Goal: Information Seeking & Learning: Learn about a topic

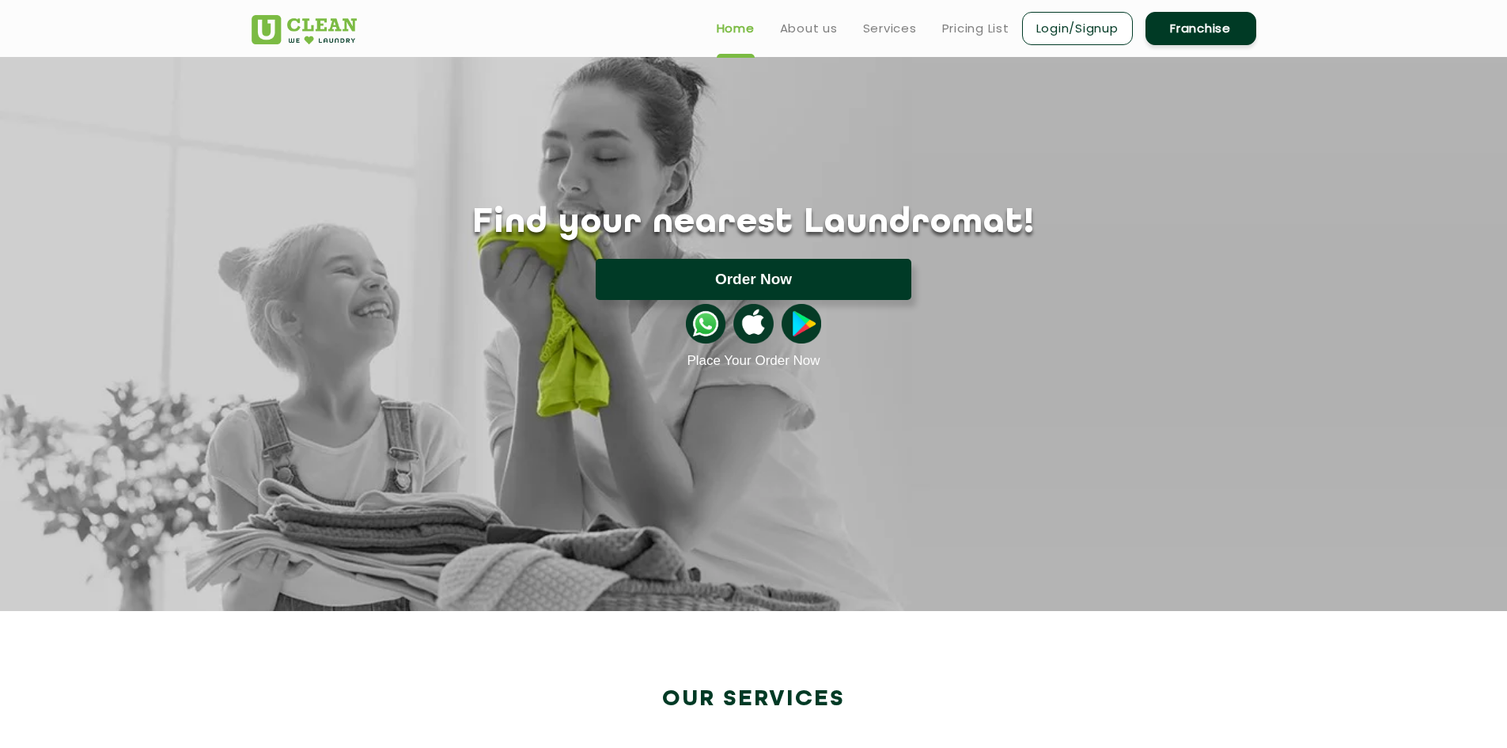
click at [644, 267] on button "Order Now" at bounding box center [754, 279] width 316 height 41
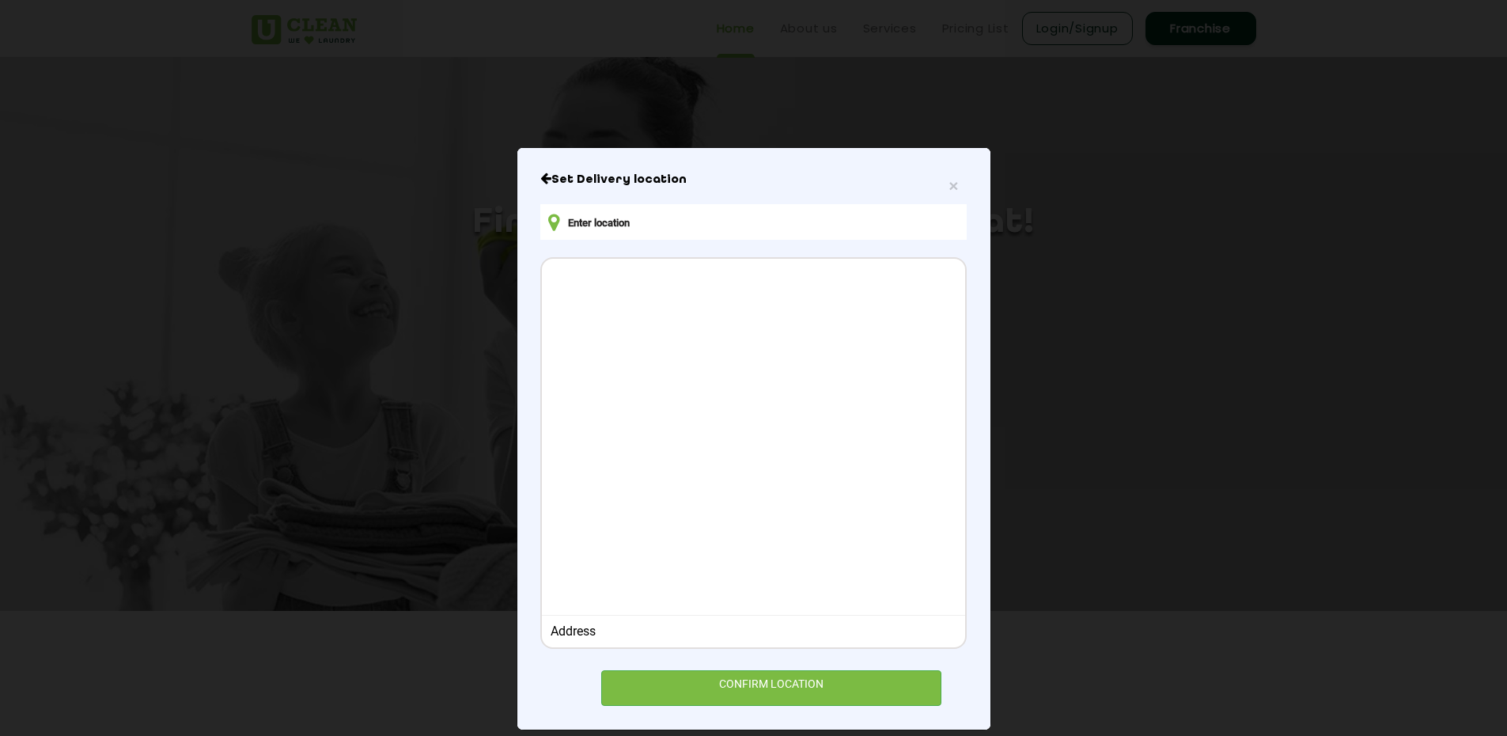
click at [662, 218] on input "text" at bounding box center [753, 222] width 426 height 36
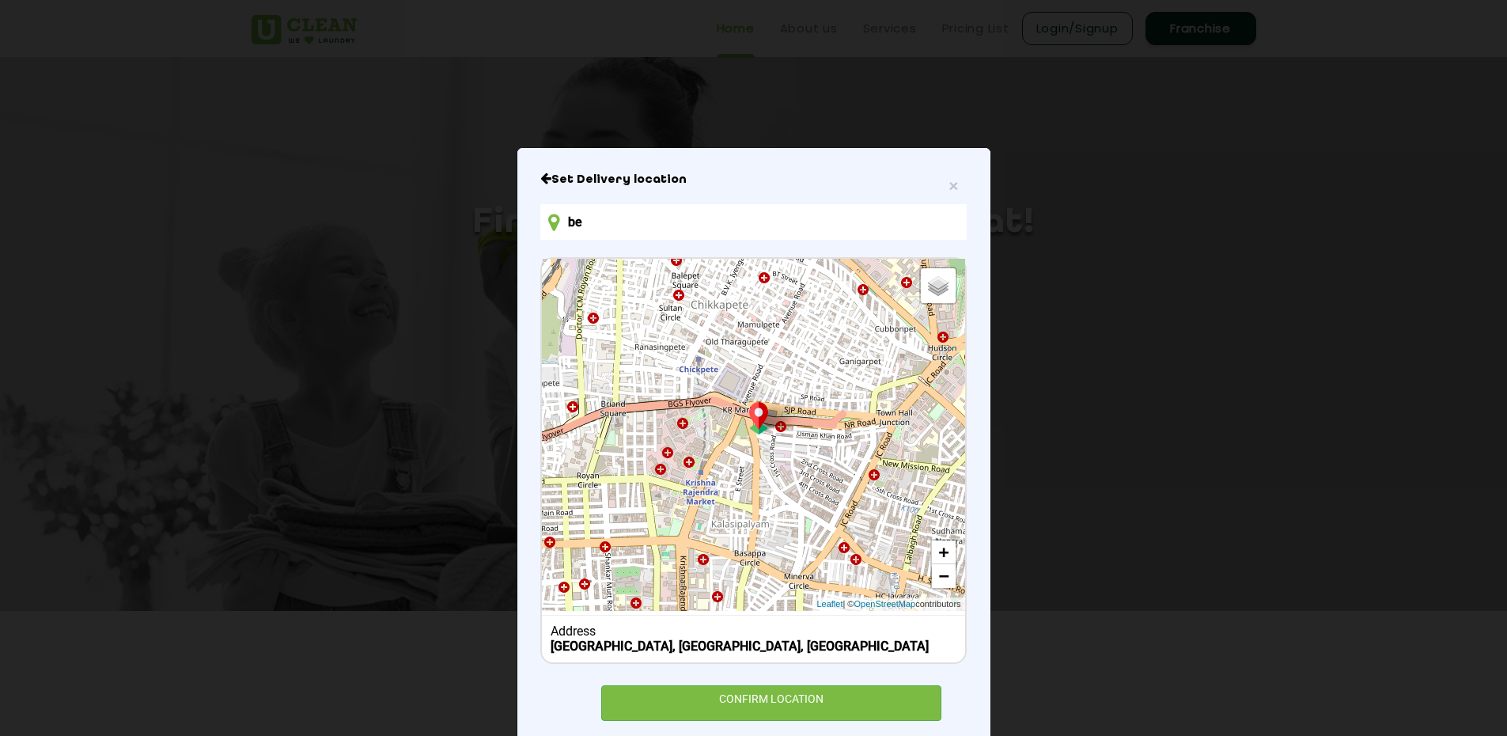
click at [740, 216] on input "be" at bounding box center [753, 222] width 426 height 36
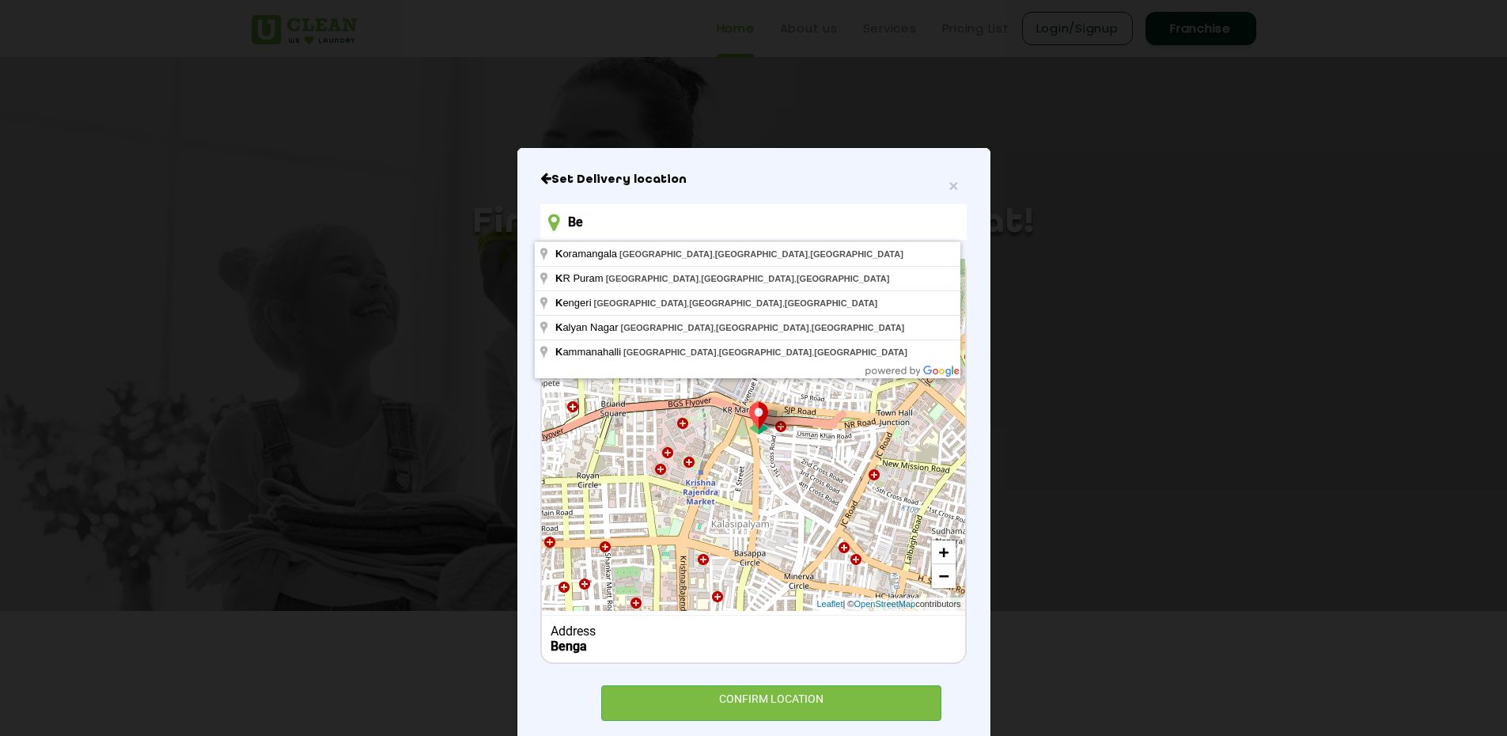
type input "B"
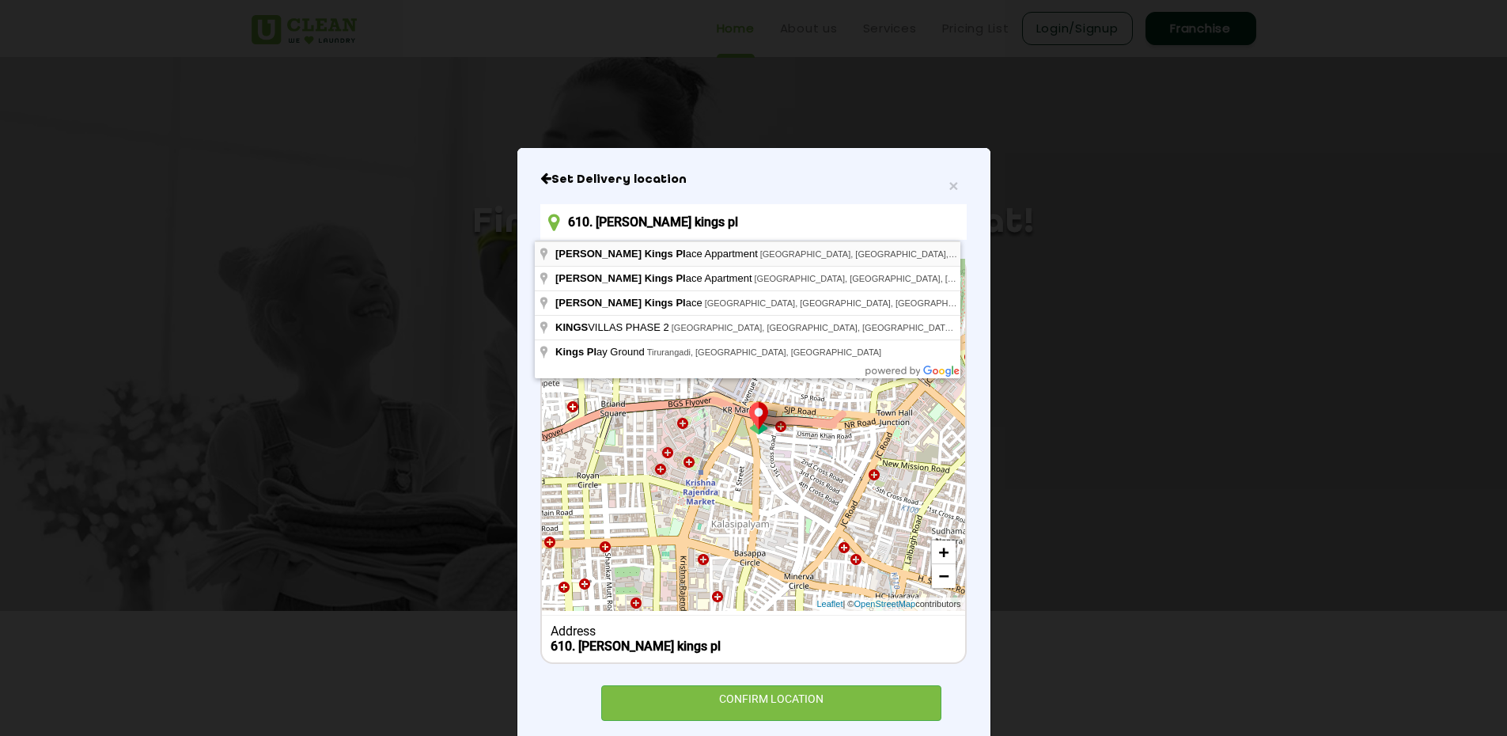
type input "610. mahaveer kings pl"
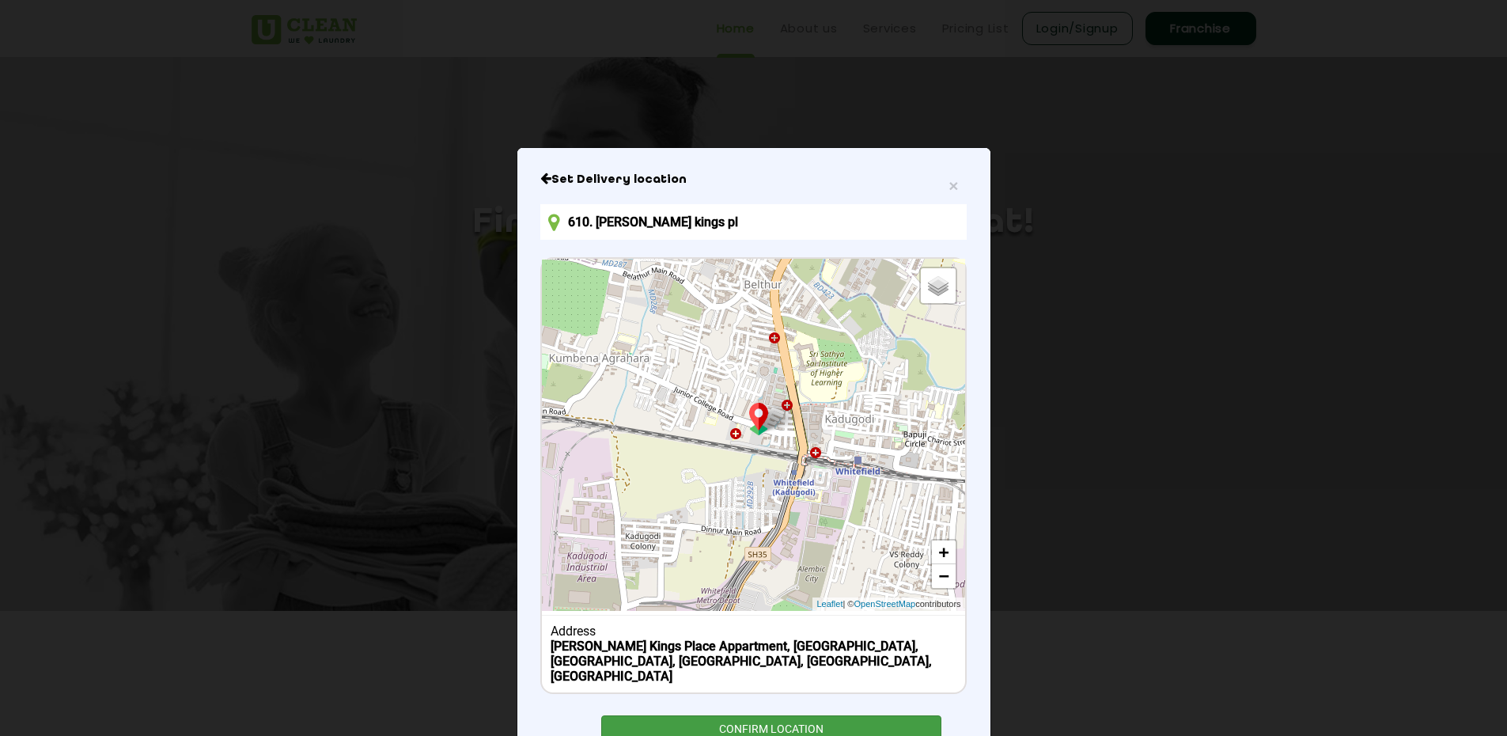
click at [721, 715] on div "CONFIRM LOCATION" at bounding box center [771, 733] width 341 height 36
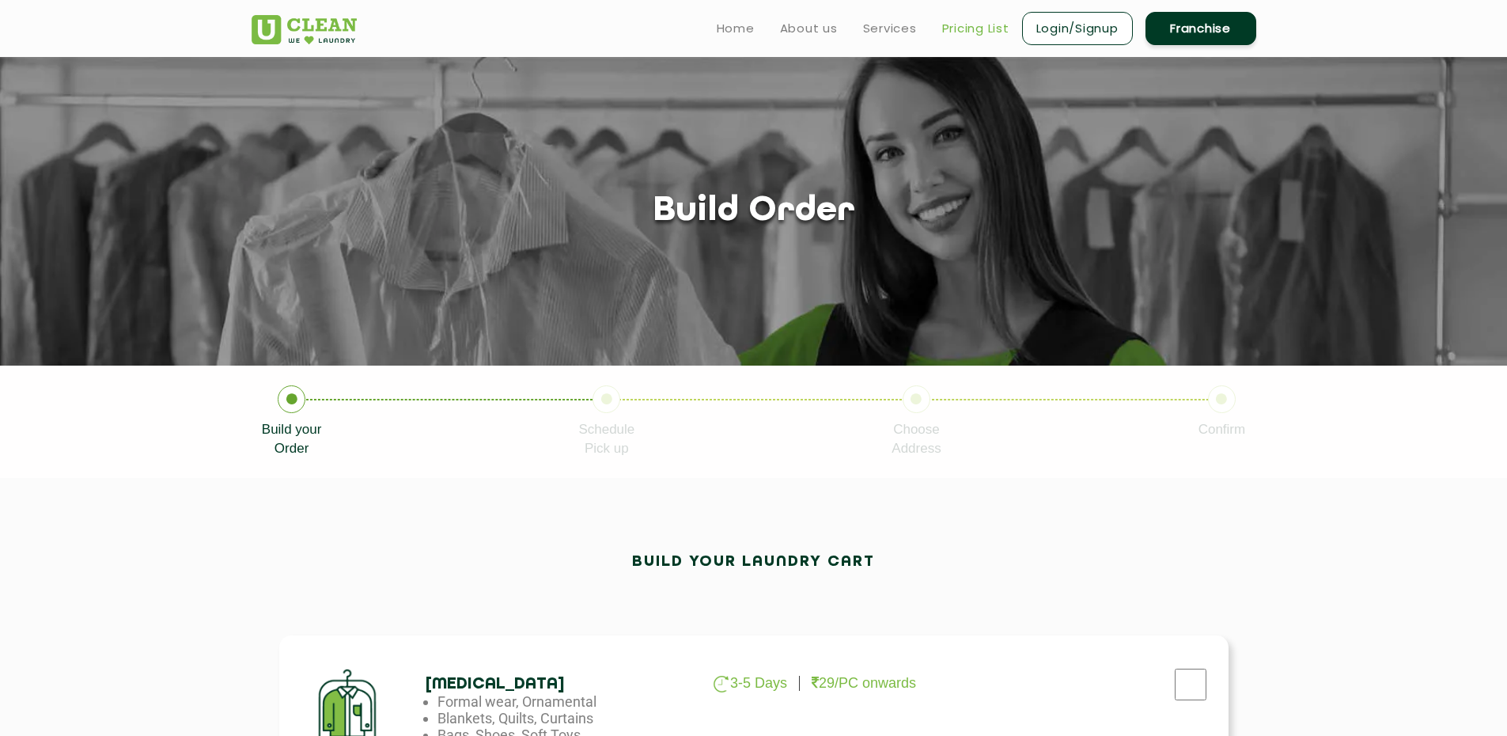
click at [975, 28] on link "Pricing List" at bounding box center [975, 28] width 67 height 19
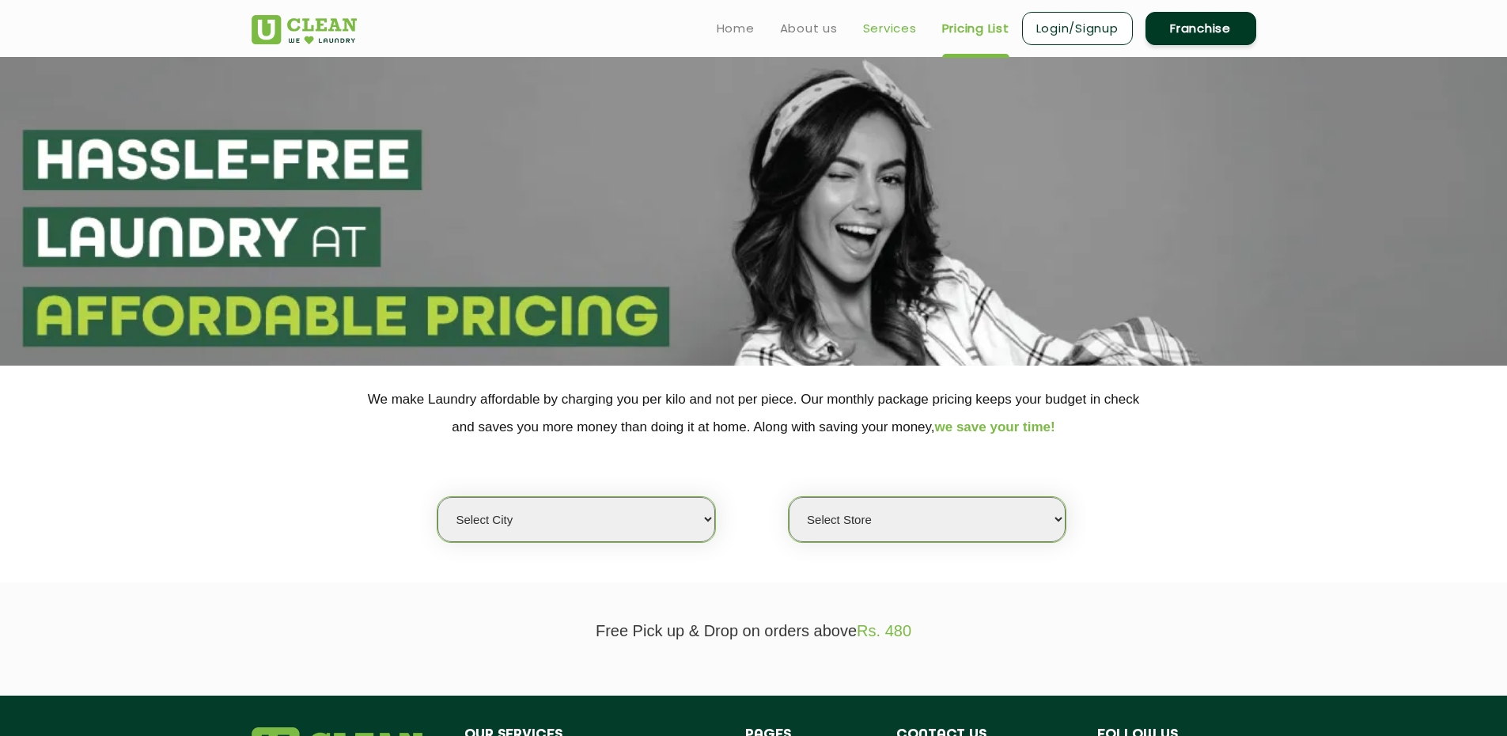
drag, startPoint x: 899, startPoint y: 26, endPoint x: 883, endPoint y: 37, distance: 19.3
click at [897, 25] on link "Services" at bounding box center [890, 28] width 54 height 19
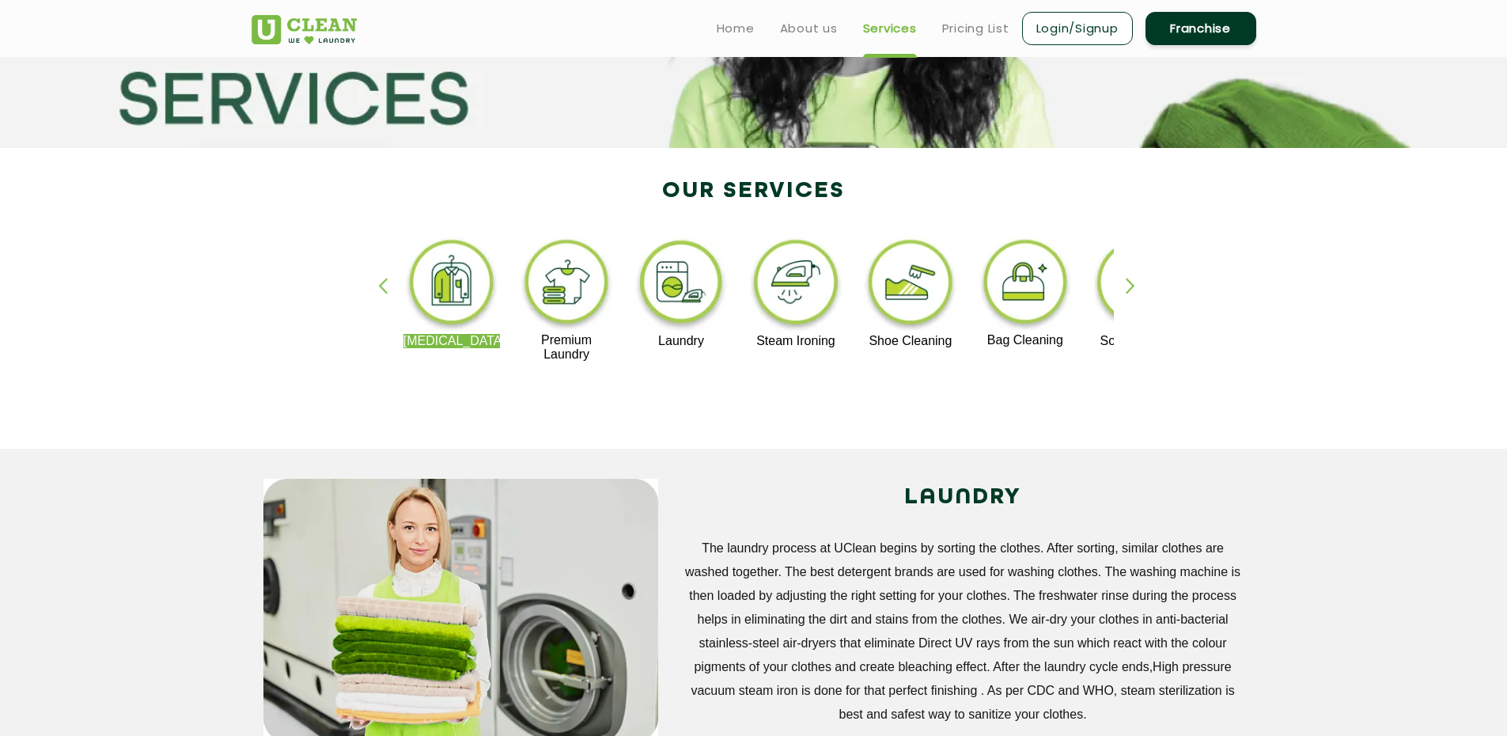
scroll to position [158, 0]
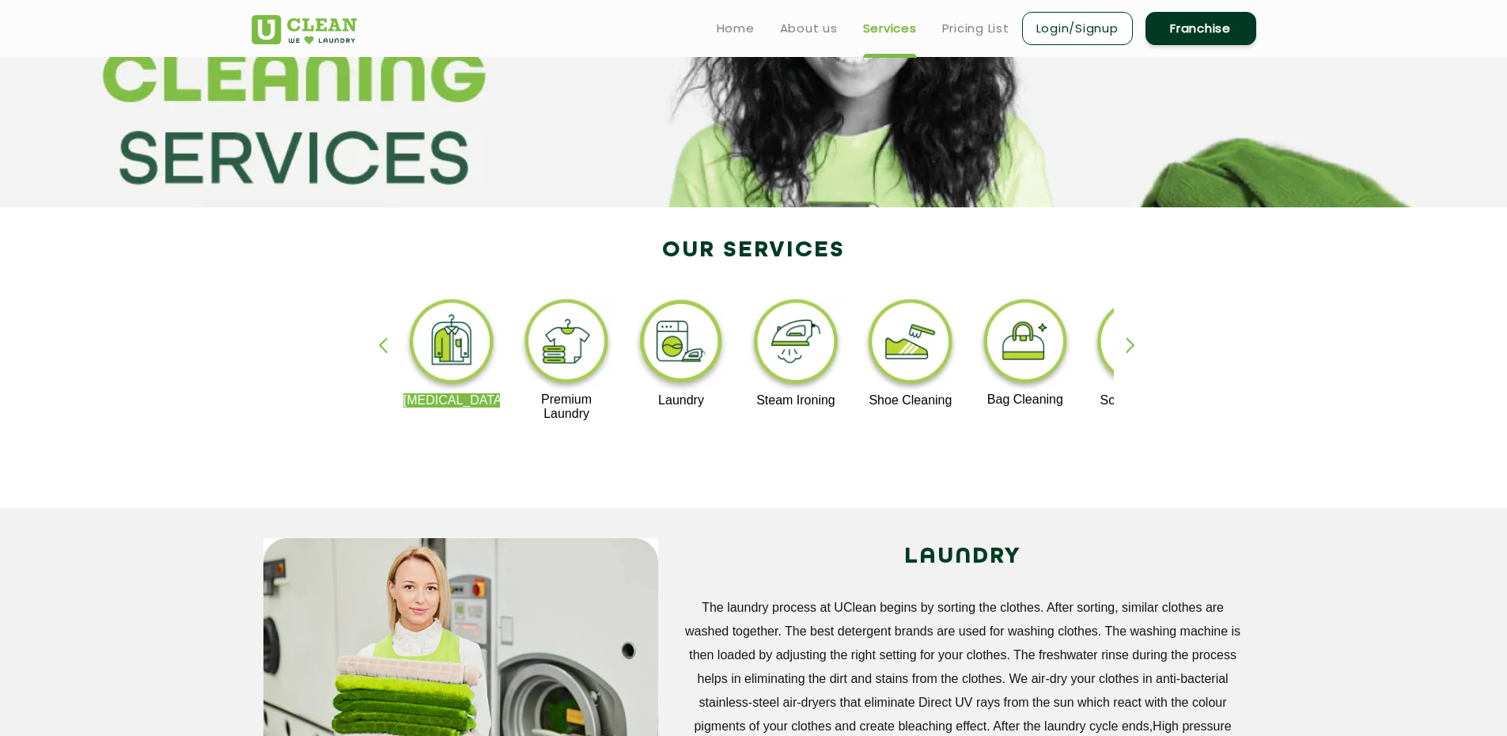
click at [734, 16] on ul "Home About us Services Pricing List Login/Signup Franchise" at bounding box center [980, 27] width 552 height 37
click at [737, 25] on link "Home" at bounding box center [736, 28] width 38 height 19
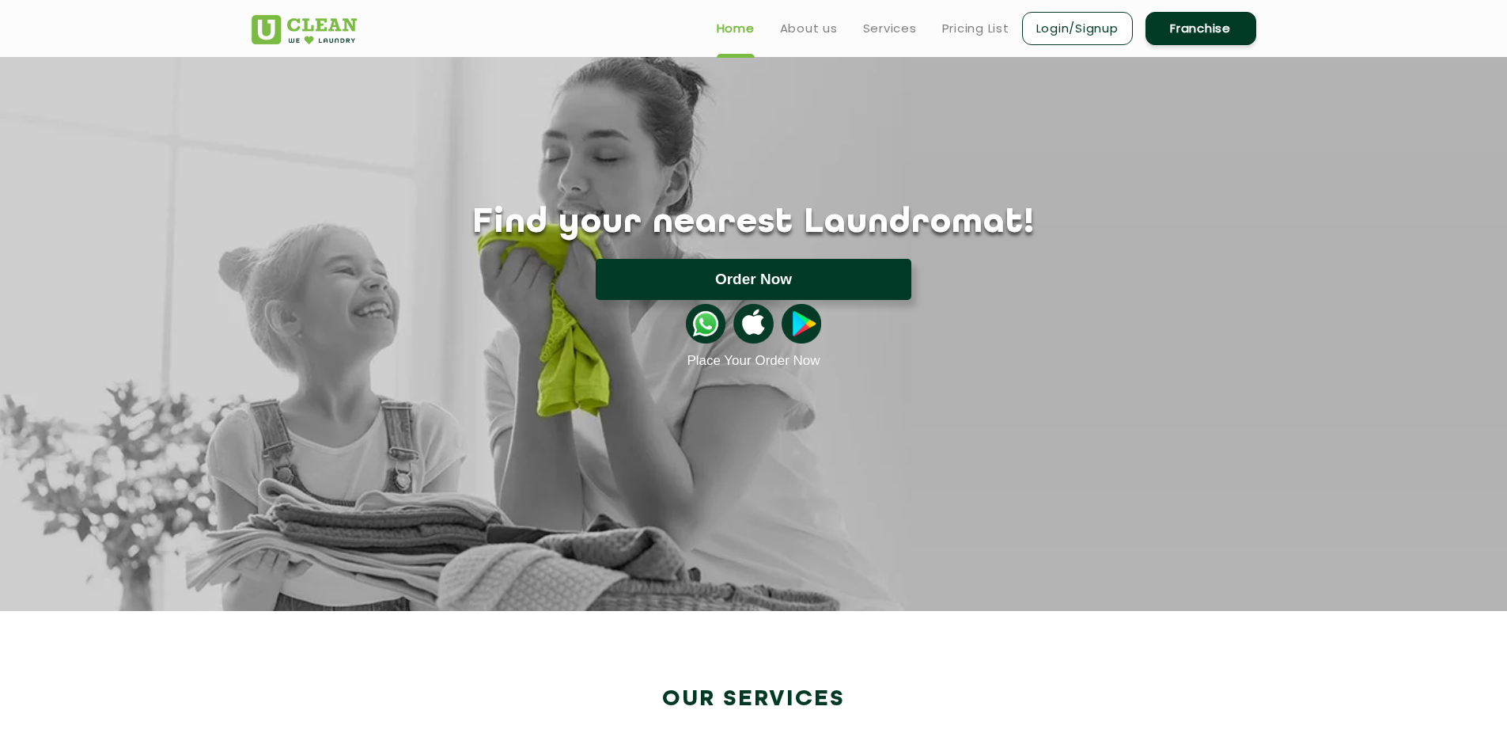
click at [705, 274] on button "Order Now" at bounding box center [754, 279] width 316 height 41
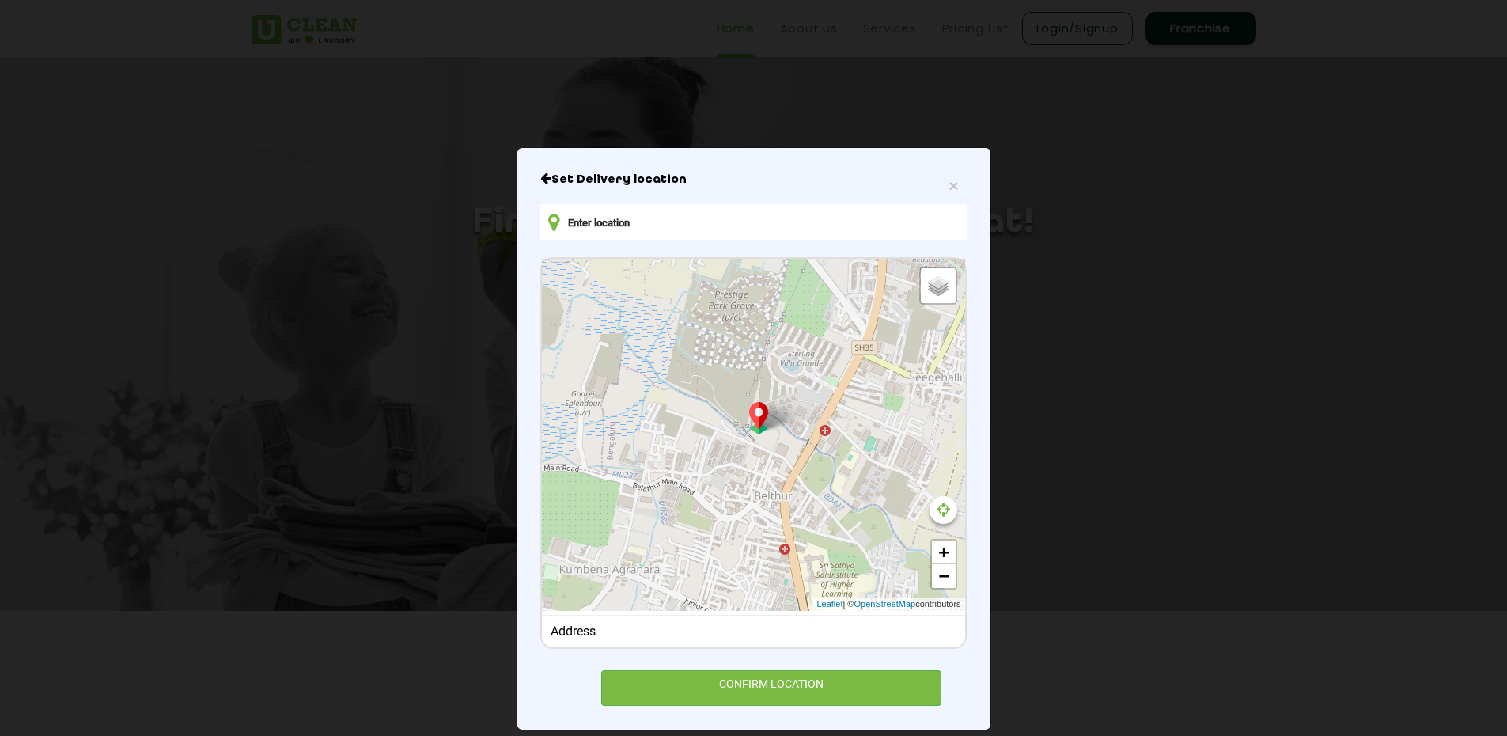
type input "2Q54+94H, Belathur, Krishnarajapuram, Bengaluru, Karnataka 560067, India"
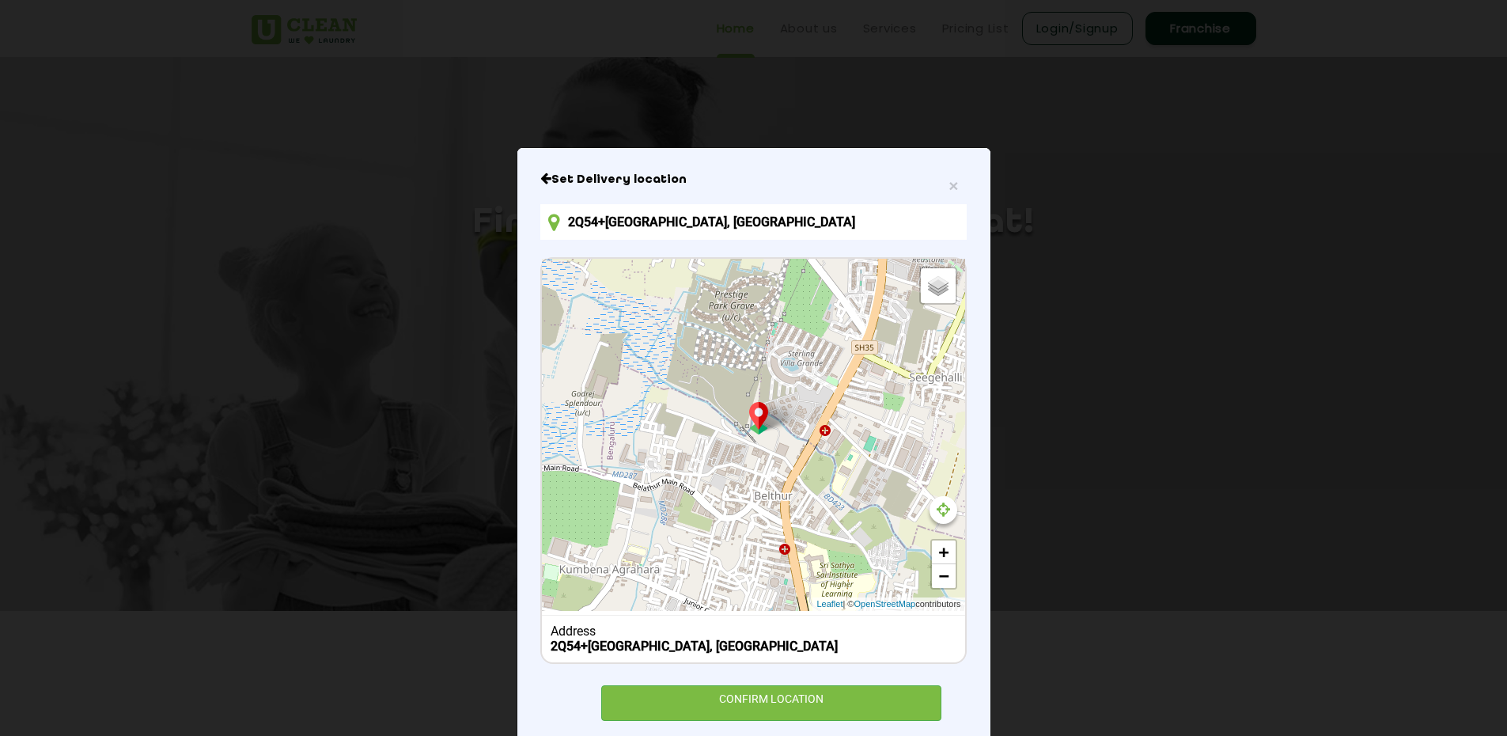
scroll to position [49, 0]
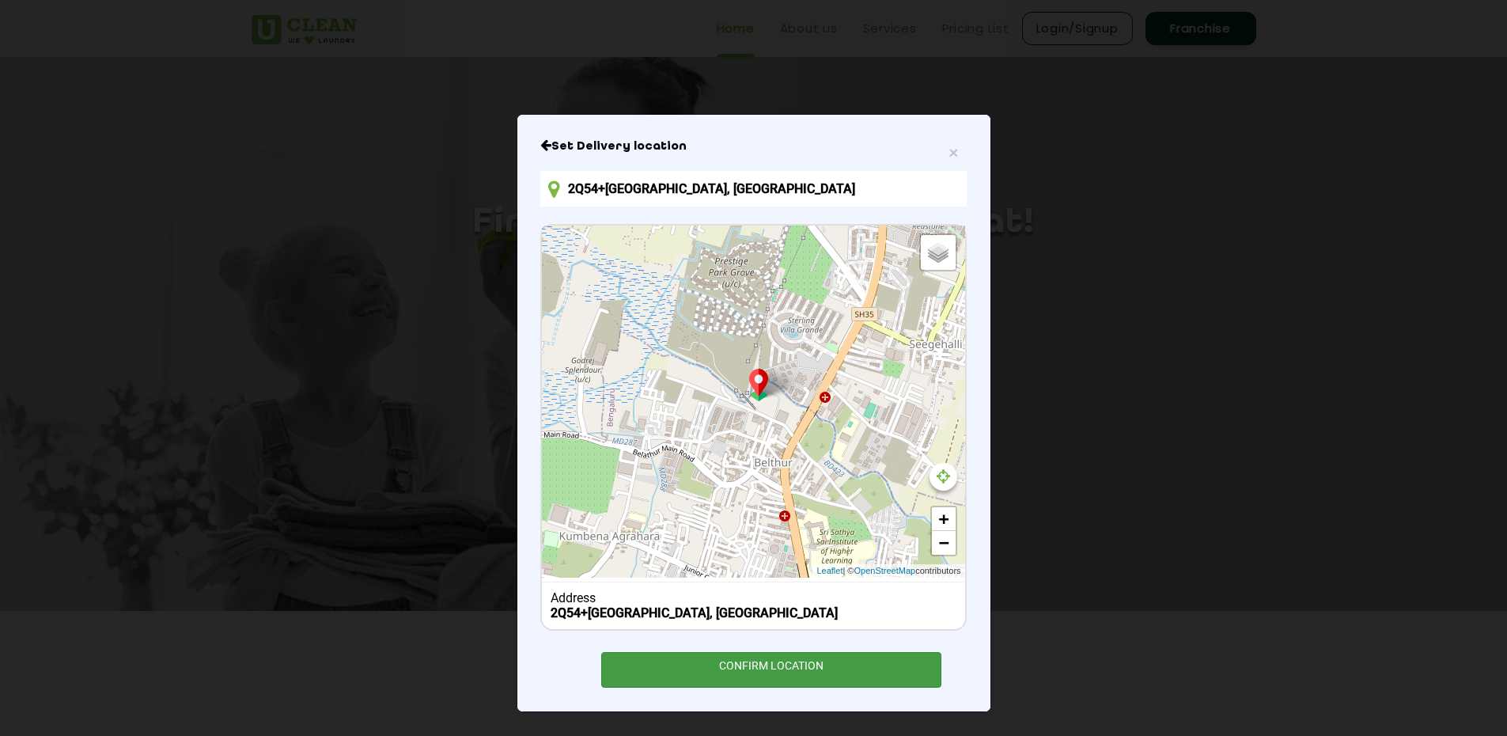
click at [642, 664] on div "CONFIRM LOCATION" at bounding box center [771, 670] width 341 height 36
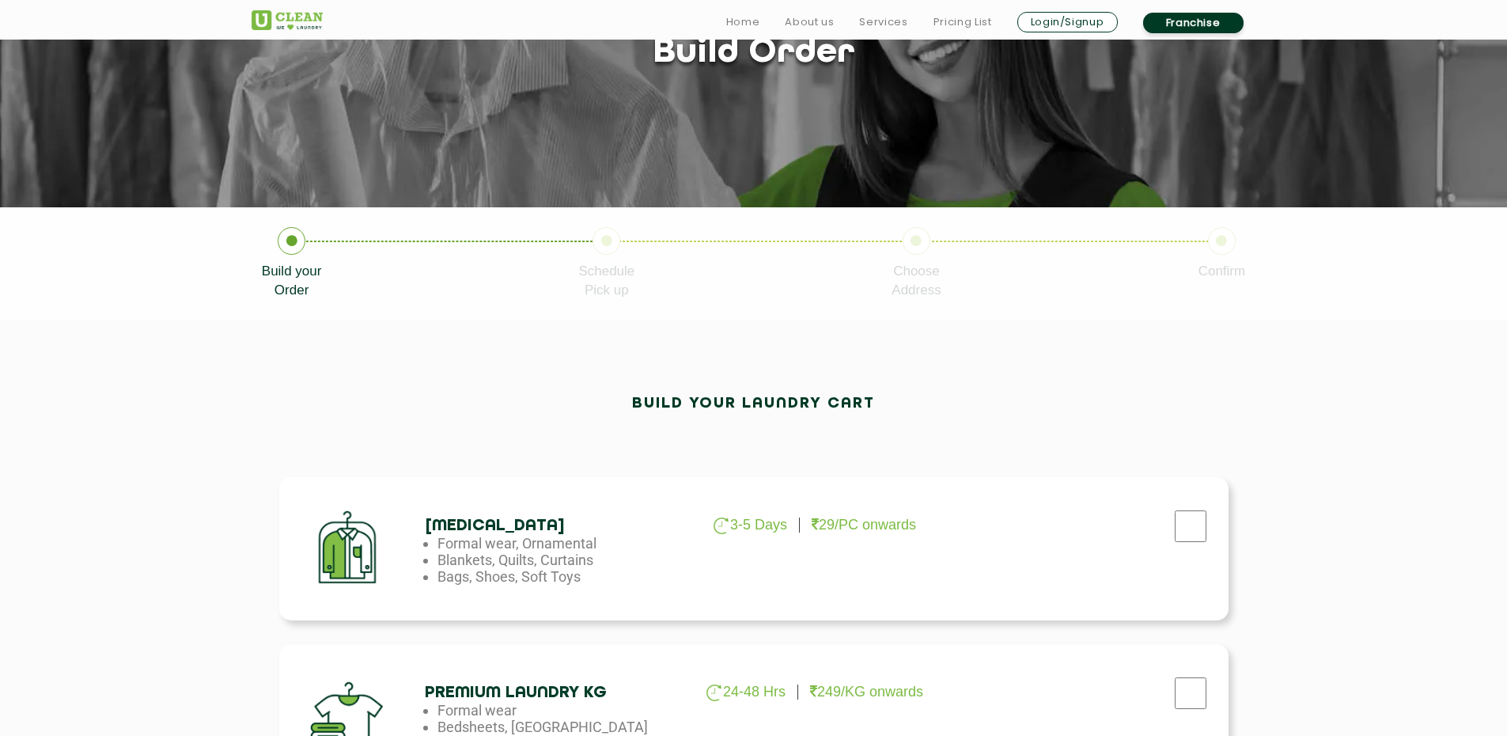
click at [568, 489] on div "Dry Cleaning 3-5 Days 29/PC onwards Formal wear, Ornamental Blankets, Quilts, C…" at bounding box center [753, 548] width 949 height 143
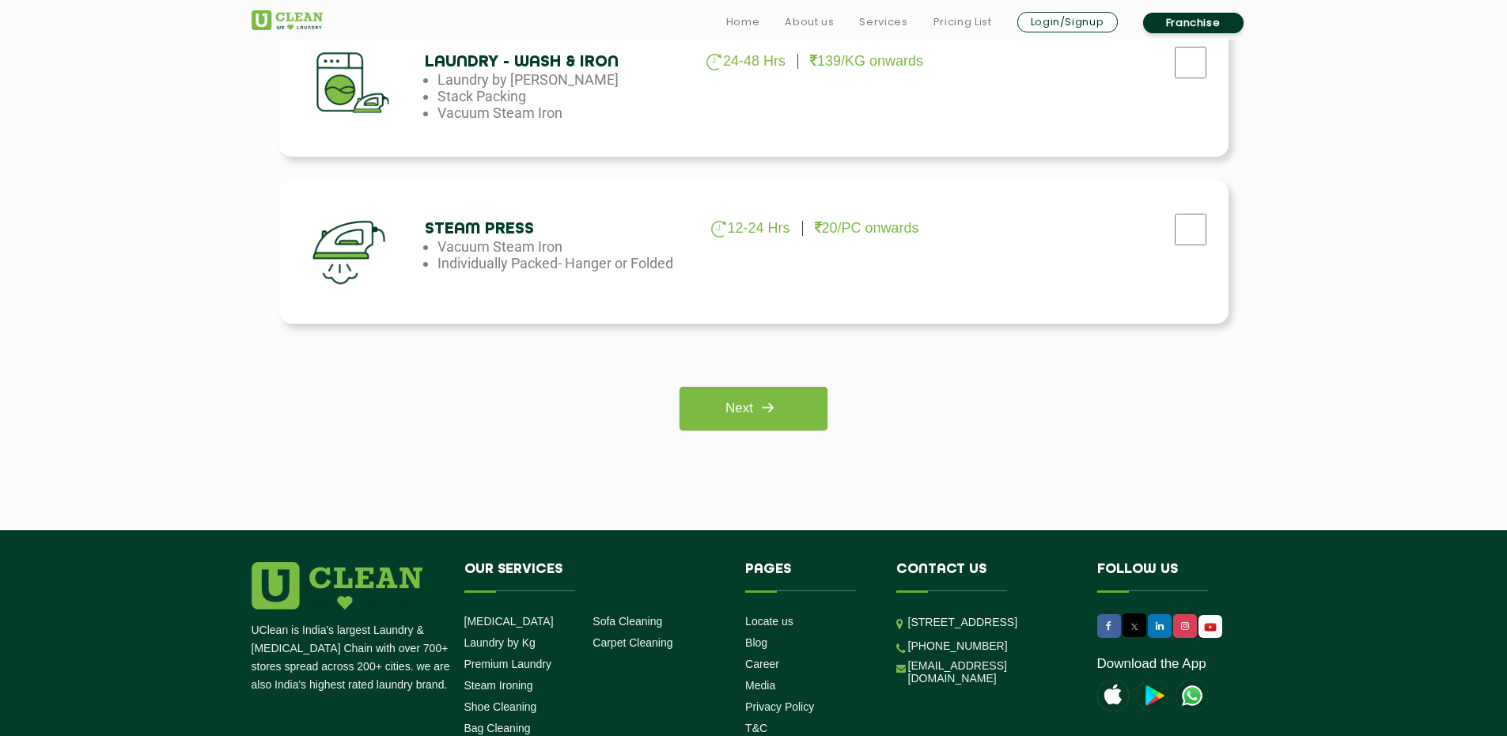
scroll to position [1187, 0]
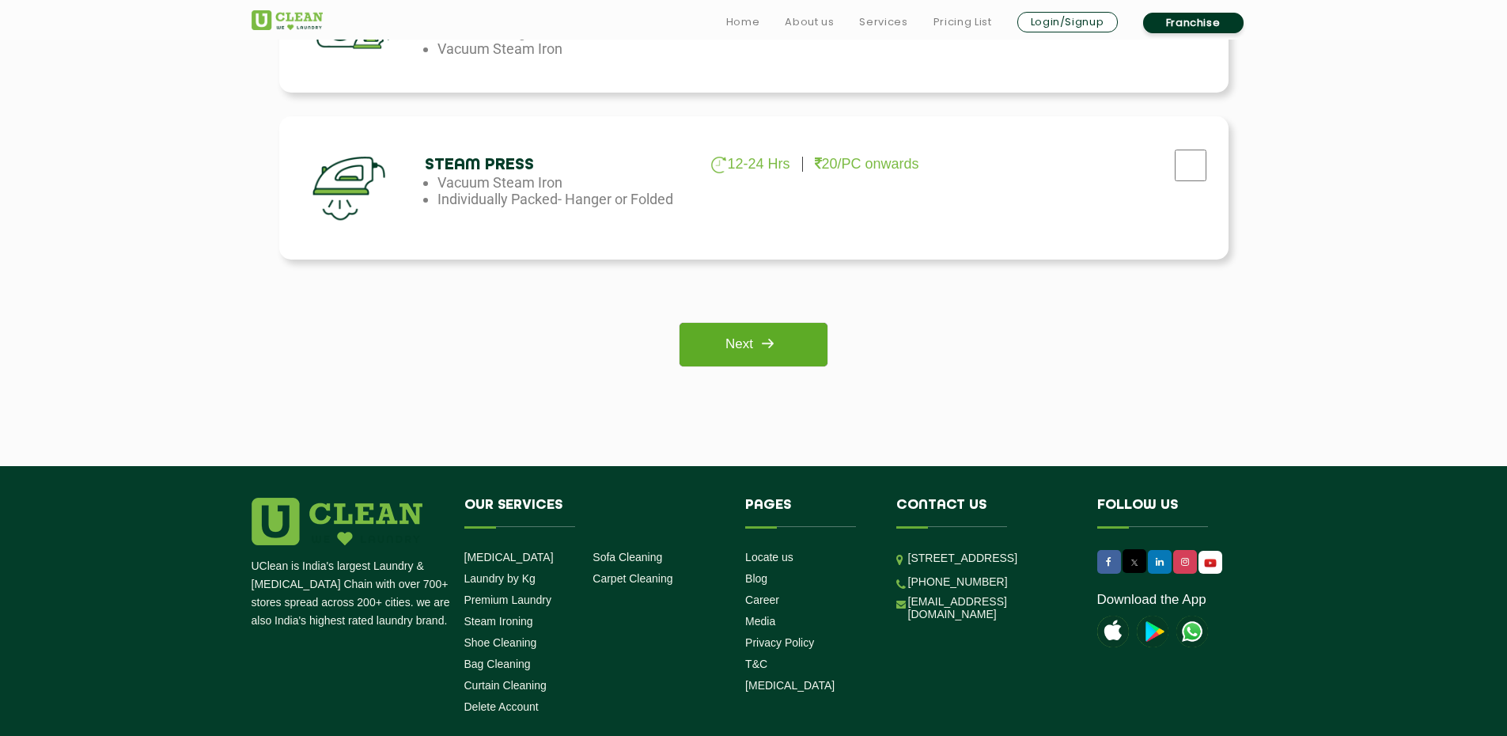
click at [767, 340] on img at bounding box center [767, 343] width 28 height 28
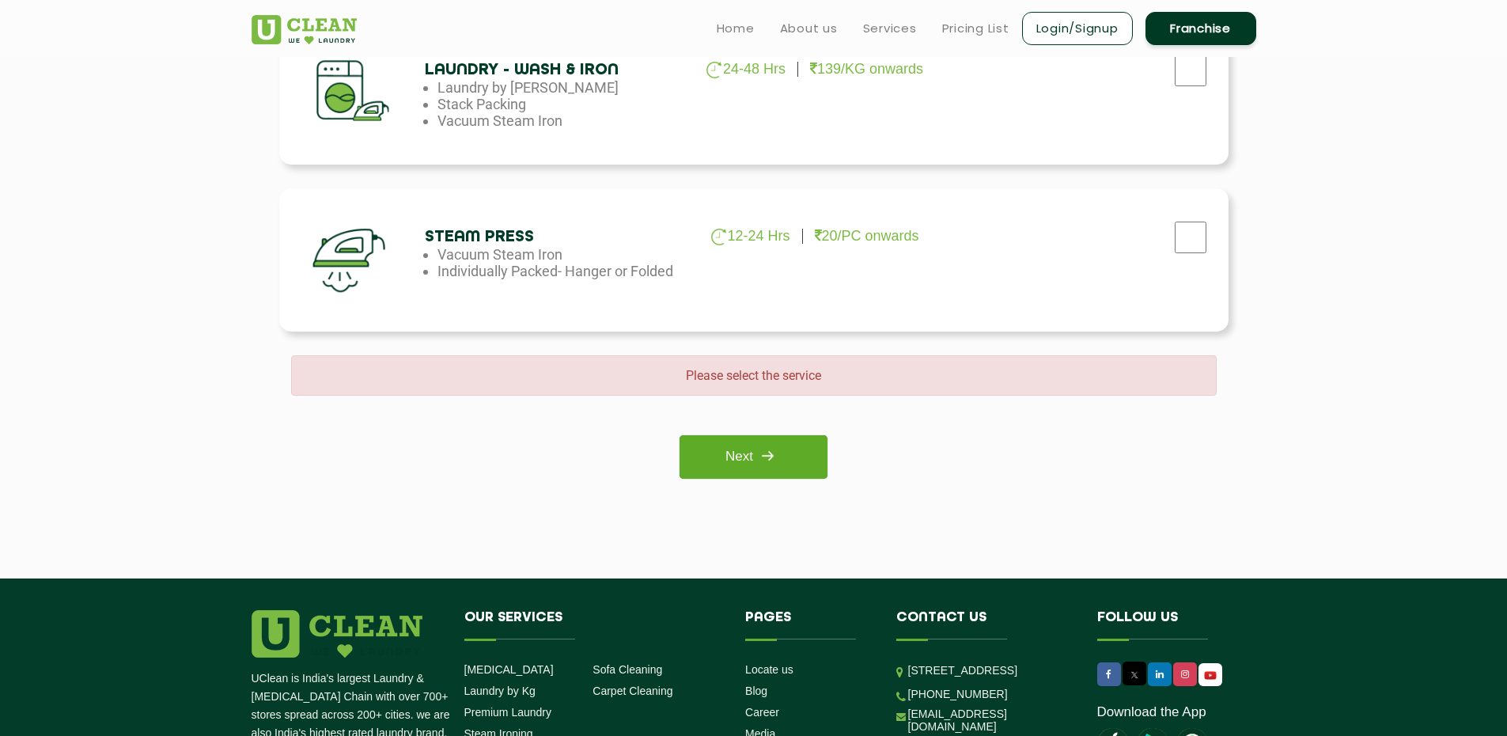
scroll to position [1107, 0]
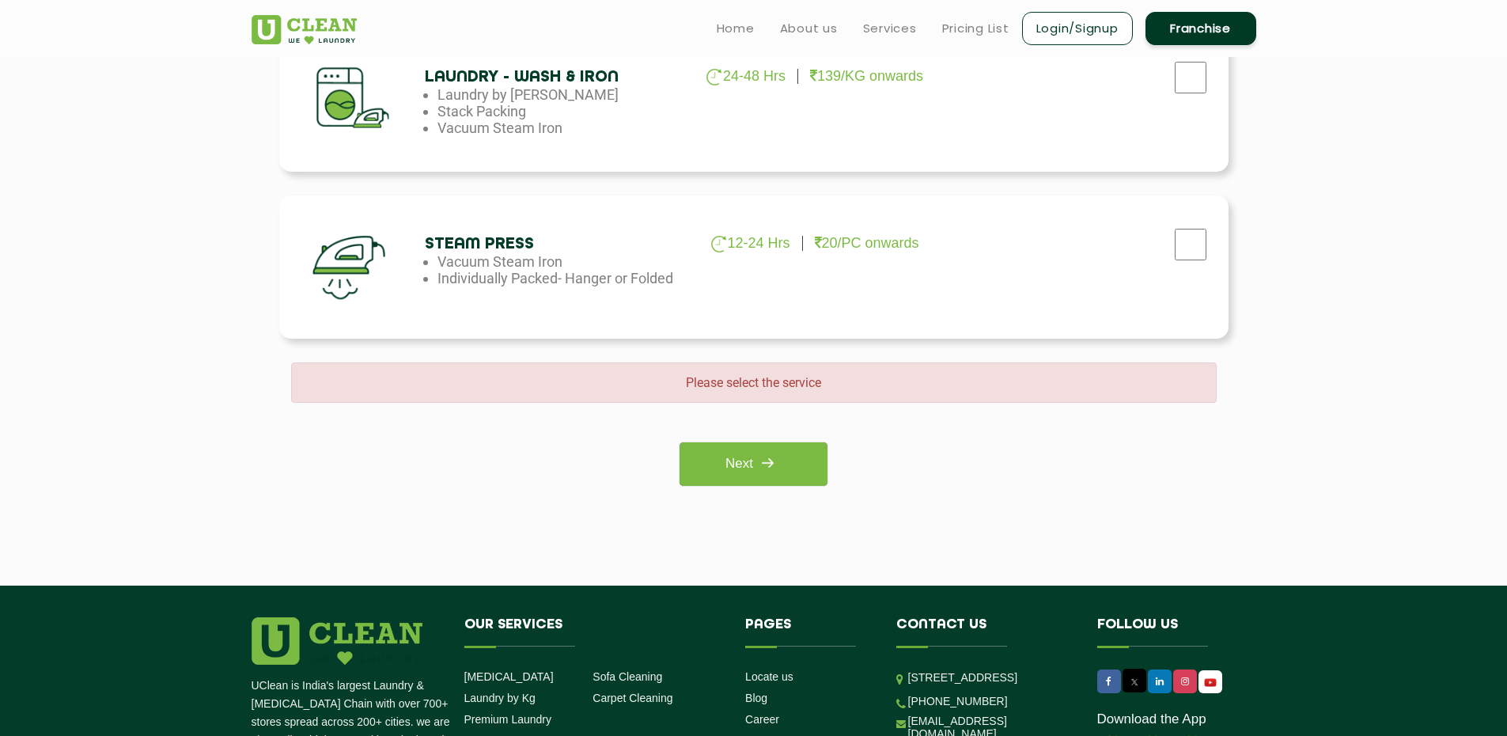
drag, startPoint x: 855, startPoint y: 301, endPoint x: 844, endPoint y: 352, distance: 52.6
click at [856, 306] on div "Steam Press 12-24 Hrs 20/PC onwards Vacuum Steam Iron Individually Packed- Hang…" at bounding box center [753, 266] width 949 height 143
checkbox input "true"
click at [776, 460] on img at bounding box center [767, 463] width 28 height 28
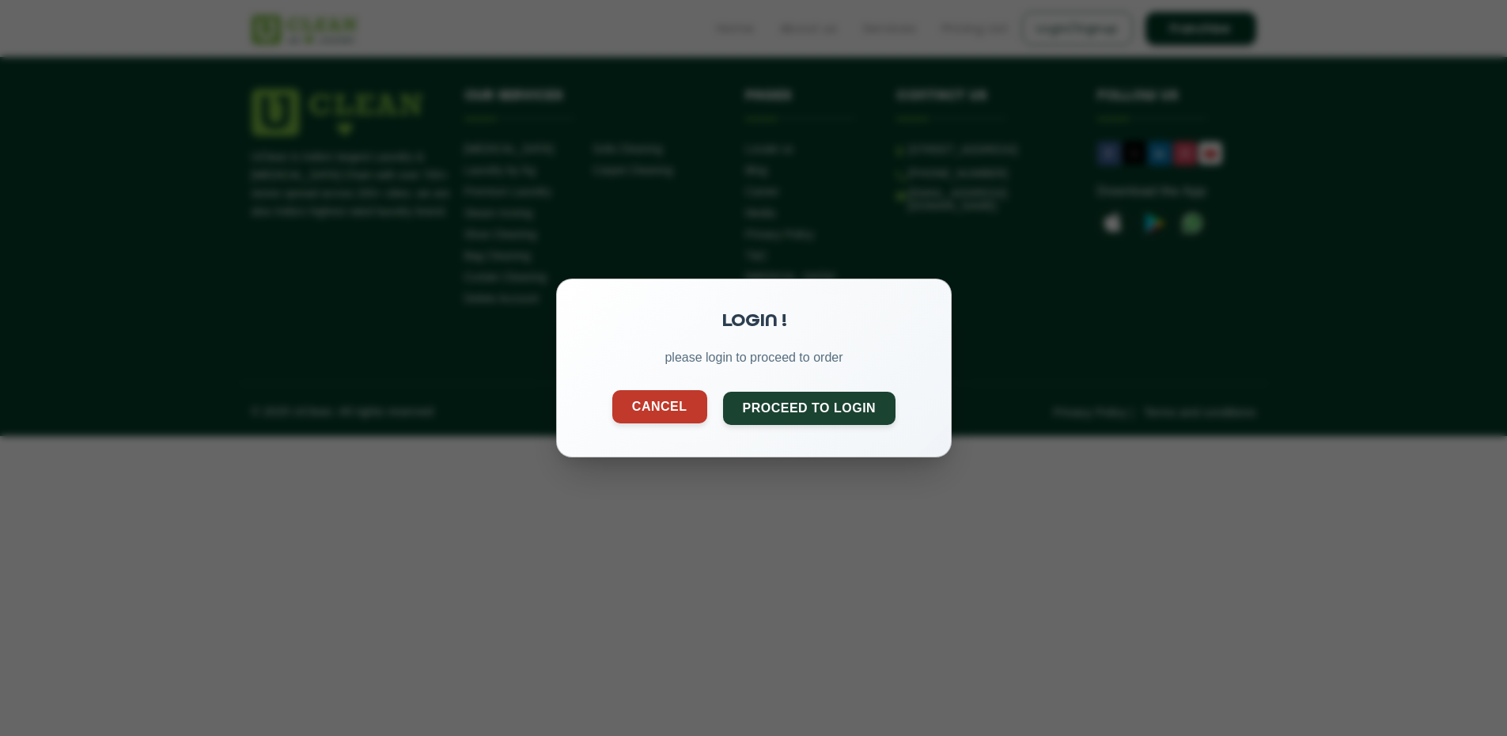
click at [667, 393] on button "Cancel" at bounding box center [658, 406] width 95 height 33
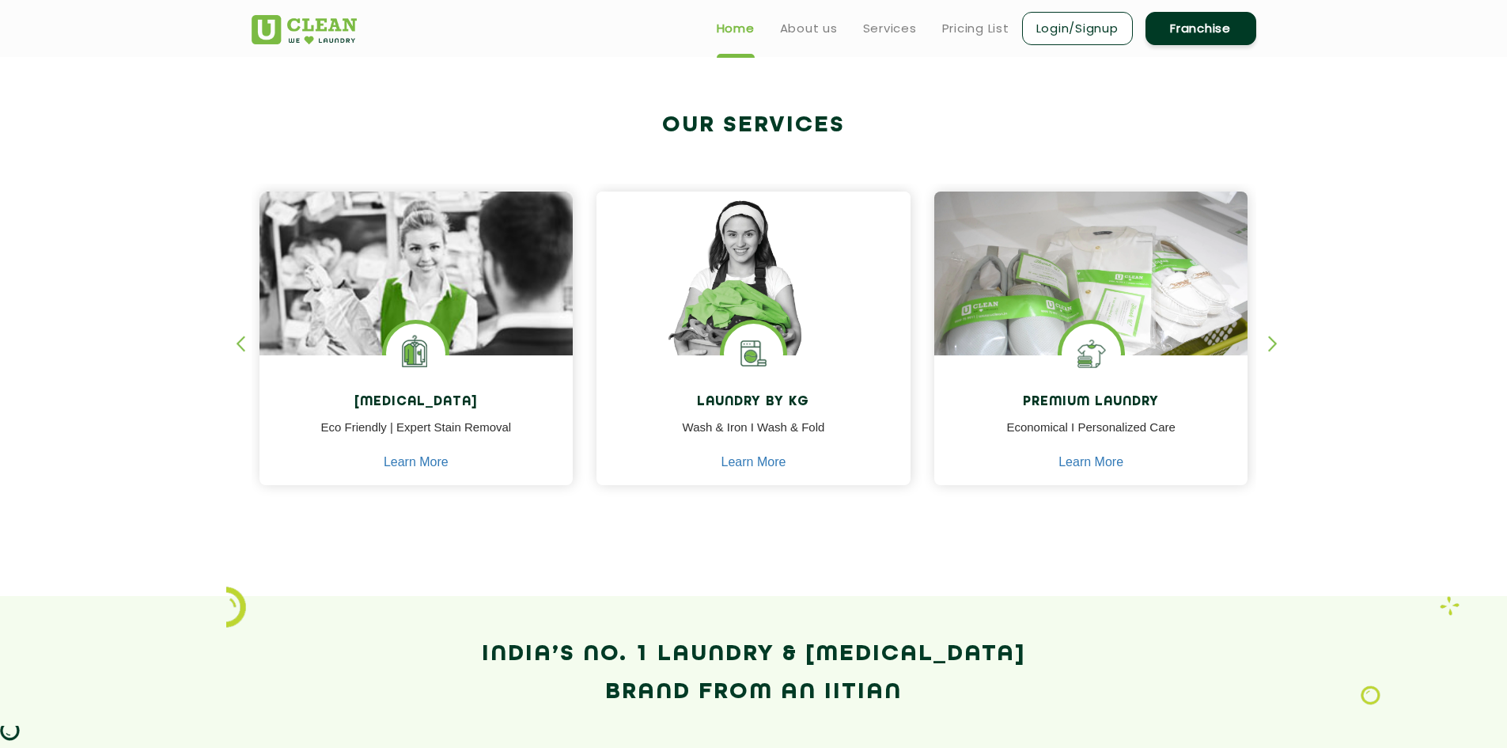
scroll to position [396, 0]
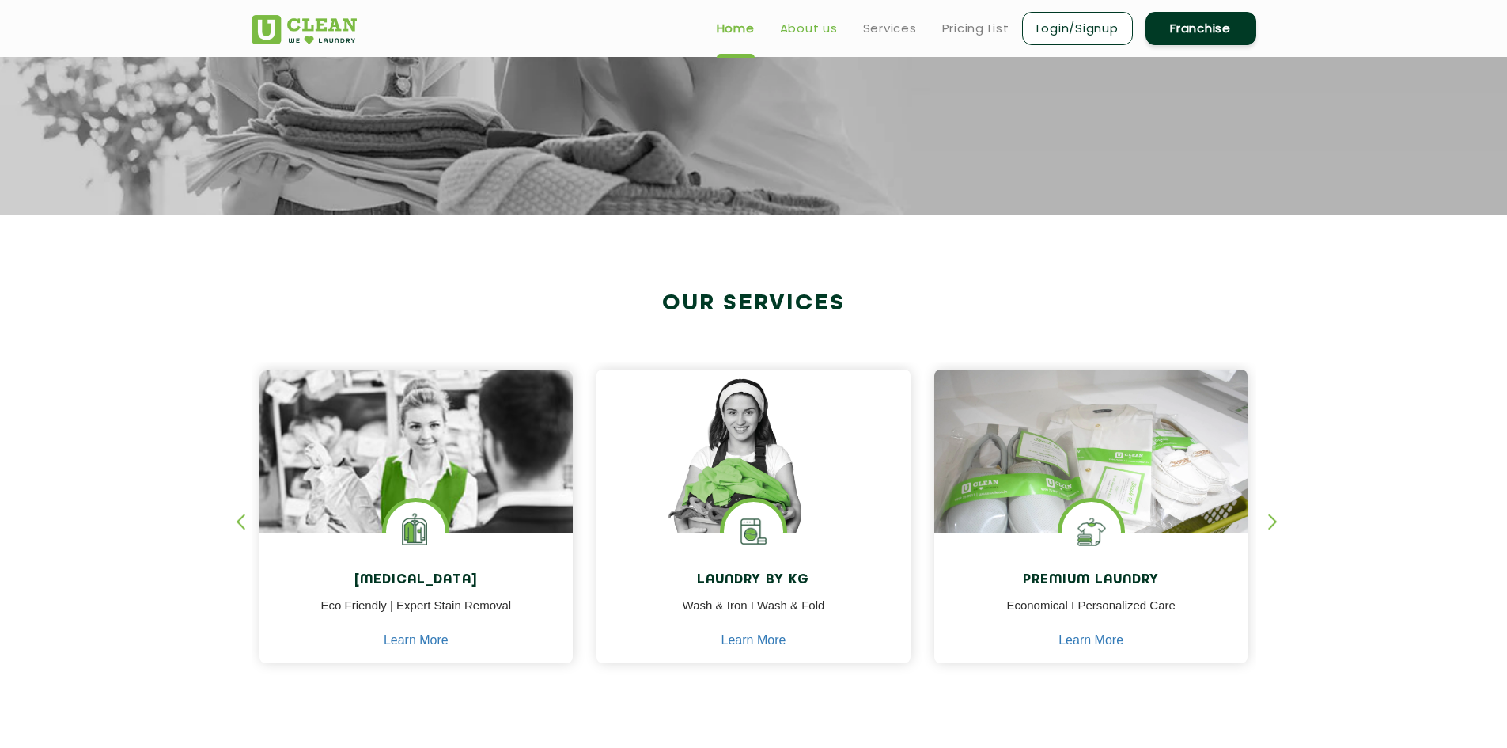
click at [820, 25] on link "About us" at bounding box center [809, 28] width 58 height 19
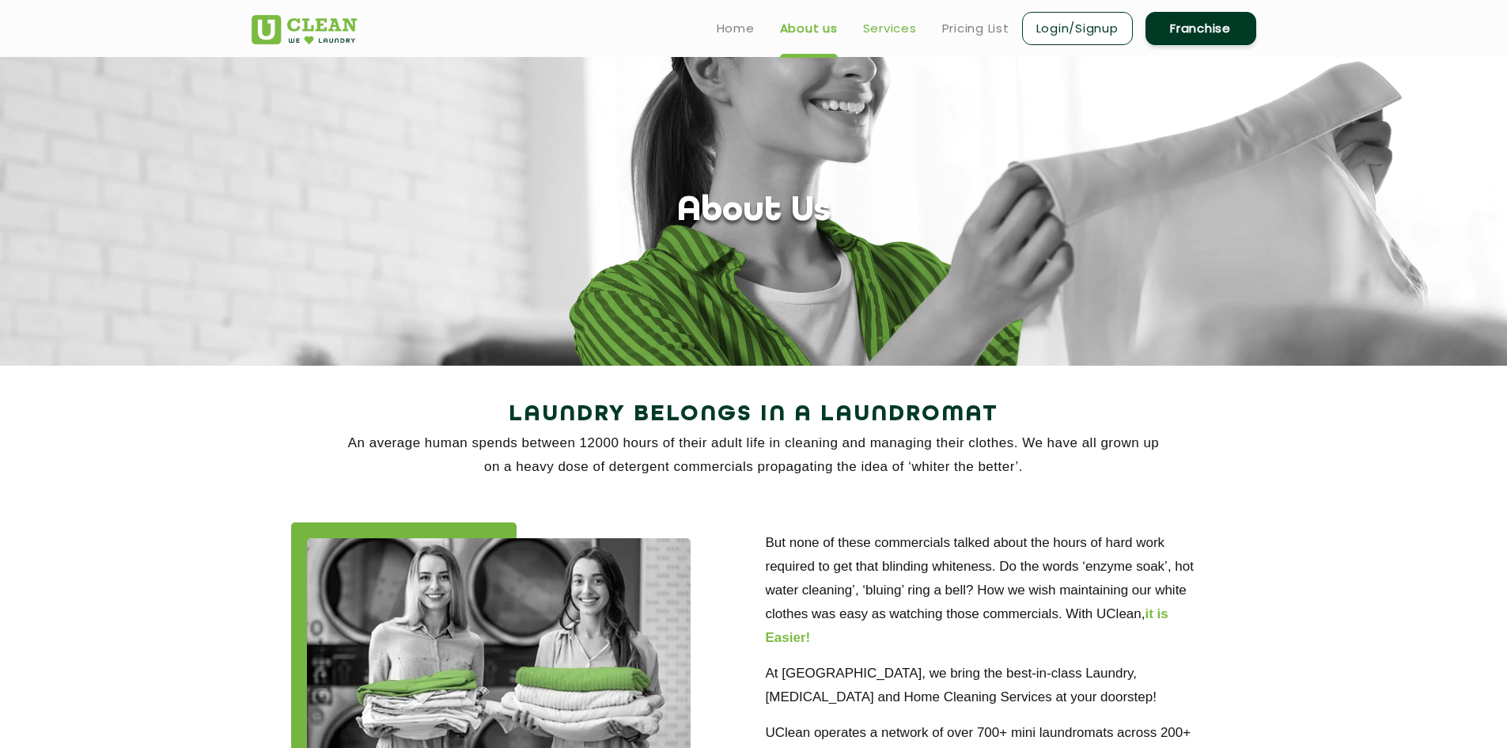
click at [888, 24] on link "Services" at bounding box center [890, 28] width 54 height 19
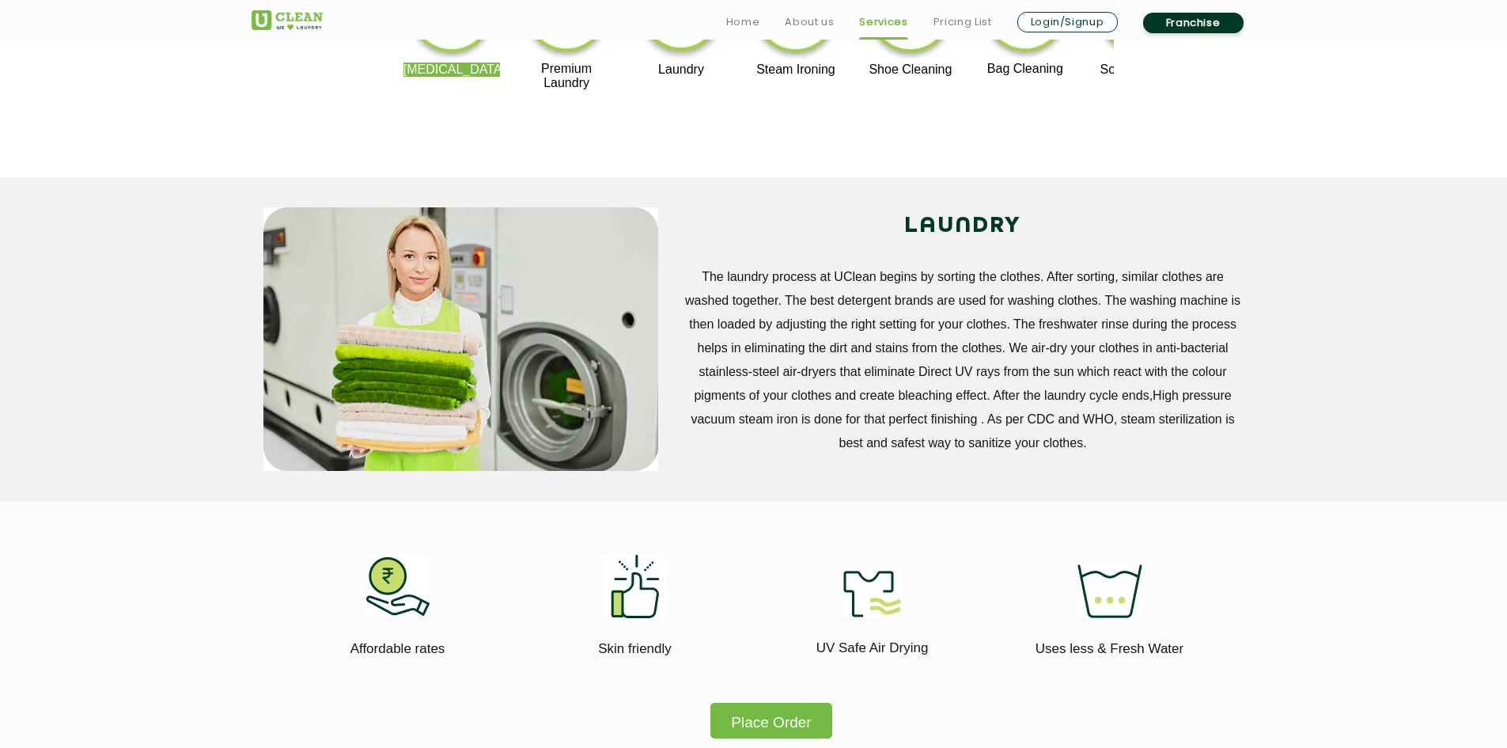
scroll to position [554, 0]
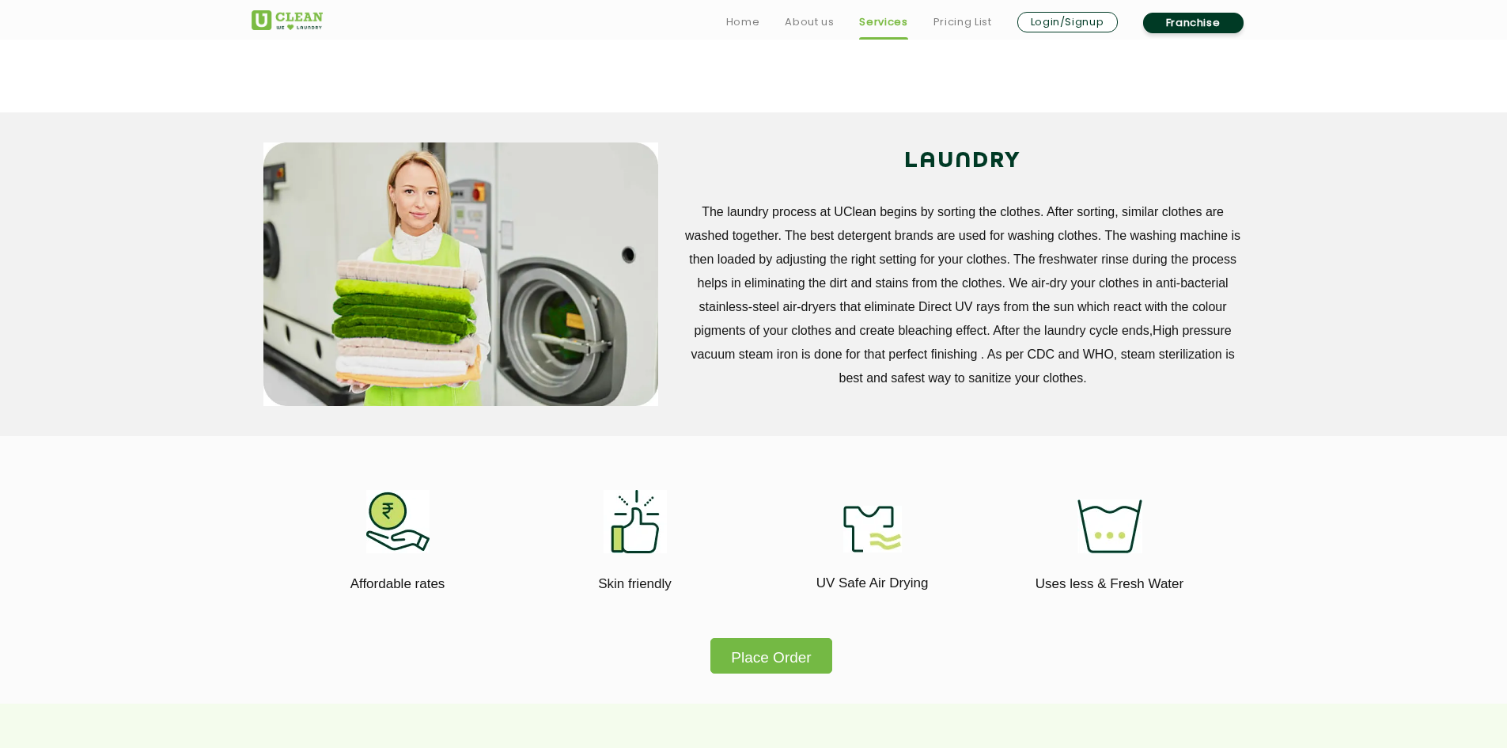
click at [980, 2] on header "Home About us Services Pricing List Login/Signup Franchise" at bounding box center [753, 20] width 1507 height 40
click at [972, 13] on li "Pricing List" at bounding box center [962, 22] width 59 height 22
click at [970, 25] on link "Pricing List" at bounding box center [962, 22] width 59 height 19
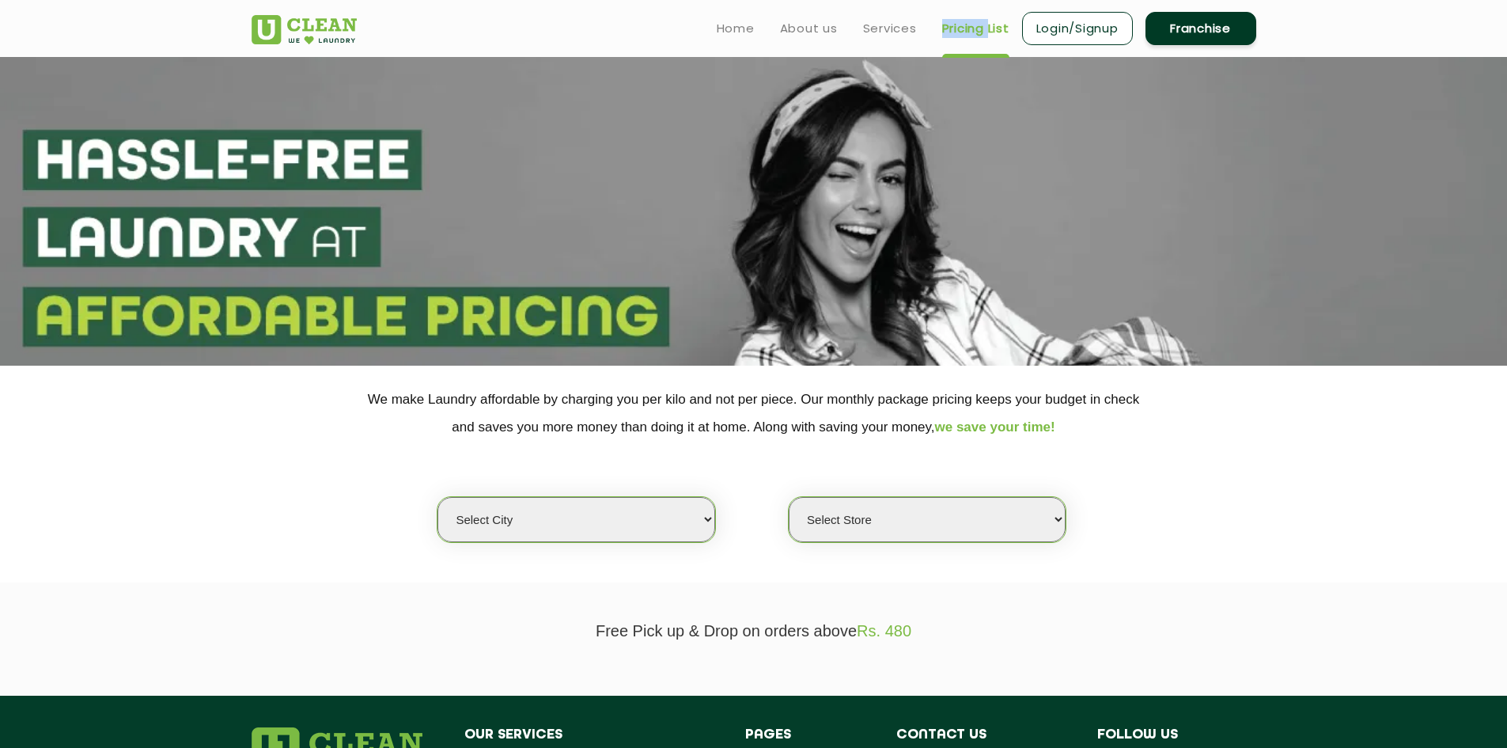
click at [970, 25] on link "Pricing List" at bounding box center [975, 28] width 67 height 19
click at [672, 511] on select "Select city" at bounding box center [575, 519] width 277 height 45
click at [437, 497] on select "Select city Aalo Agartala Agra Ahmedabad Akola Aligarh Alwar - UClean Select Am…" at bounding box center [575, 519] width 277 height 45
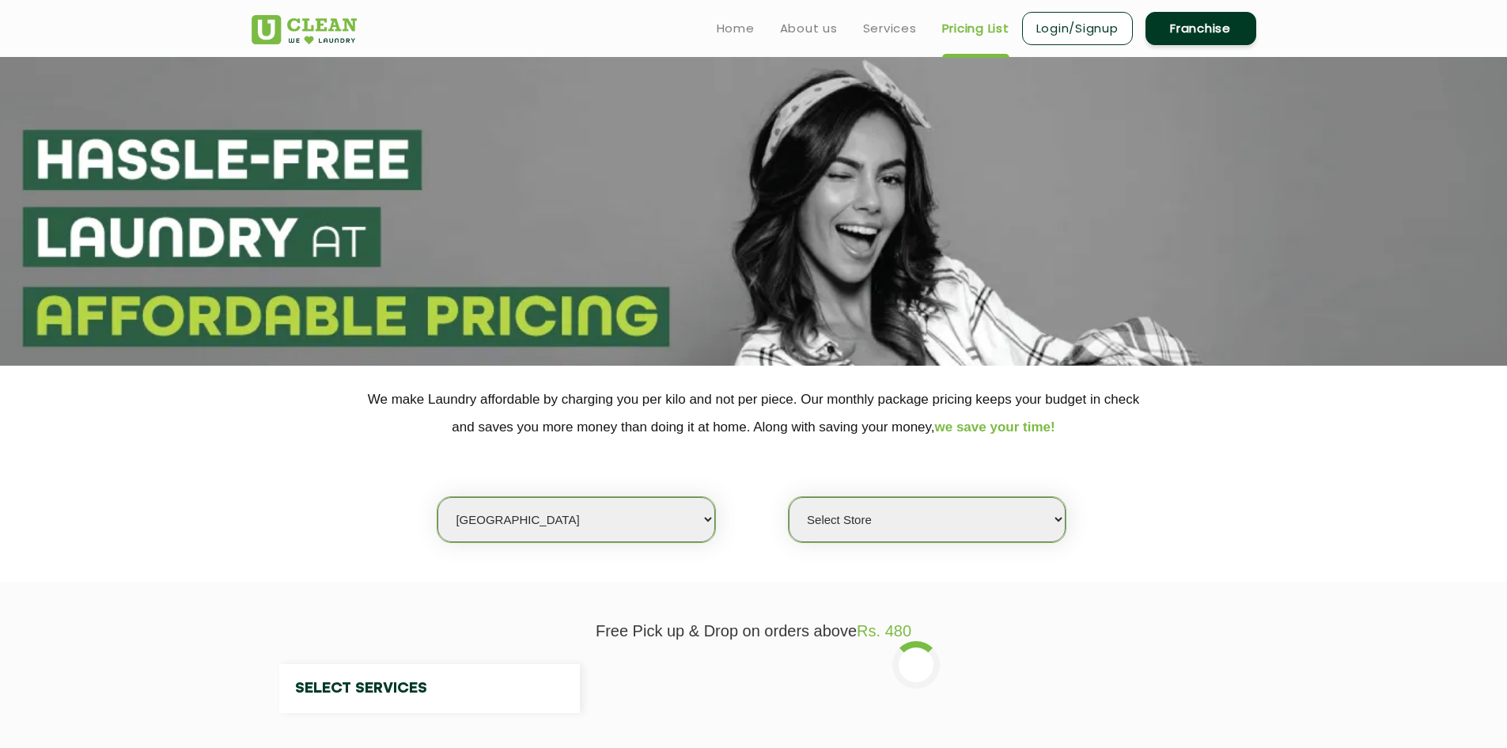
drag, startPoint x: 932, startPoint y: 546, endPoint x: 952, endPoint y: 498, distance: 52.5
click at [938, 530] on section "We make Laundry affordable by charging you per kilo and not per piece. Our mont…" at bounding box center [753, 473] width 1507 height 217
click at [952, 498] on select "Select Store" at bounding box center [927, 519] width 277 height 45
click at [1051, 508] on select "Select Store" at bounding box center [927, 519] width 277 height 45
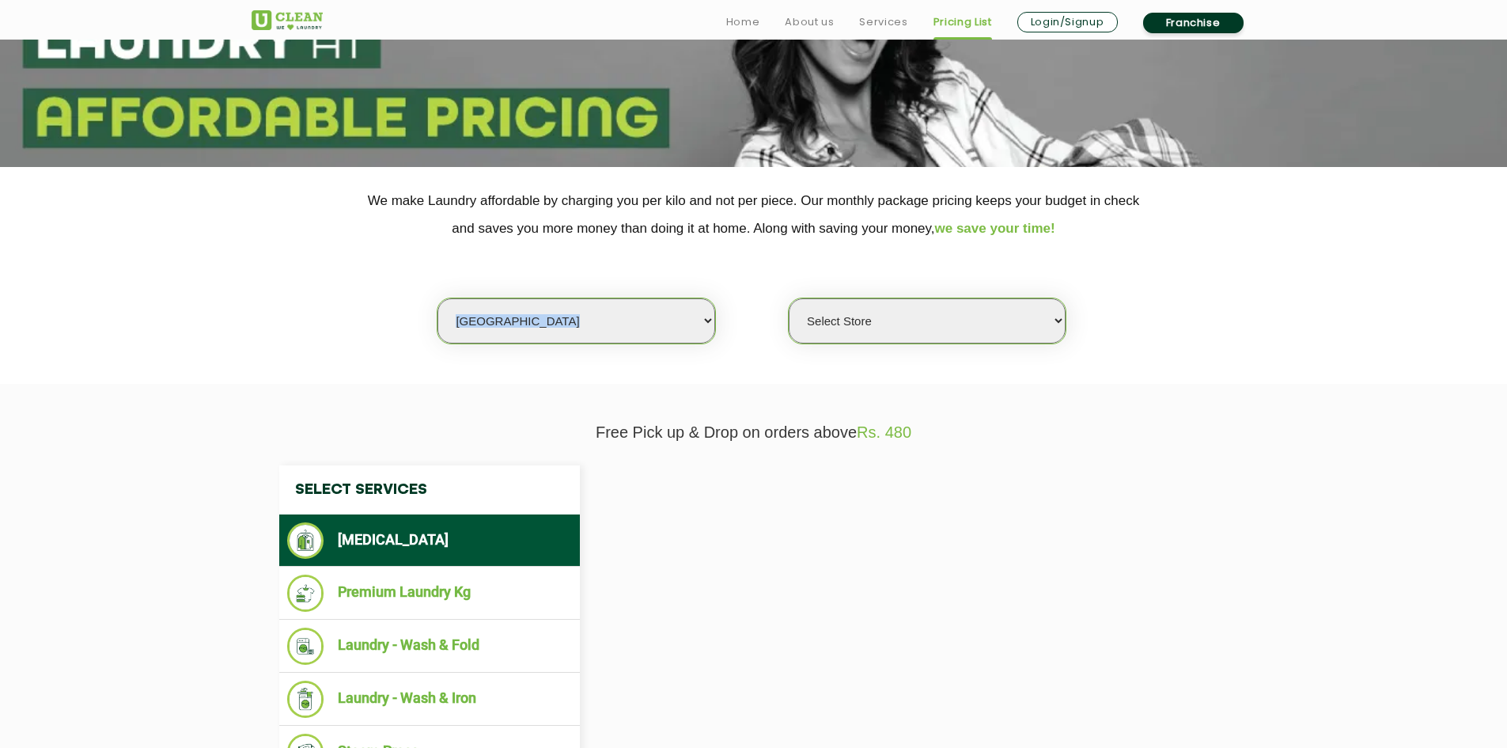
scroll to position [316, 0]
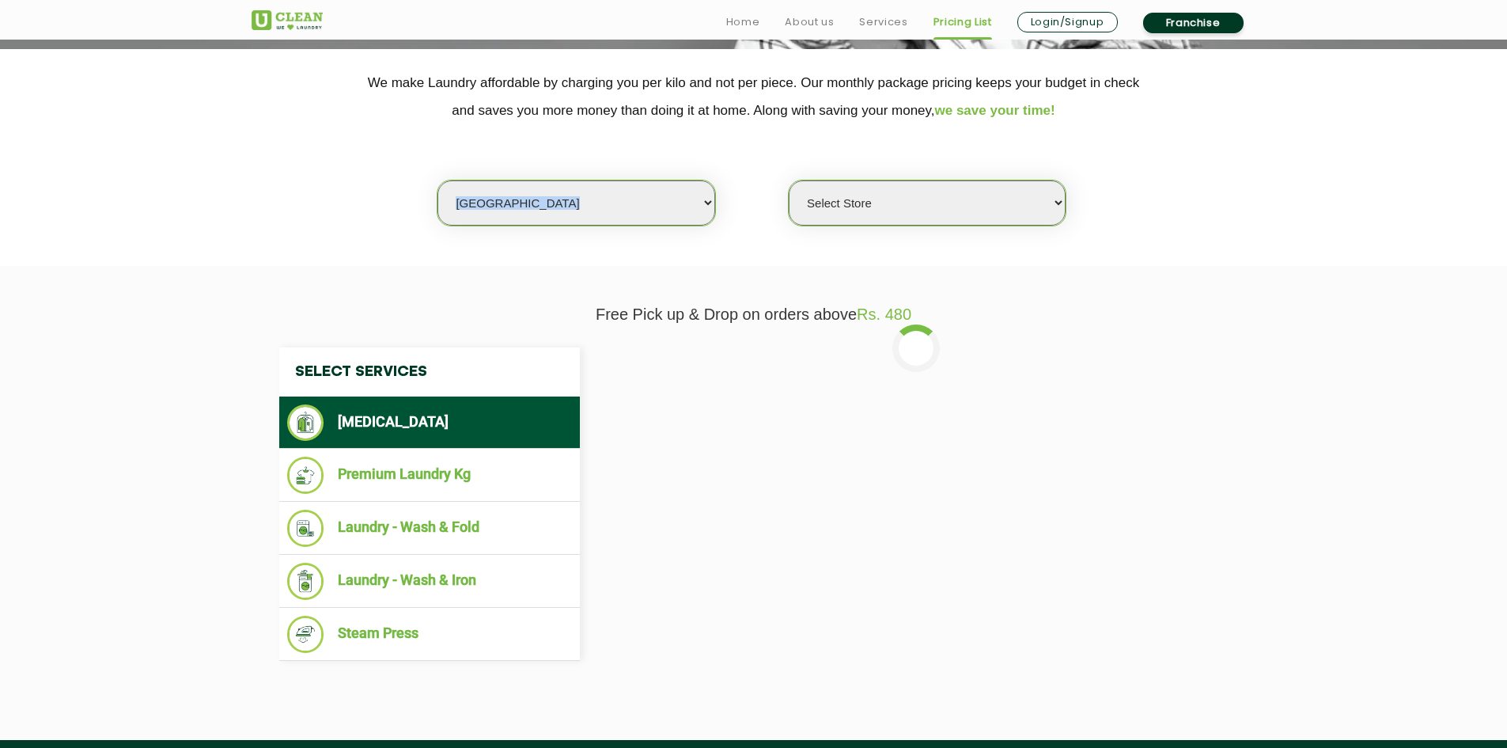
click at [1057, 199] on select "Select Store UClean Bhartiya city UClean Hunasamaranahalli UClean KR Puram Beng…" at bounding box center [927, 202] width 277 height 45
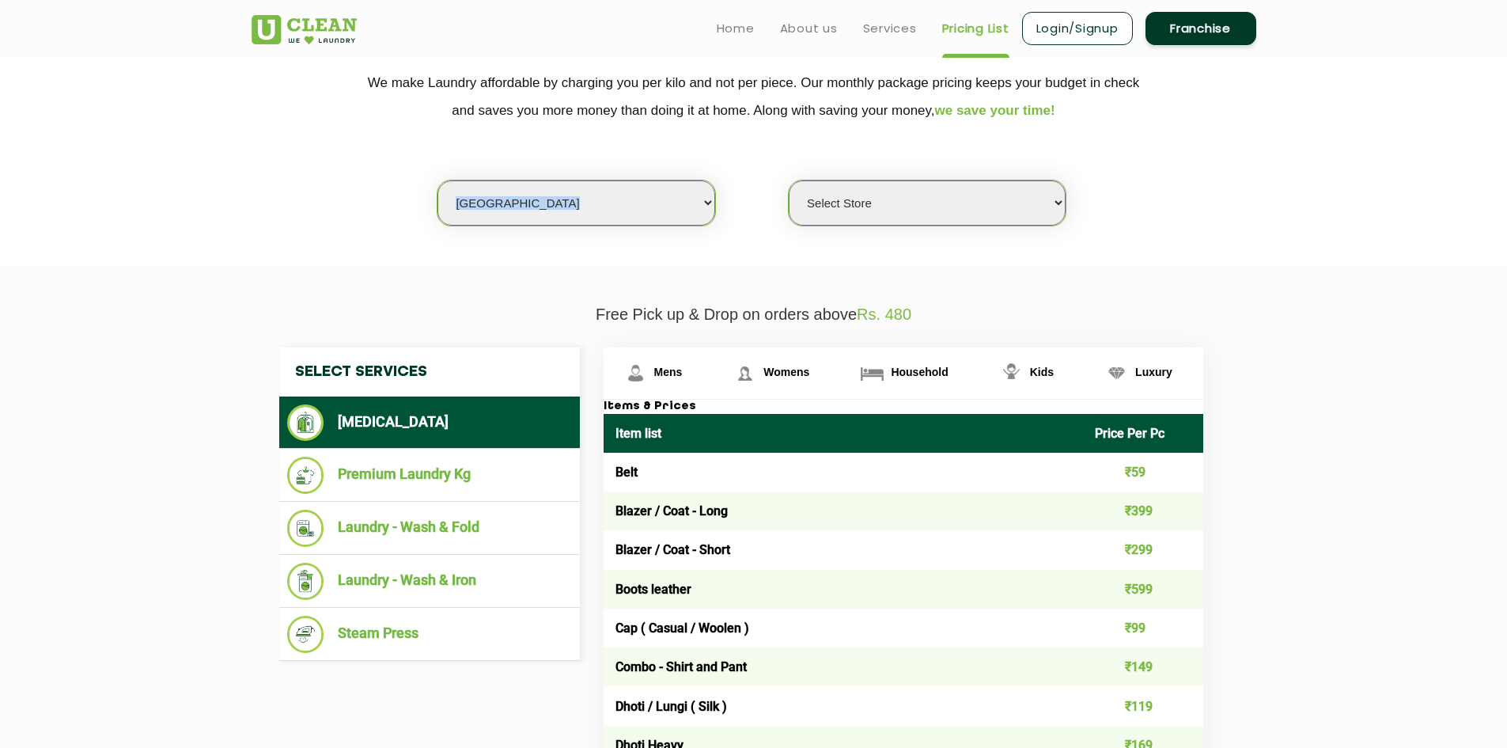
click at [906, 191] on select "Select Store UClean Bhartiya city UClean Hunasamaranahalli UClean KR Puram Beng…" at bounding box center [927, 202] width 277 height 45
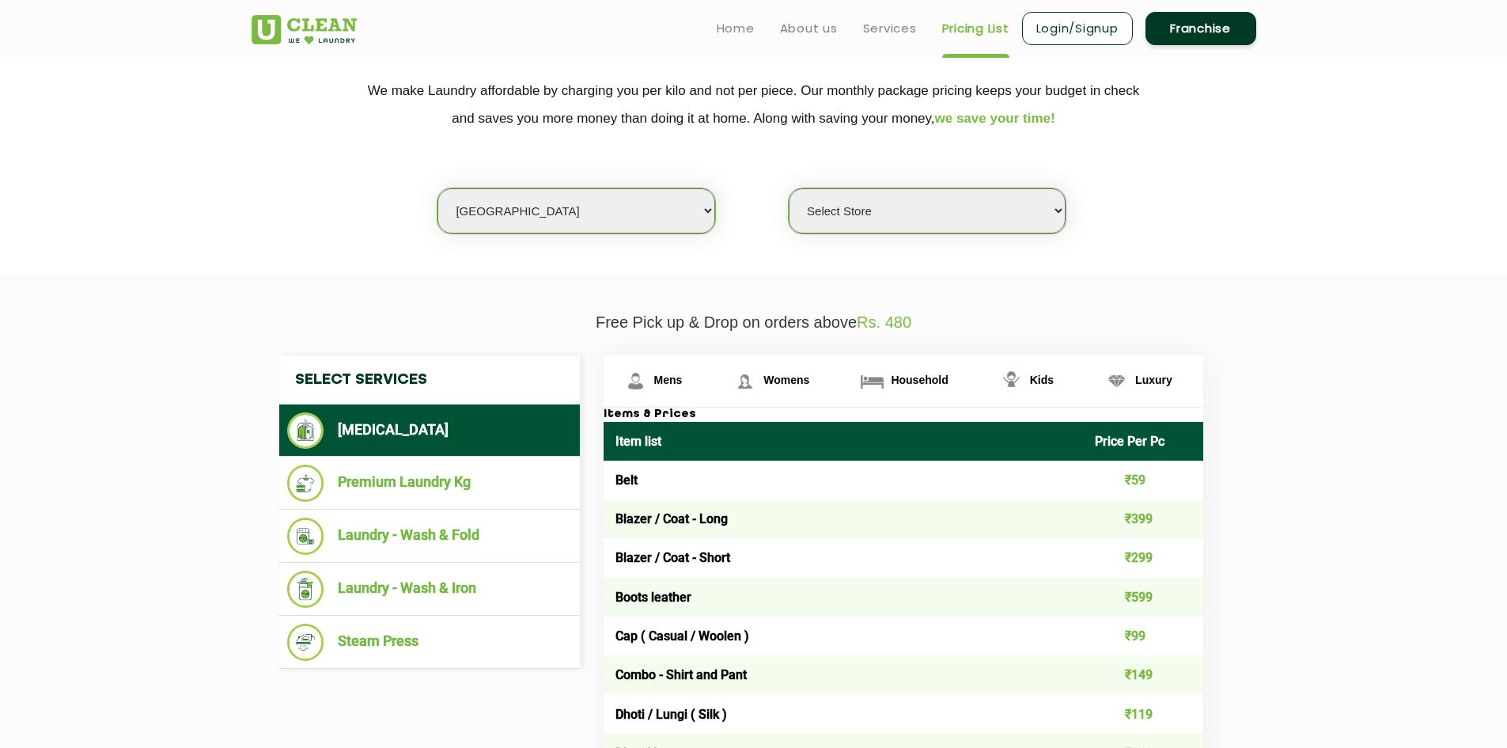
scroll to position [237, 0]
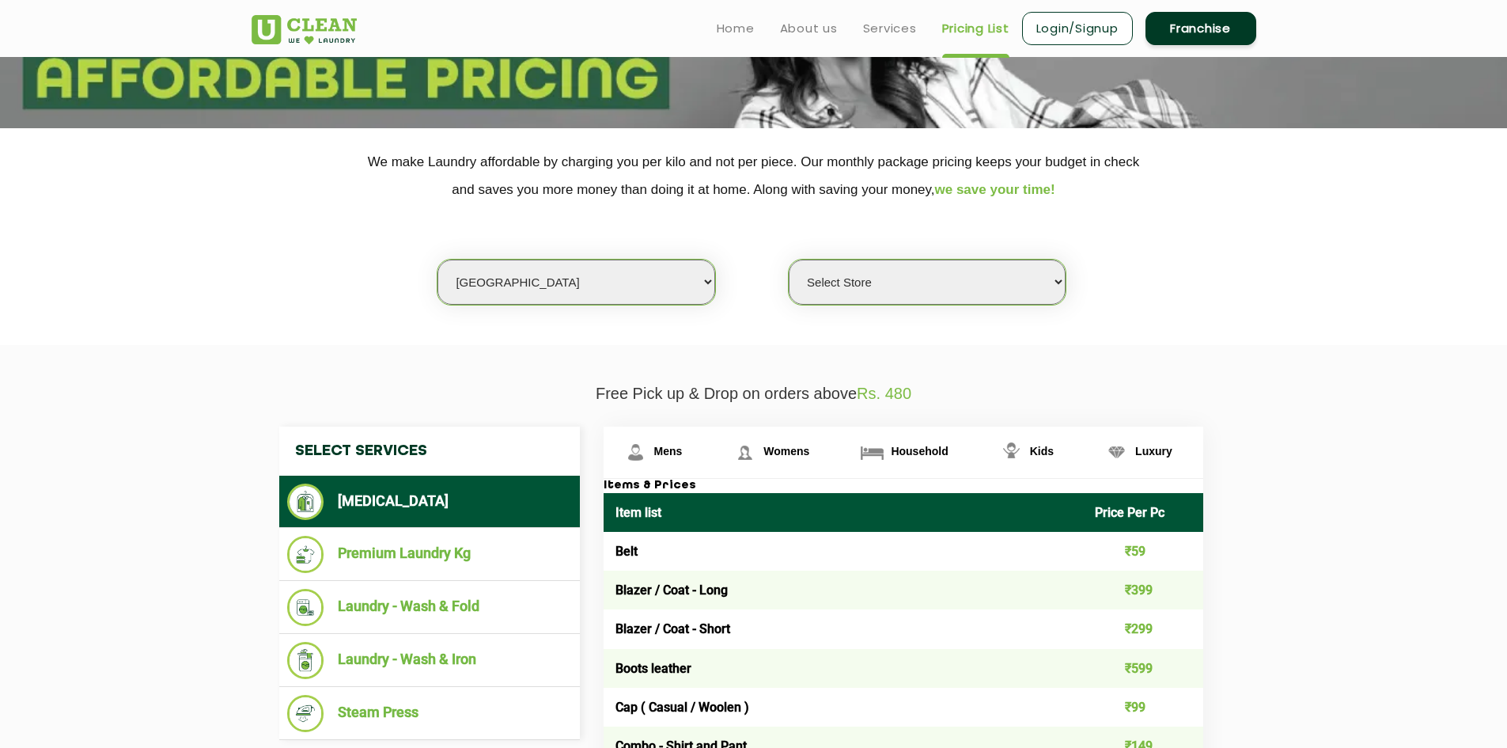
click at [914, 262] on select "Select Store UClean Bhartiya city UClean Hunasamaranahalli UClean KR Puram Beng…" at bounding box center [927, 281] width 277 height 45
click at [582, 274] on select "Select city Aalo Agartala Agra Ahmedabad Akola Aligarh Alwar - UClean Select Am…" at bounding box center [575, 281] width 277 height 45
click at [582, 289] on select "Select city Aalo Agartala Agra Ahmedabad Akola Aligarh Alwar - UClean Select Am…" at bounding box center [575, 281] width 277 height 45
click at [700, 271] on select "Select city Aalo Agartala Agra Ahmedabad Akola Aligarh Alwar - UClean Select Am…" at bounding box center [575, 281] width 277 height 45
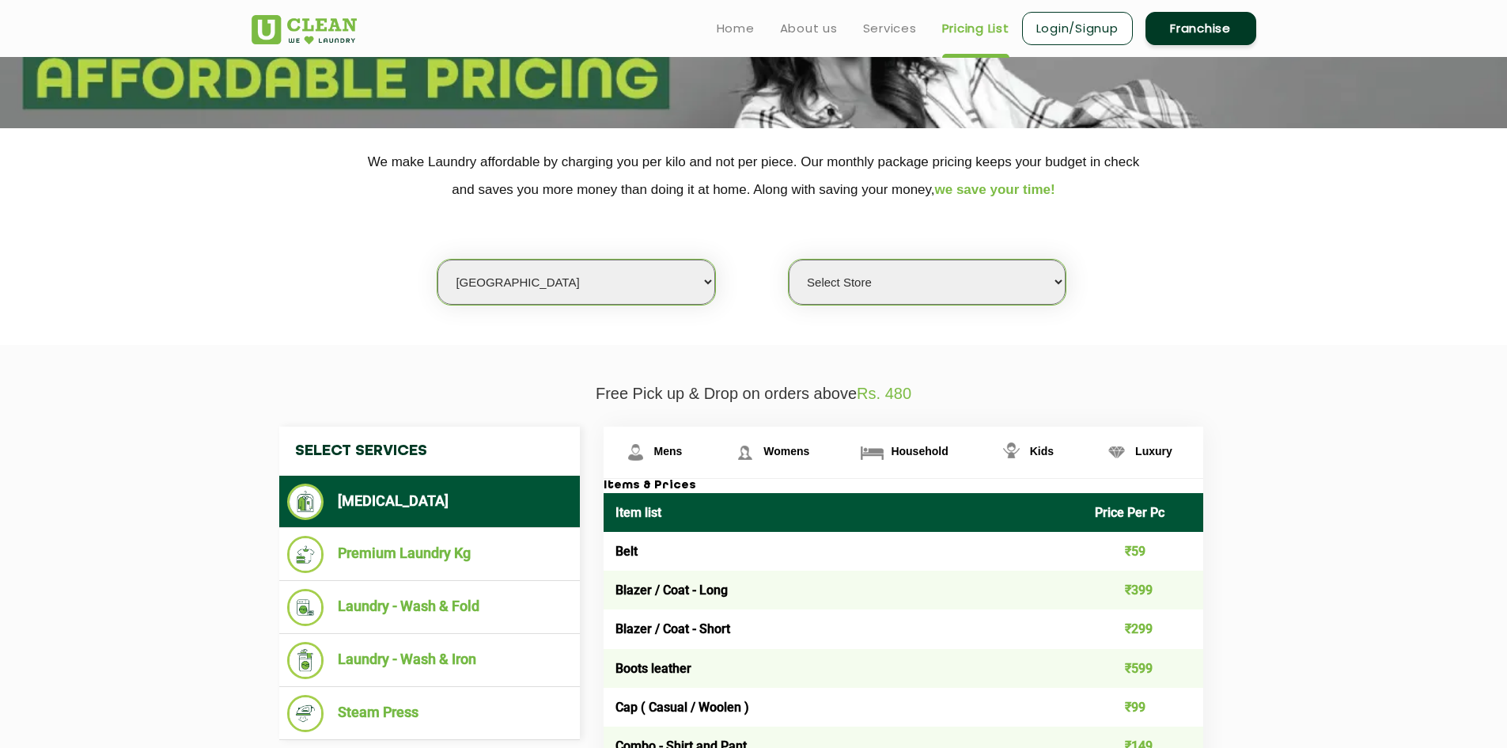
drag, startPoint x: 600, startPoint y: 279, endPoint x: 670, endPoint y: 260, distance: 72.9
click at [602, 280] on select "Select city Aalo Agartala Agra Ahmedabad Akola Aligarh Alwar - UClean Select Am…" at bounding box center [575, 281] width 277 height 45
click at [622, 290] on select "Select city Aalo Agartala Agra Ahmedabad Akola Aligarh Alwar - UClean Select Am…" at bounding box center [575, 281] width 277 height 45
click at [873, 290] on select "Select Store UClean Bhartiya city UClean Hunasamaranahalli UClean KR Puram Beng…" at bounding box center [927, 281] width 277 height 45
click at [629, 302] on select "Select city Aalo Agartala Agra Ahmedabad Akola Aligarh Alwar - UClean Select Am…" at bounding box center [575, 281] width 277 height 45
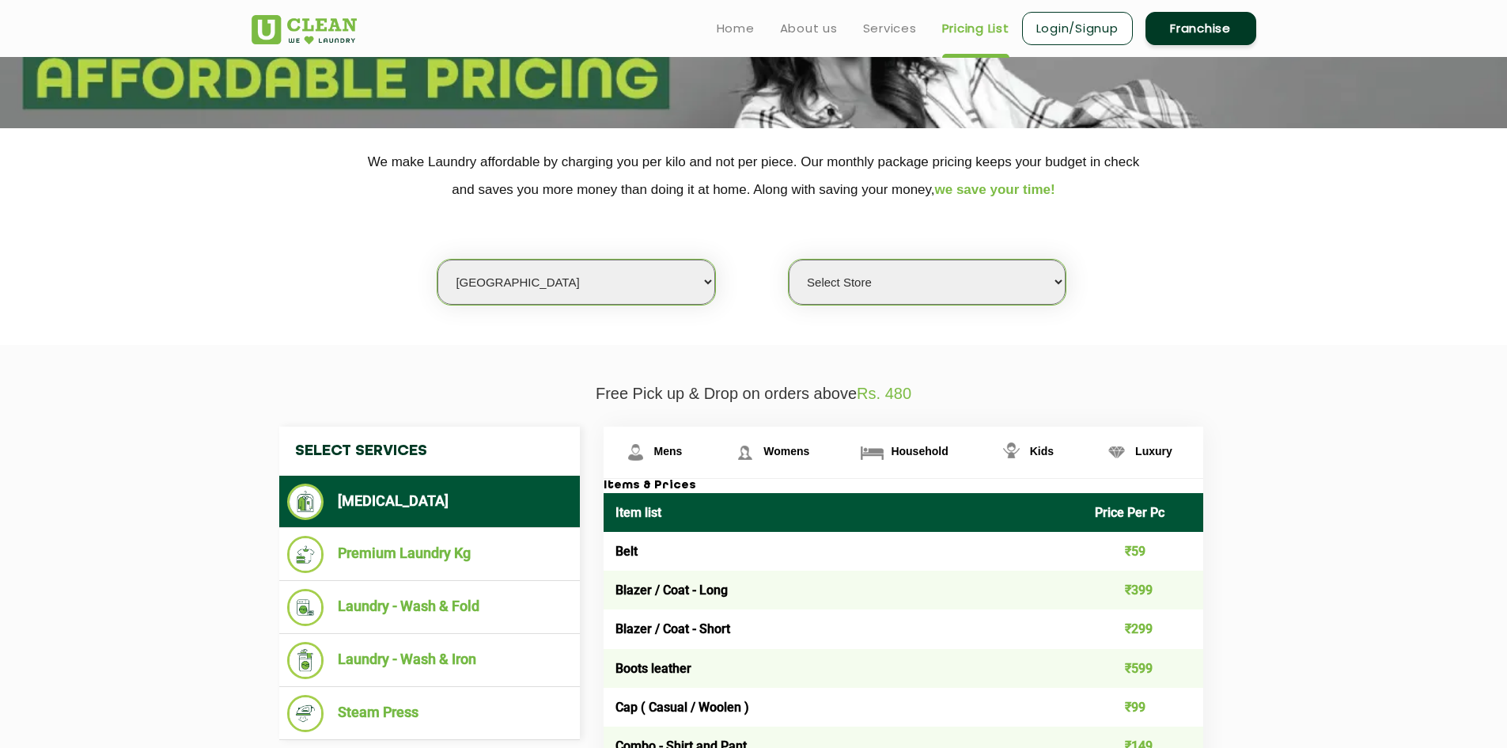
click at [553, 293] on select "Select city Aalo Agartala Agra Ahmedabad Akola Aligarh Alwar - UClean Select Am…" at bounding box center [575, 281] width 277 height 45
click at [437, 259] on select "Select city Aalo Agartala Agra Ahmedabad Akola Aligarh Alwar - UClean Select Am…" at bounding box center [575, 281] width 277 height 45
click at [551, 315] on section "We make Laundry affordable by charging you per kilo and not per piece. Our mont…" at bounding box center [753, 236] width 1507 height 217
click at [968, 293] on select "Select Store UClean Bhartiya city UClean Hunasamaranahalli UClean KR Puram Beng…" at bounding box center [927, 281] width 277 height 45
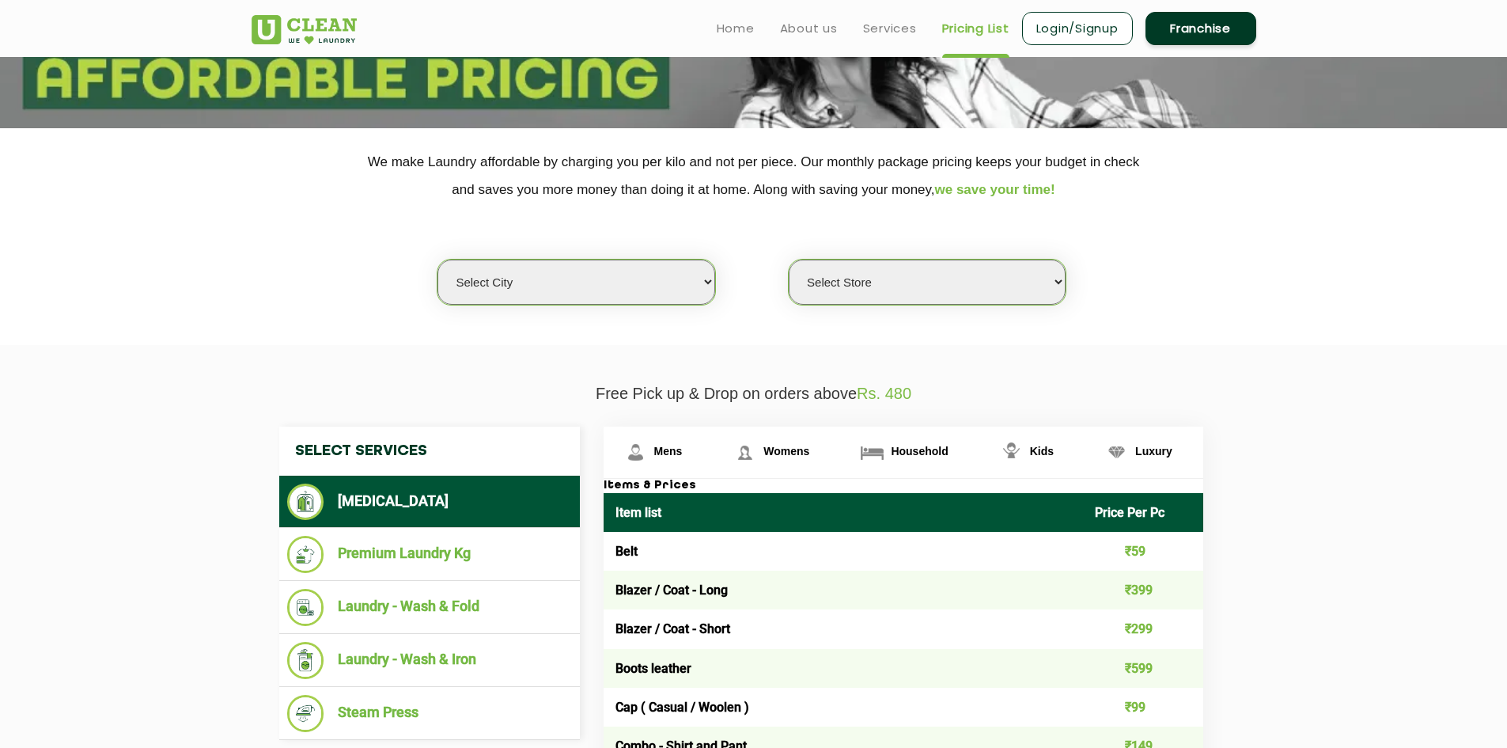
drag, startPoint x: 531, startPoint y: 256, endPoint x: 555, endPoint y: 311, distance: 59.8
click at [531, 267] on div "Select city Aalo Agartala Agra Ahmedabad Akola Aligarh Alwar - UClean Select Am…" at bounding box center [754, 254] width 1028 height 102
drag, startPoint x: 555, startPoint y: 311, endPoint x: 559, endPoint y: 271, distance: 40.5
click at [555, 297] on section "We make Laundry affordable by charging you per kilo and not per piece. Our mont…" at bounding box center [753, 236] width 1507 height 217
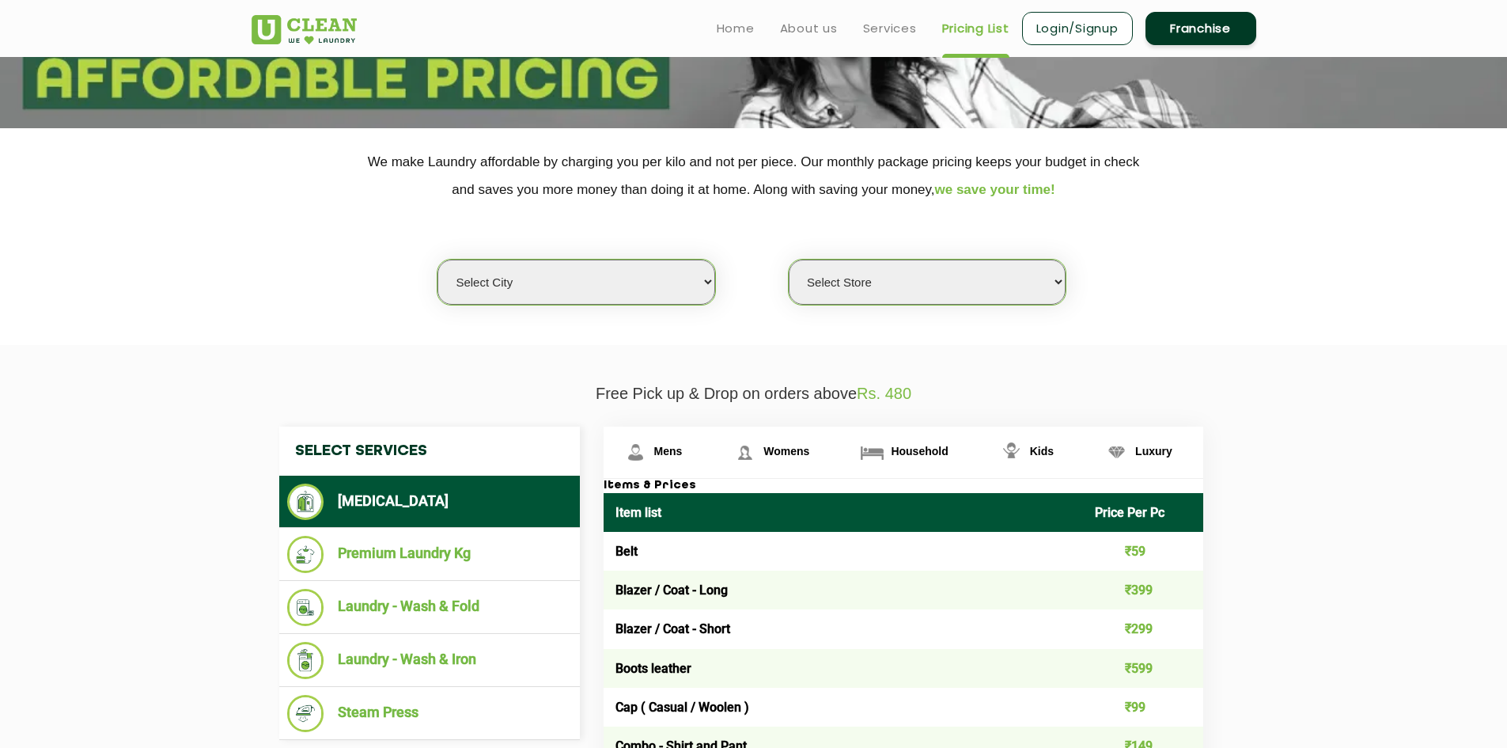
click at [559, 271] on select "Select city Aalo Agartala Agra Ahmedabad Akola Aligarh Alwar - UClean Select Am…" at bounding box center [575, 281] width 277 height 45
select select "45"
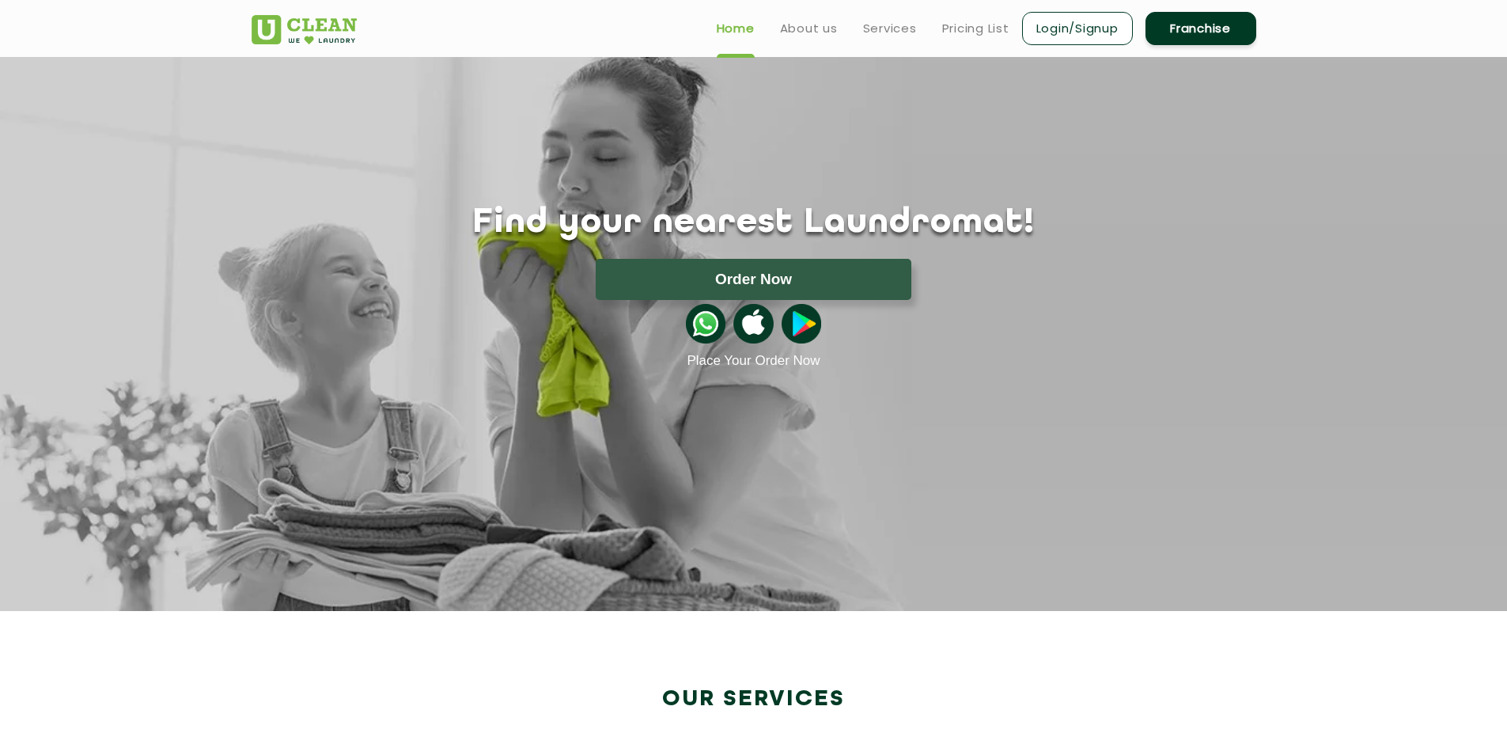
drag, startPoint x: 990, startPoint y: 10, endPoint x: 990, endPoint y: 40, distance: 30.1
click at [991, 11] on ul "Home About us Services Pricing List Login/Signup Franchise" at bounding box center [980, 27] width 552 height 37
click at [988, 53] on header "Home About us Services Pricing List Login/Signup Franchise" at bounding box center [753, 28] width 1507 height 57
click at [982, 28] on link "Pricing List" at bounding box center [975, 28] width 67 height 19
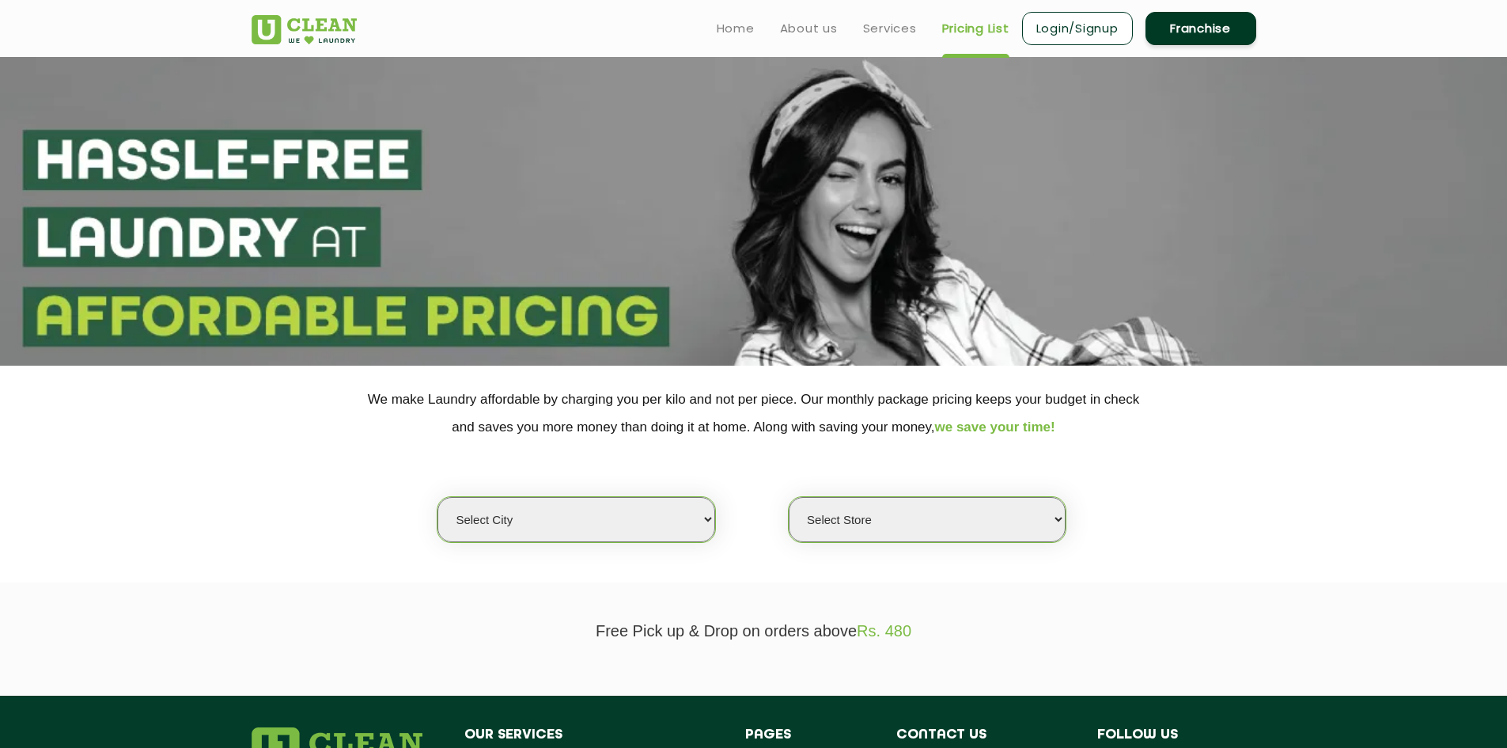
click at [868, 484] on div "Select city Select Store" at bounding box center [754, 492] width 1028 height 102
click at [869, 521] on select "Select Store" at bounding box center [927, 519] width 277 height 45
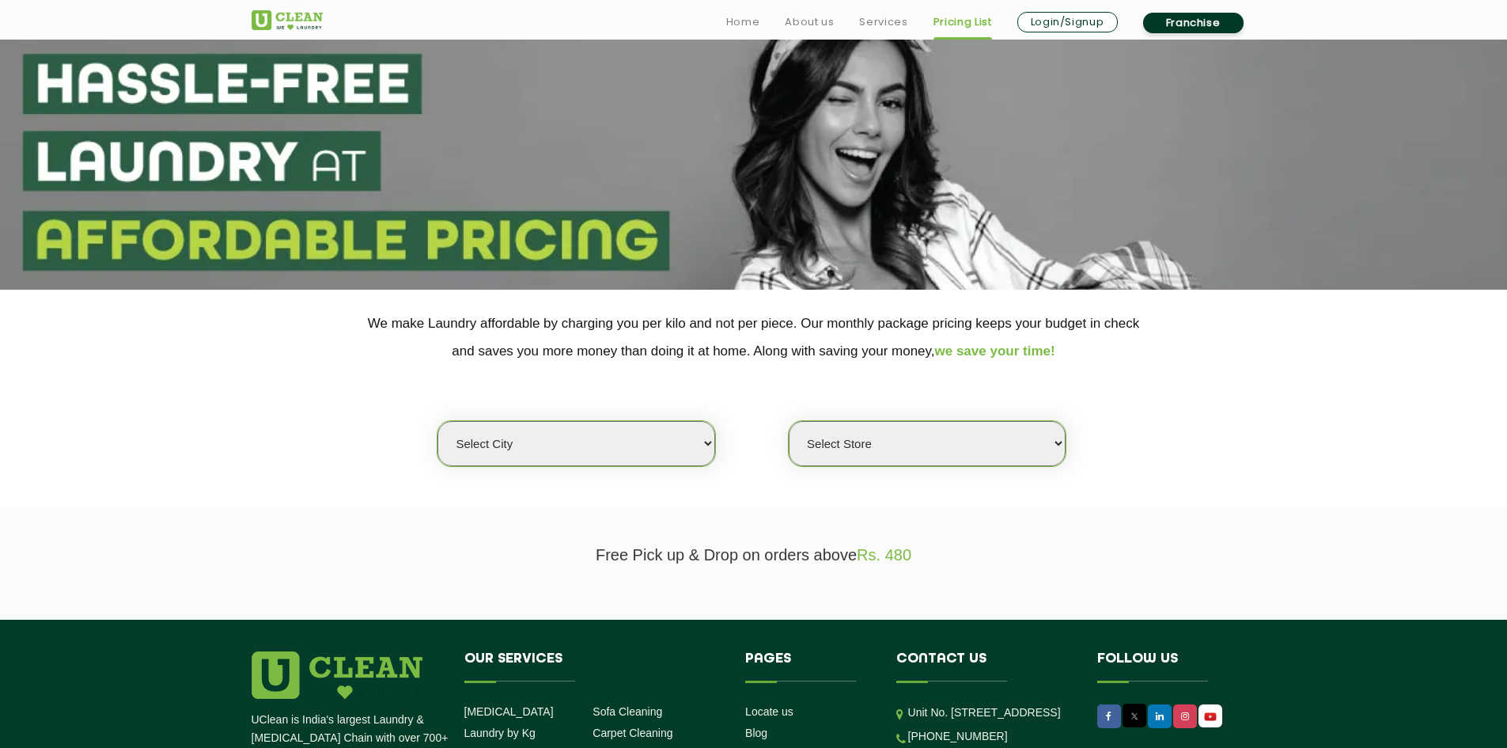
scroll to position [79, 0]
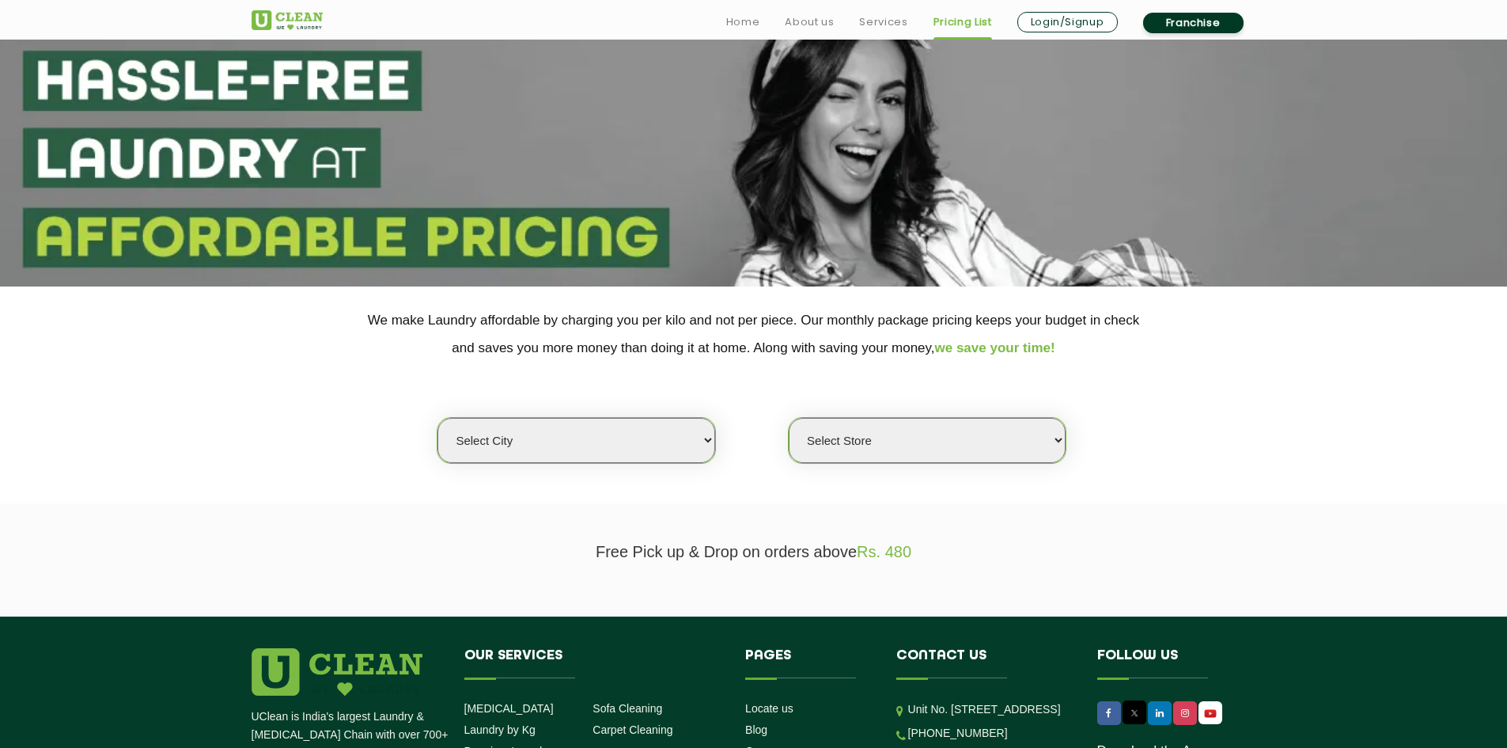
click at [543, 435] on select "Select city" at bounding box center [575, 440] width 277 height 45
drag, startPoint x: 543, startPoint y: 438, endPoint x: 562, endPoint y: 437, distance: 19.0
click at [549, 438] on select "Select city" at bounding box center [575, 440] width 277 height 45
click at [702, 441] on select "Select city [GEOGRAPHIC_DATA] [GEOGRAPHIC_DATA] [GEOGRAPHIC_DATA] [GEOGRAPHIC_D…" at bounding box center [575, 440] width 277 height 45
select select "6"
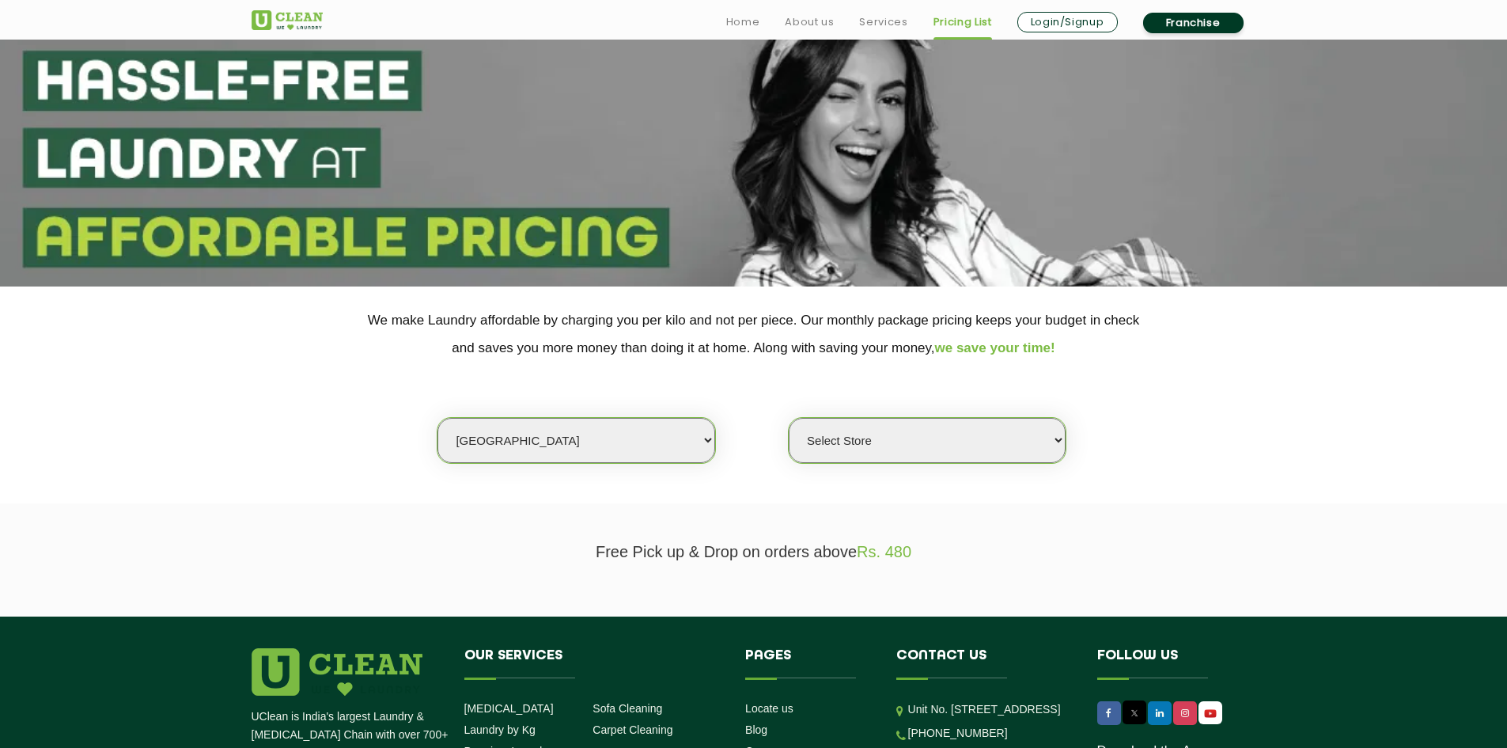
click at [437, 418] on select "Select city [GEOGRAPHIC_DATA] [GEOGRAPHIC_DATA] [GEOGRAPHIC_DATA] [GEOGRAPHIC_D…" at bounding box center [575, 440] width 277 height 45
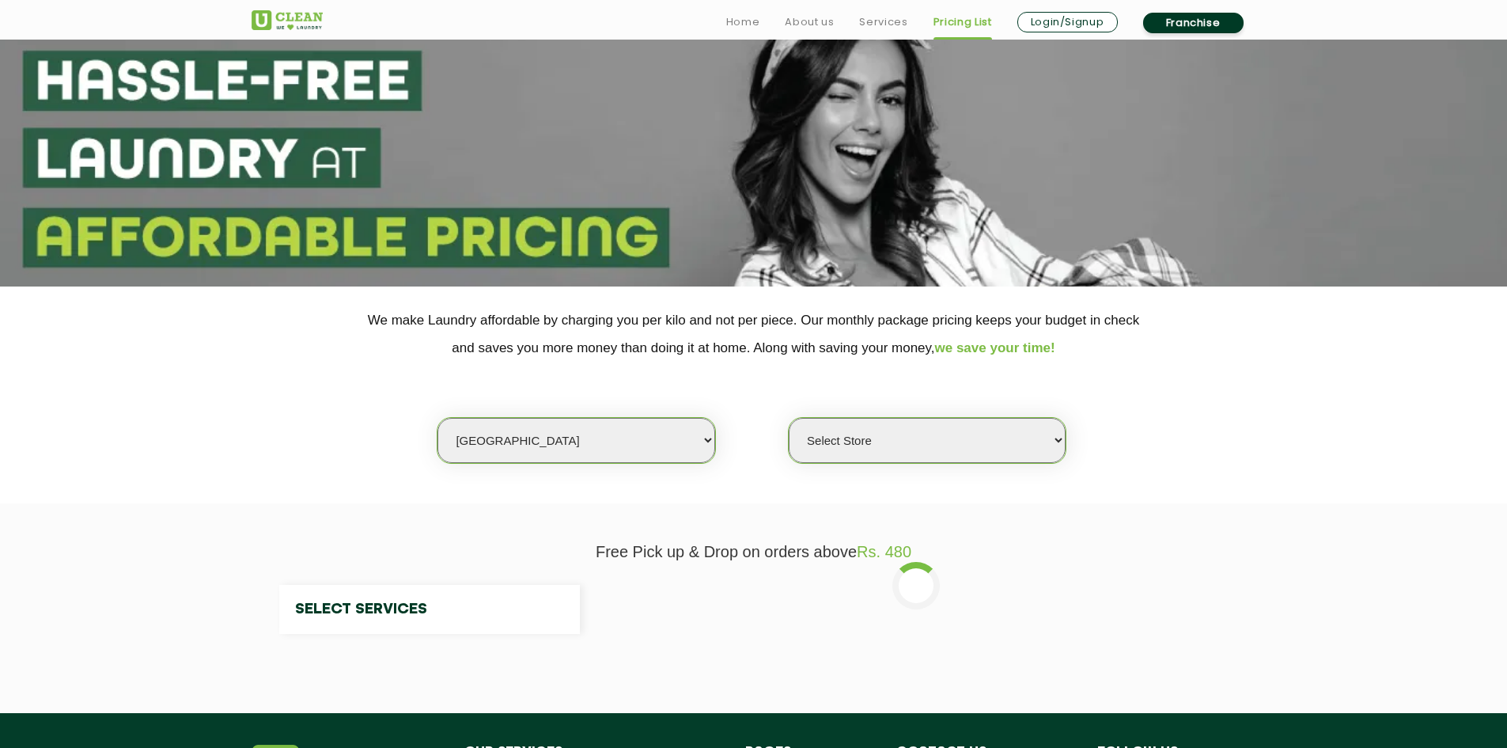
drag, startPoint x: 846, startPoint y: 441, endPoint x: 857, endPoint y: 435, distance: 12.4
click at [854, 437] on select "Select Store" at bounding box center [927, 440] width 277 height 45
click at [1039, 434] on select "Select Store" at bounding box center [927, 440] width 277 height 45
click at [1016, 455] on select "Select Store" at bounding box center [927, 440] width 277 height 45
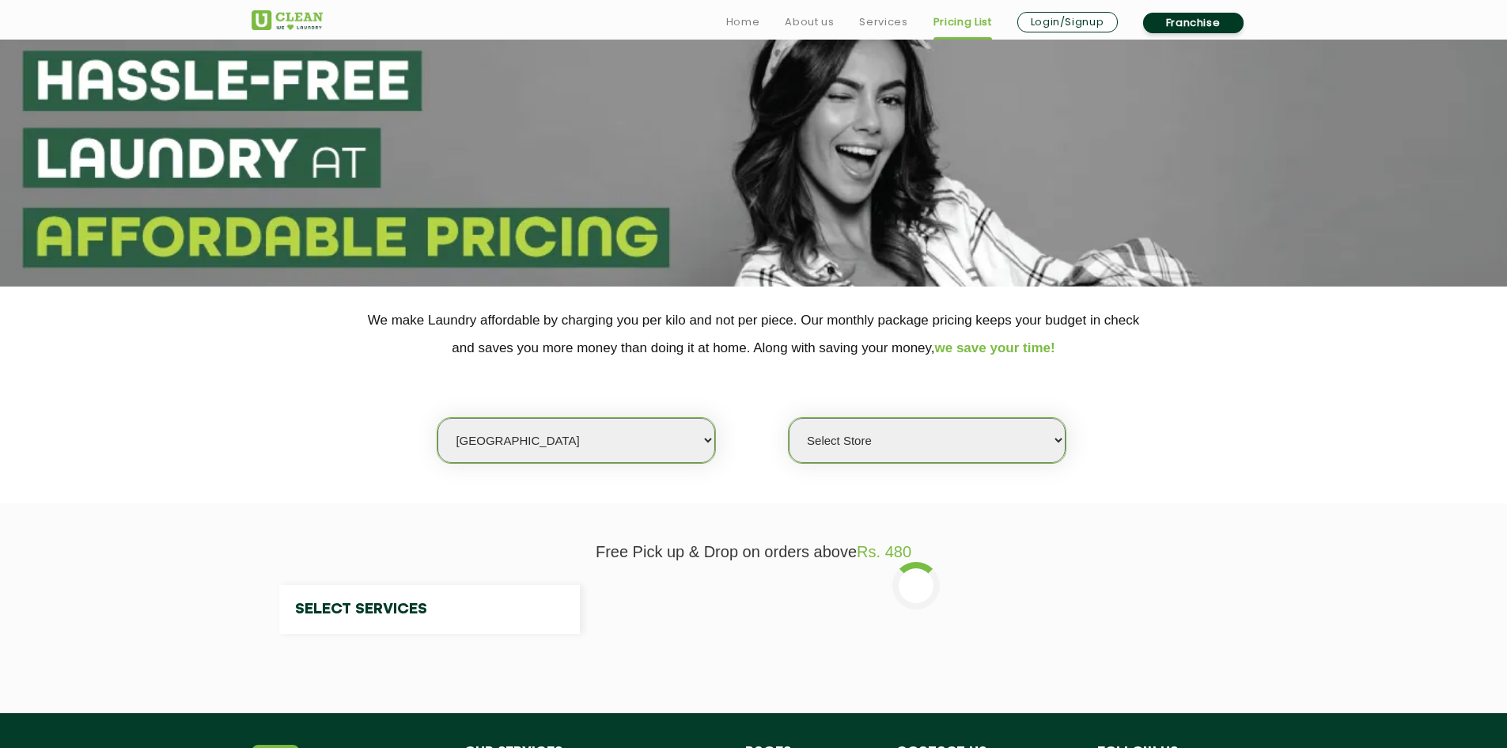
click at [1056, 433] on select "Select Store" at bounding box center [927, 440] width 277 height 45
click at [930, 515] on section "Free Pick up & Drop on orders above Rs. 480 Select Services" at bounding box center [753, 608] width 1507 height 210
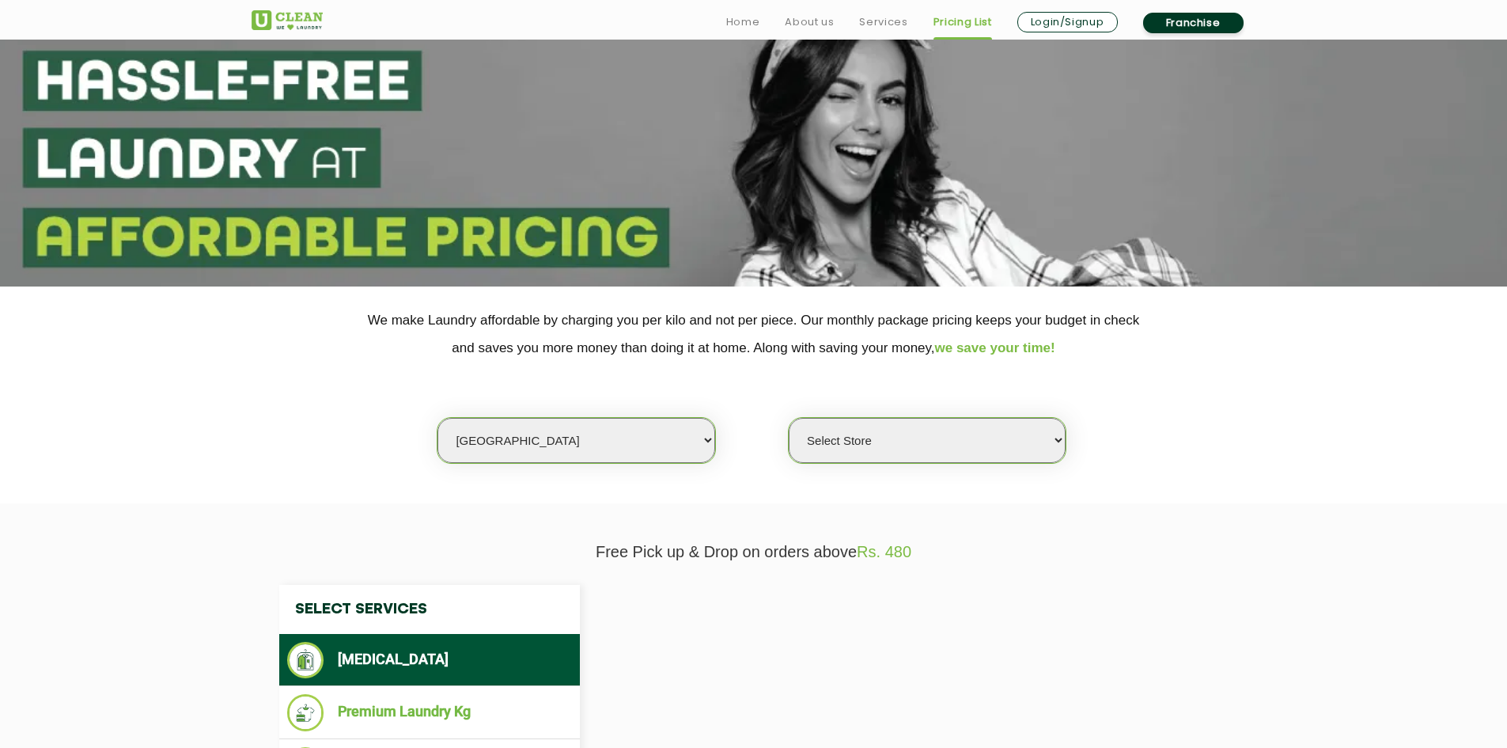
click at [937, 433] on select "Select Store" at bounding box center [927, 440] width 277 height 45
click at [1058, 431] on select "Select Store" at bounding box center [927, 440] width 277 height 45
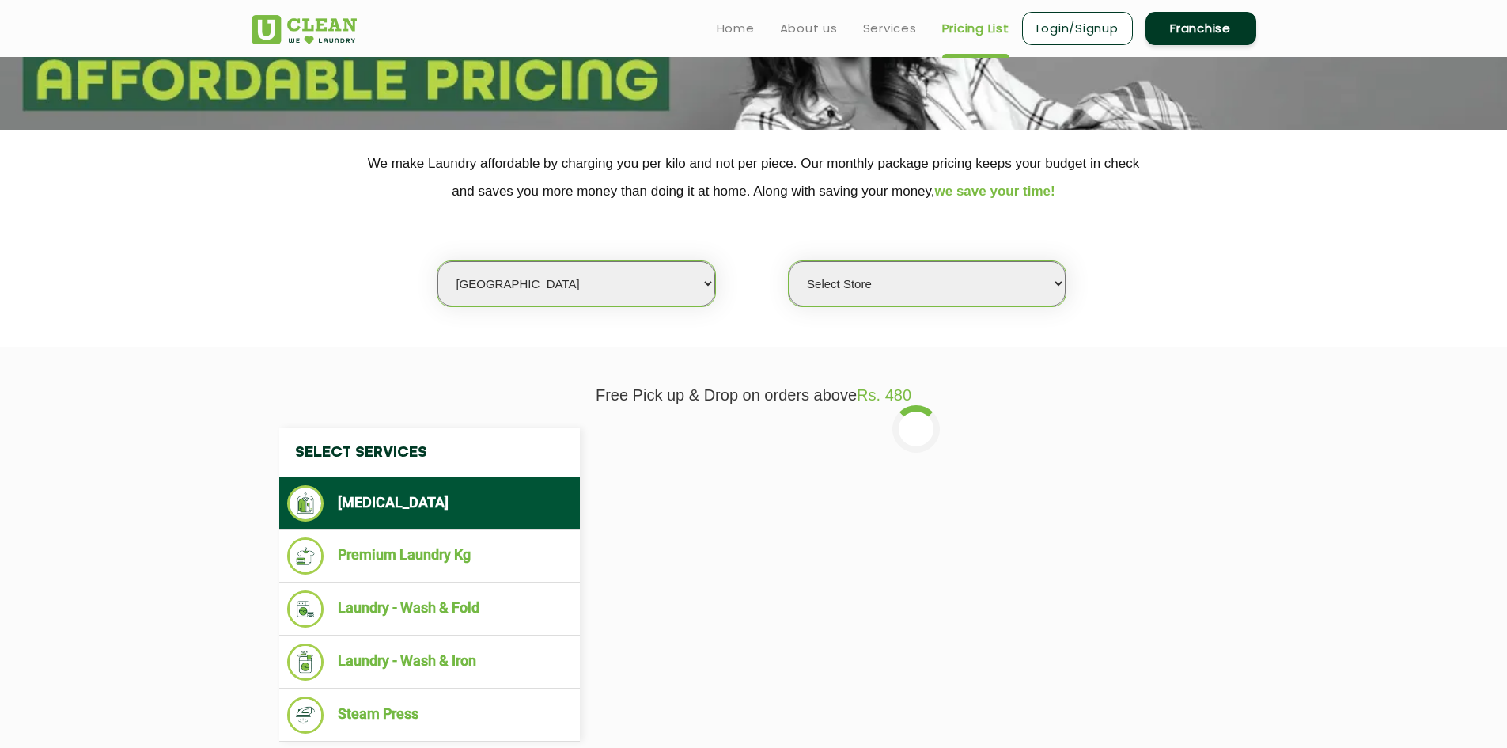
scroll to position [158, 0]
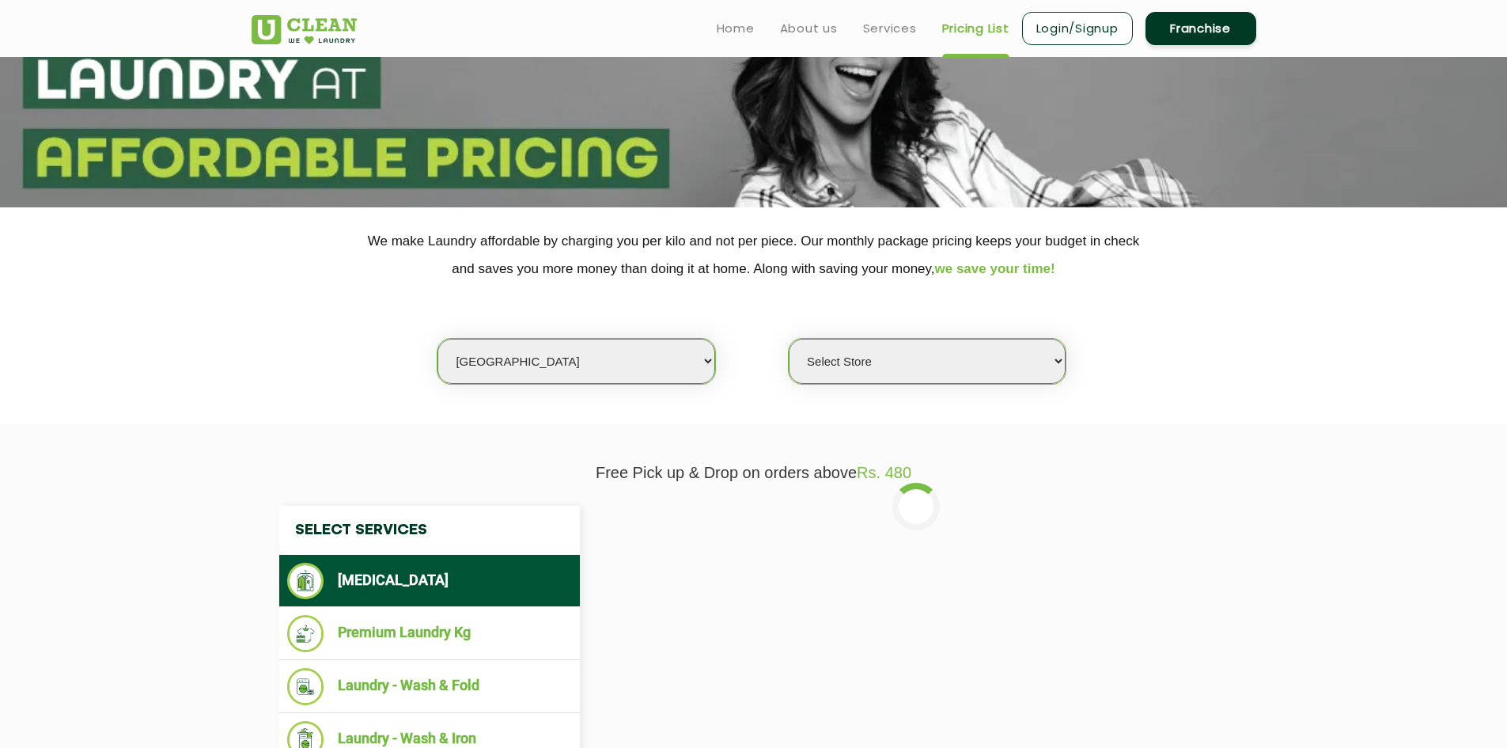
click at [872, 382] on select "Select Store UClean Bhartiya city UClean Hunasamaranahalli UClean KR Puram Beng…" at bounding box center [927, 361] width 277 height 45
select select "527"
click at [789, 339] on select "Select Store UClean Bhartiya city UClean Hunasamaranahalli UClean KR Puram Beng…" at bounding box center [927, 361] width 277 height 45
click at [986, 358] on select "Select Store UClean Bhartiya city UClean Hunasamaranahalli UClean KR Puram Beng…" at bounding box center [927, 361] width 277 height 45
click at [855, 365] on select "Select Store UClean Bhartiya city UClean Hunasamaranahalli UClean KR Puram Beng…" at bounding box center [927, 361] width 277 height 45
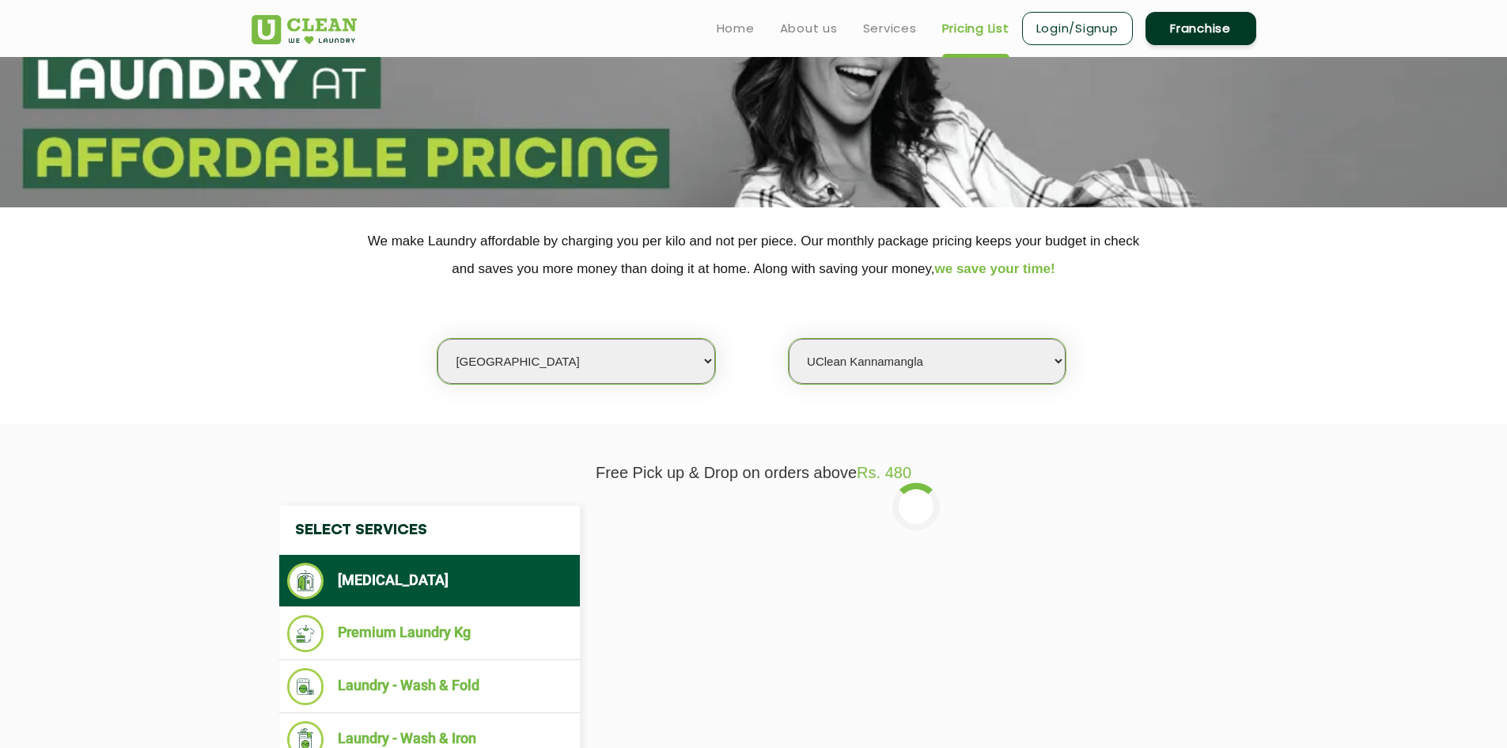
click at [995, 359] on select "Select Store UClean Bhartiya city UClean Hunasamaranahalli UClean KR Puram Beng…" at bounding box center [927, 361] width 277 height 45
click at [717, 503] on div "Select Services Dry Cleaning Premium Laundry Kg Laundry - Wash & Fold Laundry -…" at bounding box center [754, 662] width 1028 height 361
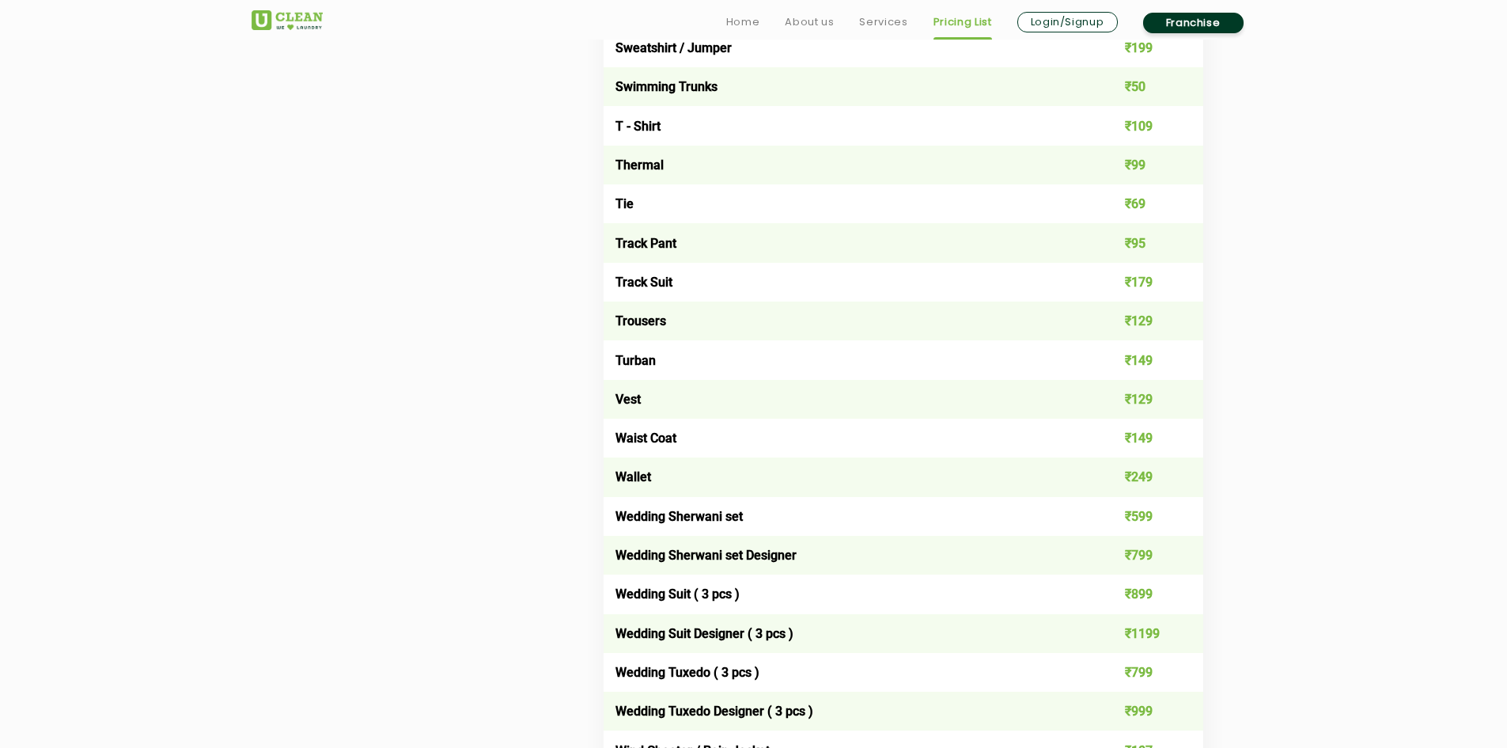
click at [616, 508] on td "Wedding Sherwani set" at bounding box center [844, 516] width 480 height 39
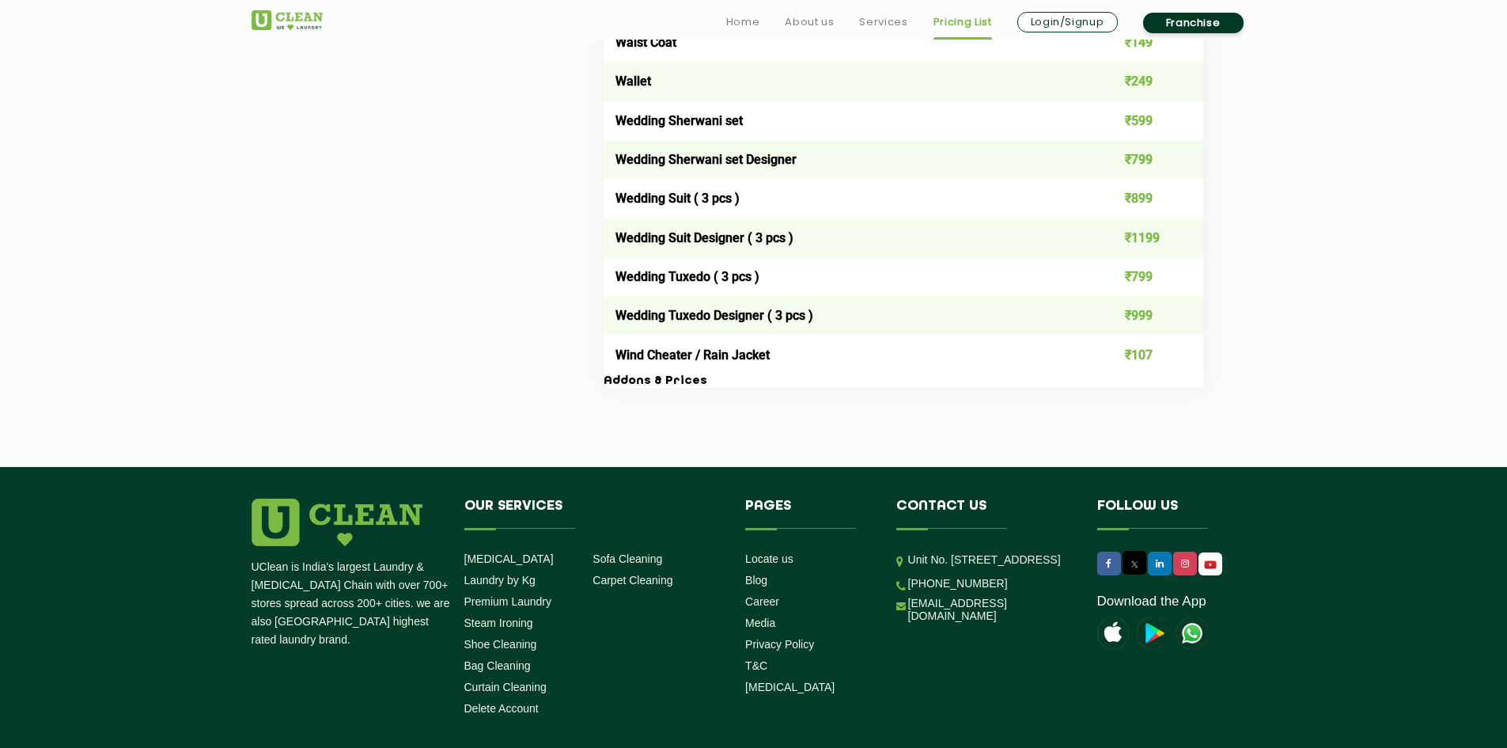
click at [617, 510] on h4 "Our Services" at bounding box center [593, 513] width 258 height 30
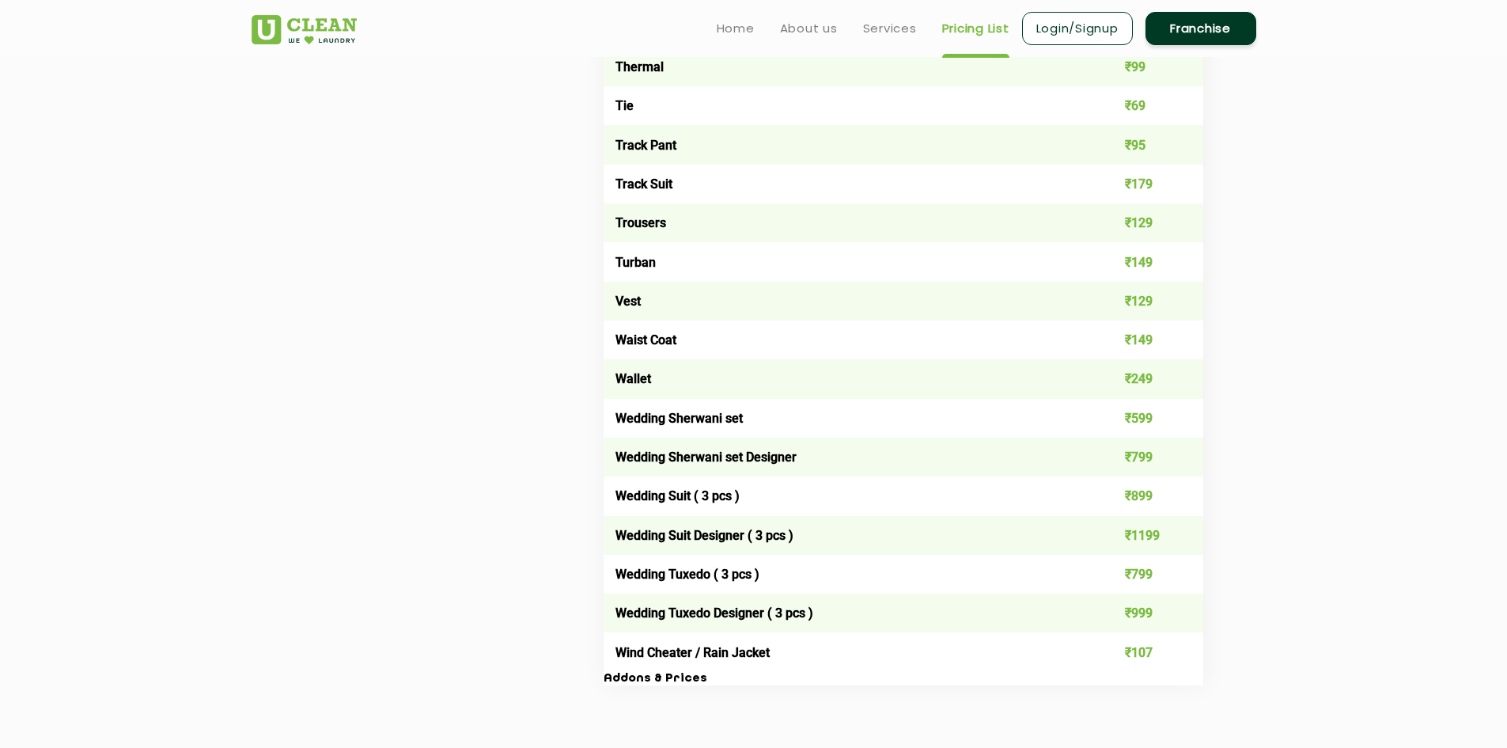
click at [617, 510] on td "Wedding Suit ( 3 pcs )" at bounding box center [844, 495] width 480 height 39
click at [710, 451] on td "Wedding Sherwani set Designer" at bounding box center [844, 456] width 480 height 39
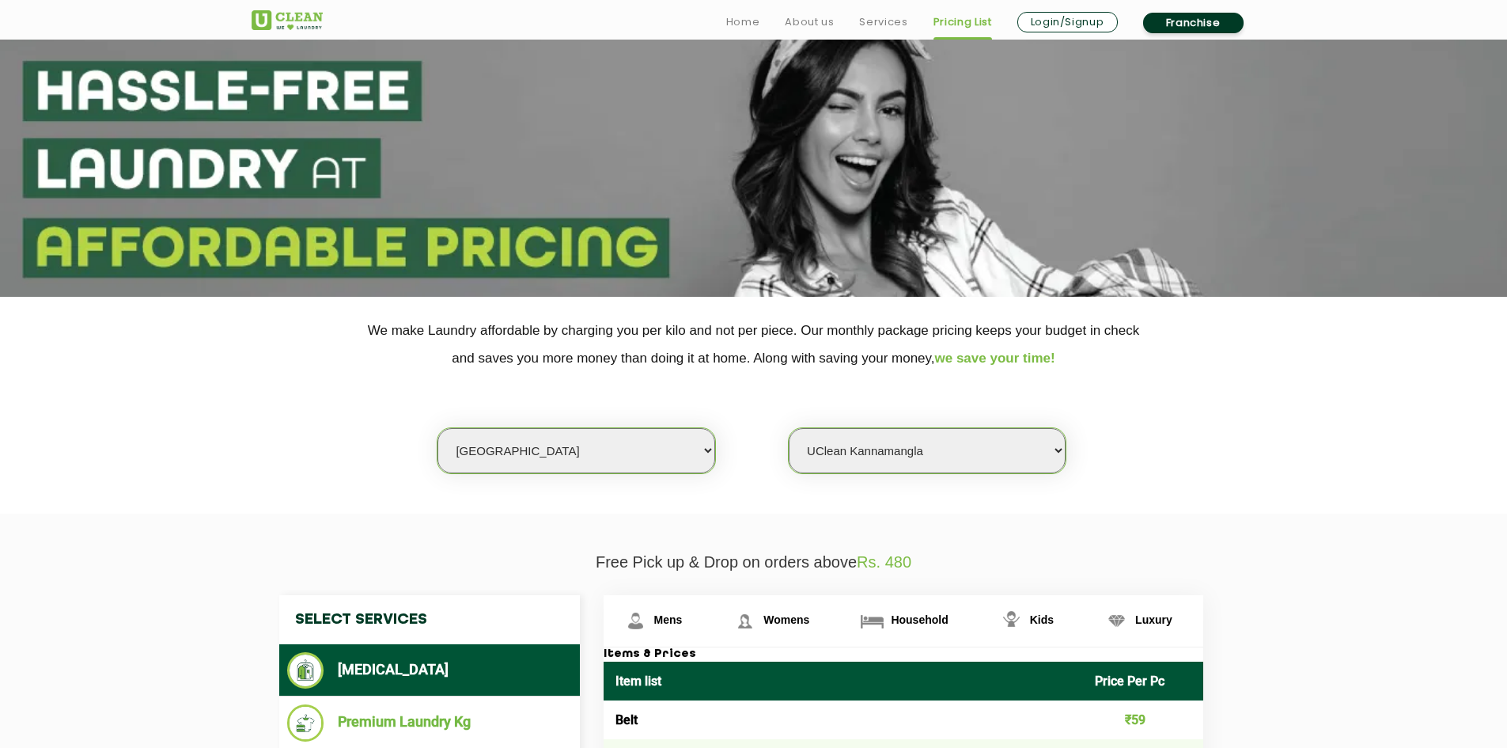
scroll to position [79, 0]
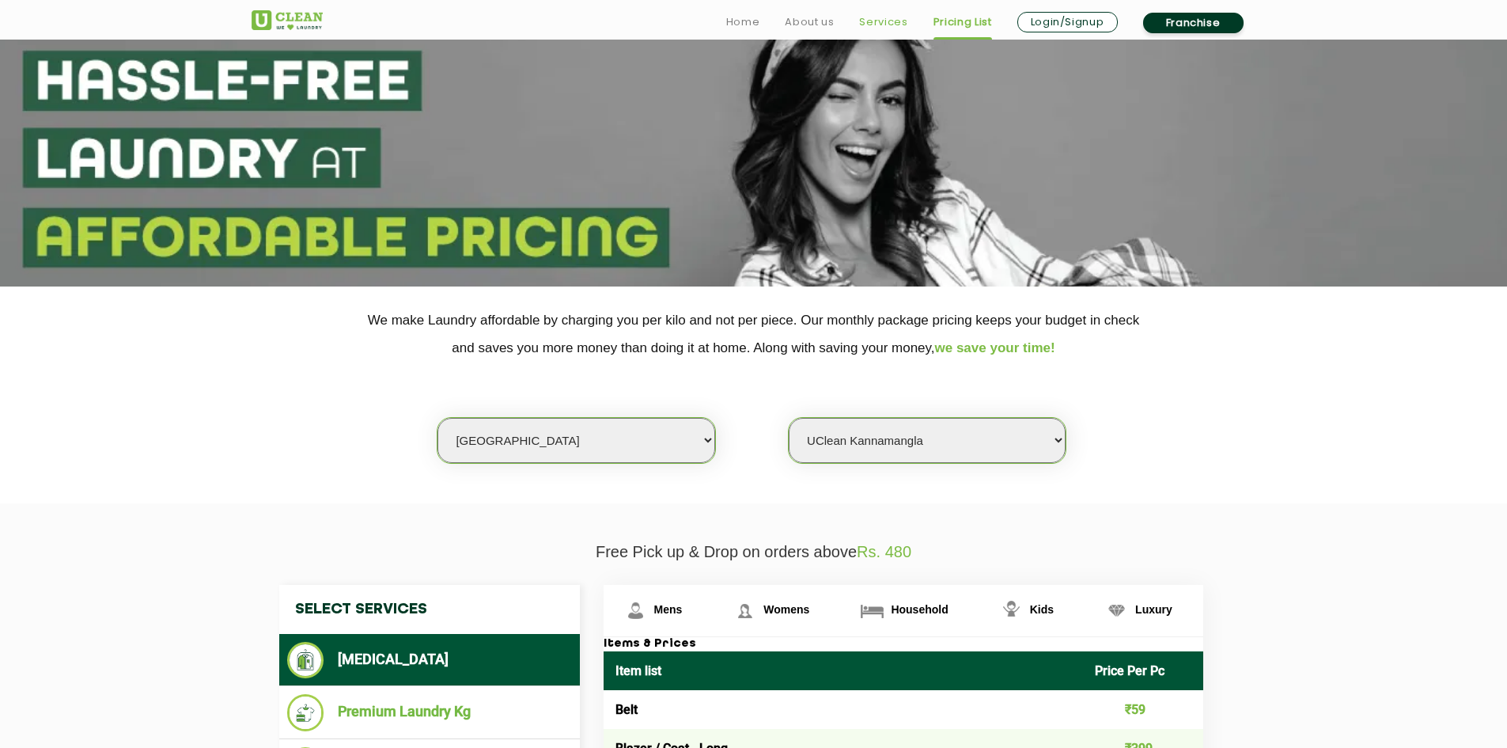
click at [895, 18] on link "Services" at bounding box center [883, 22] width 48 height 19
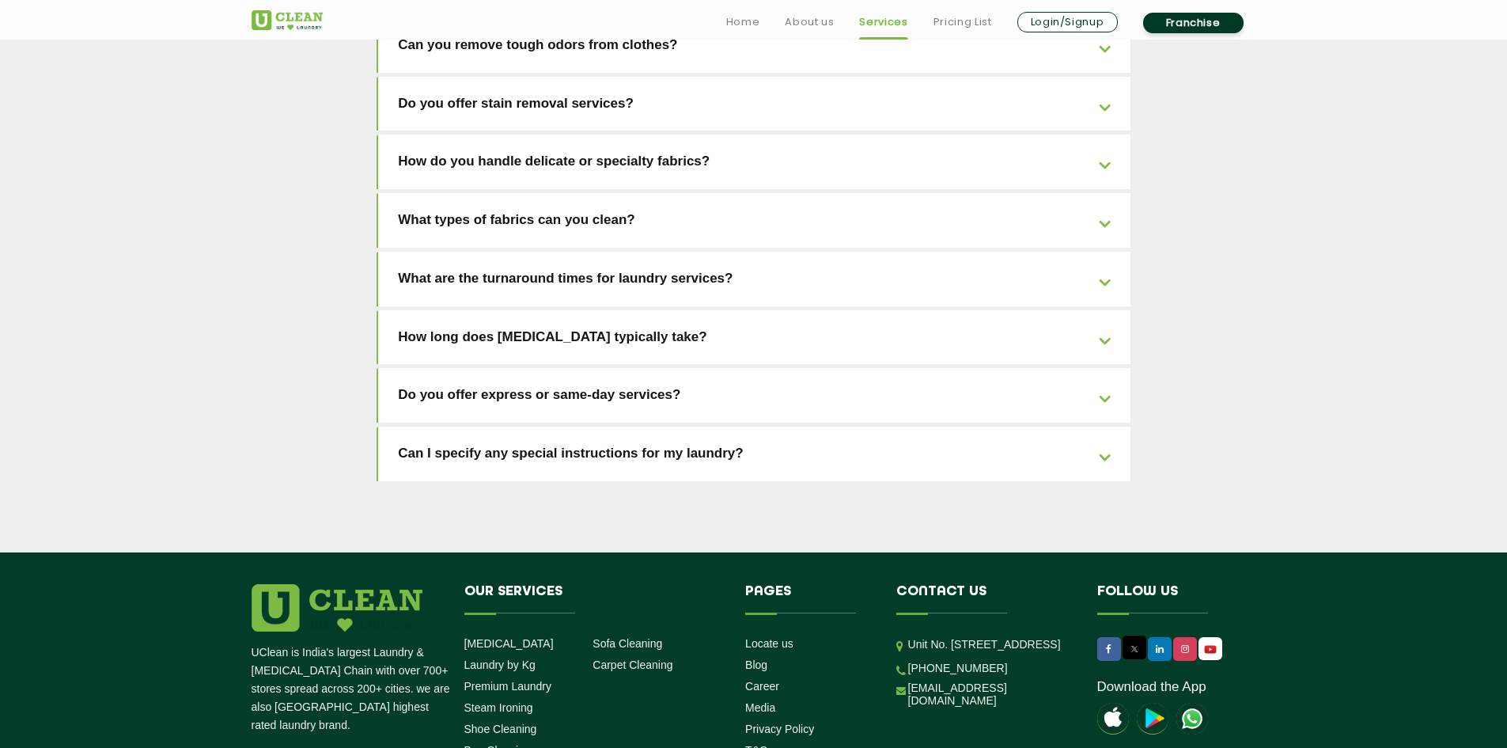
scroll to position [3459, 0]
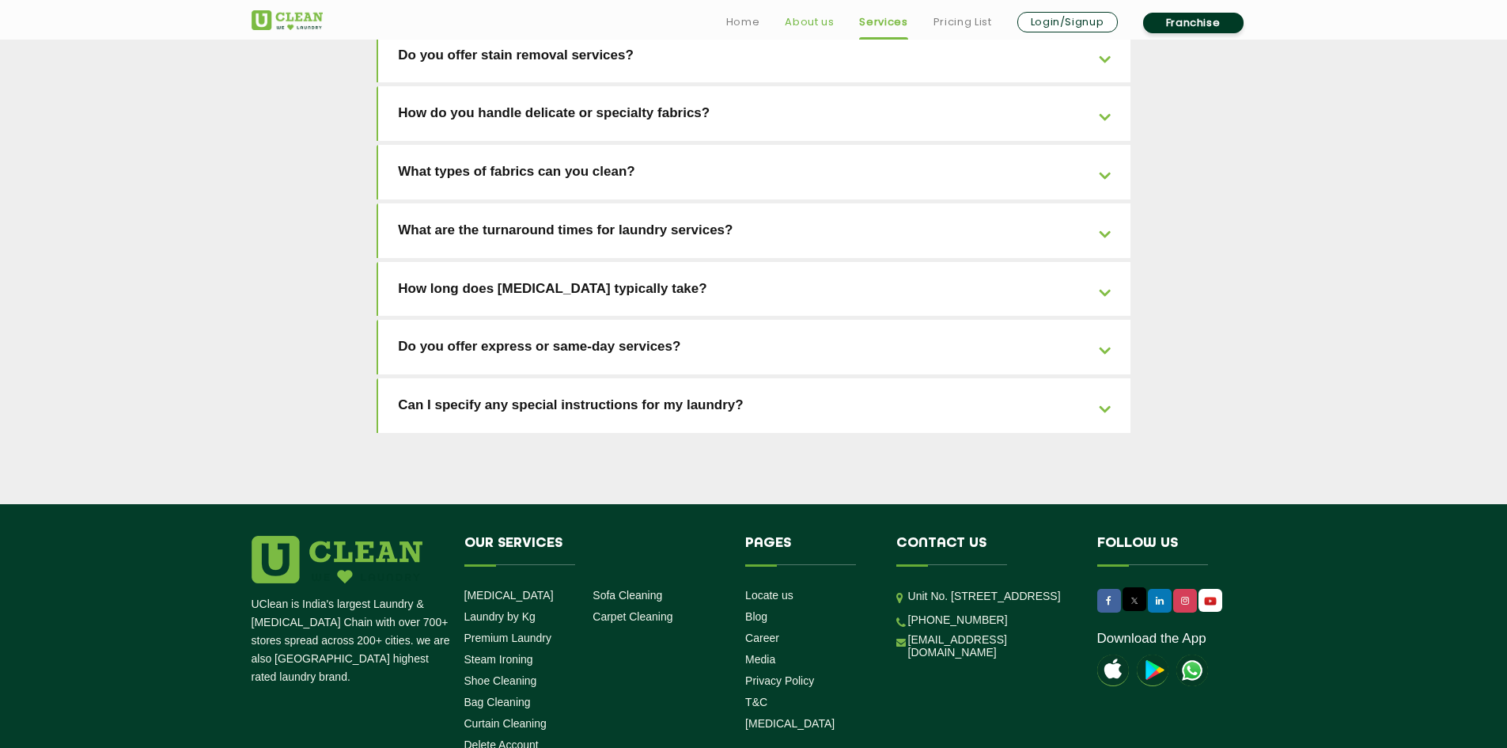
click at [809, 23] on link "About us" at bounding box center [809, 22] width 49 height 19
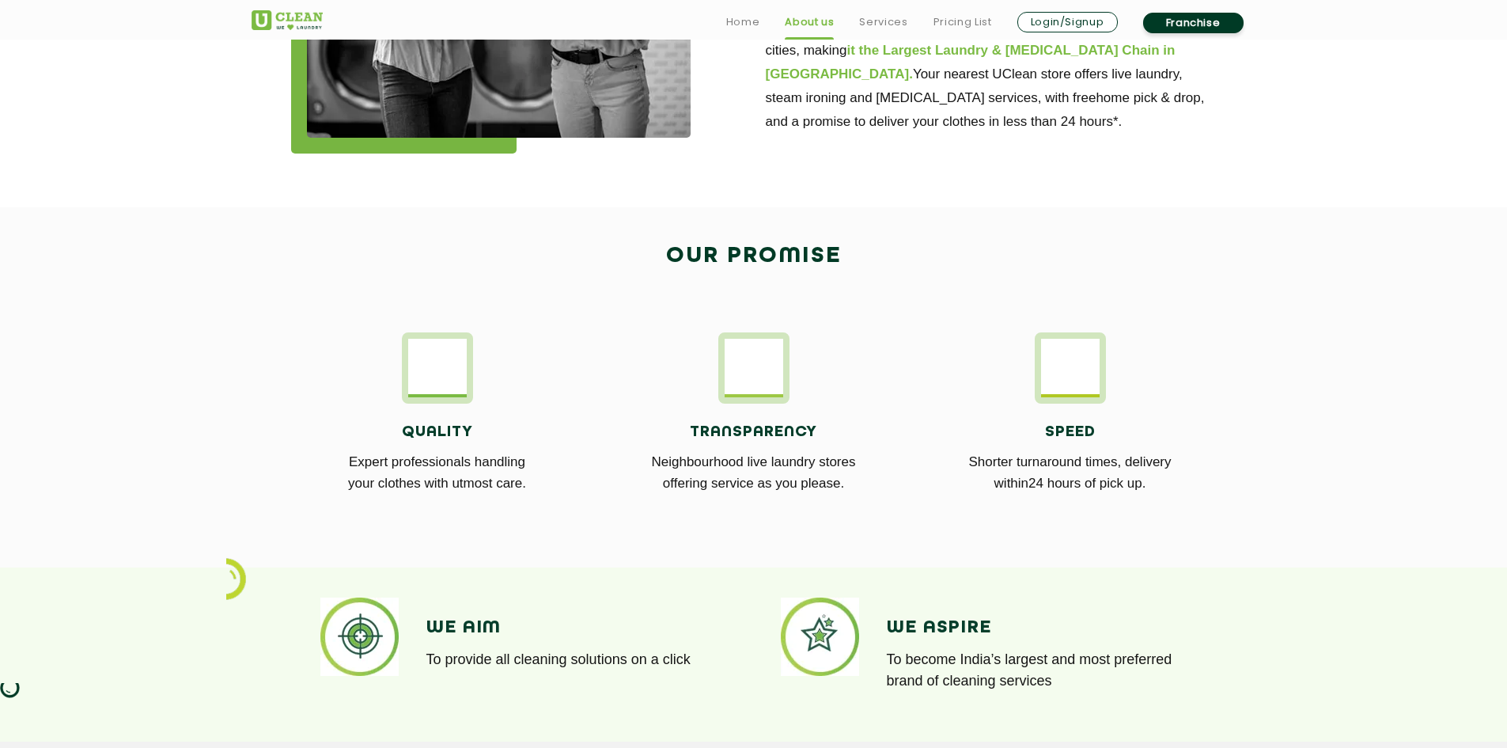
scroll to position [712, 0]
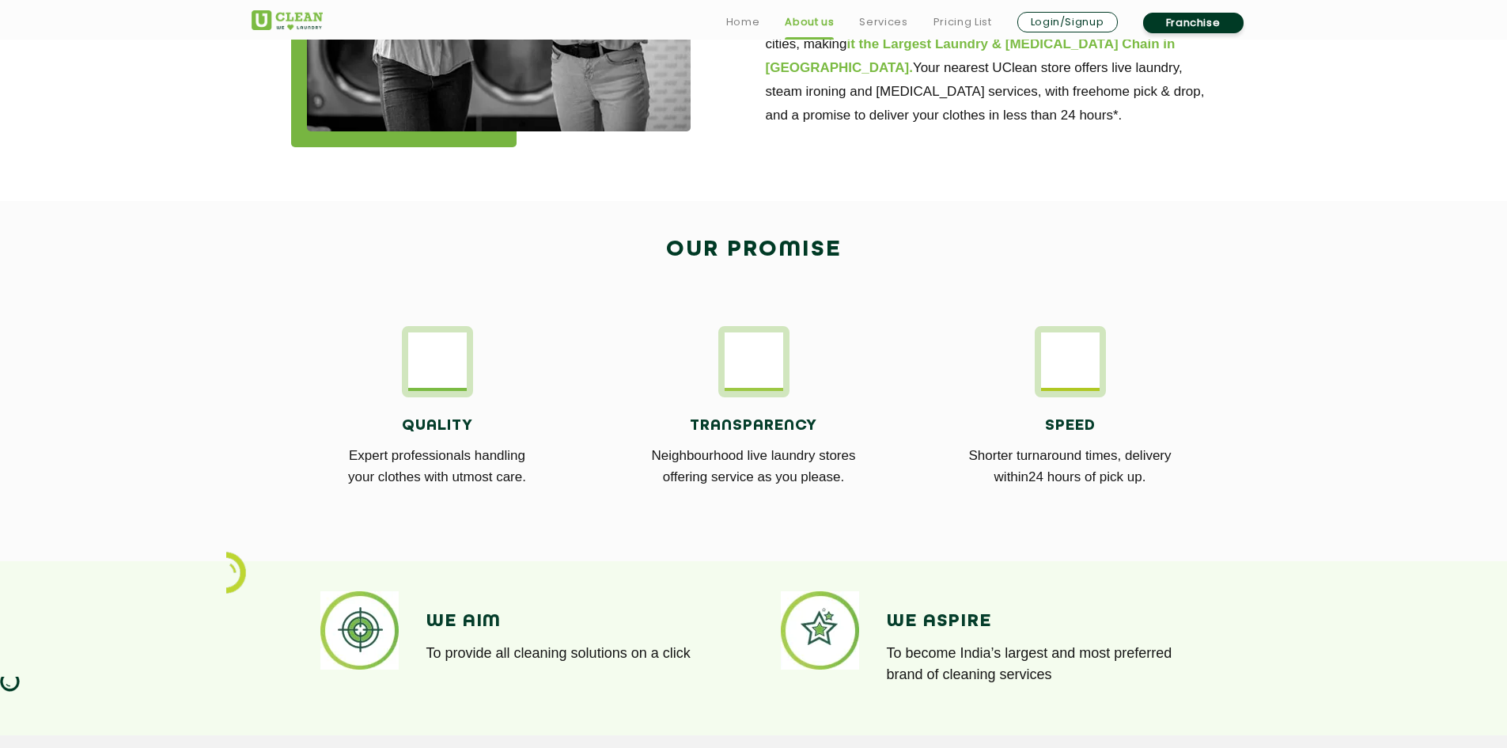
click at [448, 386] on img at bounding box center [437, 359] width 59 height 55
drag, startPoint x: 680, startPoint y: 360, endPoint x: 857, endPoint y: 361, distance: 177.2
click at [707, 361] on div "Transparency Neighbourhood live laundry stores offering service as you please." at bounding box center [754, 416] width 293 height 181
click at [1067, 376] on img at bounding box center [1070, 359] width 59 height 55
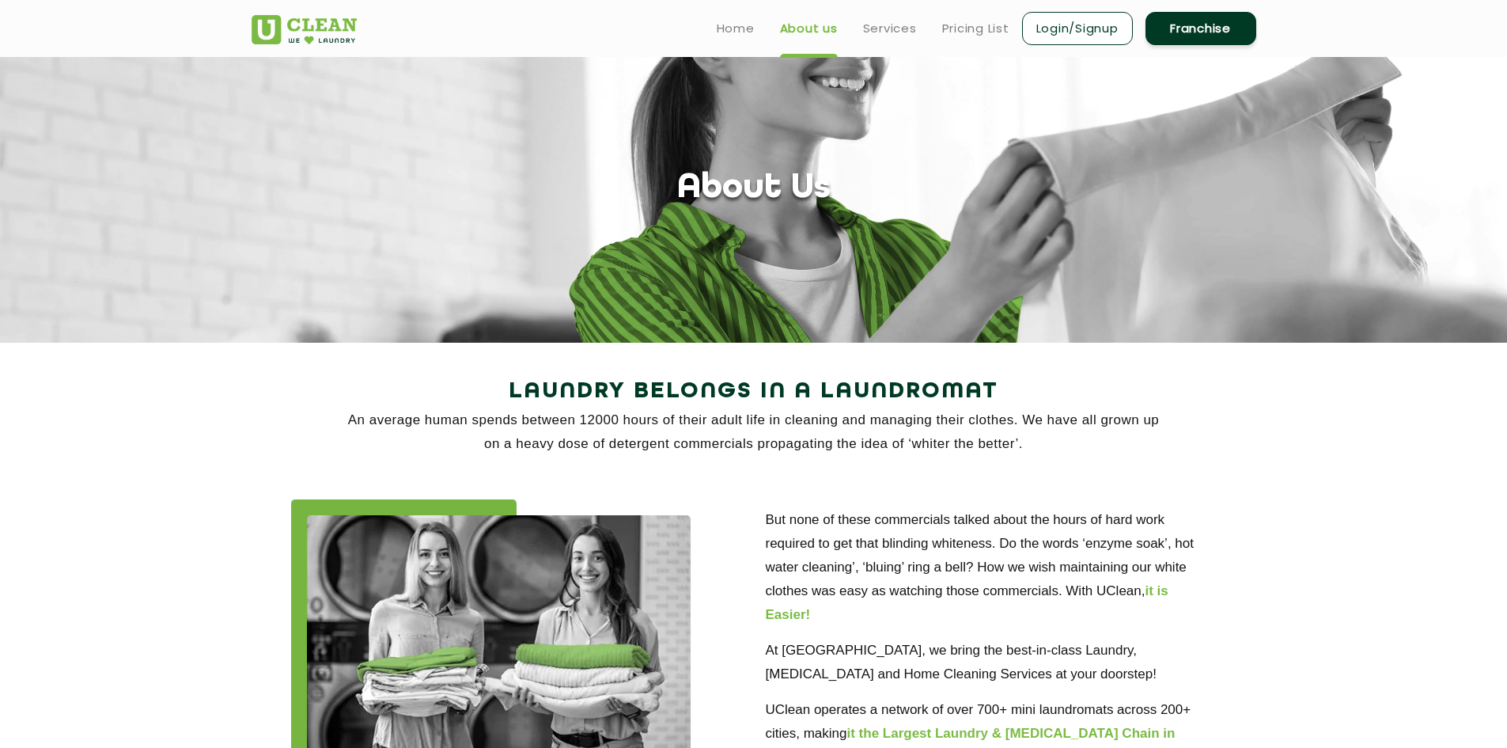
scroll to position [0, 0]
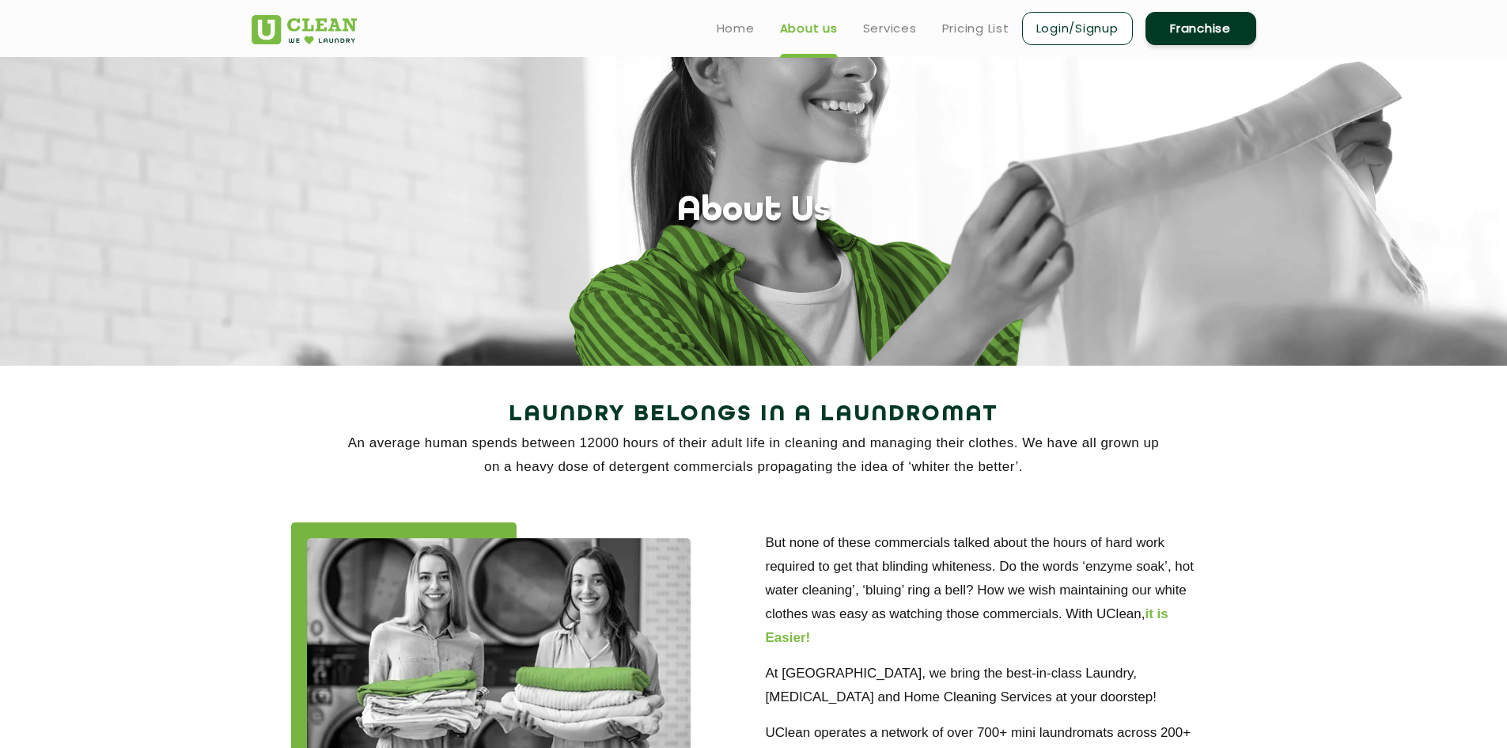
click at [739, 16] on ul "Home About us Services Pricing List Login/Signup Franchise" at bounding box center [980, 27] width 552 height 37
drag, startPoint x: 698, startPoint y: 8, endPoint x: 730, endPoint y: 36, distance: 42.0
click at [708, 21] on div "Home About us Services Pricing List Login/Signup Franchise" at bounding box center [968, 25] width 600 height 43
click at [730, 36] on link "Home" at bounding box center [736, 28] width 38 height 19
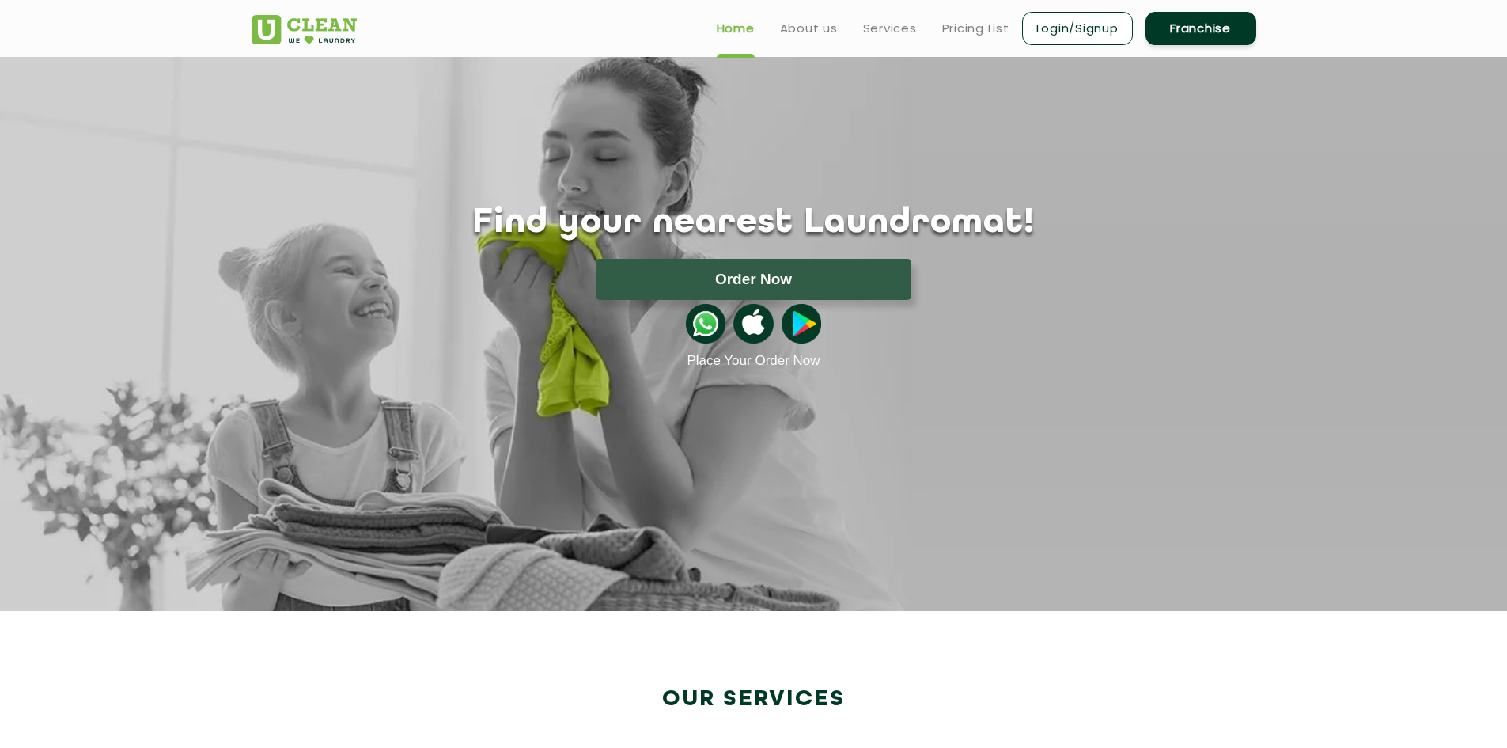
click at [1203, 22] on link "Franchise" at bounding box center [1200, 28] width 111 height 33
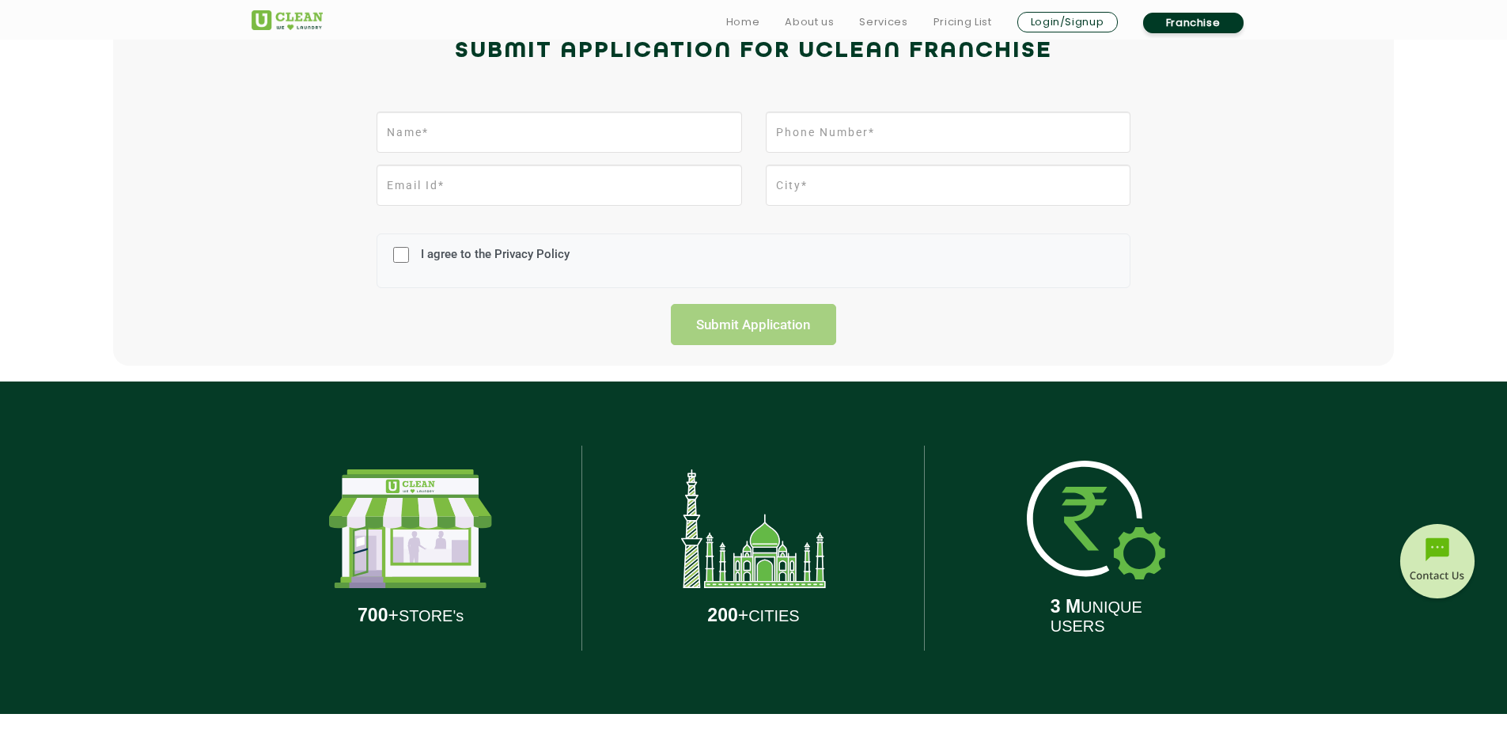
scroll to position [475, 0]
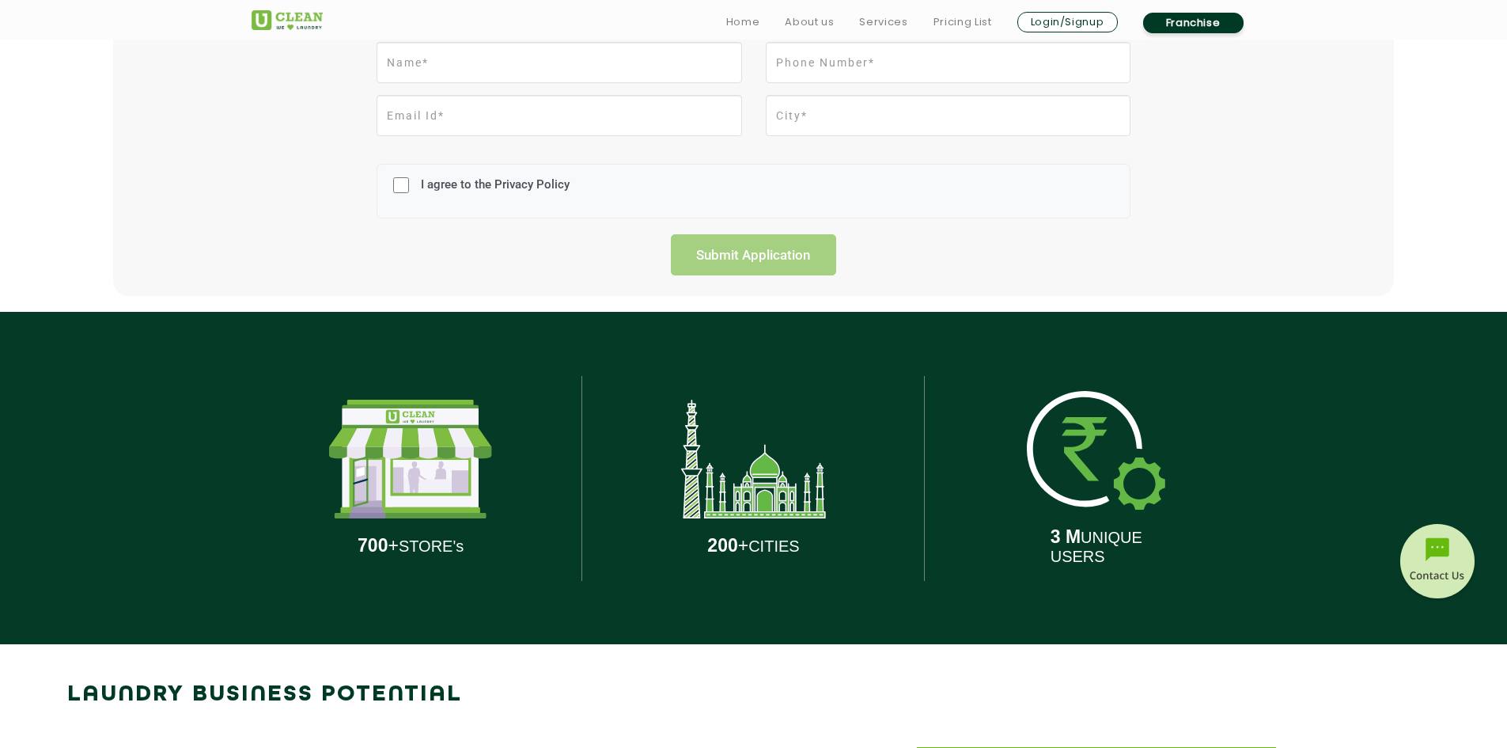
drag, startPoint x: 759, startPoint y: 542, endPoint x: 475, endPoint y: 509, distance: 285.8
click at [743, 536] on p "200 + CITIES" at bounding box center [753, 545] width 92 height 21
click at [461, 507] on img at bounding box center [410, 458] width 163 height 119
click at [460, 505] on img at bounding box center [410, 458] width 163 height 119
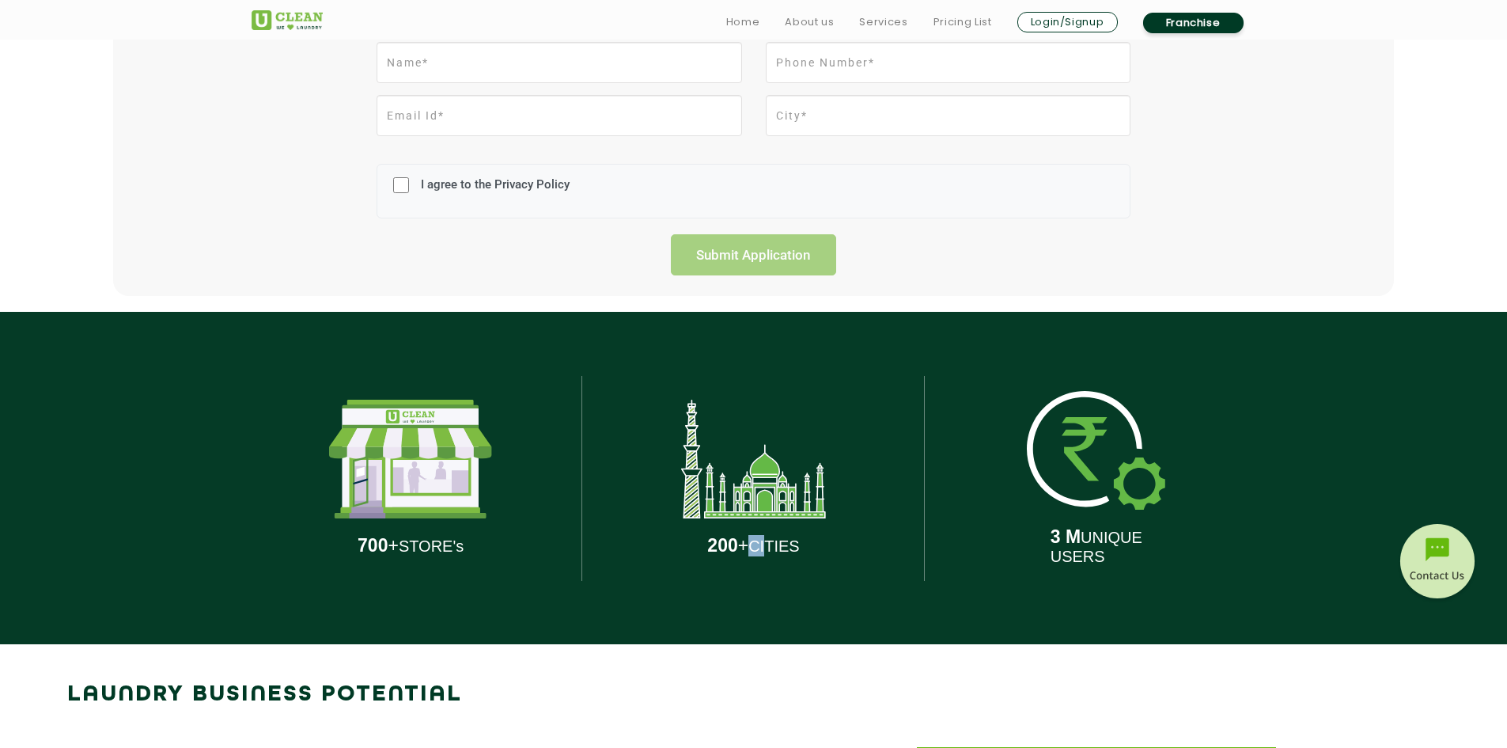
click at [346, 517] on img at bounding box center [410, 458] width 163 height 119
drag, startPoint x: 346, startPoint y: 517, endPoint x: 360, endPoint y: 530, distance: 19.0
click at [358, 531] on div "700 + STORE's" at bounding box center [411, 478] width 319 height 332
drag, startPoint x: 360, startPoint y: 530, endPoint x: 380, endPoint y: 524, distance: 21.5
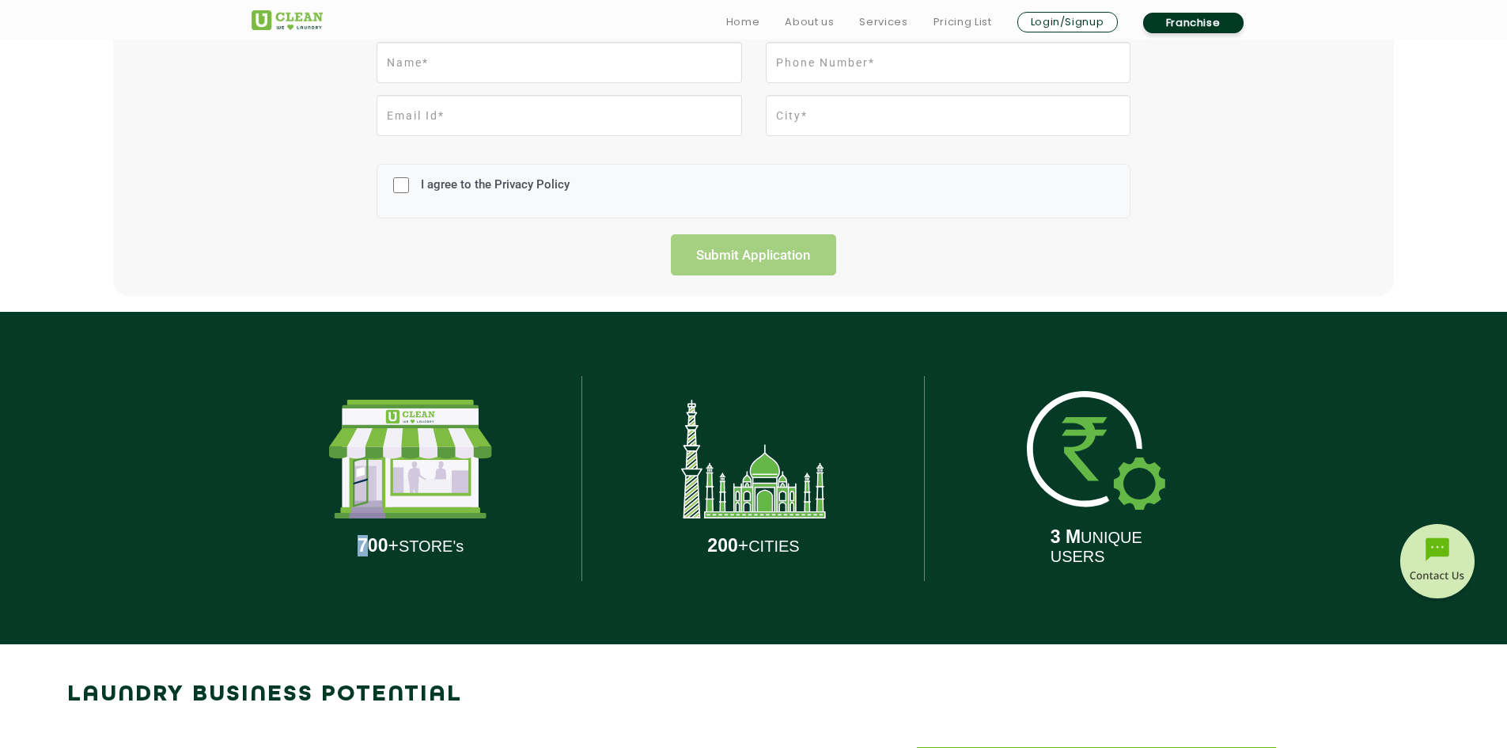
click at [379, 524] on div "700 + STORE's" at bounding box center [411, 478] width 319 height 332
drag, startPoint x: 622, startPoint y: 543, endPoint x: 1331, endPoint y: 479, distance: 712.4
click at [794, 502] on div "200 + CITIES" at bounding box center [753, 478] width 319 height 332
drag, startPoint x: 1331, startPoint y: 479, endPoint x: 1432, endPoint y: 438, distance: 108.6
click at [1391, 455] on section "700 + STORE's 200 + CITIES 3 M UNIQUE USERS" at bounding box center [753, 478] width 1507 height 332
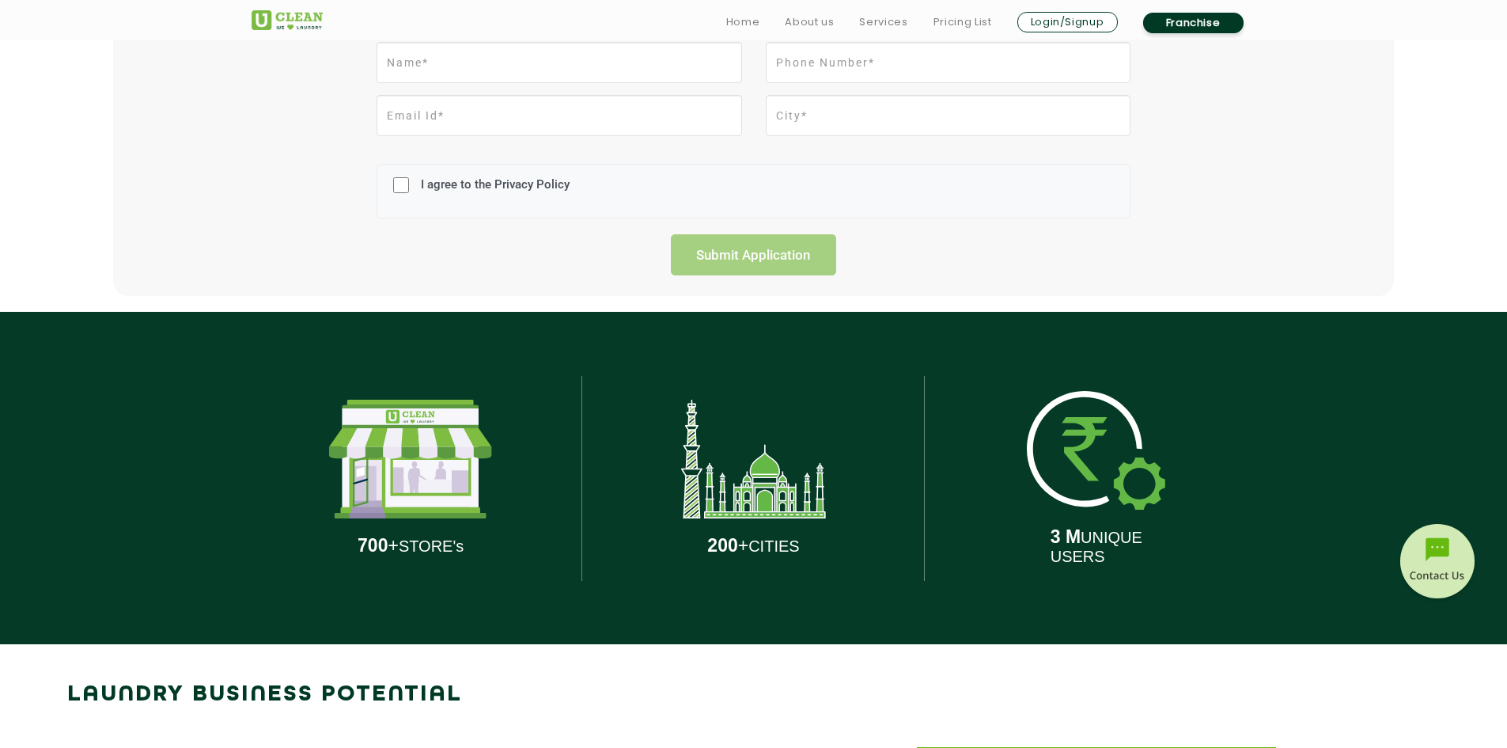
drag, startPoint x: 1043, startPoint y: 527, endPoint x: 921, endPoint y: 527, distance: 122.6
click at [935, 527] on section "700 + STORE's 200 + CITIES 3 M UNIQUE USERS" at bounding box center [753, 478] width 1507 height 332
click at [915, 569] on div "200 + CITIES" at bounding box center [753, 478] width 343 height 332
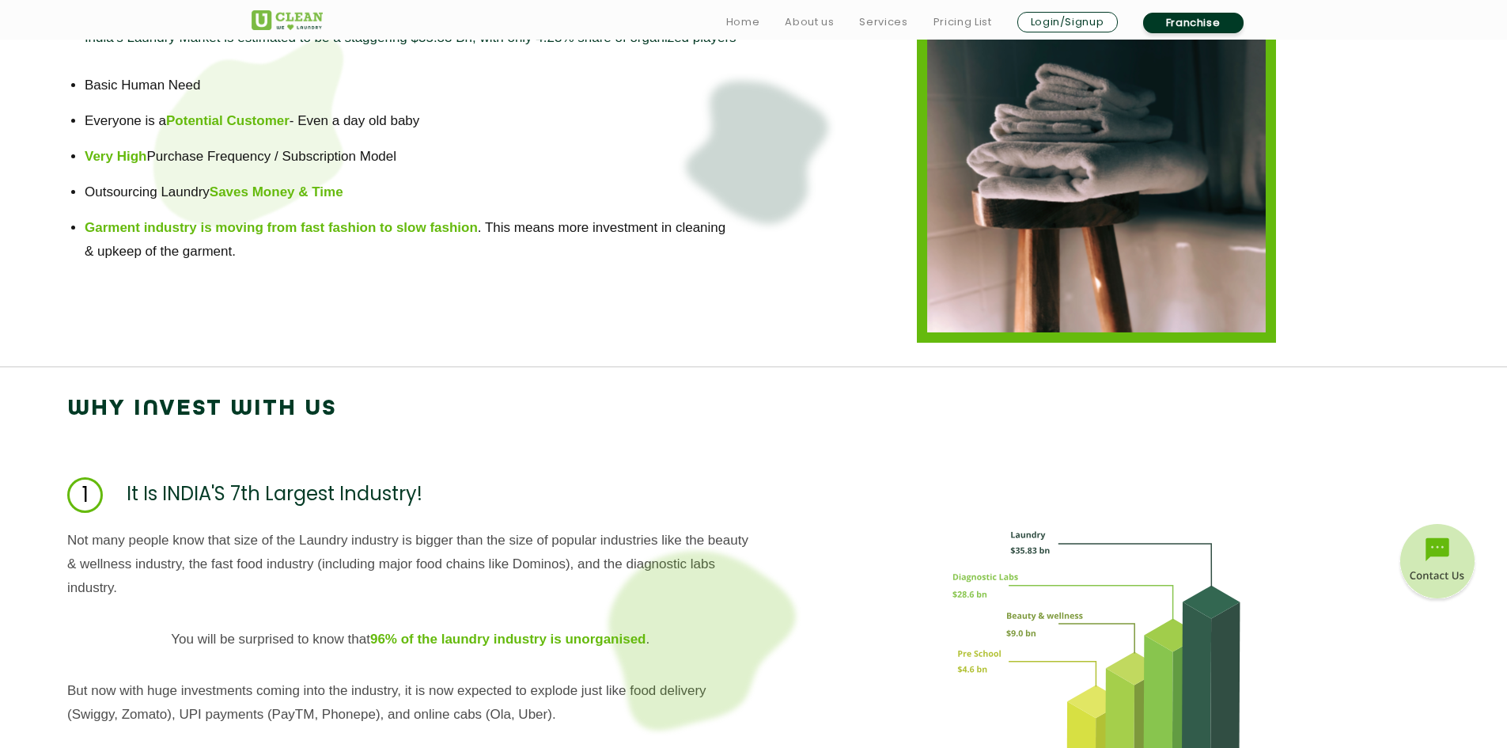
scroll to position [1266, 0]
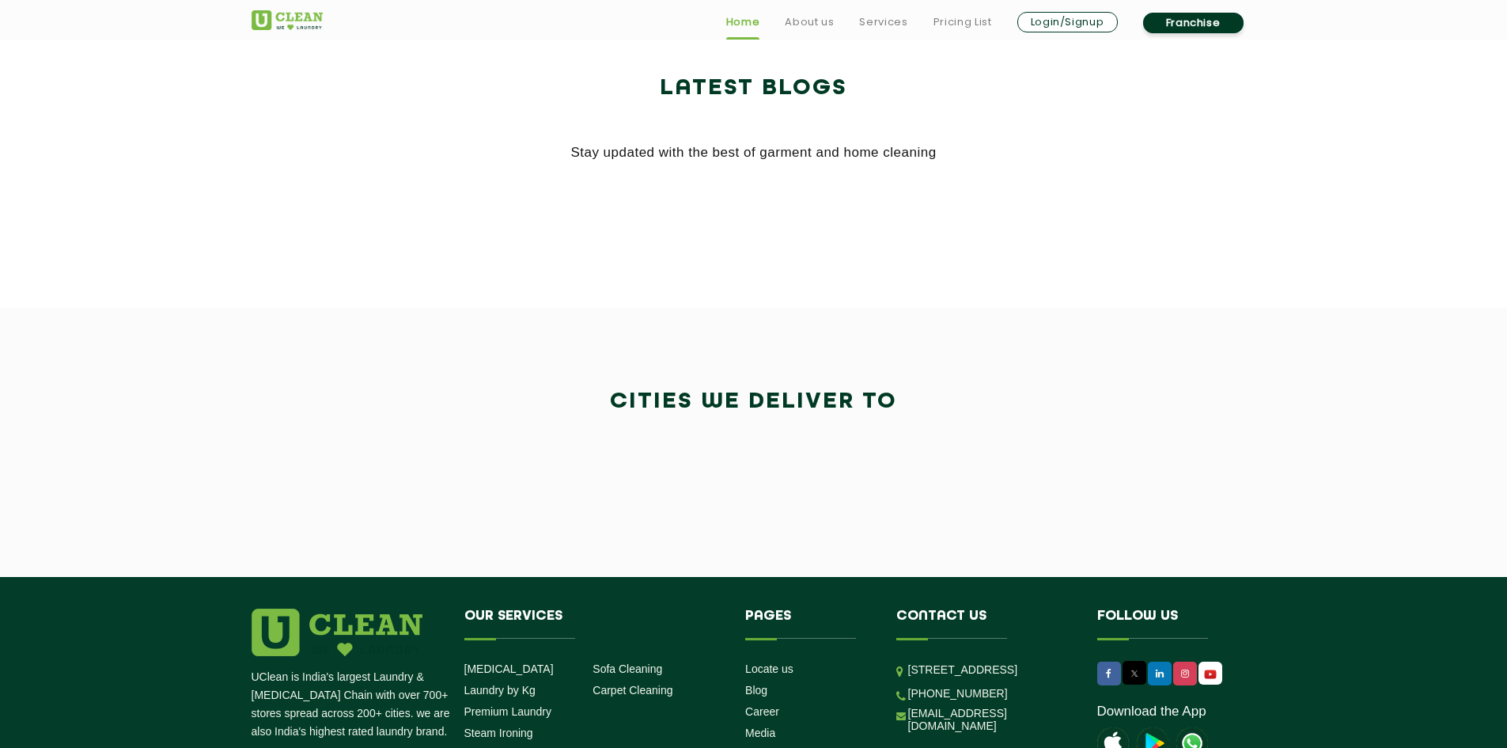
scroll to position [3420, 0]
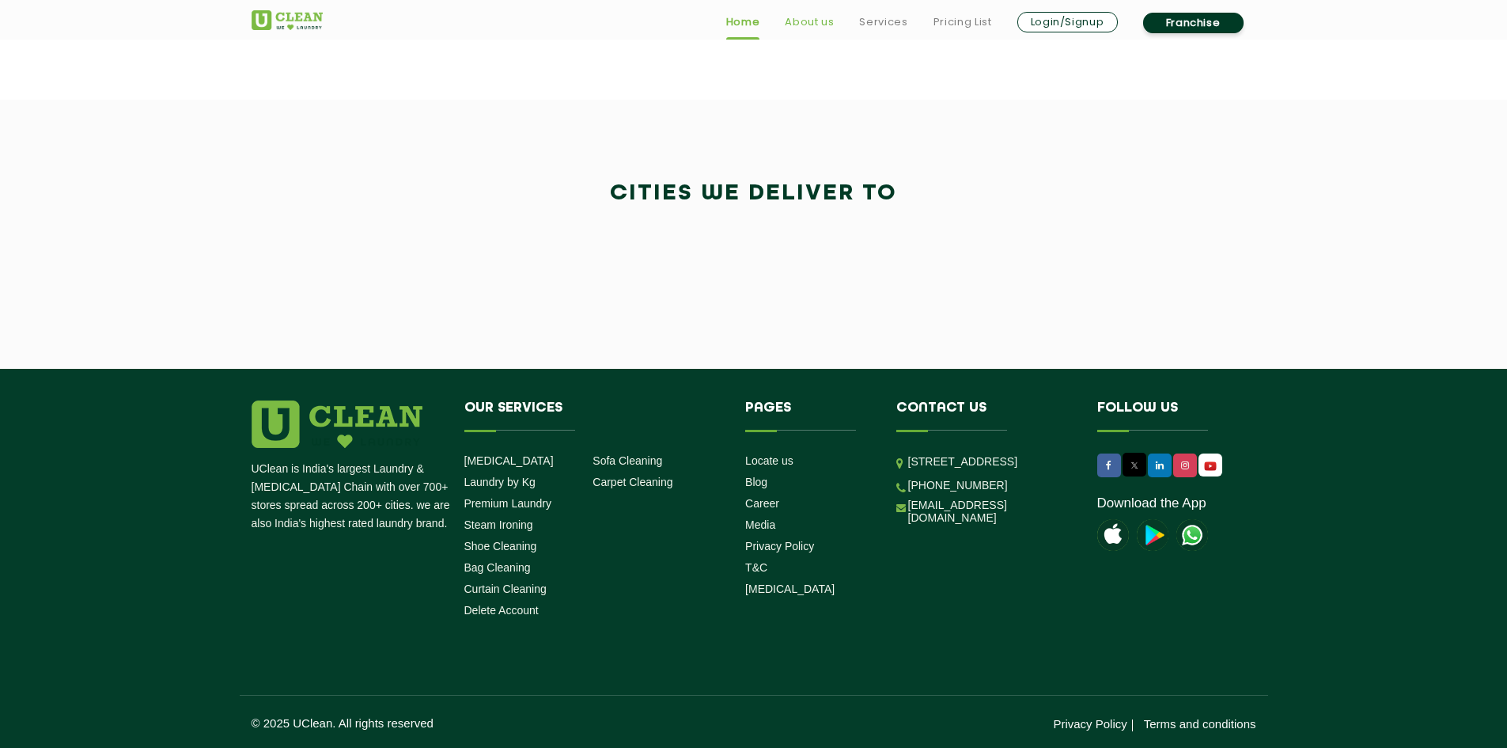
click at [791, 19] on link "About us" at bounding box center [809, 22] width 49 height 19
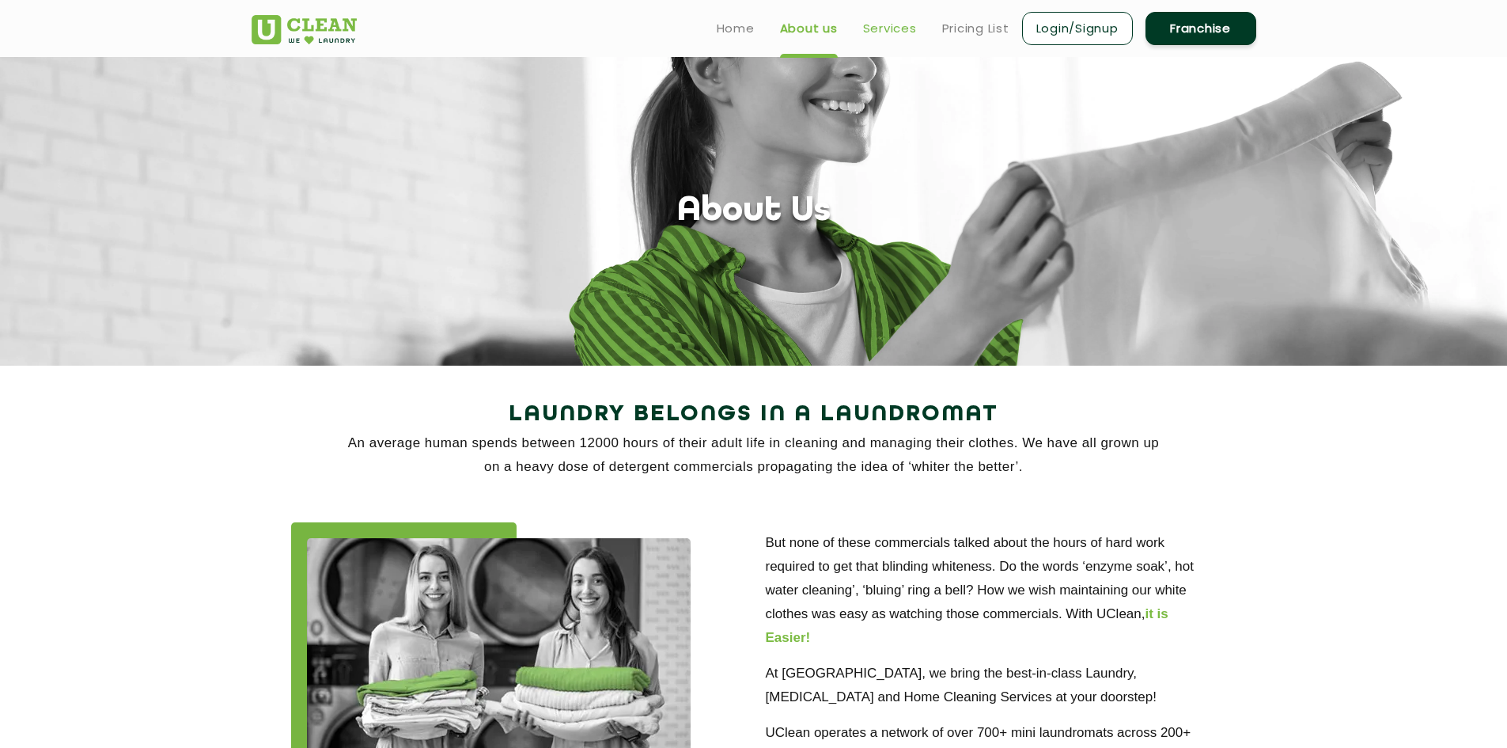
click at [869, 30] on link "Services" at bounding box center [890, 28] width 54 height 19
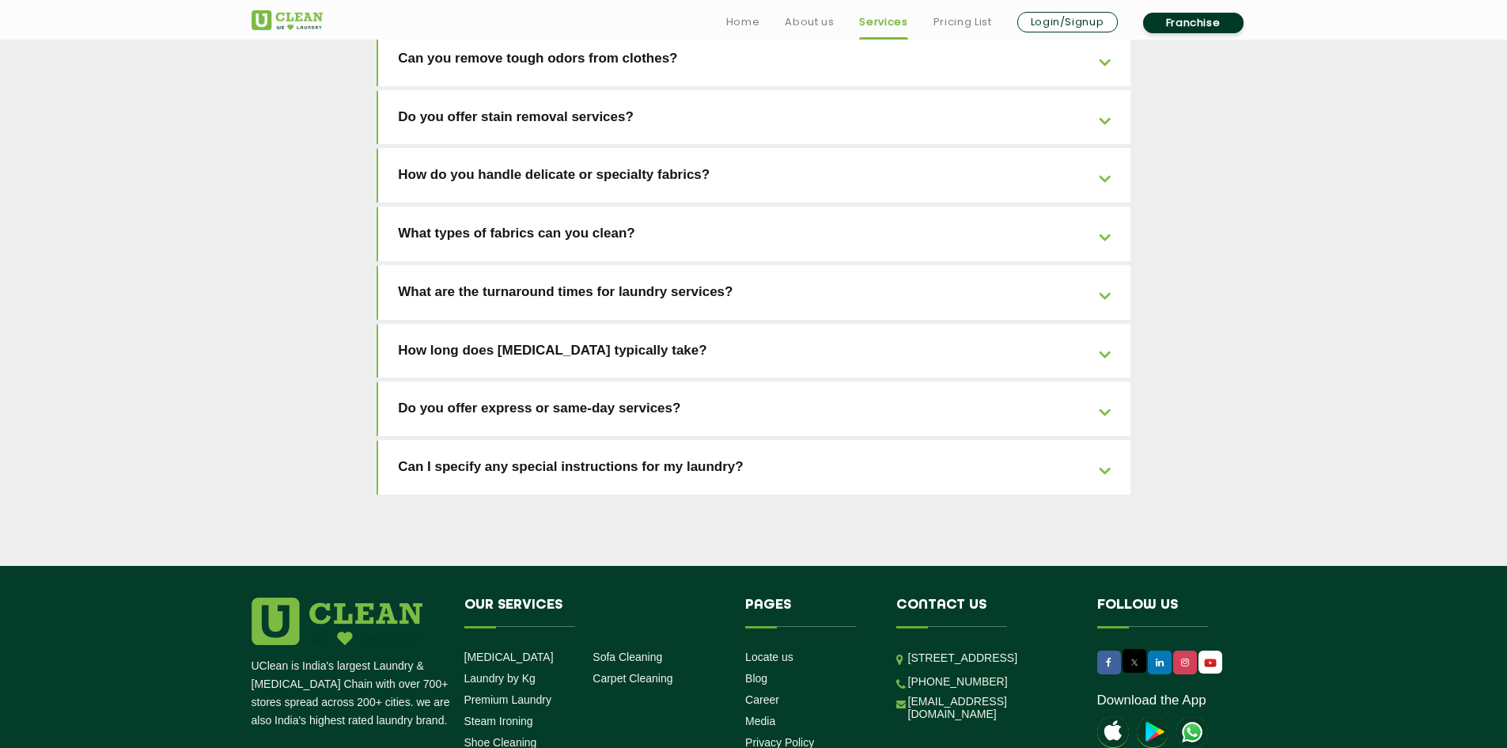
scroll to position [3402, 0]
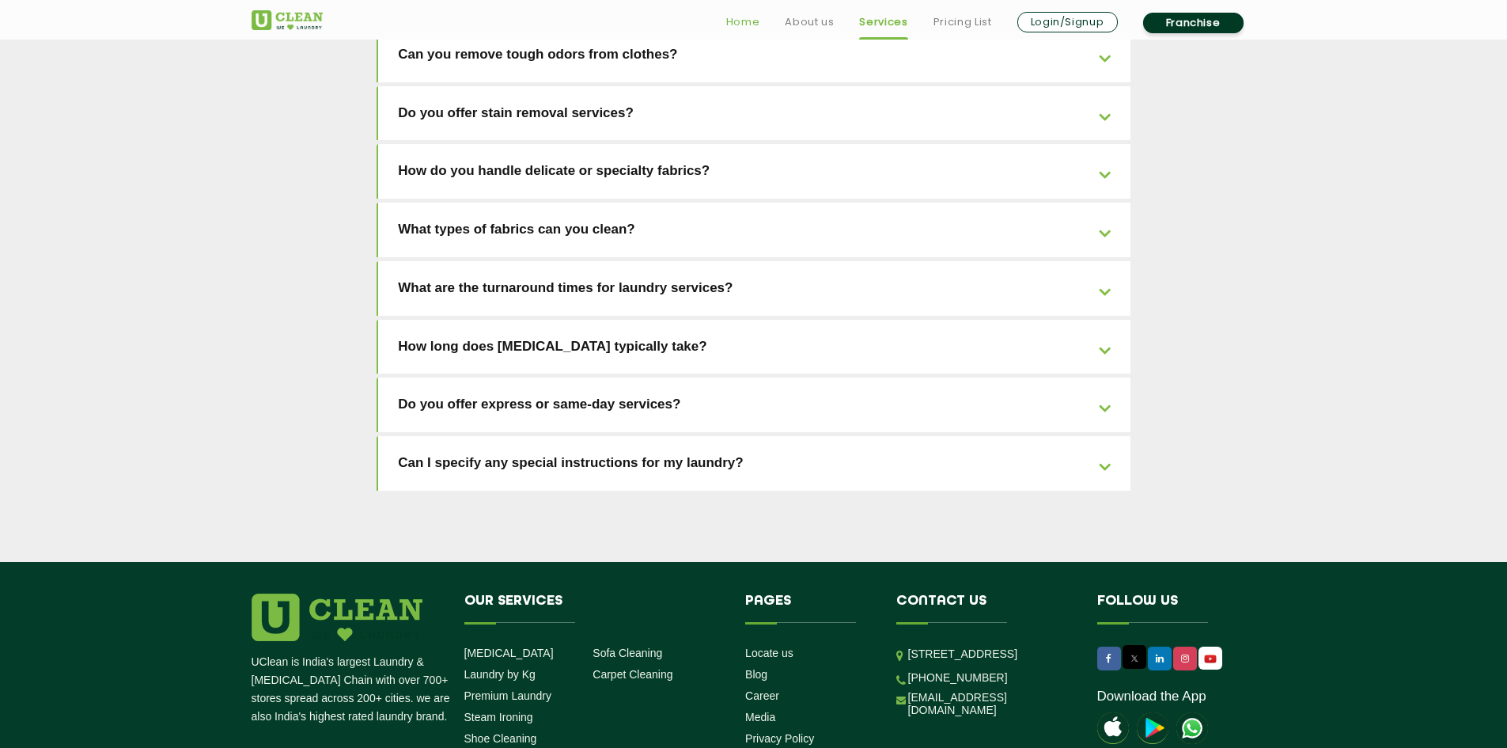
click at [735, 27] on link "Home" at bounding box center [743, 22] width 34 height 19
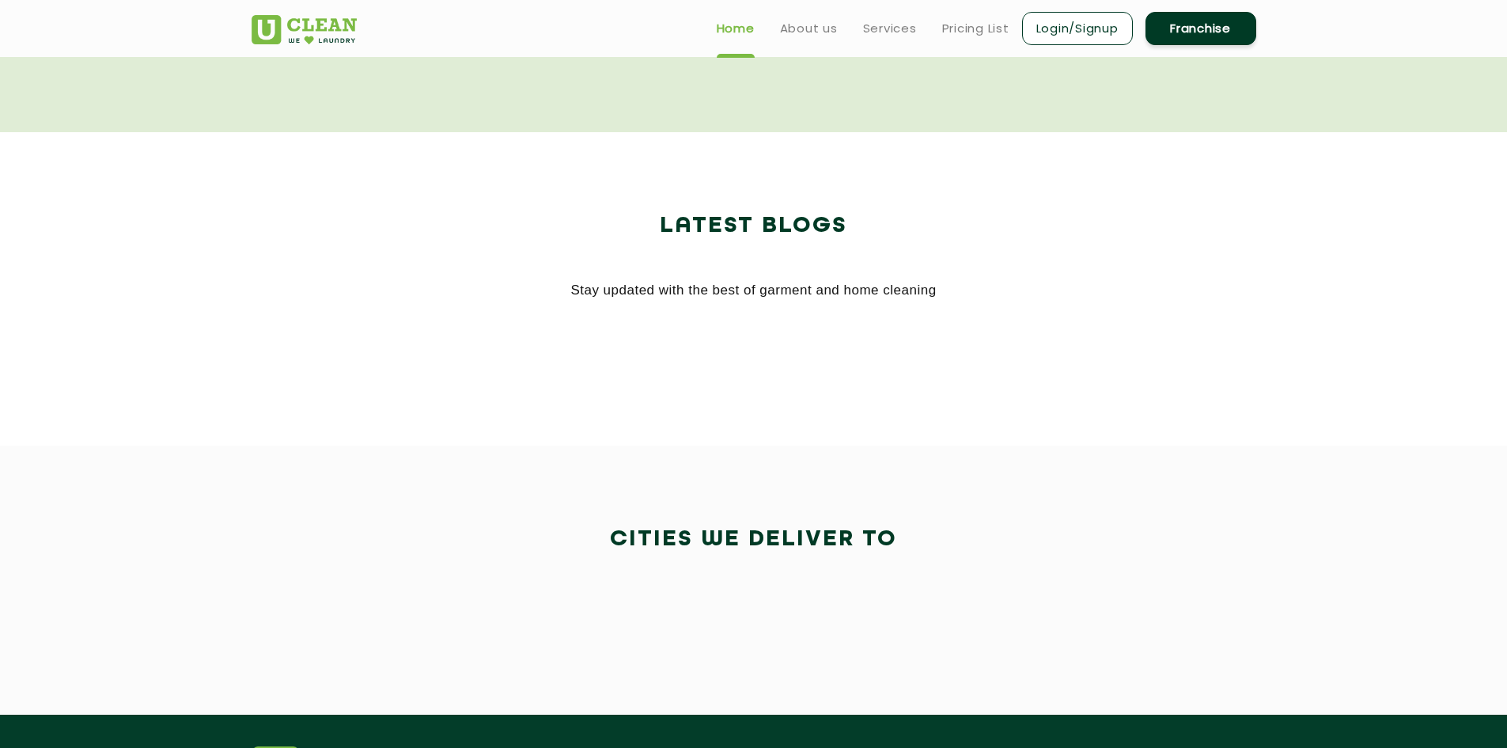
scroll to position [3025, 0]
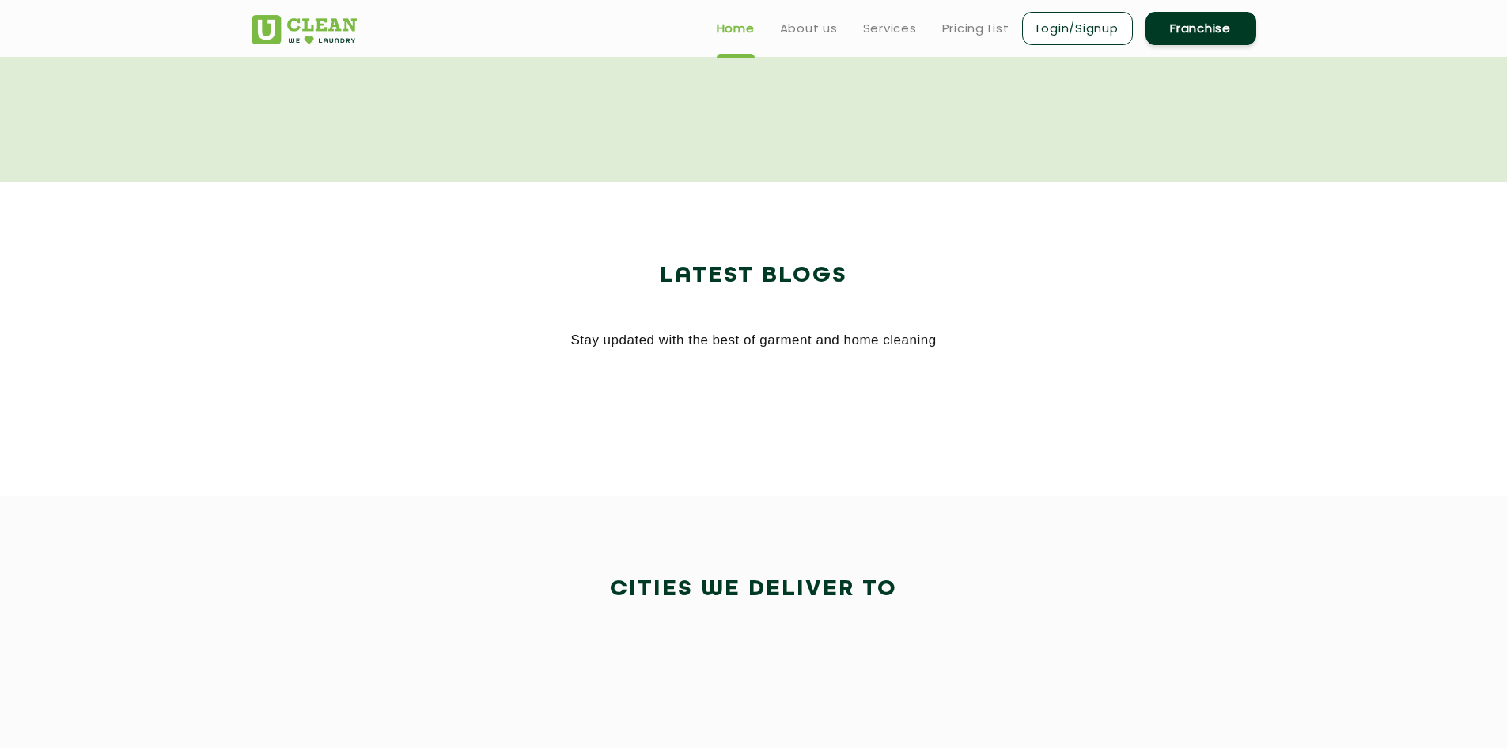
click at [873, 260] on h2 "Latest Blogs" at bounding box center [754, 276] width 1005 height 38
click at [873, 290] on h2 "Latest Blogs" at bounding box center [754, 276] width 1005 height 38
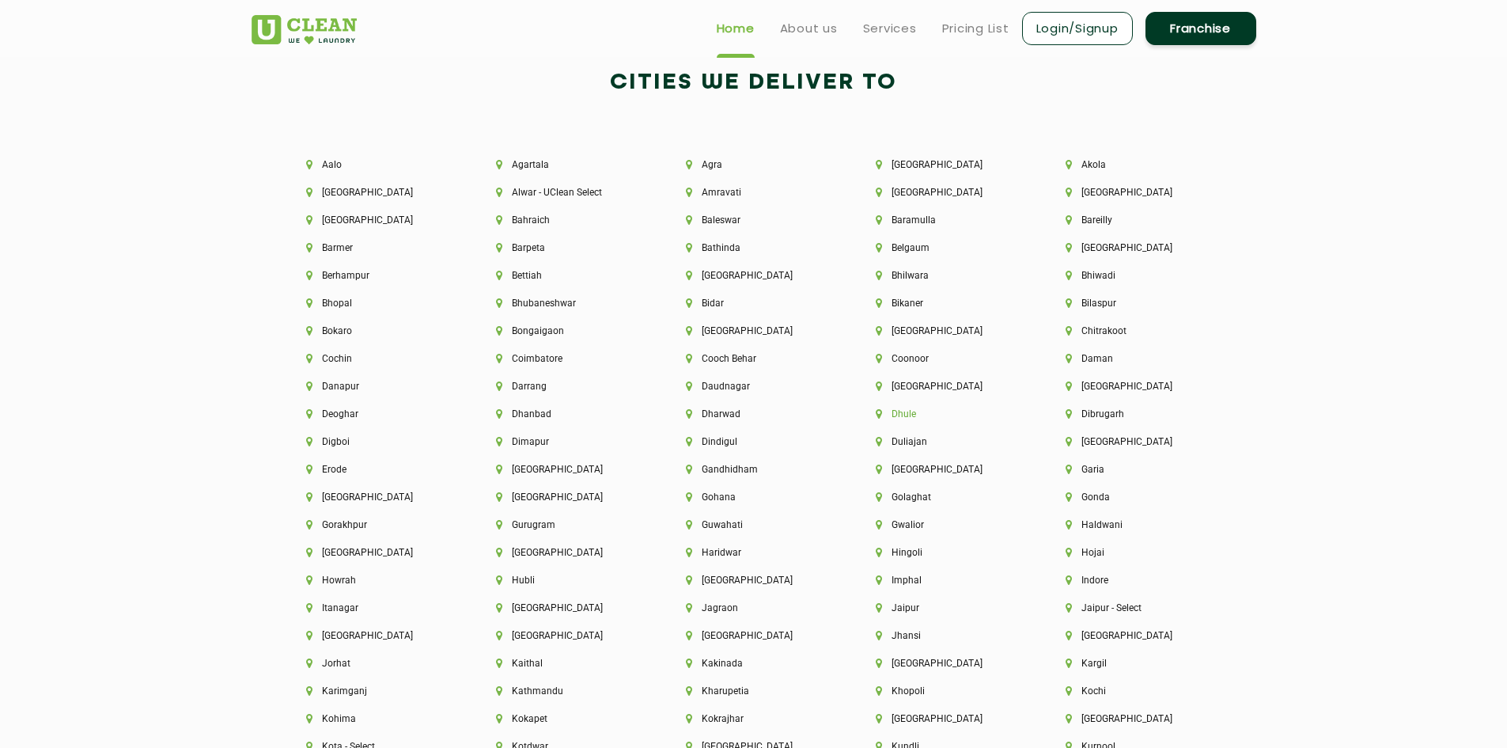
scroll to position [3523, 0]
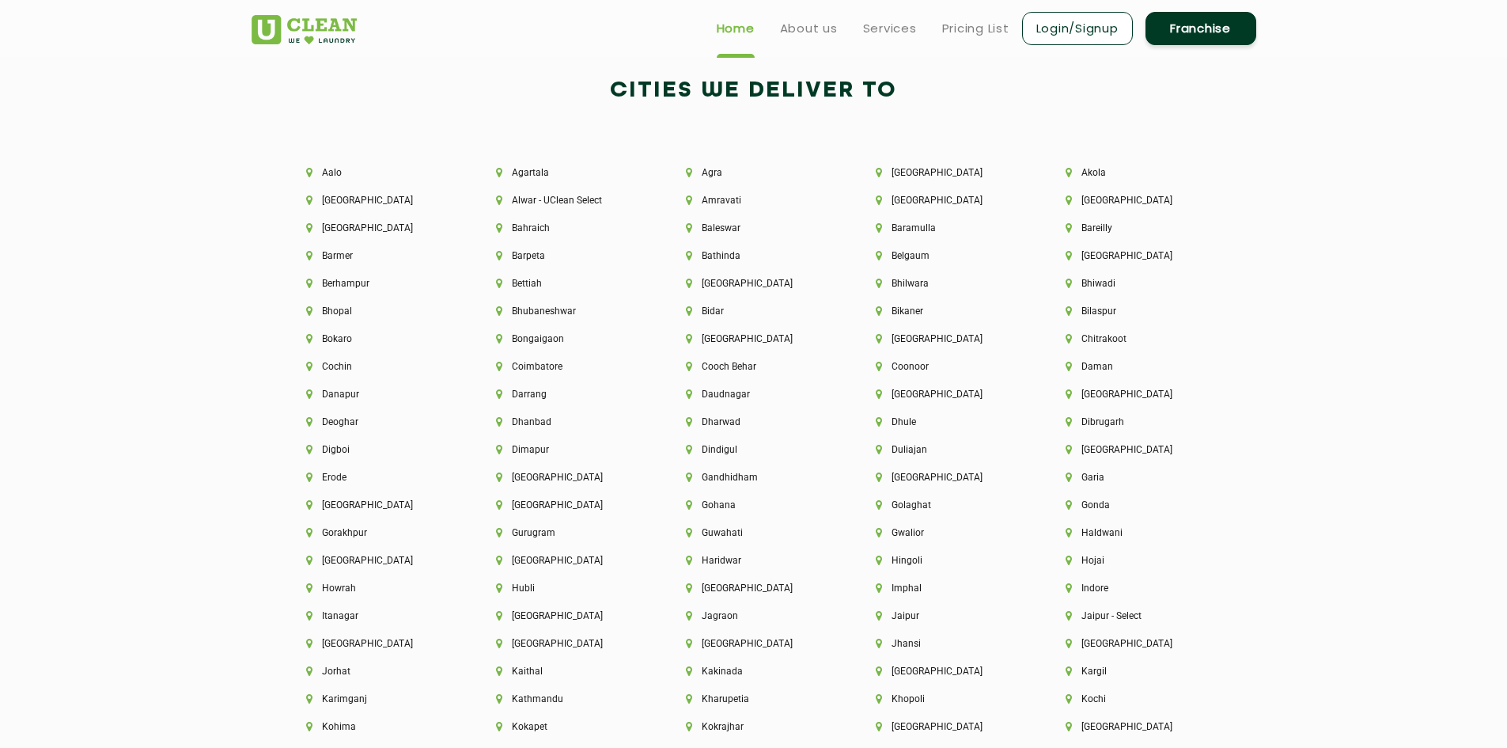
drag, startPoint x: 1064, startPoint y: 256, endPoint x: 1081, endPoint y: 244, distance: 20.4
click at [1077, 247] on div "Aalo [GEOGRAPHIC_DATA] [GEOGRAPHIC_DATA] [GEOGRAPHIC_DATA] [GEOGRAPHIC_DATA] [G…" at bounding box center [754, 706] width 1028 height 1127
click at [1081, 244] on div "Bareilly" at bounding box center [1134, 236] width 190 height 28
click at [1088, 255] on li "[GEOGRAPHIC_DATA]" at bounding box center [1134, 255] width 136 height 11
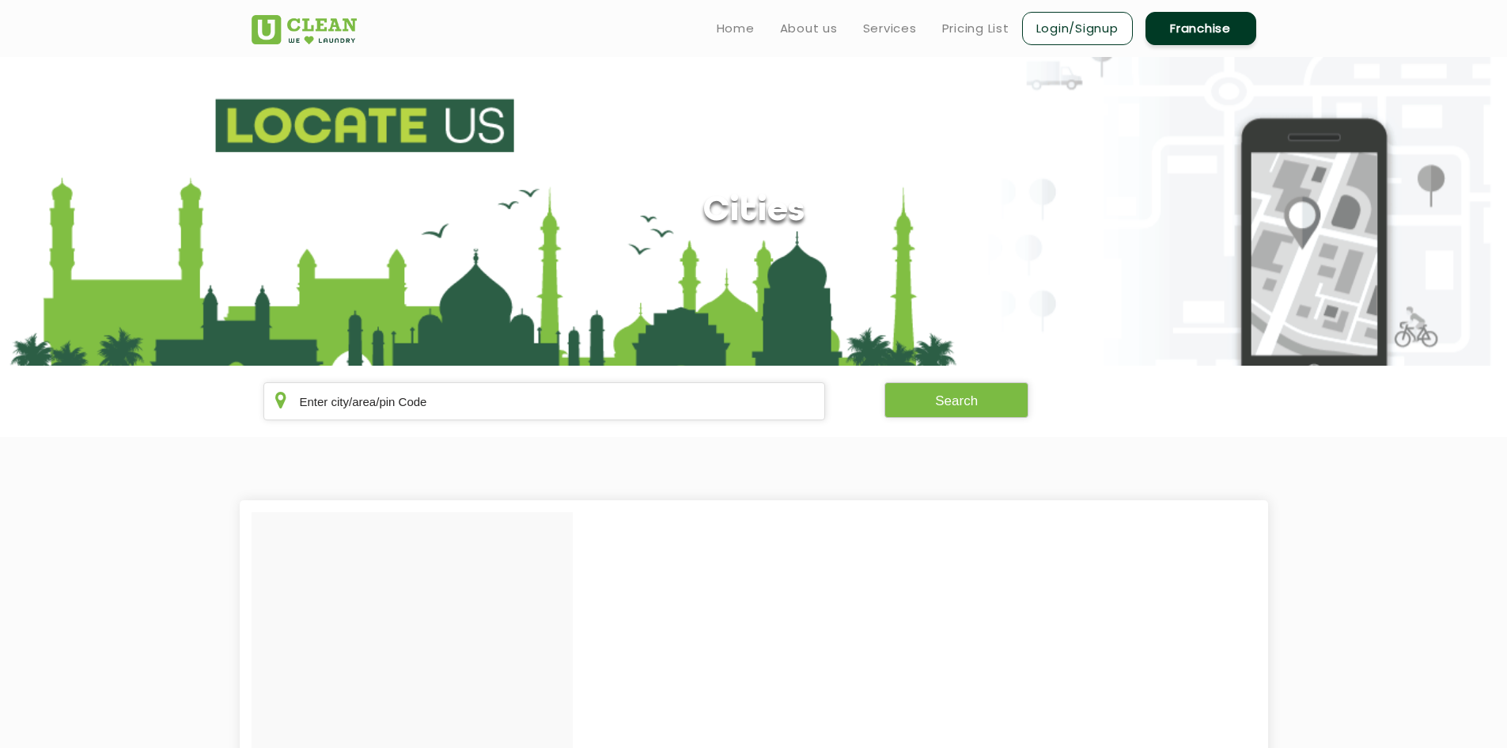
click at [1088, 255] on section "Cities" at bounding box center [753, 211] width 1507 height 309
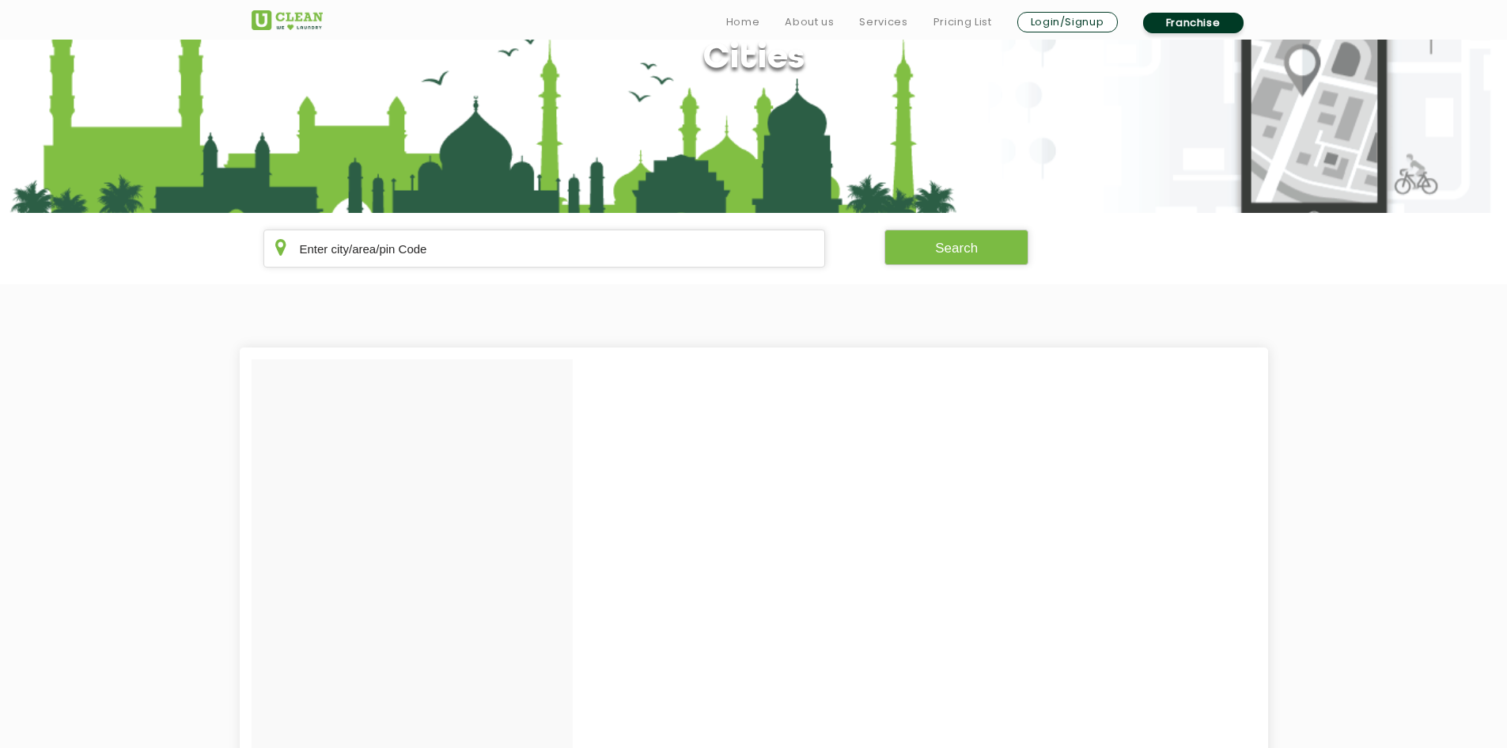
scroll to position [158, 0]
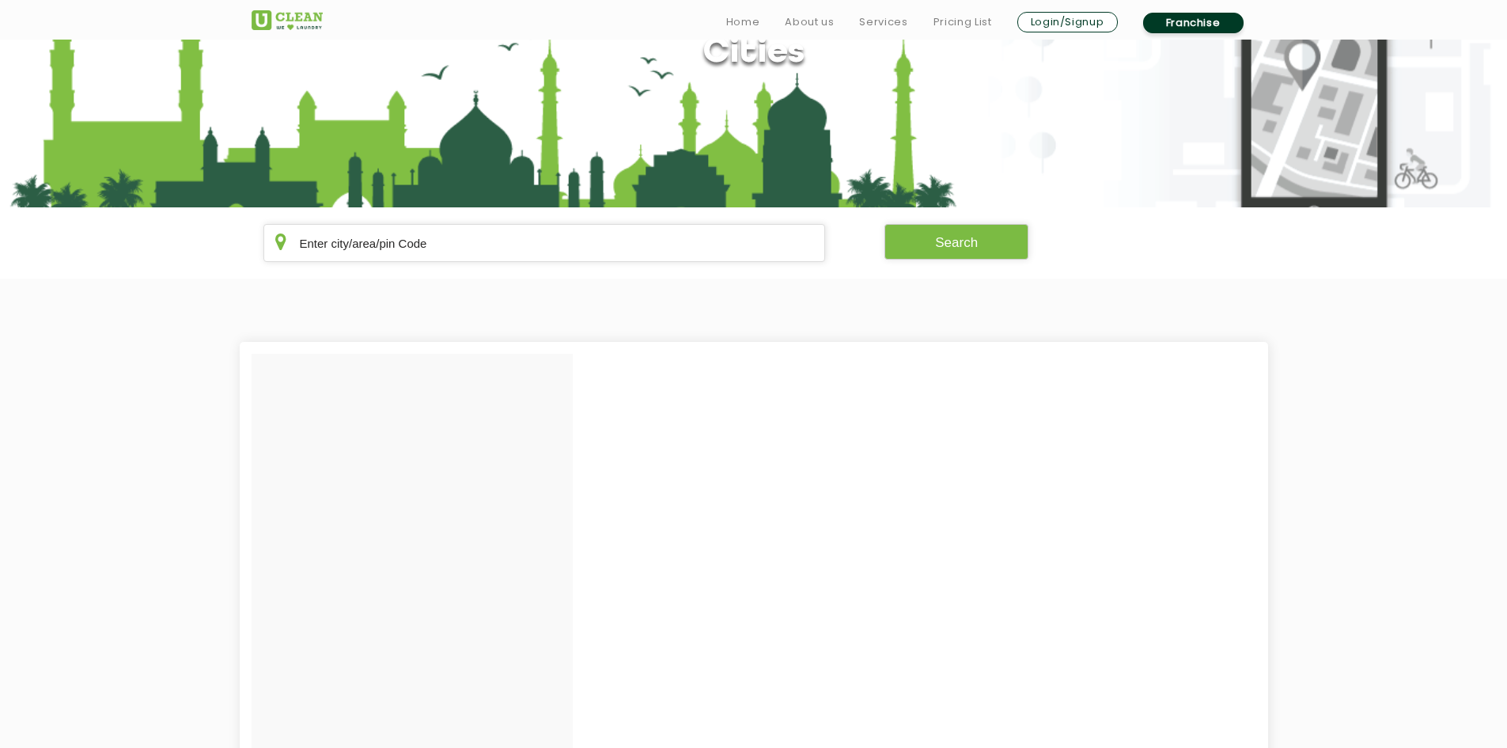
click at [521, 262] on section "Search" at bounding box center [753, 242] width 1507 height 71
click at [522, 253] on input "text" at bounding box center [544, 243] width 562 height 38
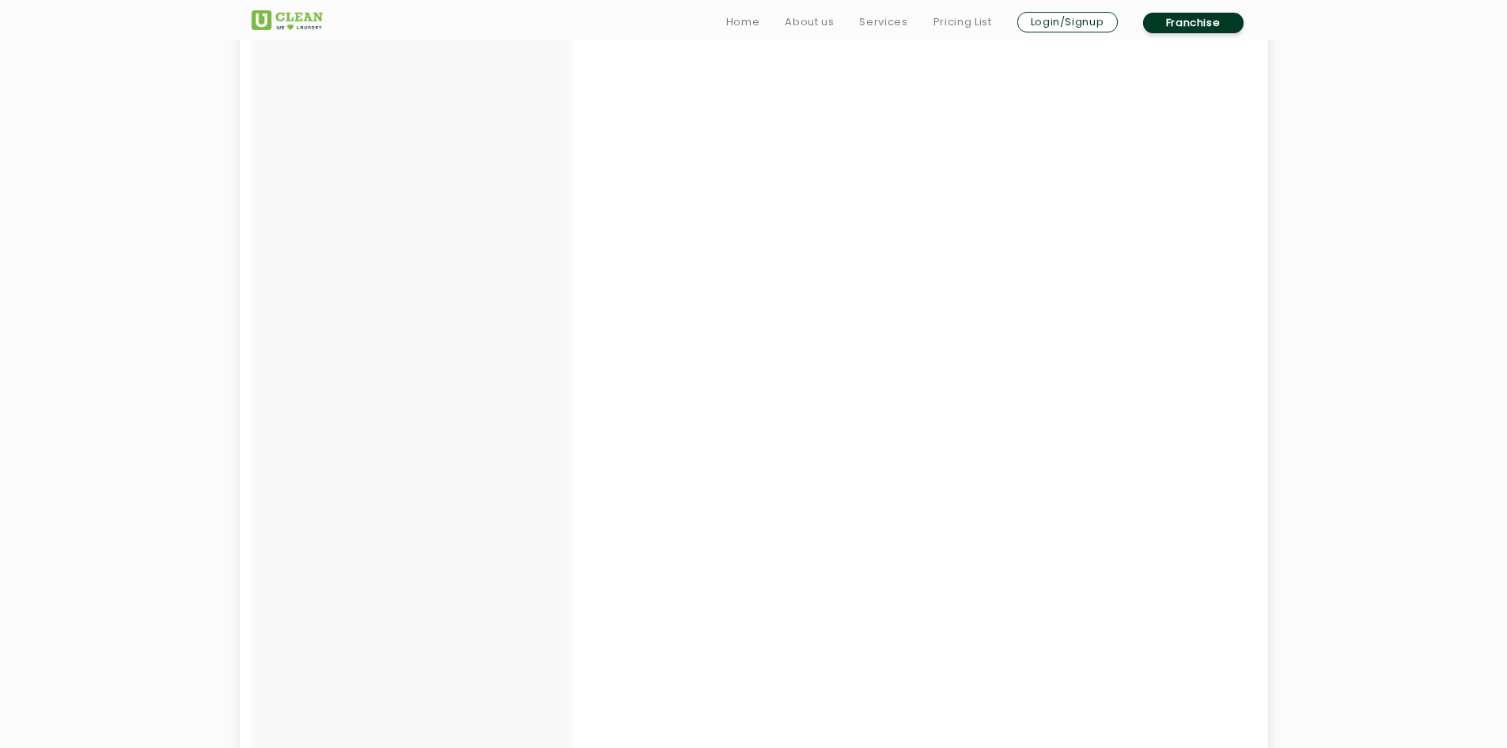
scroll to position [554, 0]
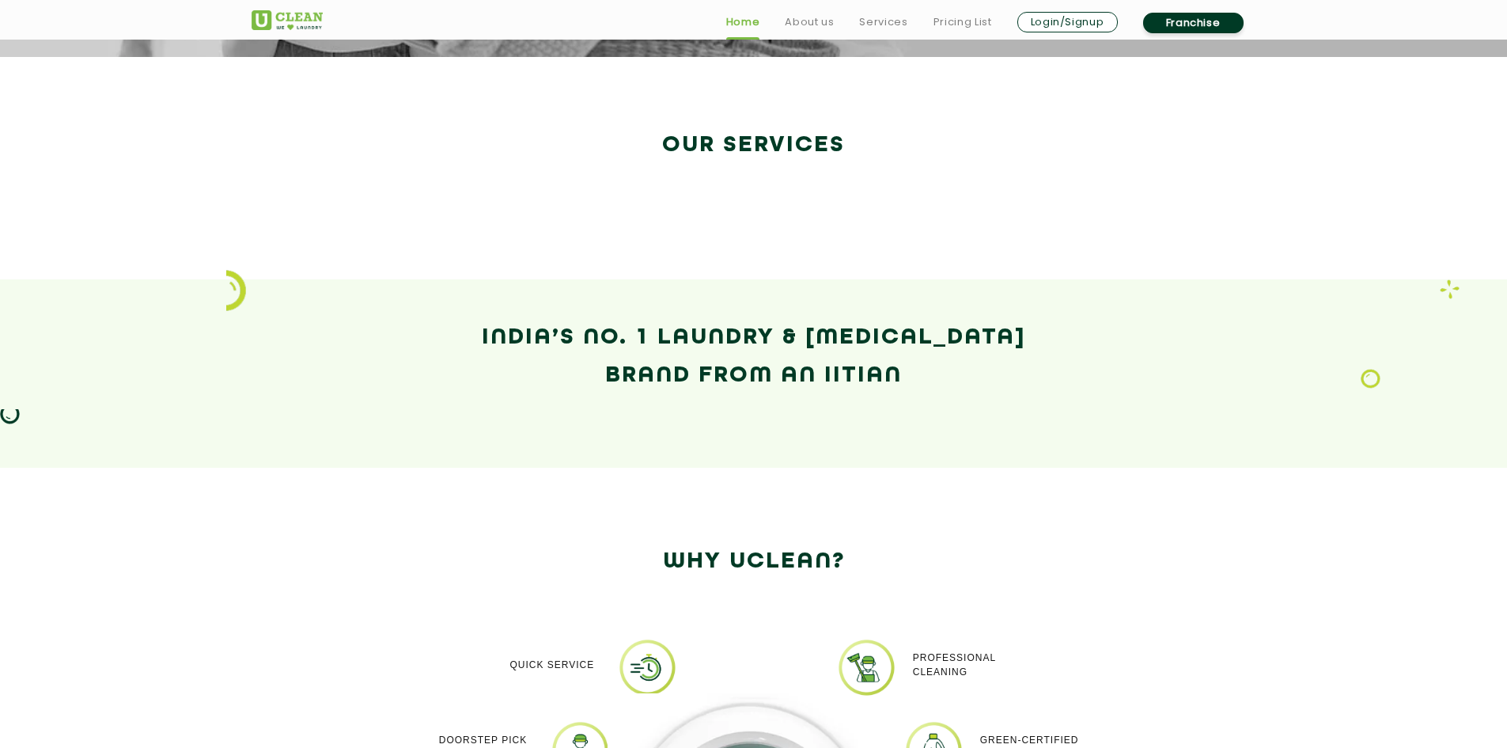
scroll to position [2270, 0]
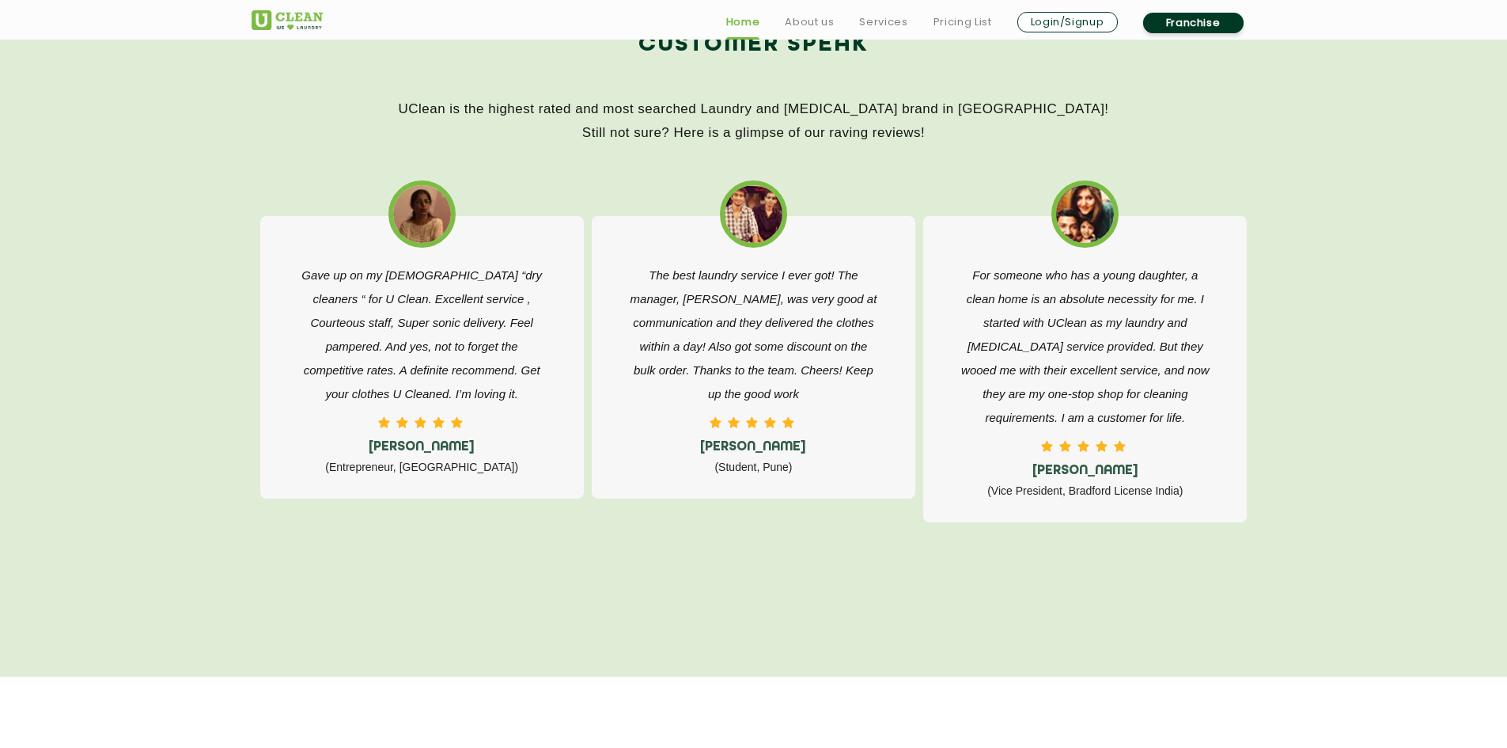
click at [1085, 542] on div "For someone who has a young daughter, a clean home is an absolute necessity for…" at bounding box center [1085, 360] width 324 height 369
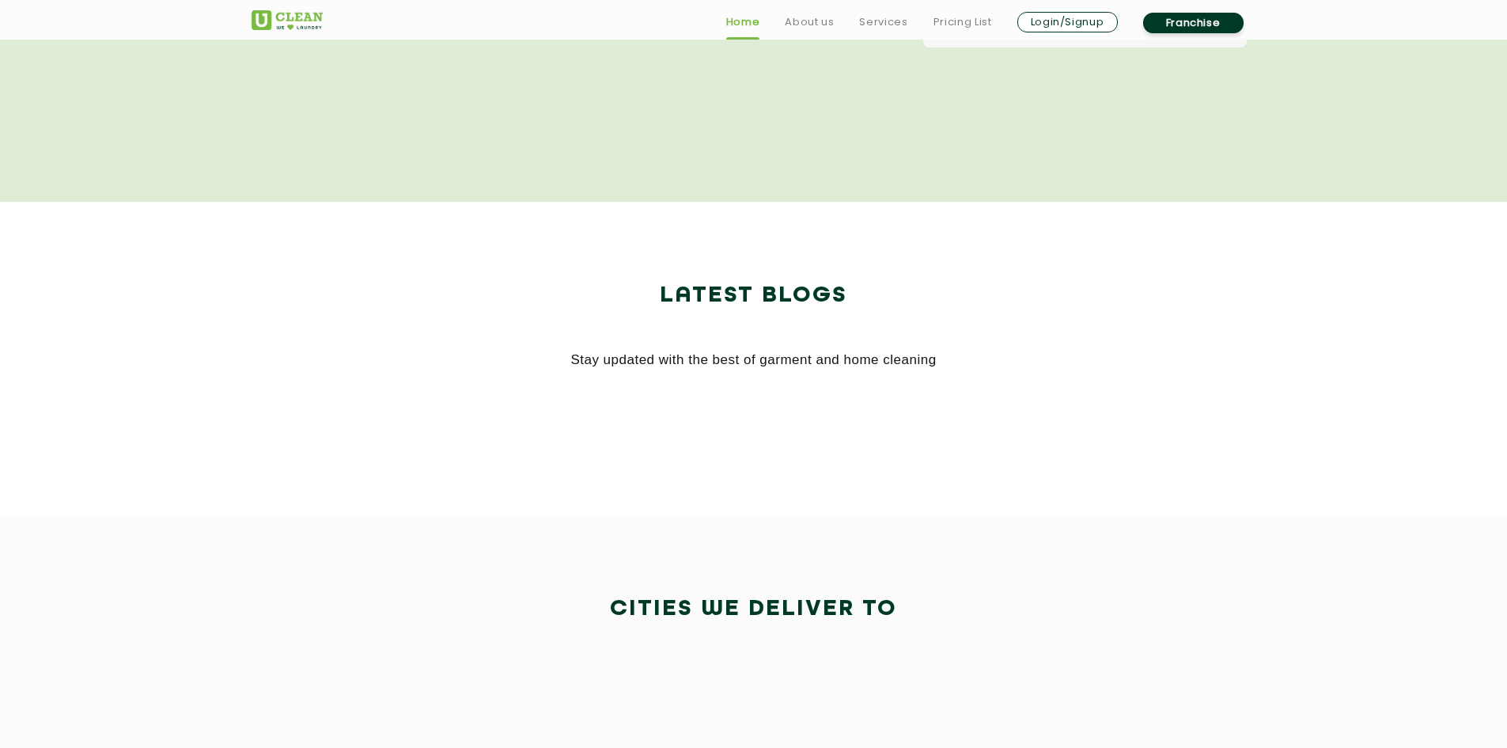
click at [1080, 556] on section "Cities We Deliver to" at bounding box center [753, 650] width 1507 height 270
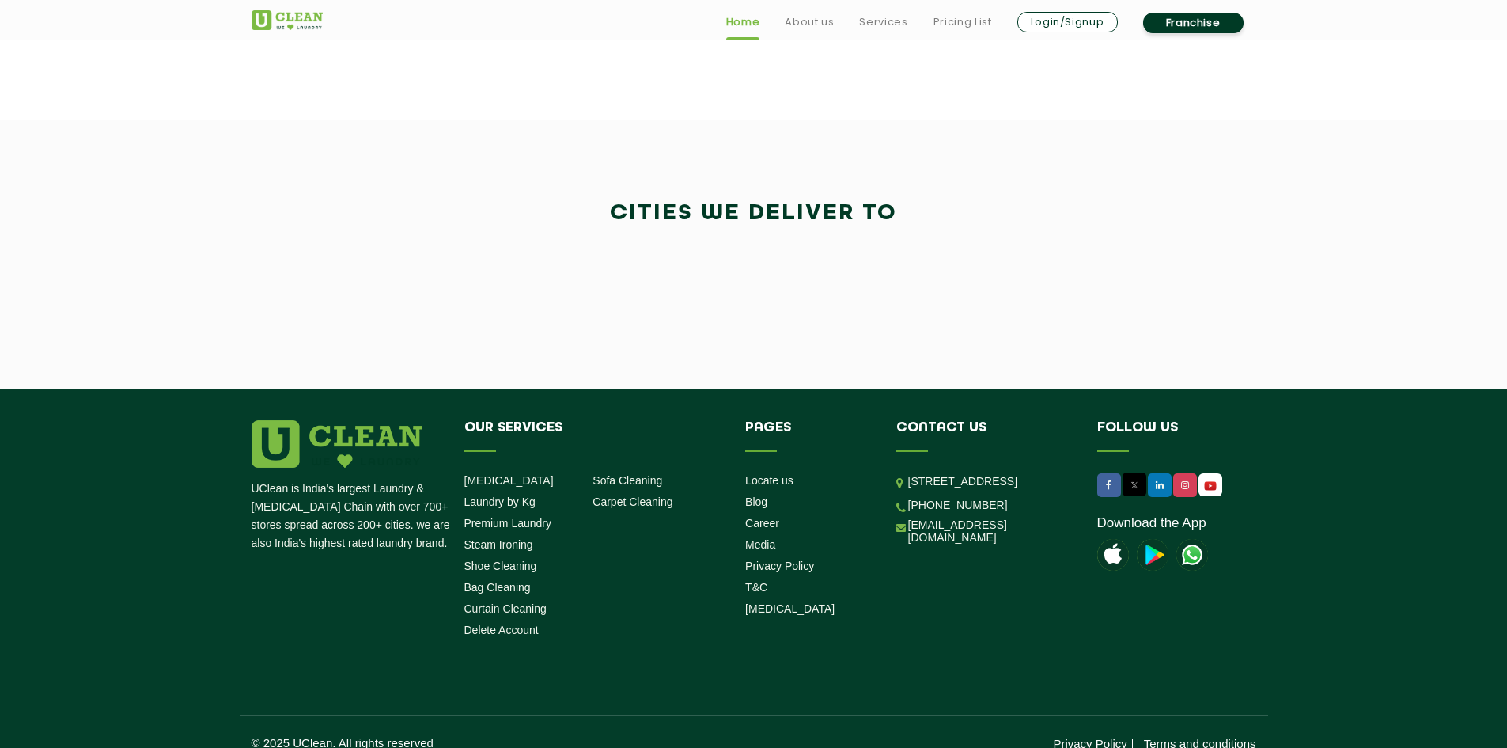
click at [1080, 551] on li "Contact us [STREET_ADDRESS] [PHONE_NUMBER] [EMAIL_ADDRESS][DOMAIN_NAME]" at bounding box center [984, 485] width 201 height 131
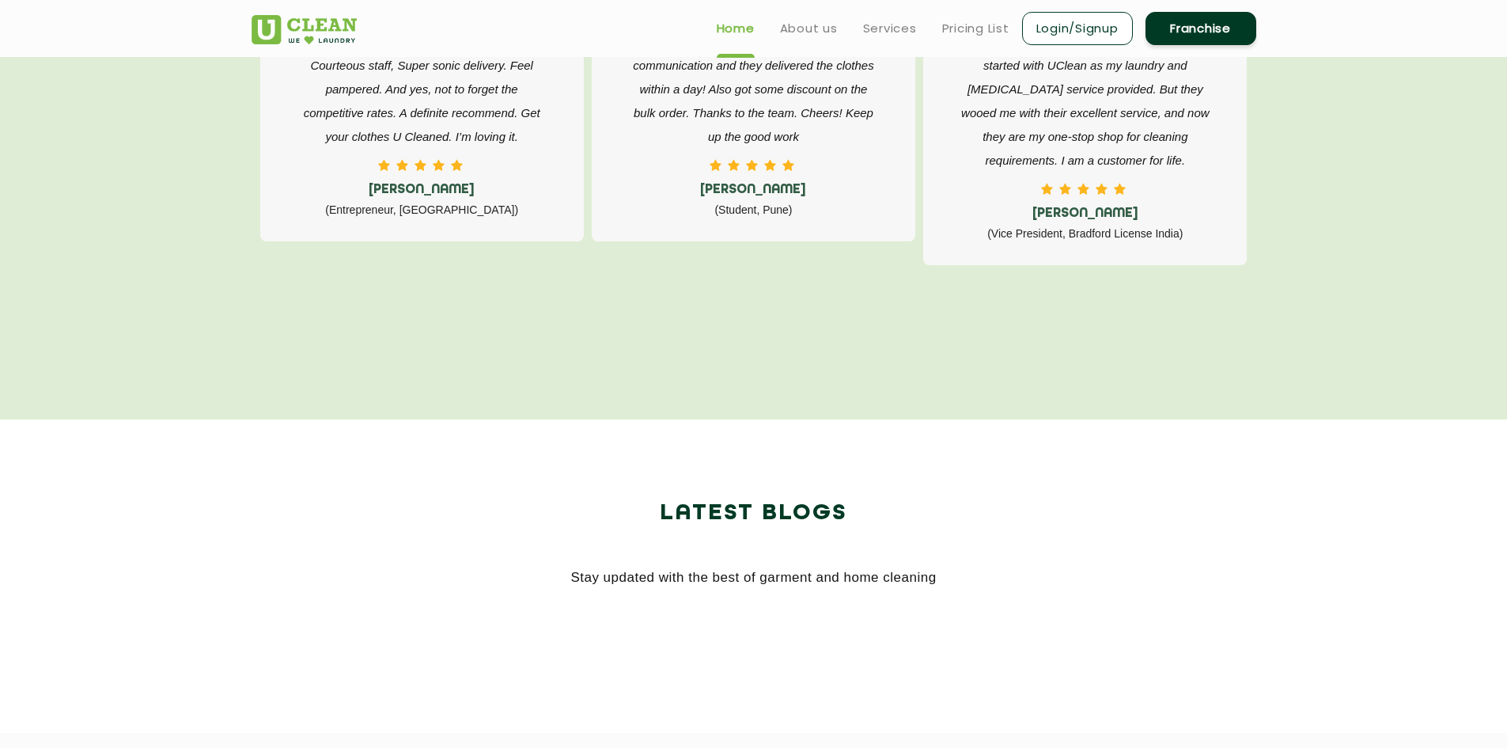
click at [1080, 562] on div "Latest Blogs Stay updated with the best of garment and home cleaning" at bounding box center [754, 541] width 1005 height 95
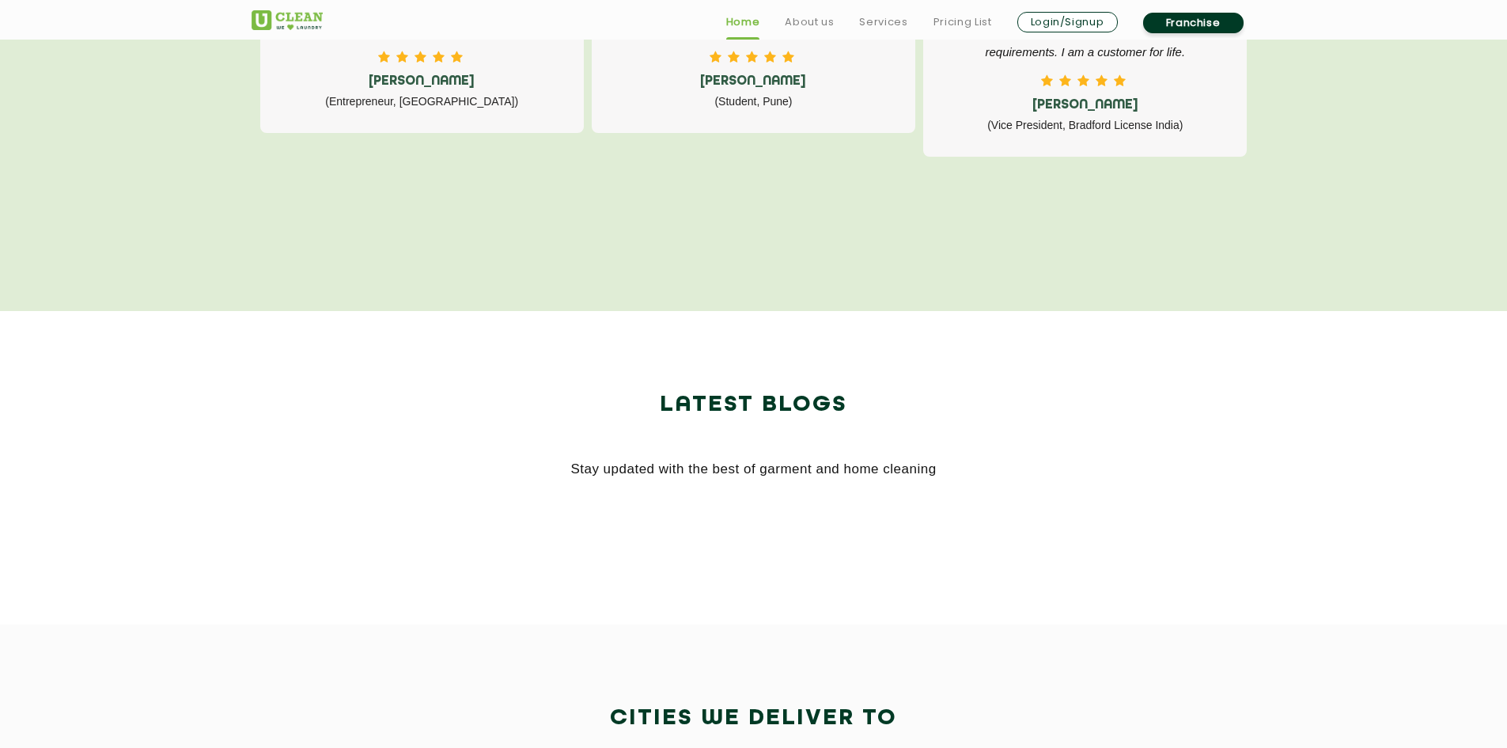
scroll to position [2946, 0]
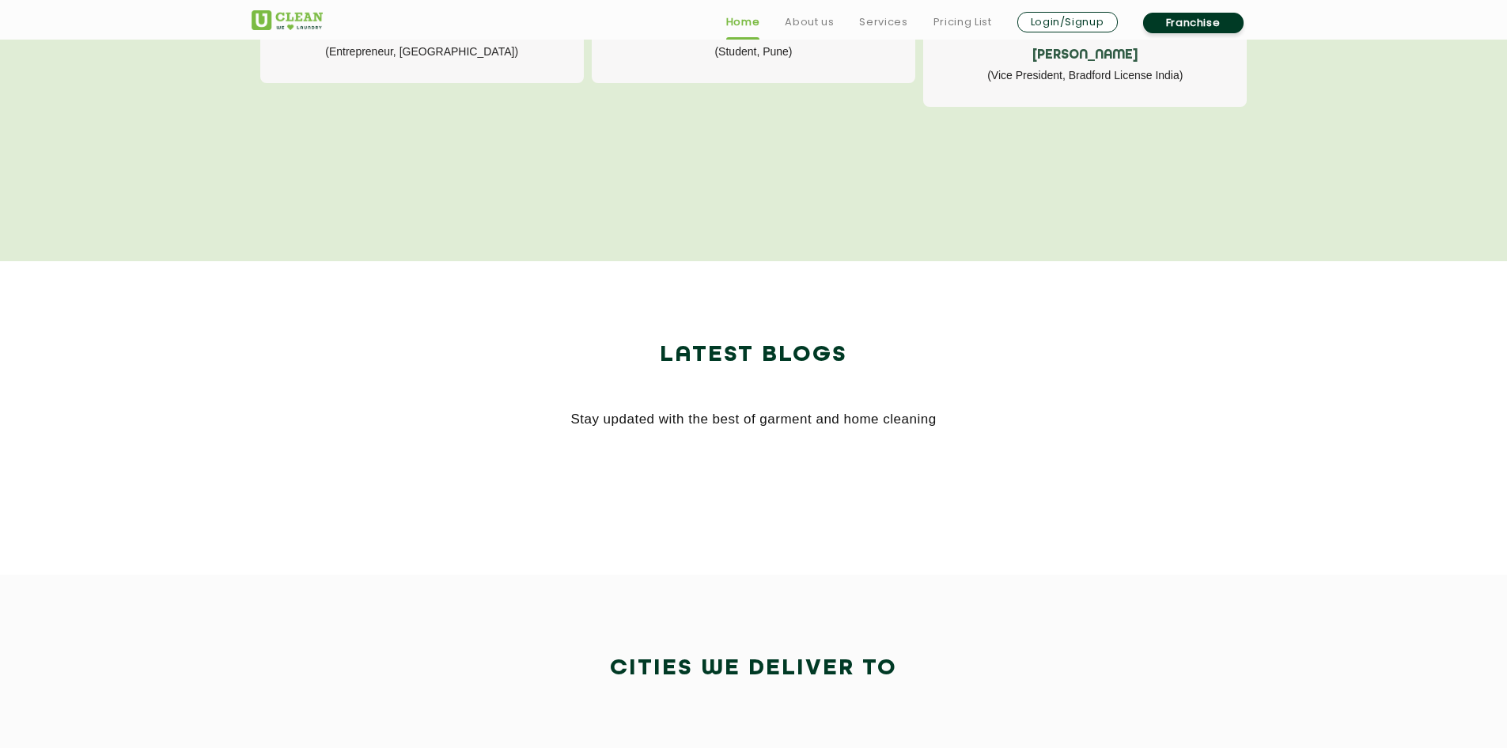
drag, startPoint x: 1080, startPoint y: 562, endPoint x: 1010, endPoint y: 565, distance: 69.7
click at [1080, 562] on section "Latest Blogs Stay updated with the best of garment and home cleaning" at bounding box center [753, 417] width 1507 height 313
click at [774, 326] on section "Latest Blogs Stay updated with the best of garment and home cleaning" at bounding box center [753, 417] width 1507 height 313
drag, startPoint x: 577, startPoint y: 374, endPoint x: 767, endPoint y: 384, distance: 189.3
click at [629, 374] on h2 "Latest Blogs" at bounding box center [754, 355] width 1005 height 38
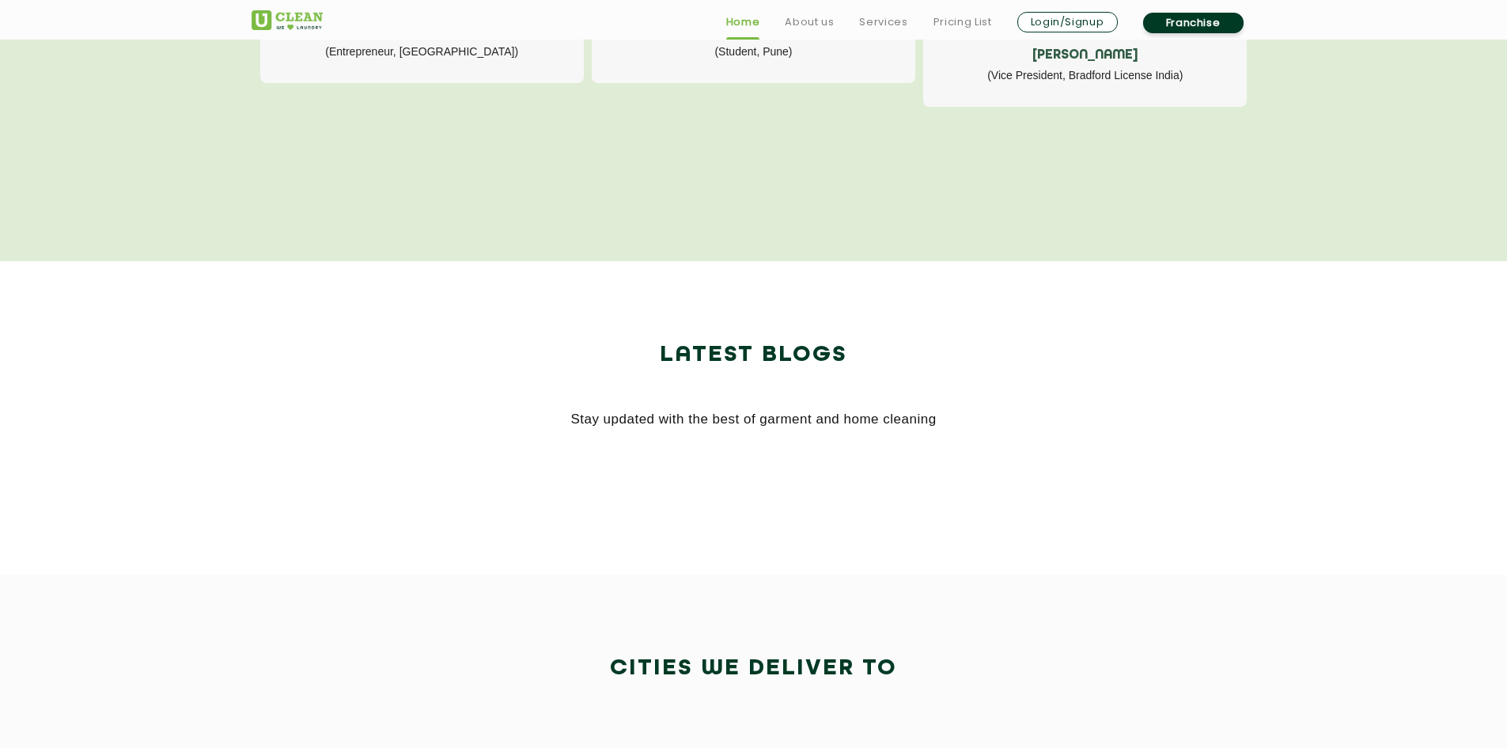
drag, startPoint x: 767, startPoint y: 384, endPoint x: 906, endPoint y: 403, distance: 140.5
click at [848, 389] on div "Latest Blogs Stay updated with the best of garment and home cleaning" at bounding box center [754, 383] width 1005 height 95
drag, startPoint x: 906, startPoint y: 461, endPoint x: 839, endPoint y: 640, distance: 191.0
click at [1027, 659] on h2 "Cities We Deliver to" at bounding box center [754, 668] width 1005 height 38
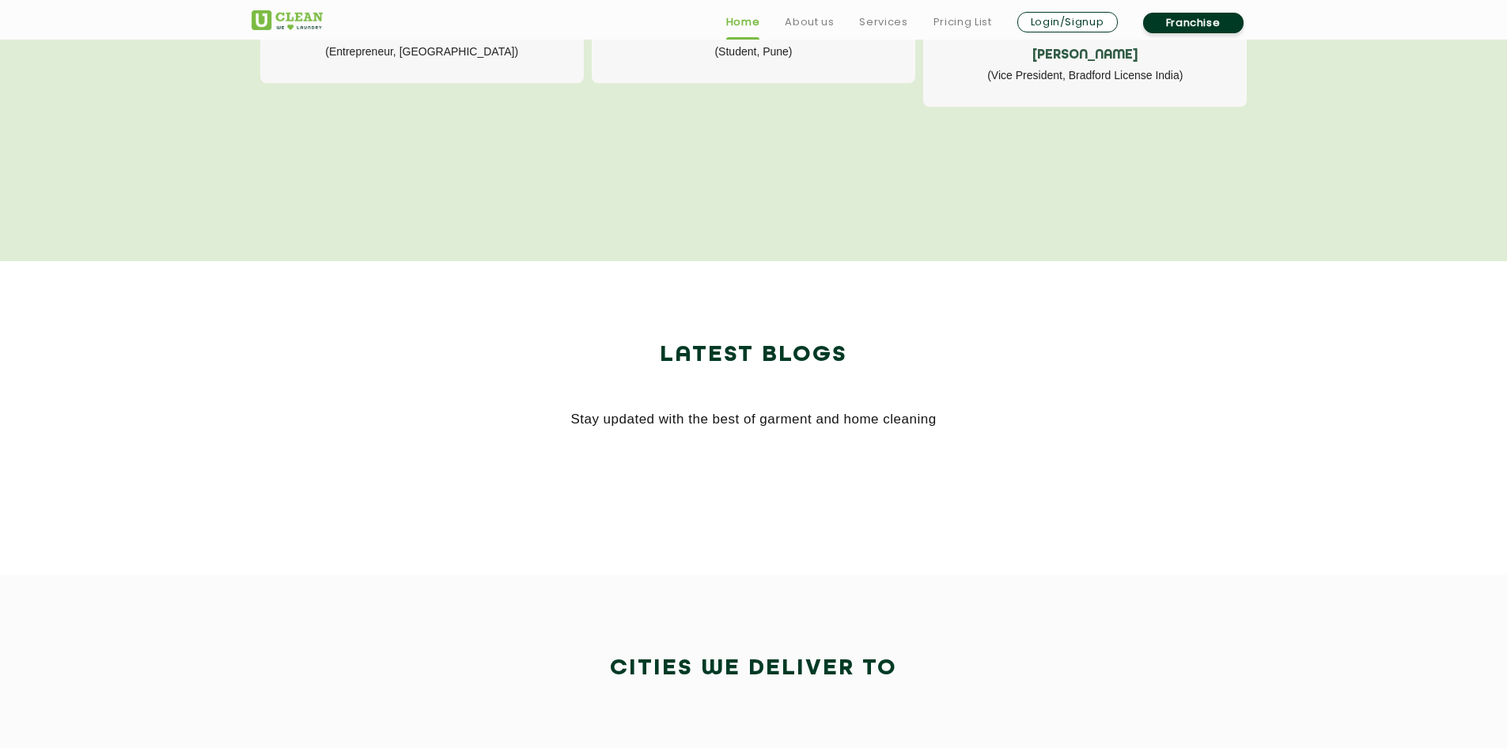
scroll to position [3265, 0]
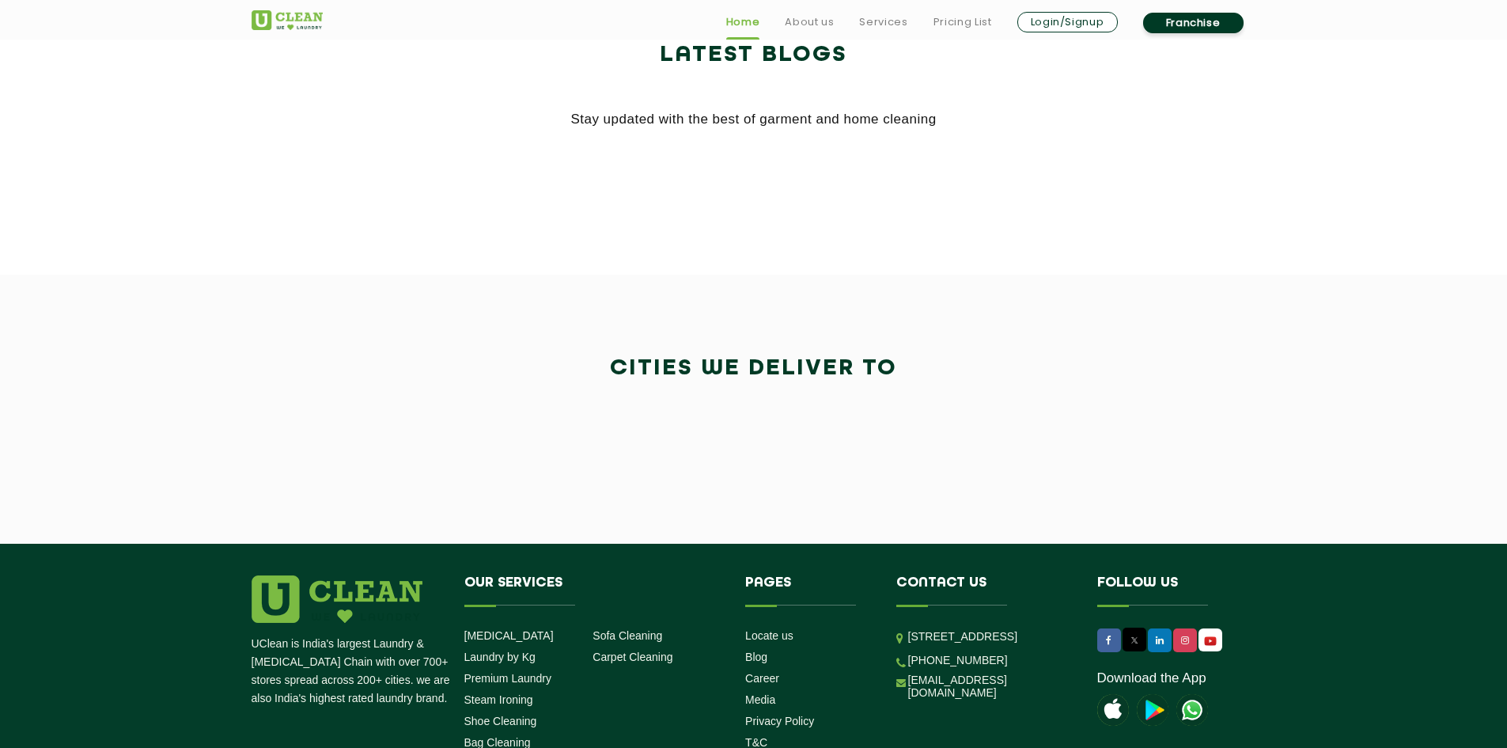
drag, startPoint x: 1029, startPoint y: 785, endPoint x: 1032, endPoint y: 737, distance: 47.6
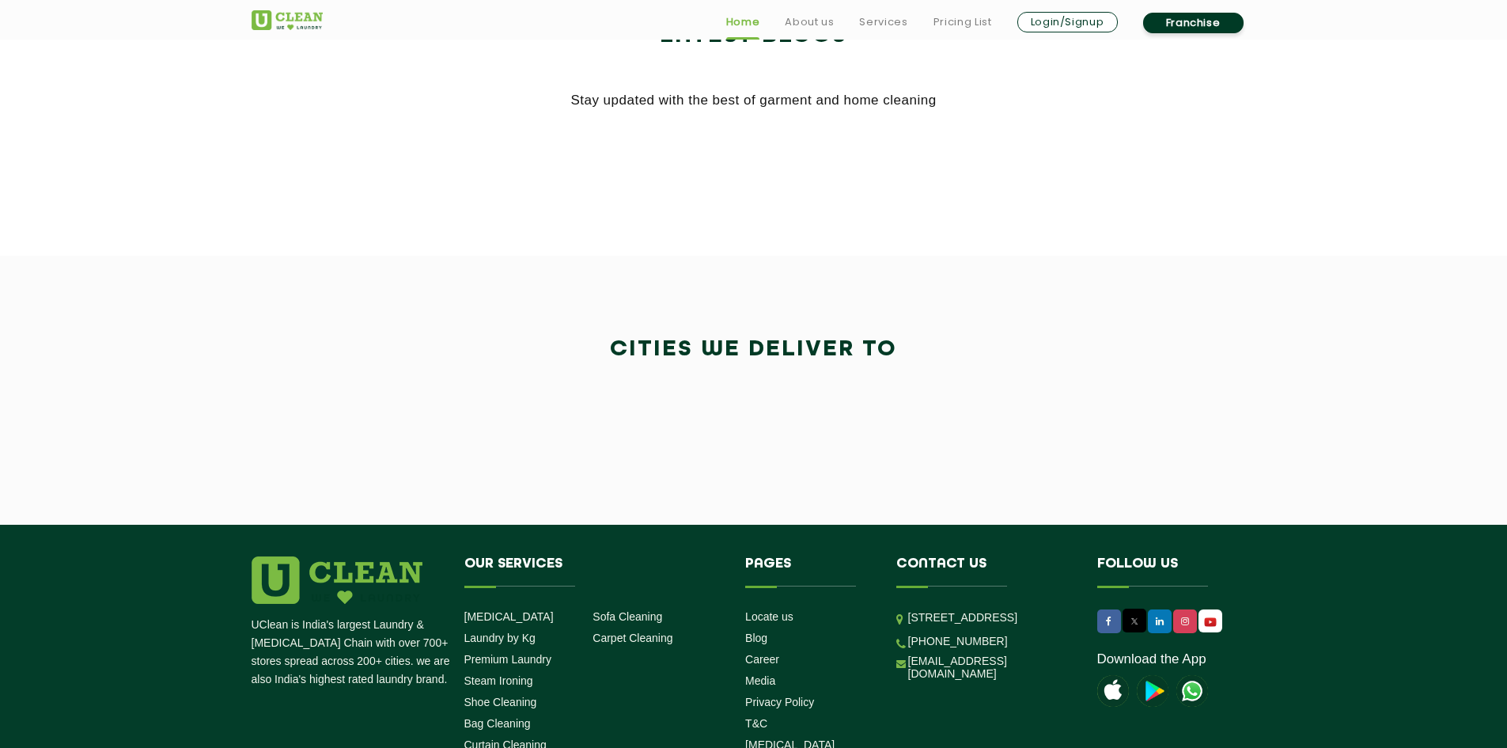
click at [970, 471] on section "Cities We Deliver to" at bounding box center [753, 391] width 1507 height 270
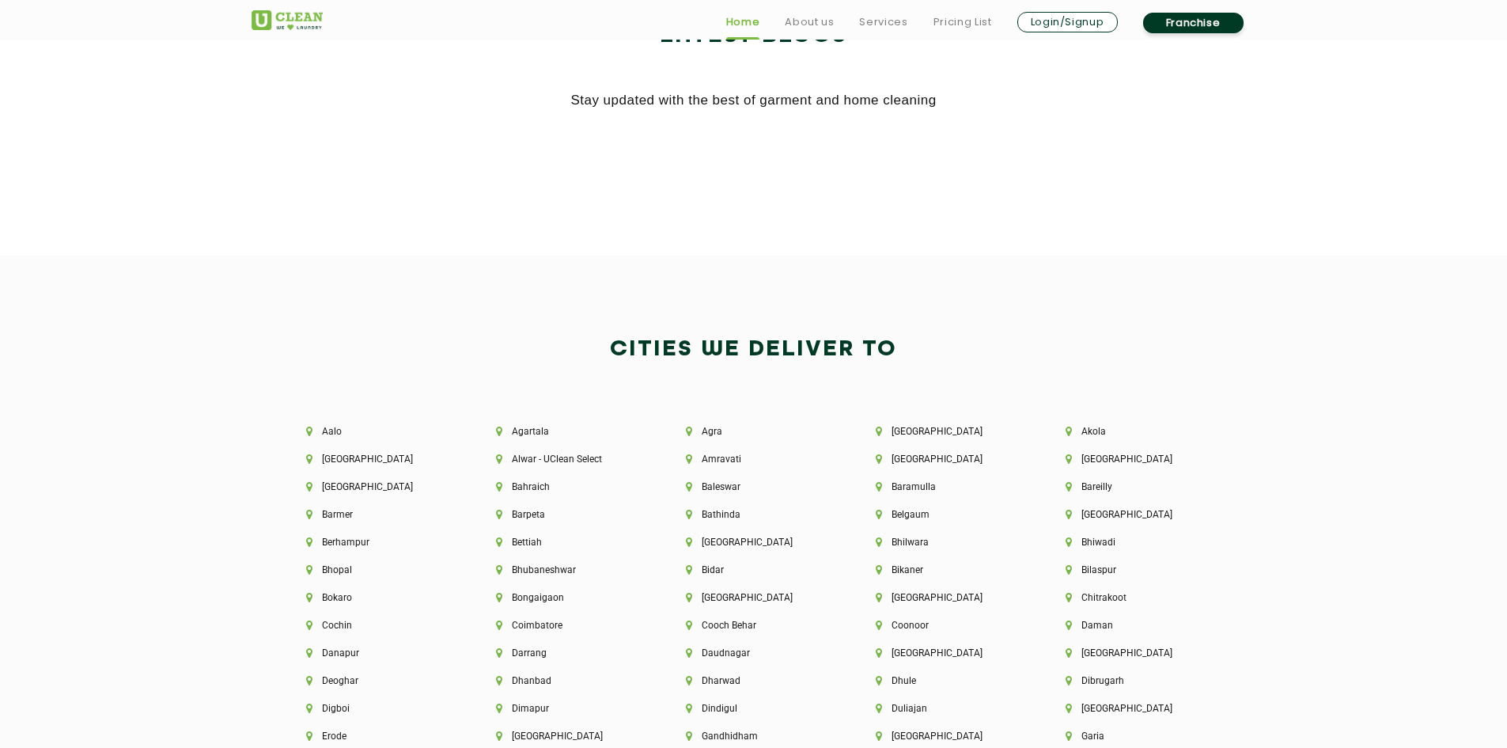
click at [869, 204] on section "Latest Blogs Stay updated with the best of garment and home cleaning" at bounding box center [753, 98] width 1507 height 313
drag, startPoint x: 722, startPoint y: 287, endPoint x: 702, endPoint y: 251, distance: 41.4
click at [672, 180] on section "Latest Blogs Stay updated with the best of garment and home cleaning" at bounding box center [753, 98] width 1507 height 313
drag, startPoint x: 671, startPoint y: 142, endPoint x: 786, endPoint y: 102, distance: 122.3
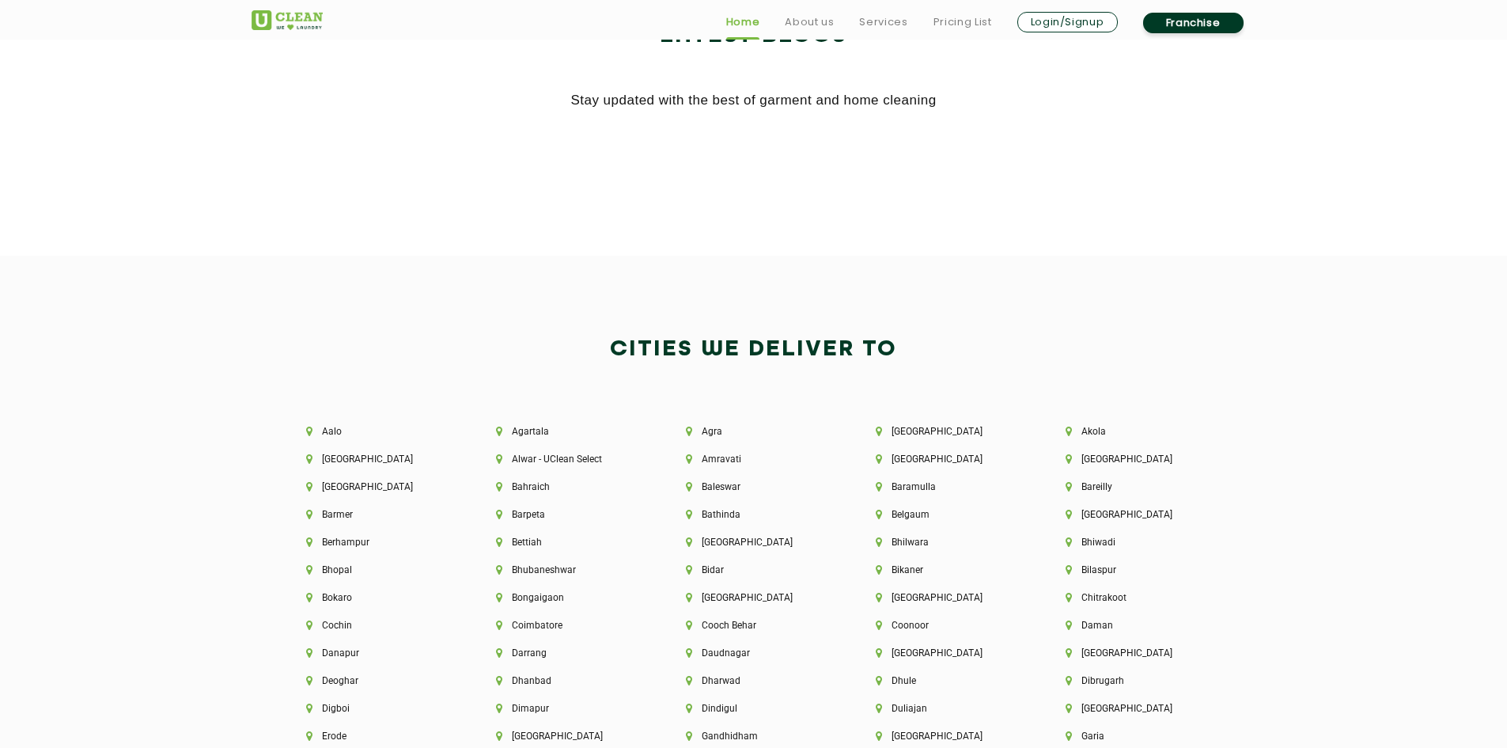
click at [680, 134] on div at bounding box center [754, 155] width 1028 height 47
drag, startPoint x: 838, startPoint y: 115, endPoint x: 677, endPoint y: 191, distance: 177.6
click at [901, 142] on div "Latest Blogs Stay updated with the best of garment and home cleaning" at bounding box center [754, 98] width 1028 height 162
drag, startPoint x: 45, startPoint y: 69, endPoint x: 180, endPoint y: 163, distance: 164.8
click at [46, 77] on section "Latest Blogs Stay updated with the best of garment and home cleaning" at bounding box center [753, 98] width 1507 height 313
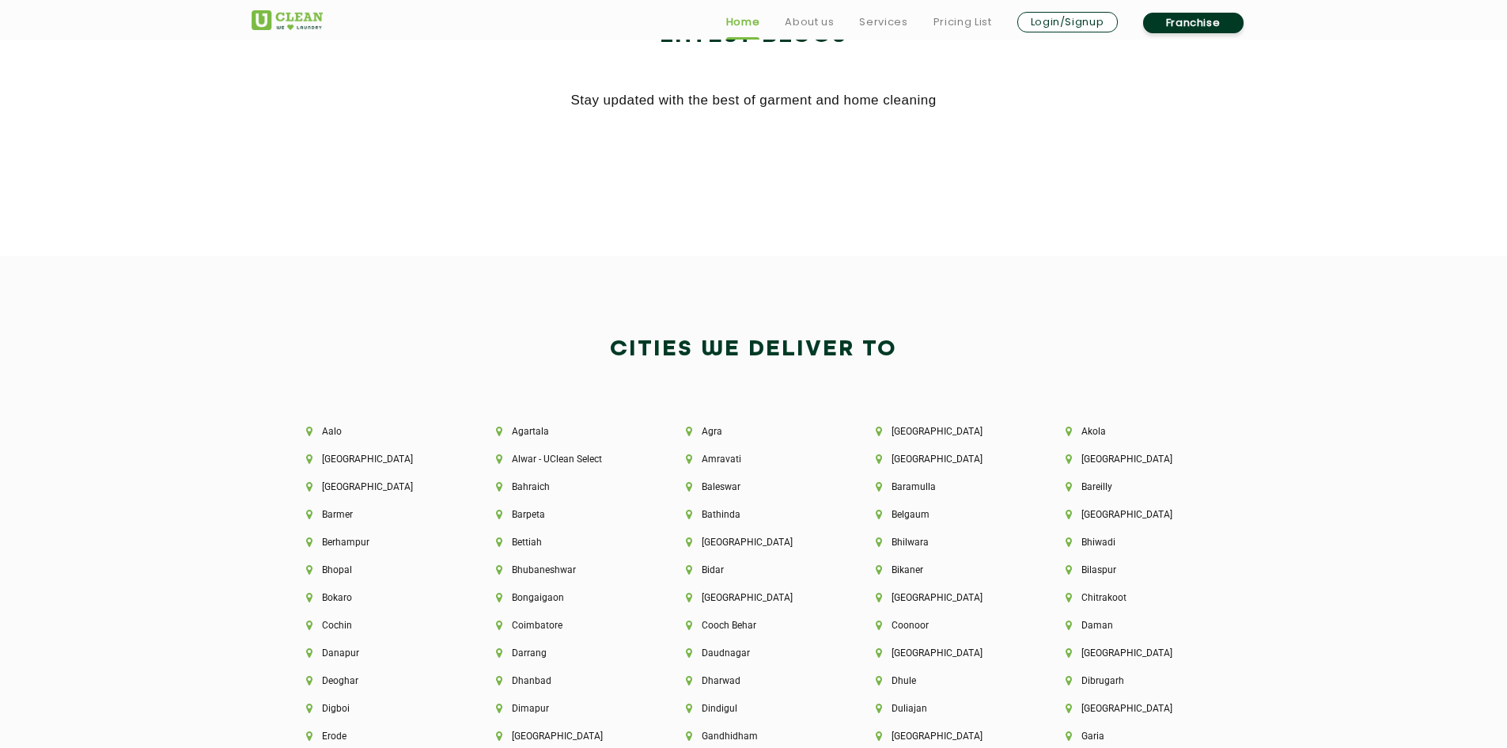
drag, startPoint x: 480, startPoint y: 157, endPoint x: 1518, endPoint y: 97, distance: 1039.6
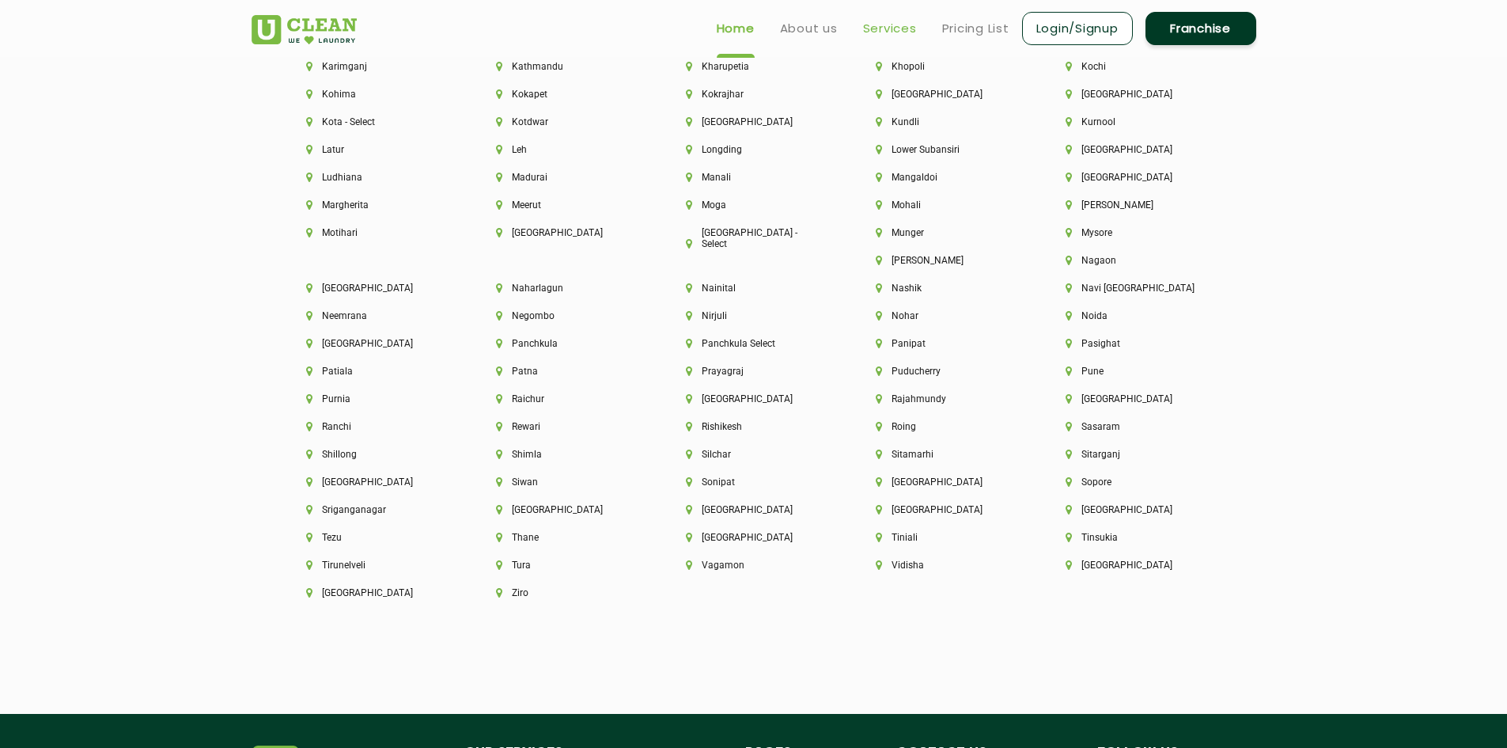
scroll to position [4077, 0]
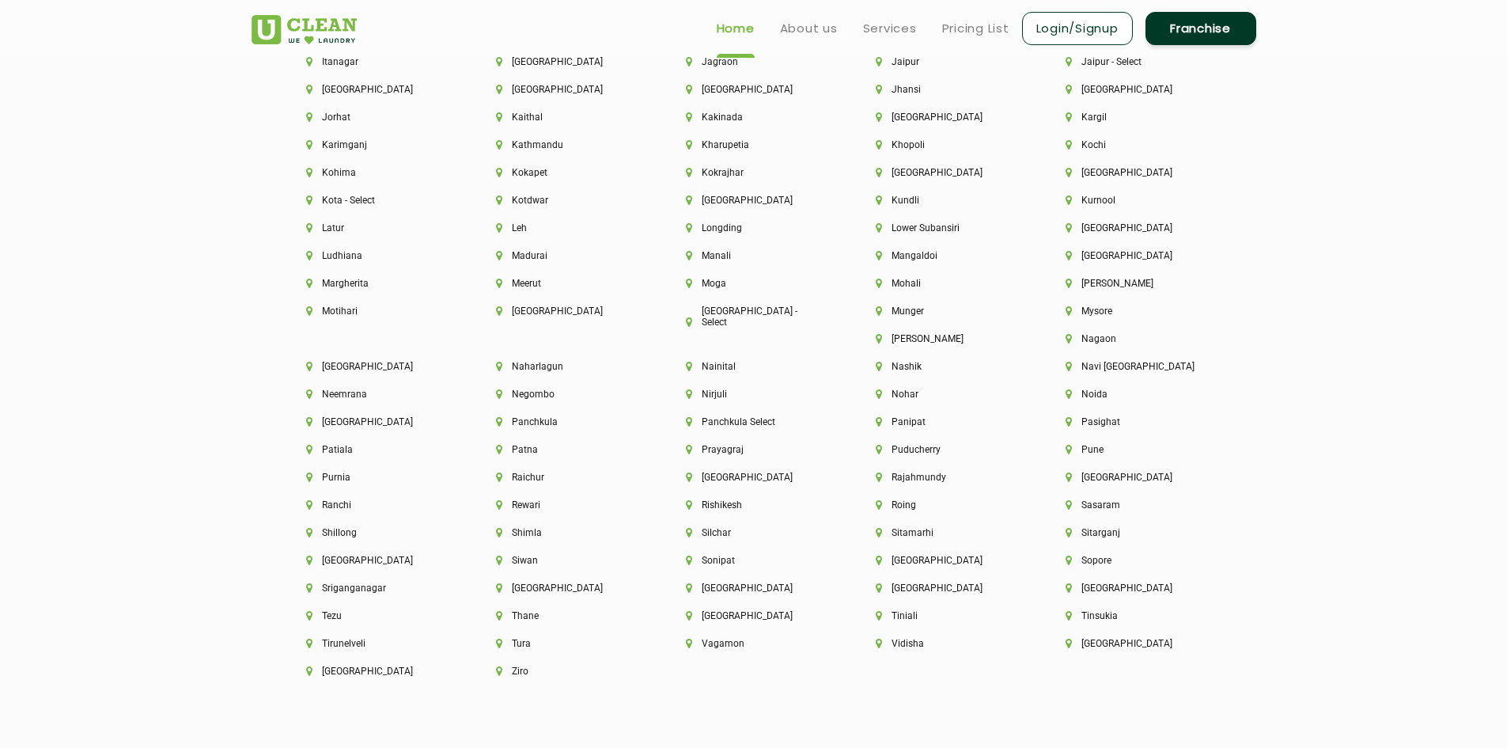
click at [1231, 34] on link "Franchise" at bounding box center [1200, 28] width 111 height 33
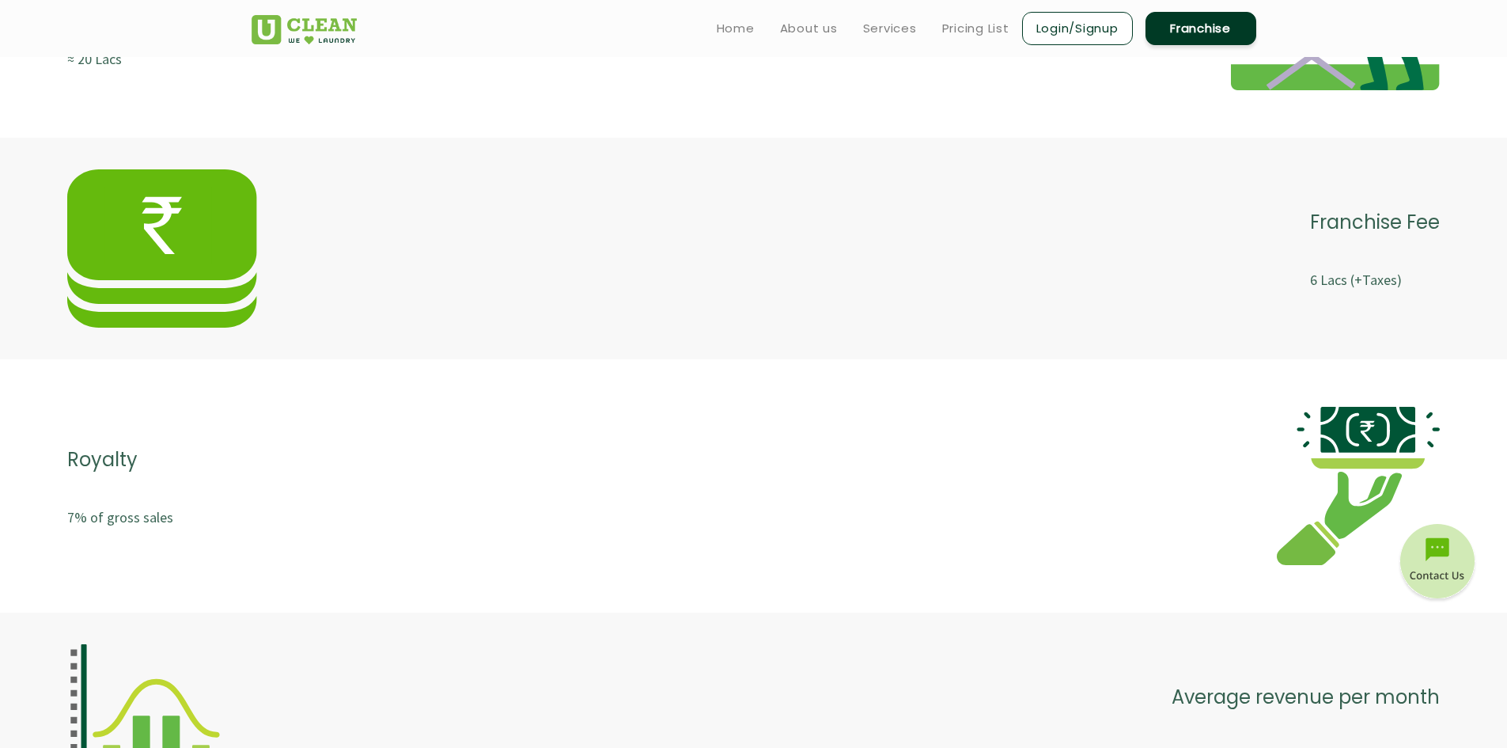
scroll to position [2951, 0]
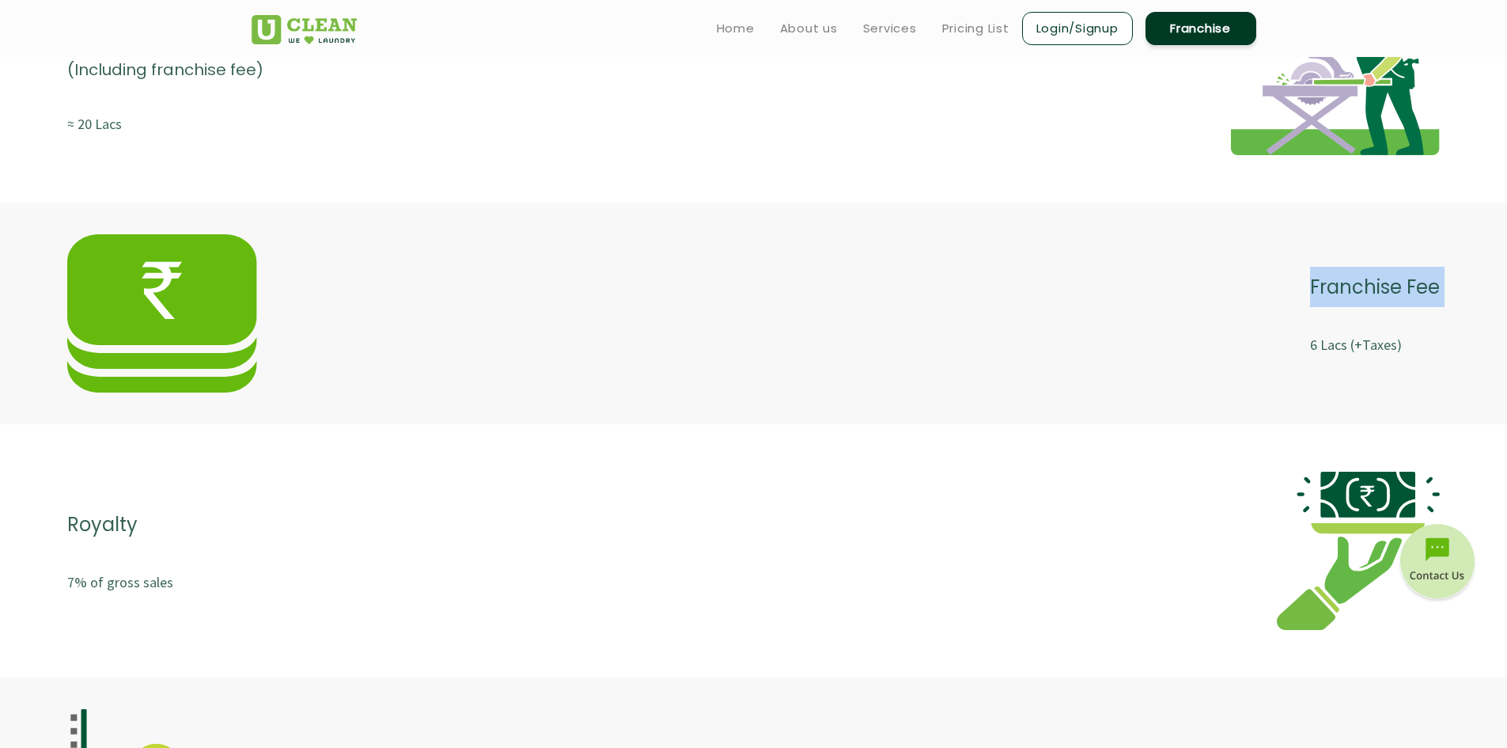
drag, startPoint x: 933, startPoint y: 331, endPoint x: 915, endPoint y: 301, distance: 35.1
click at [915, 301] on div "Franchise Fee 6 Lacs (+Taxes)" at bounding box center [753, 313] width 1372 height 158
click at [1009, 476] on div "Royalty 7% of gross sales" at bounding box center [753, 550] width 1372 height 158
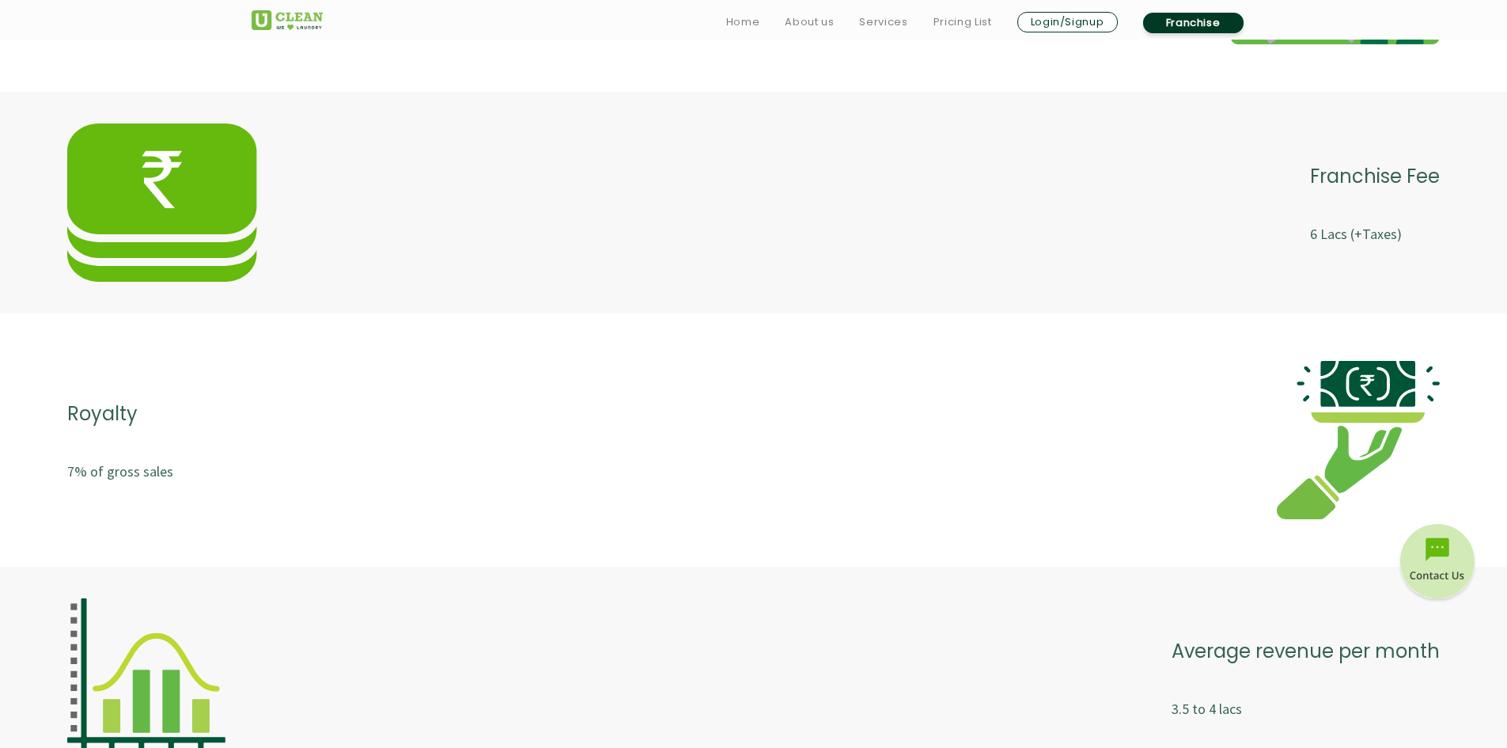
scroll to position [3188, 0]
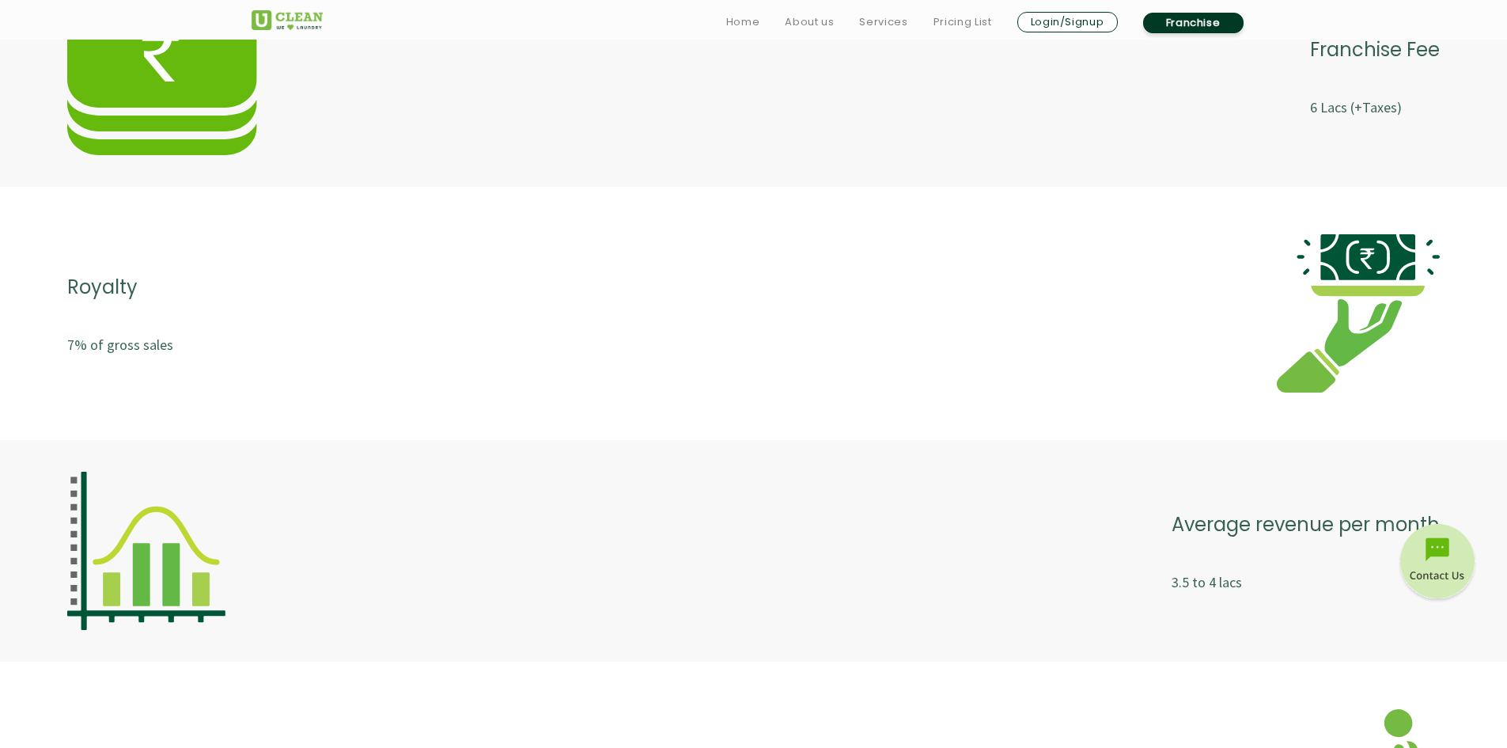
click at [1009, 476] on div "3 Low-Investment & Small Format Model Typical Store area 250-300 sq. ft. Set-up…" at bounding box center [753, 272] width 1507 height 1728
click at [1009, 476] on div "Average revenue per month 3.5 to 4 lacs" at bounding box center [753, 550] width 1372 height 158
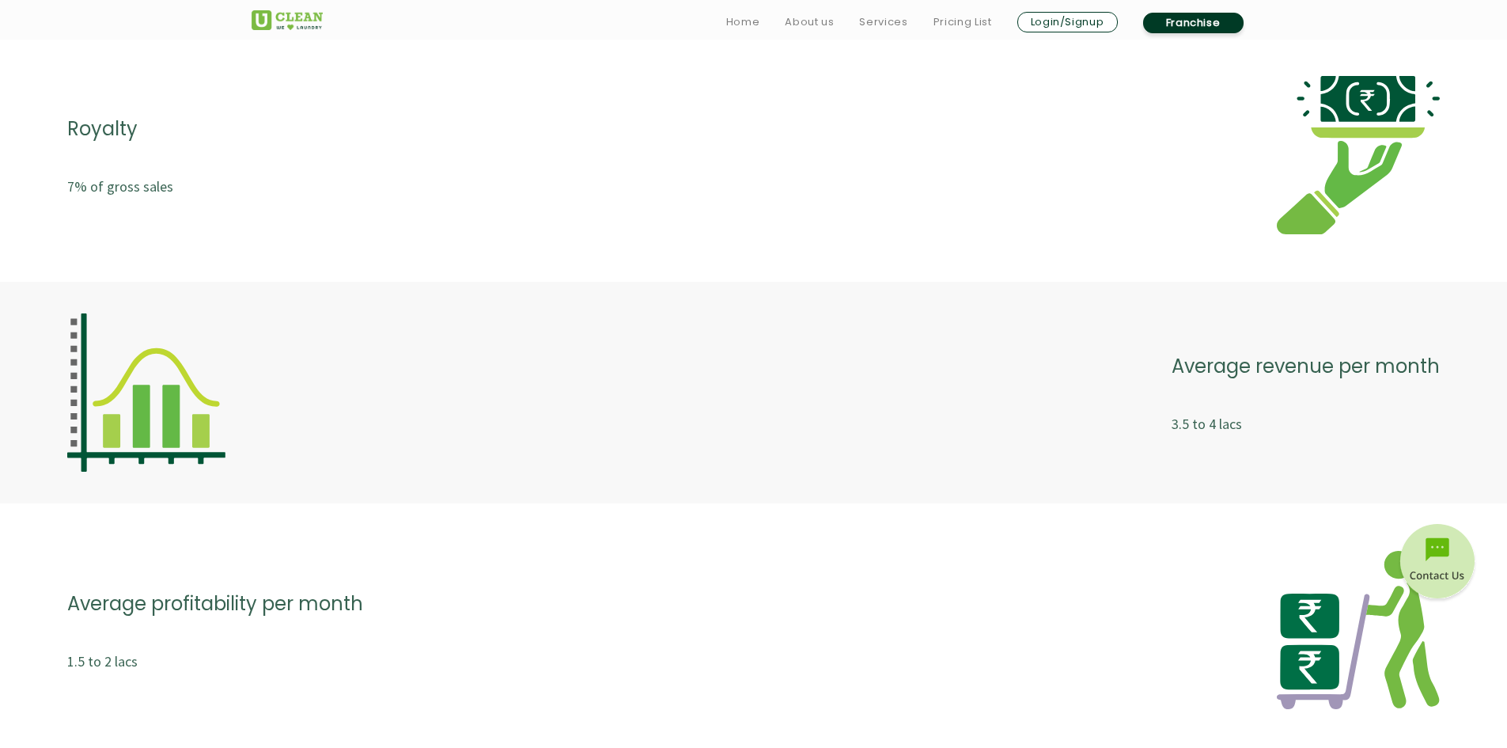
click at [1009, 476] on div "Average revenue per month 3.5 to 4 lacs" at bounding box center [753, 392] width 1507 height 221
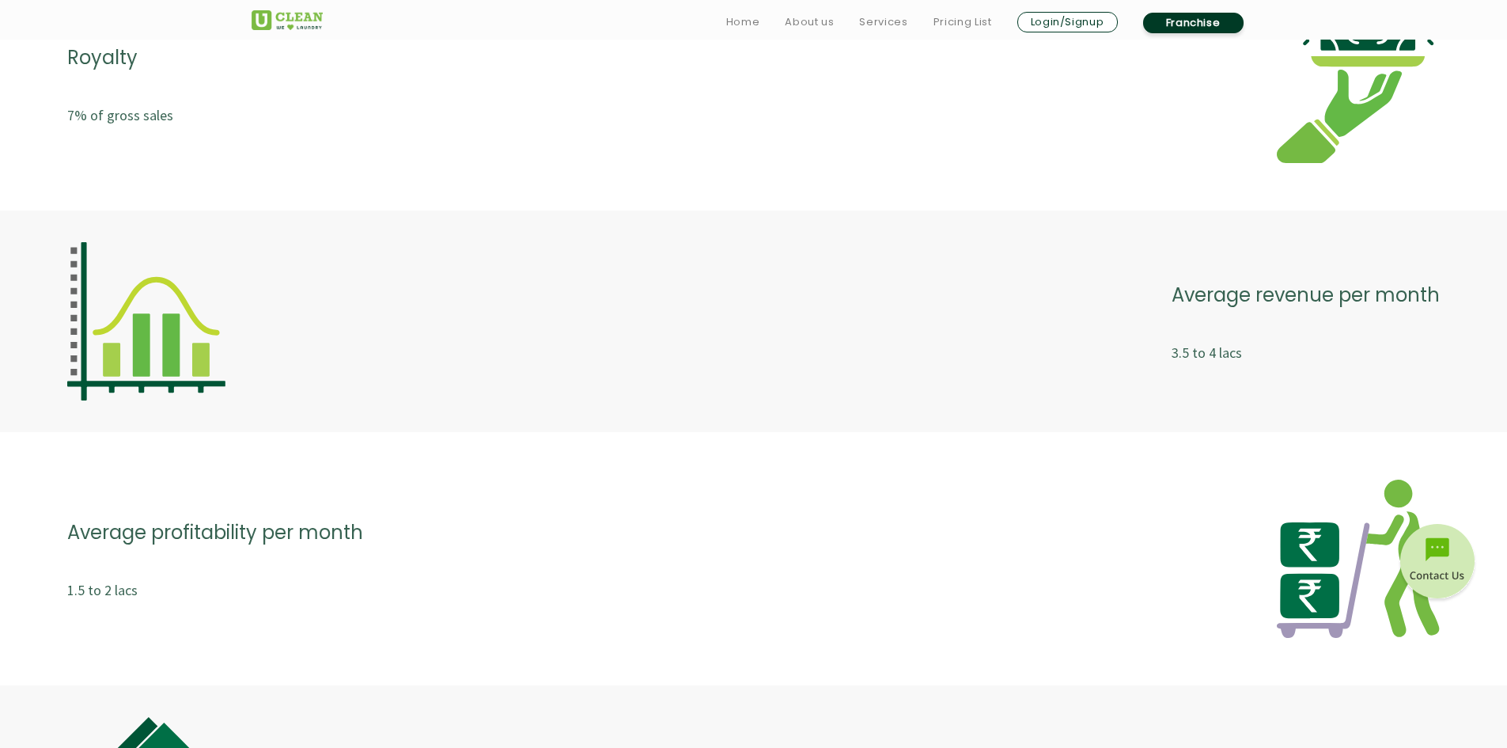
scroll to position [3425, 0]
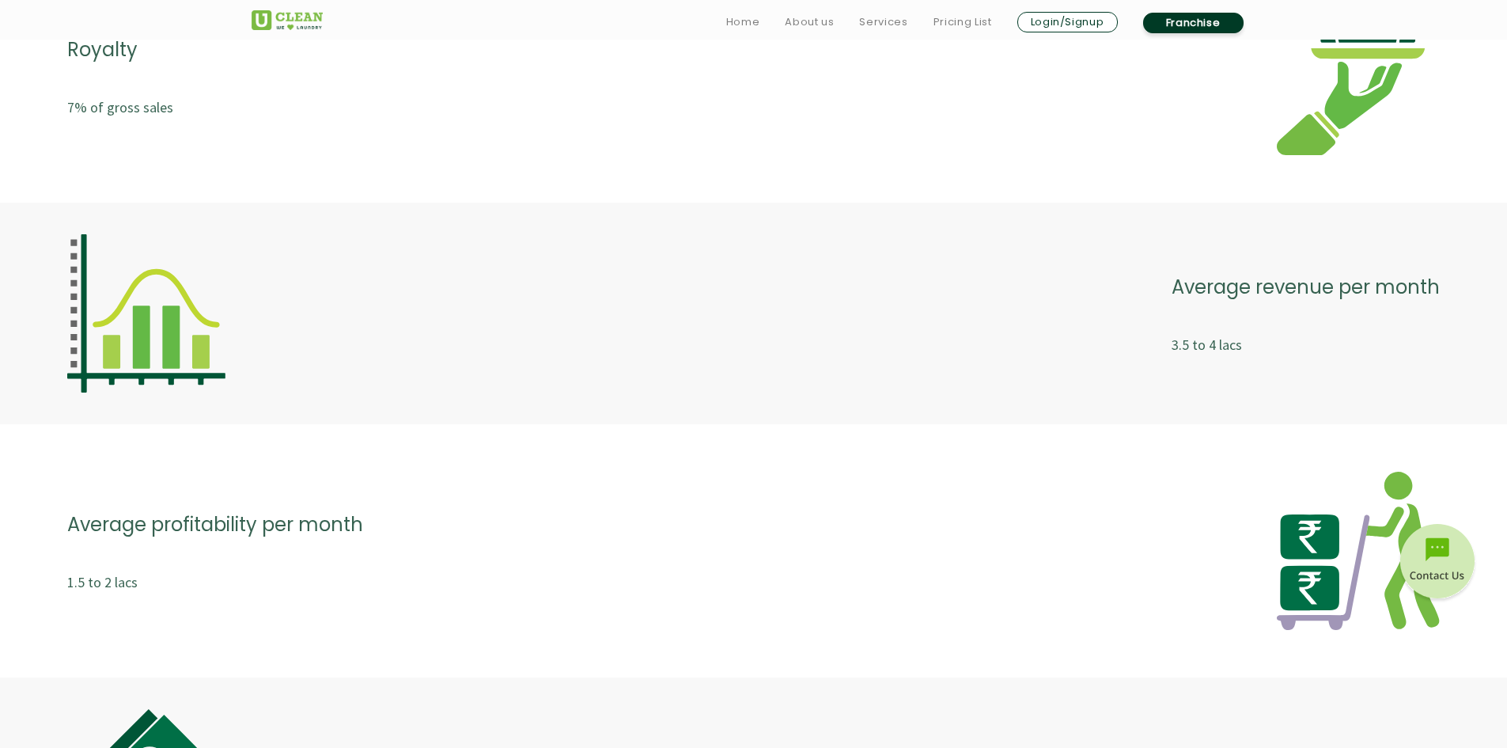
click at [1009, 501] on div "Average profitability per month 1.5 to 2 lacs" at bounding box center [753, 550] width 1372 height 158
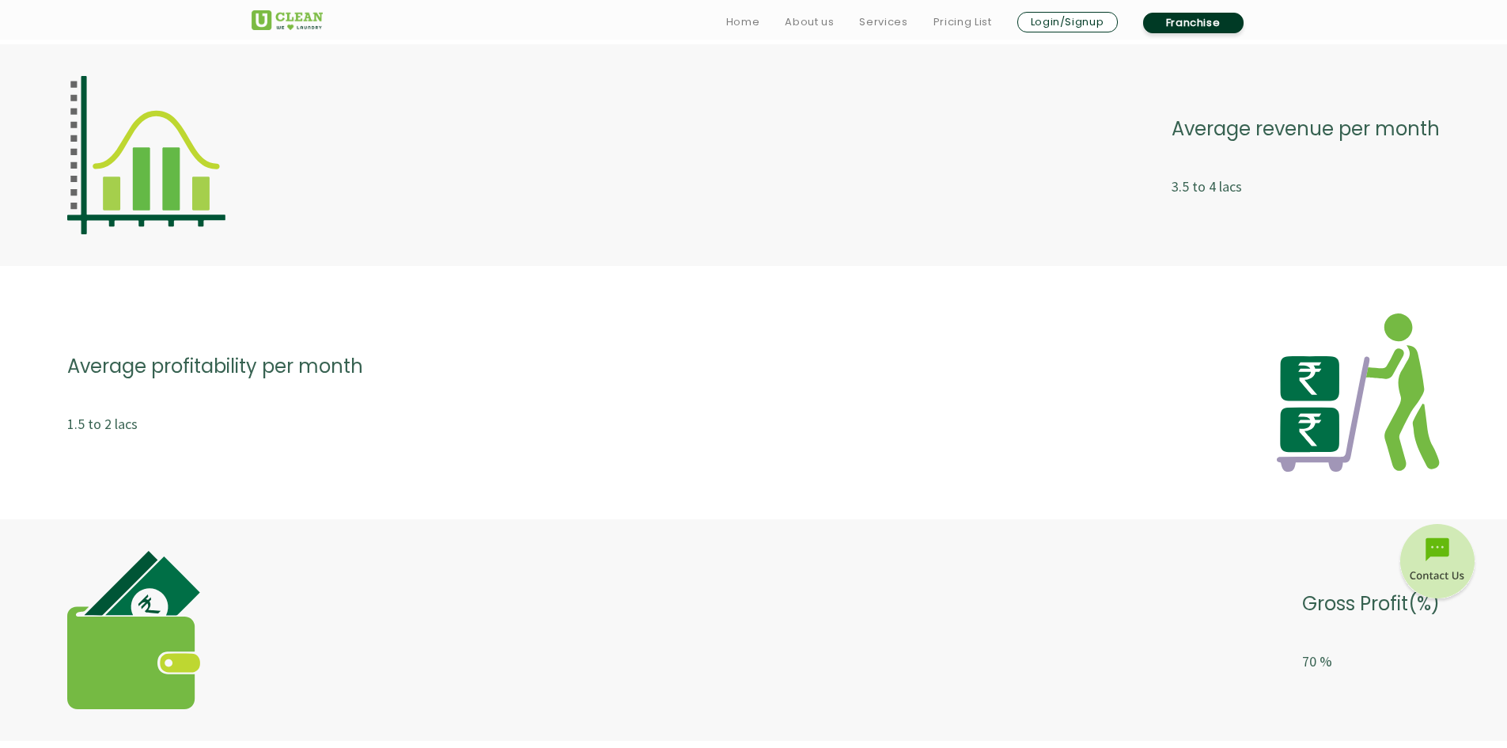
click at [1009, 502] on div "Average profitability per month 1.5 to 2 lacs" at bounding box center [753, 392] width 1507 height 221
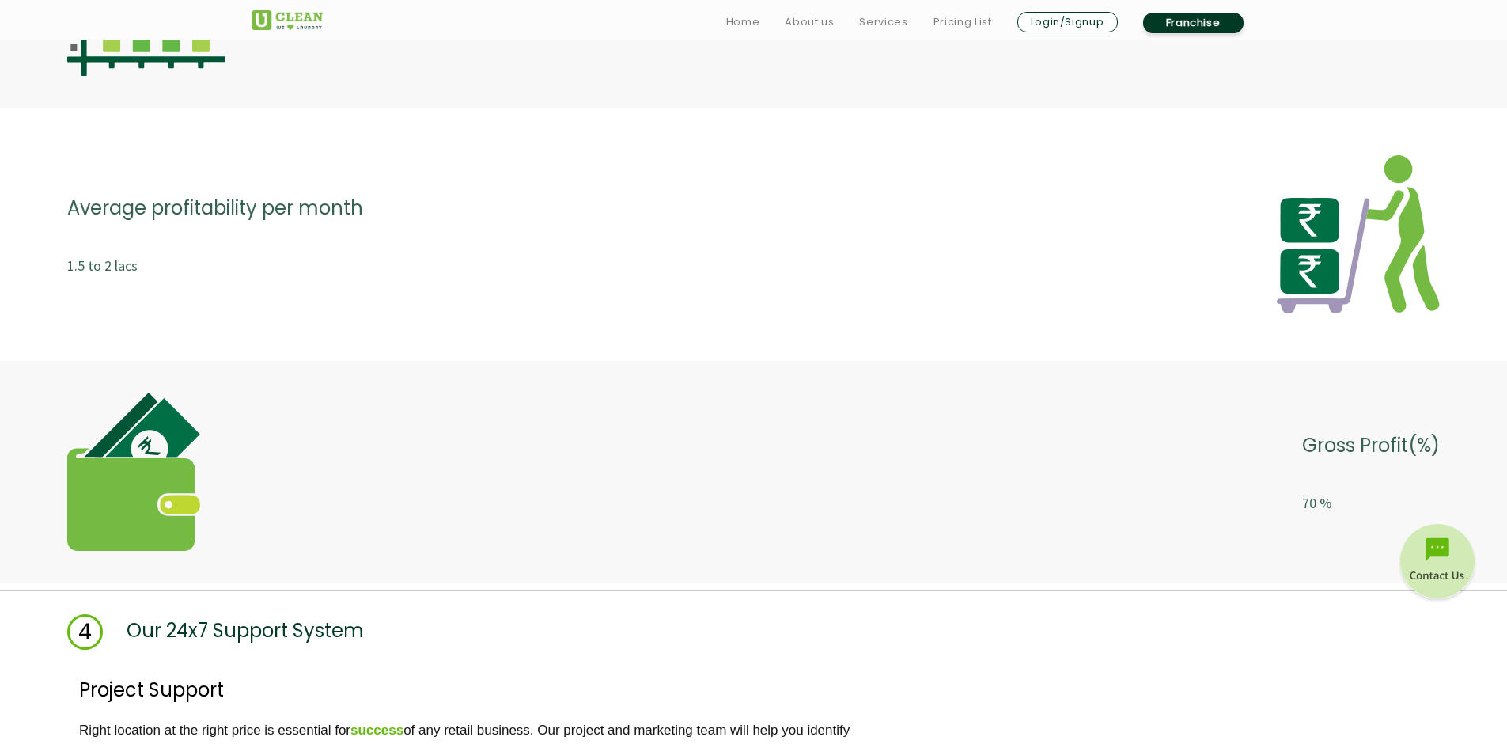
click at [1009, 502] on div "Gross Profit(%) 70 %" at bounding box center [753, 471] width 1372 height 158
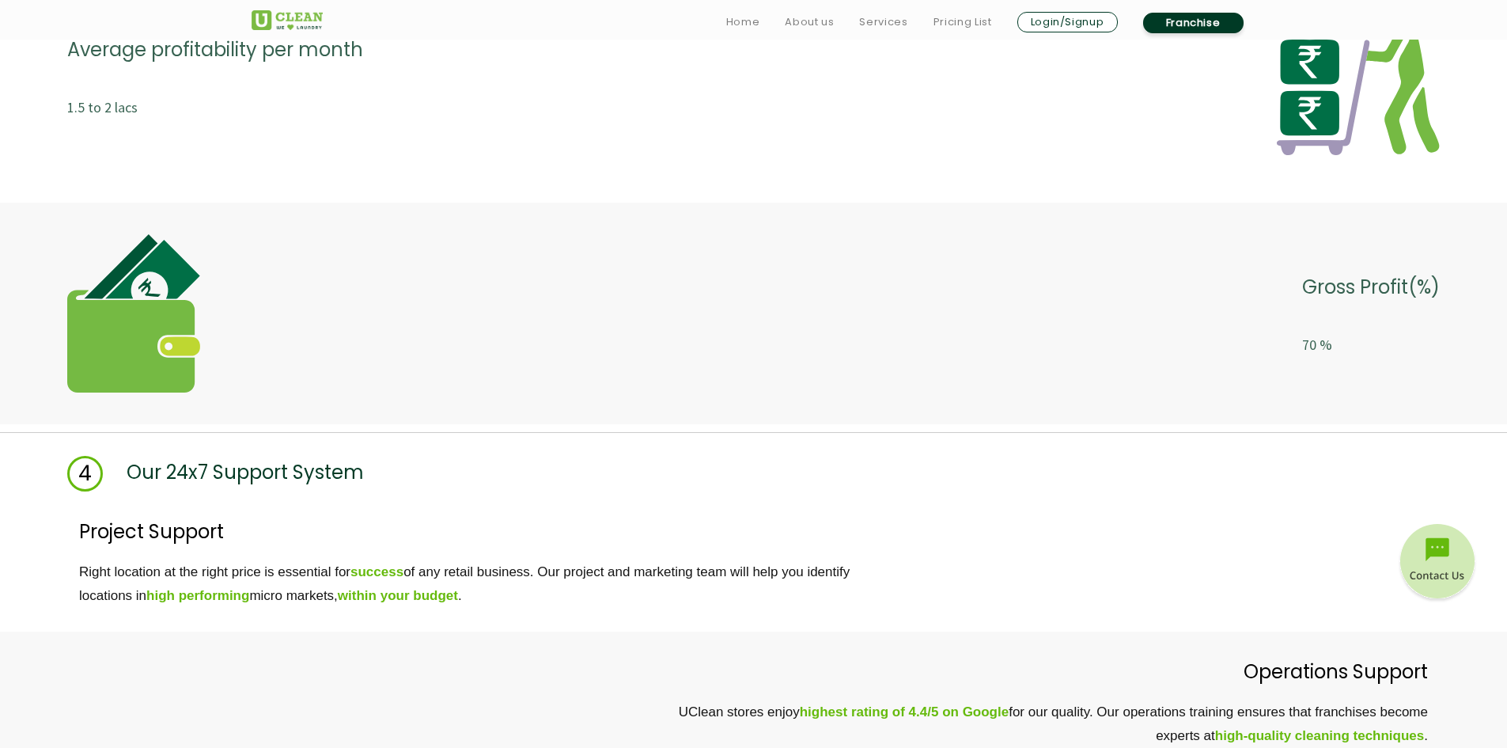
click at [1009, 502] on div "Project Support Right location at the right price is essential for success of a…" at bounding box center [753, 561] width 1507 height 140
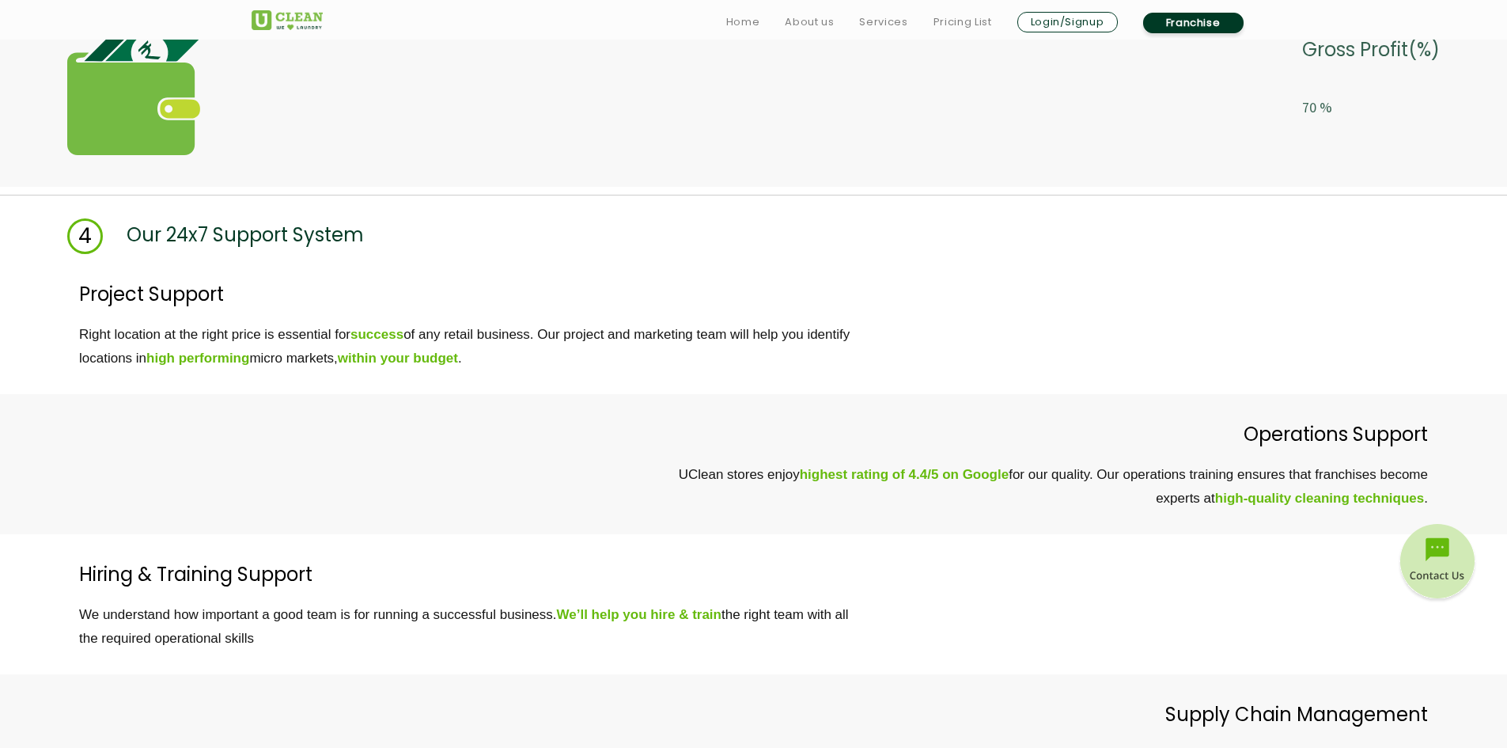
click at [1009, 502] on p "UClean stores enjoy highest rating of 4.4/5 on Google for our quality. Our oper…" at bounding box center [720, 486] width 1416 height 47
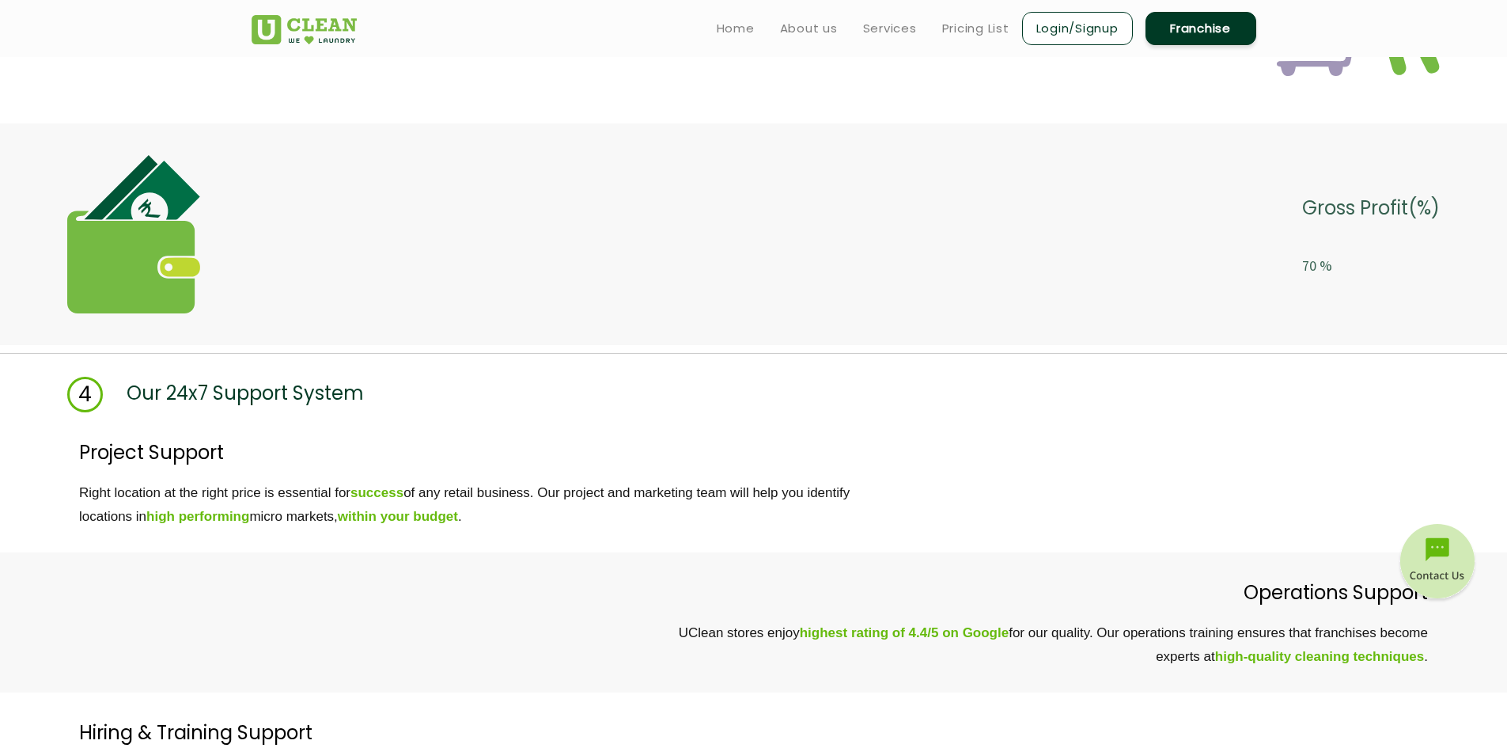
click at [1009, 502] on p "Right location at the right price is essential for success of any retail busine…" at bounding box center [787, 504] width 1416 height 47
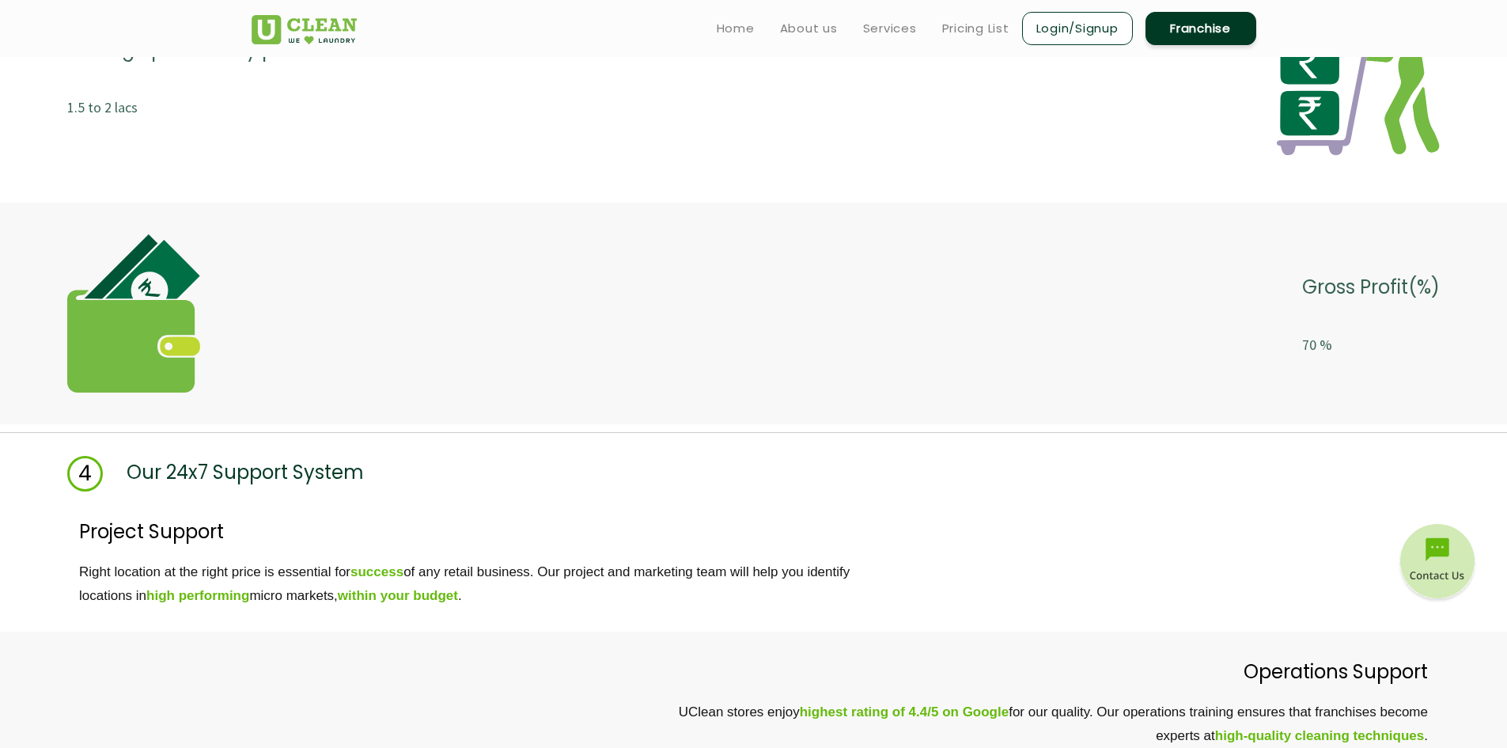
click at [1009, 502] on div "Project Support Right location at the right price is essential for success of a…" at bounding box center [753, 561] width 1507 height 140
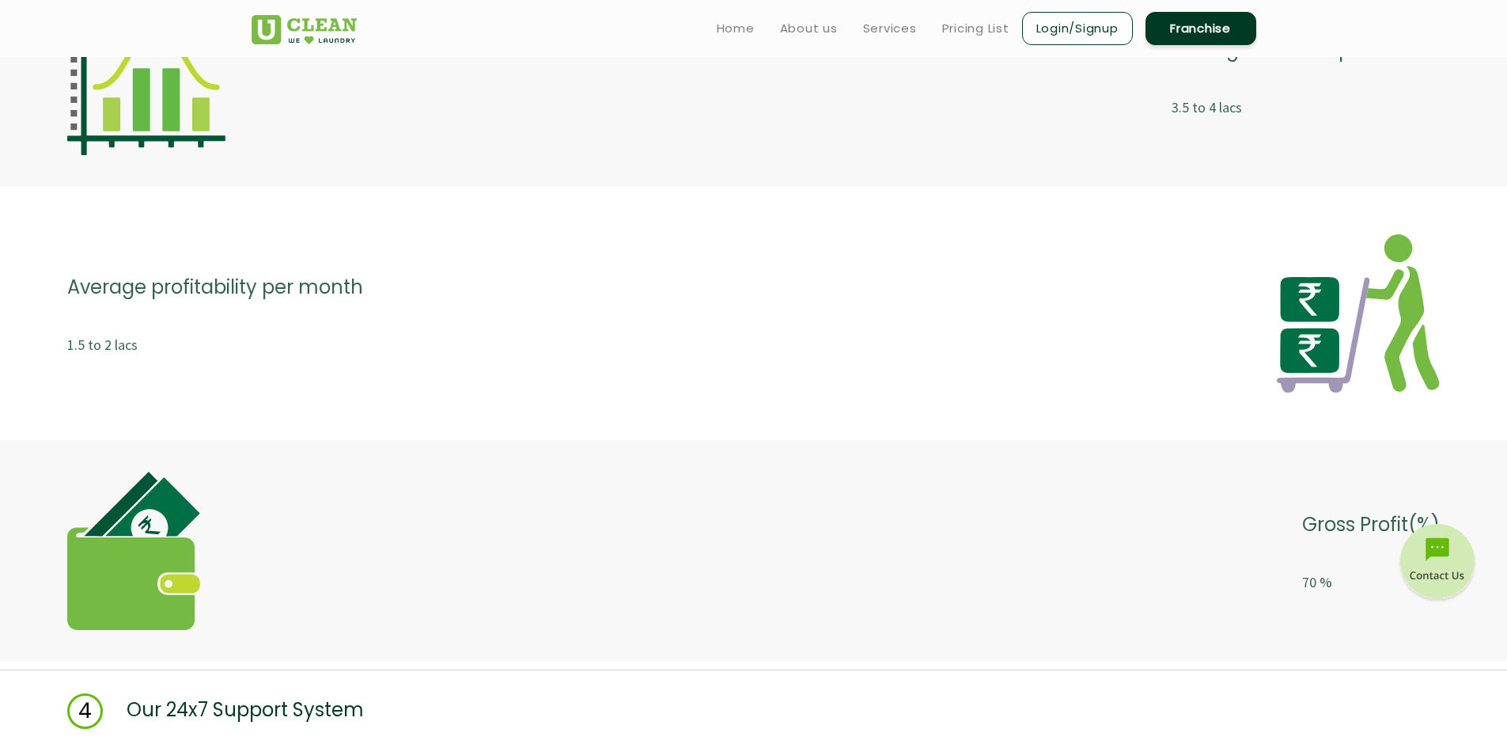
click at [1009, 502] on div "Gross Profit(%) 70 %" at bounding box center [753, 550] width 1372 height 158
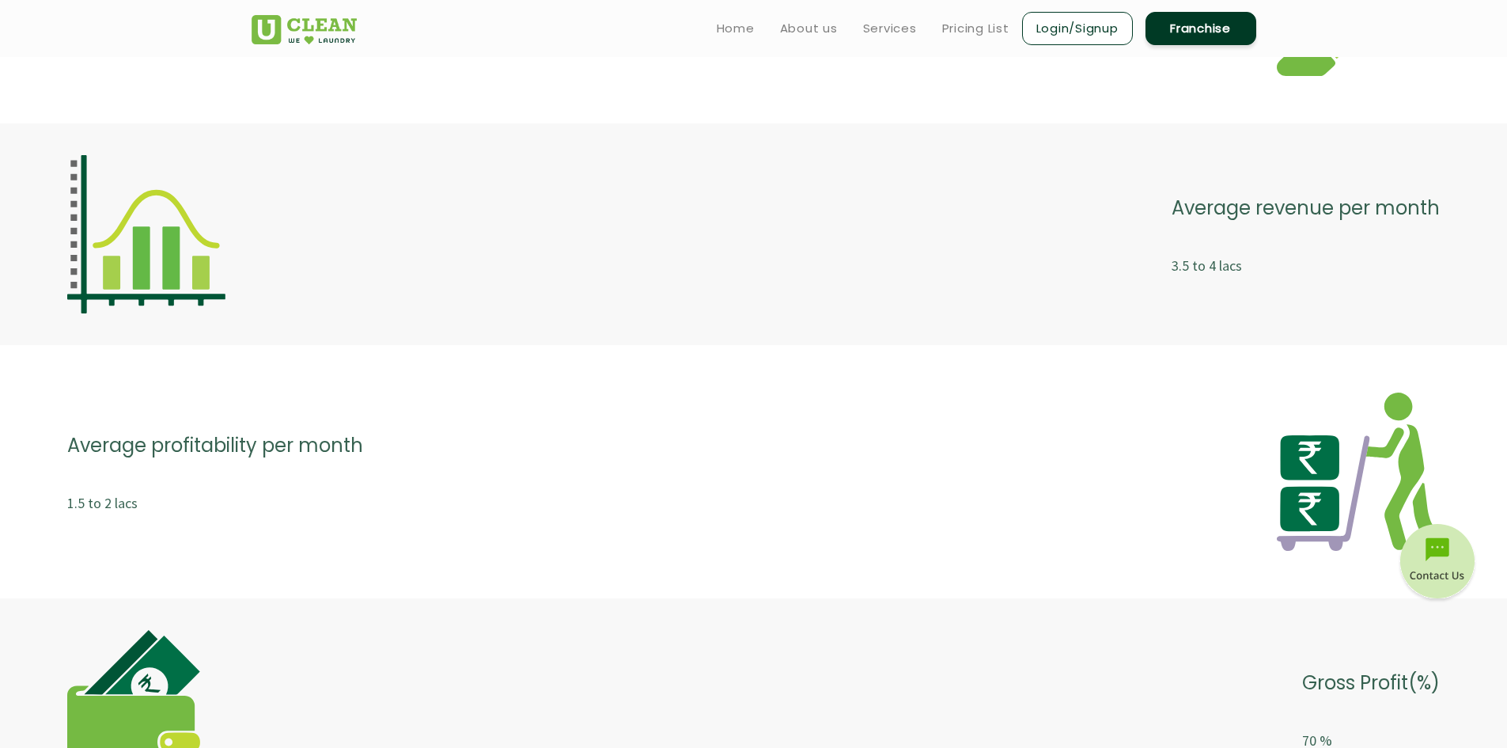
click at [1009, 502] on div "Average profitability per month 1.5 to 2 lacs" at bounding box center [753, 471] width 1372 height 158
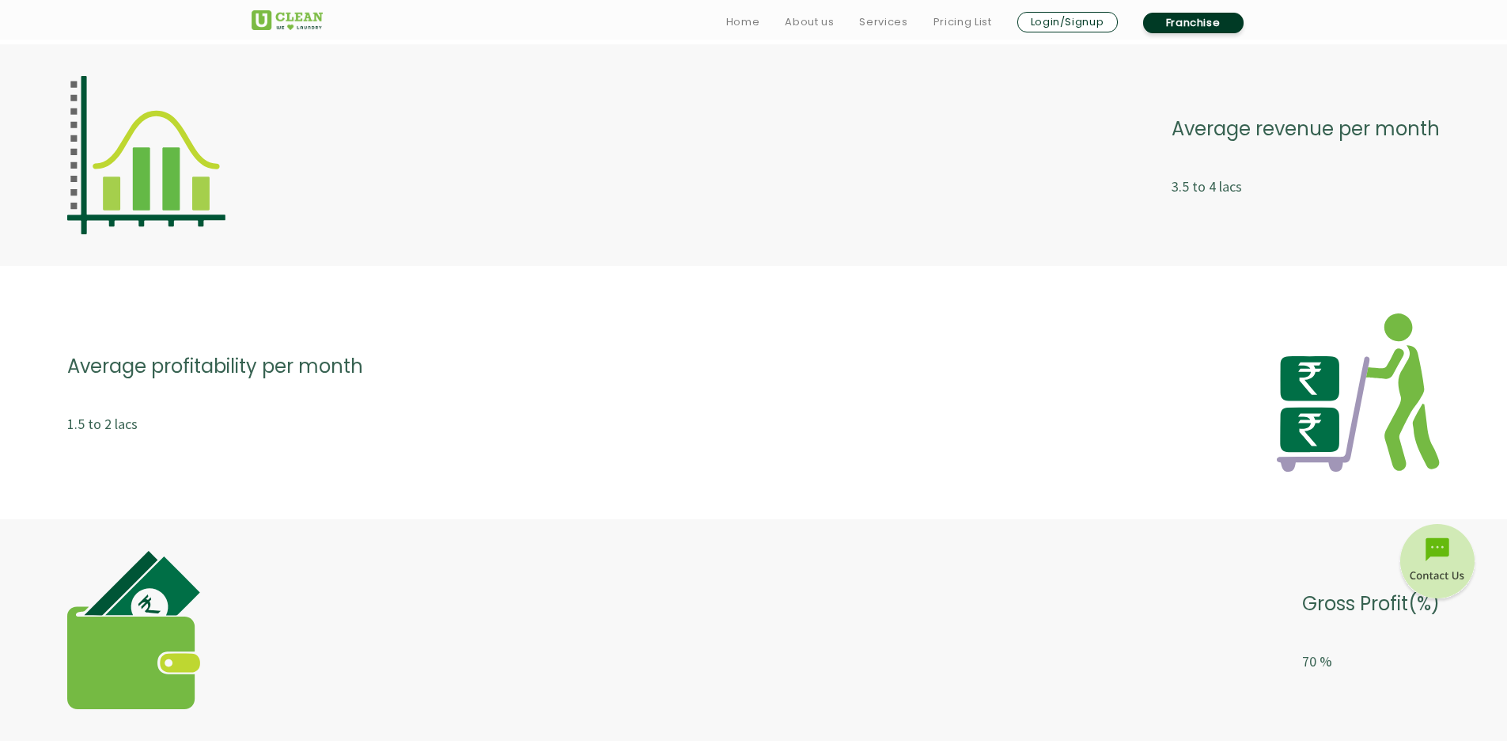
click at [1009, 502] on div "Average profitability per month 1.5 to 2 lacs" at bounding box center [753, 392] width 1507 height 221
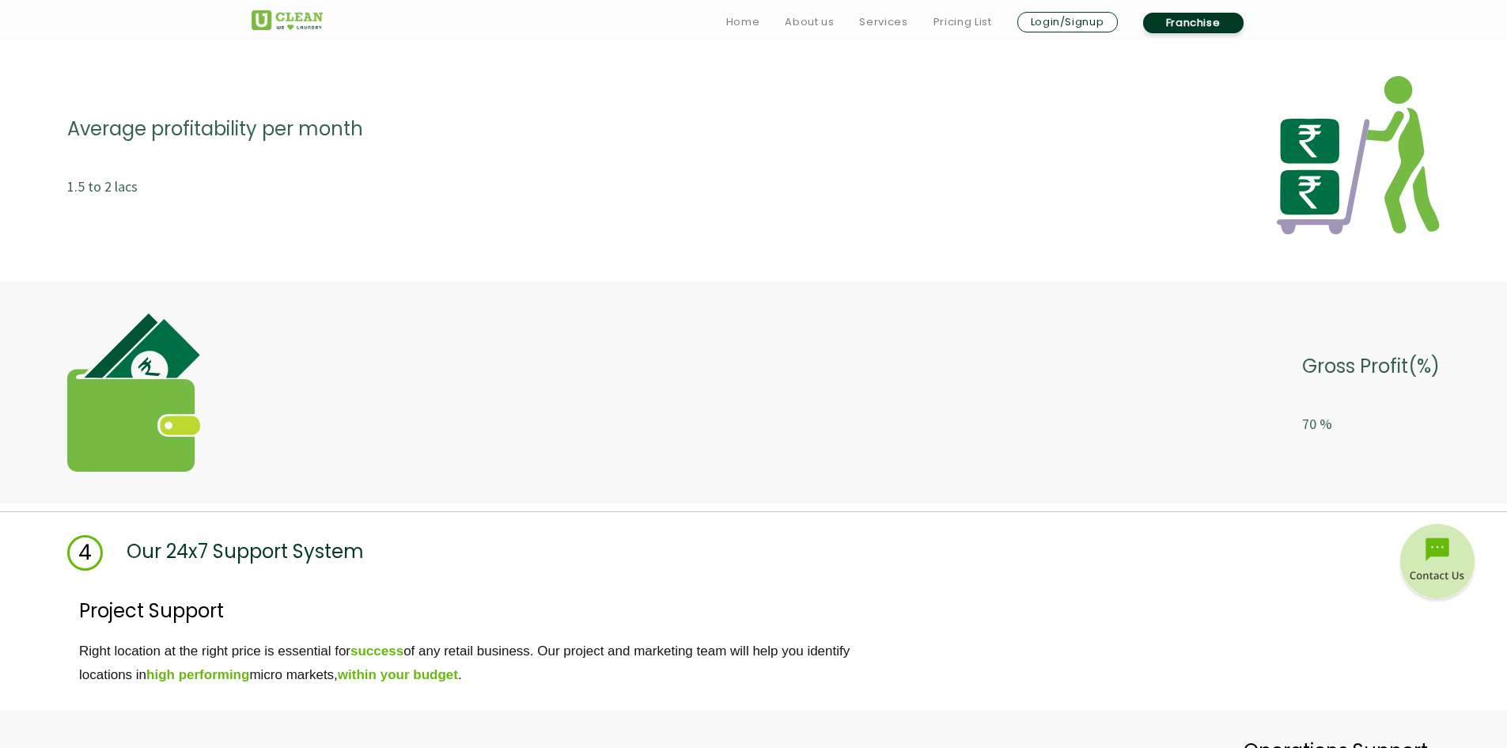
click at [1009, 503] on div "4 Our 24x7 Support System" at bounding box center [753, 536] width 1507 height 67
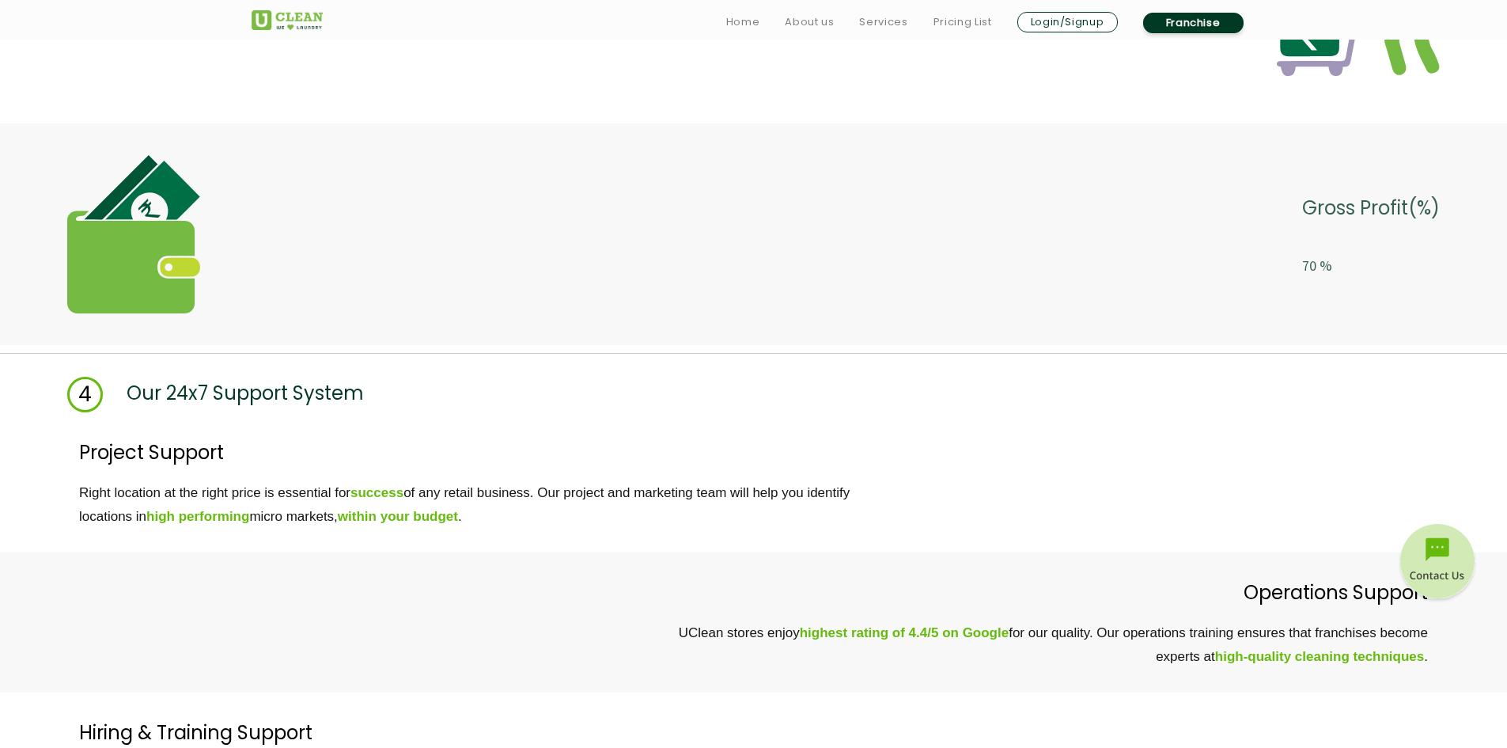
click at [1009, 502] on p "Right location at the right price is essential for success of any retail busine…" at bounding box center [787, 504] width 1416 height 47
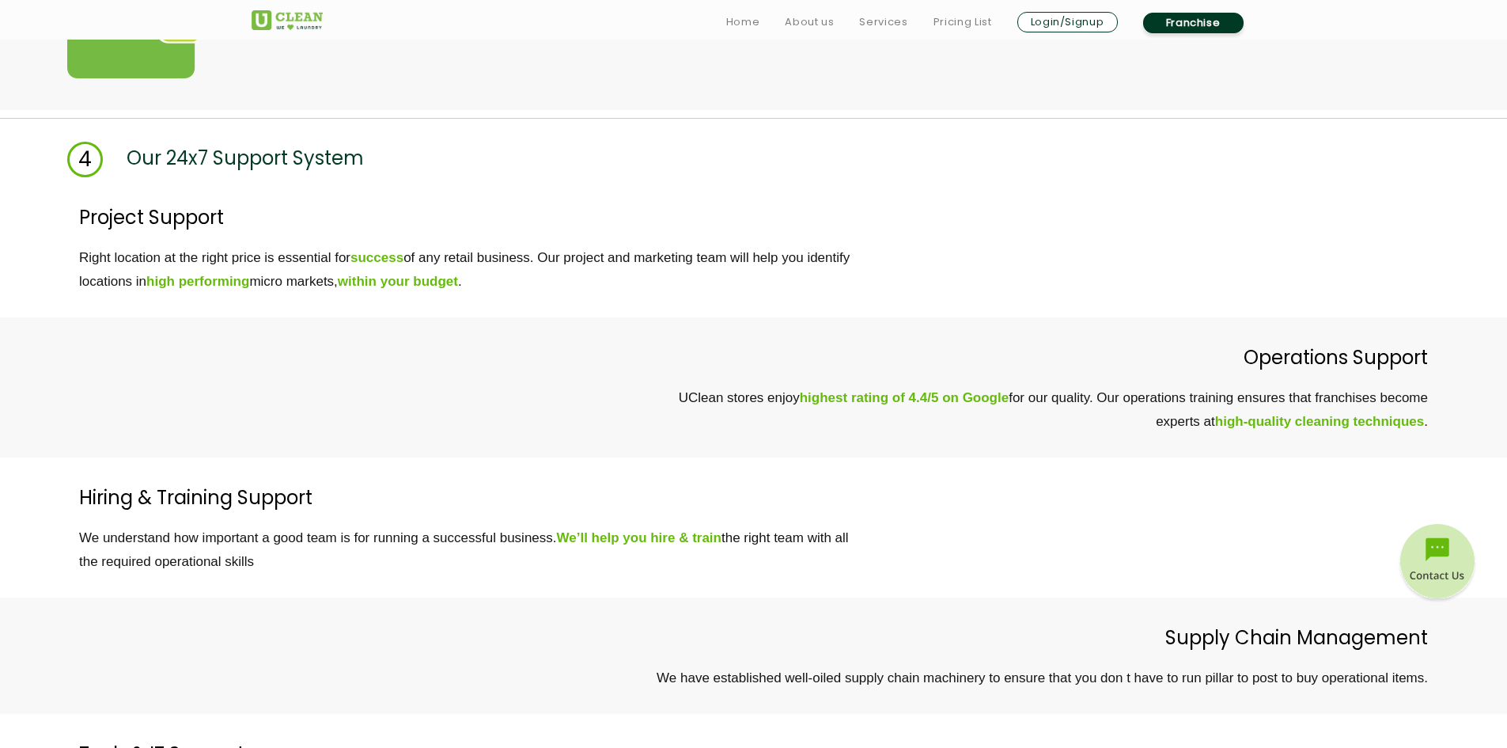
click at [1009, 502] on div "4 Our 24x7 Support System Project Support Right location at the right price is …" at bounding box center [753, 540] width 1507 height 860
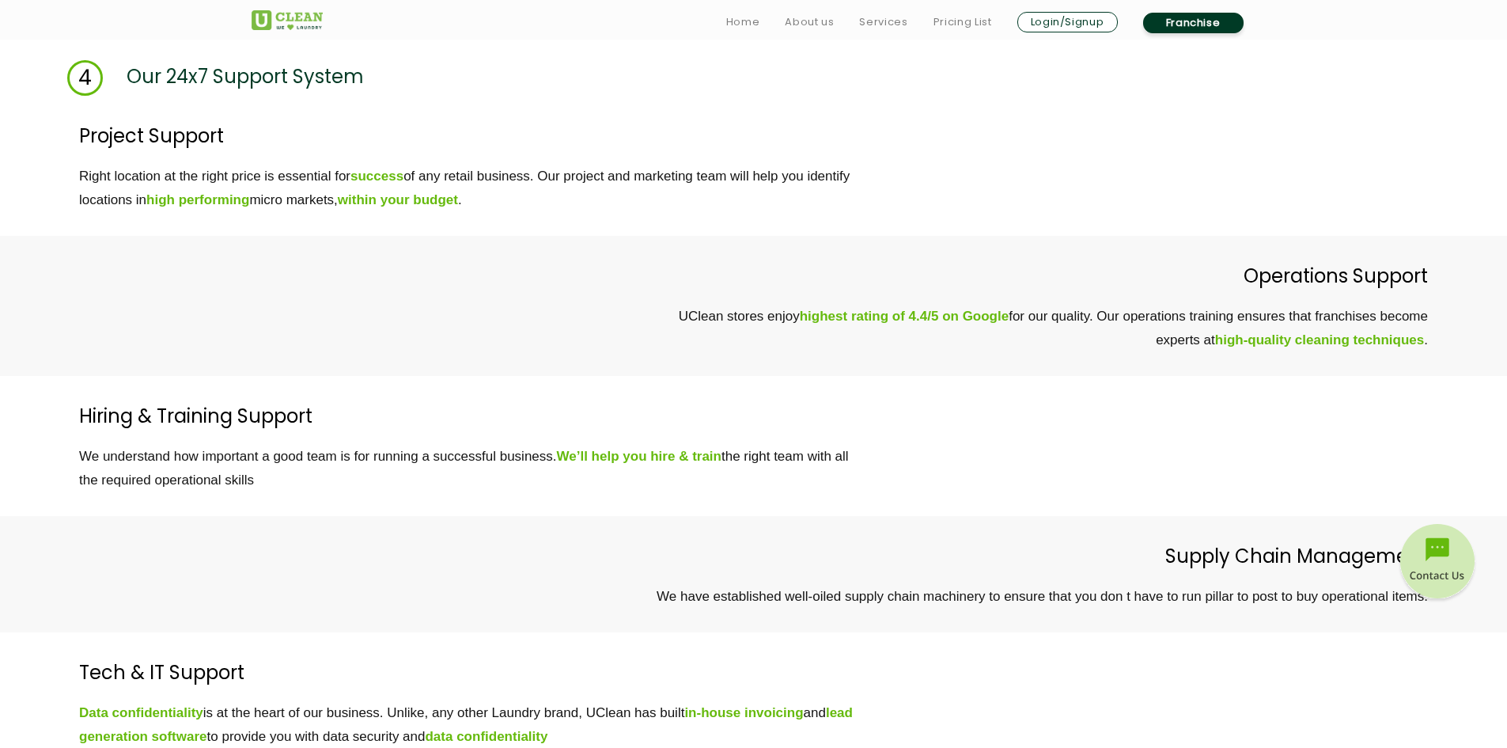
click at [1009, 502] on div "Hiring & Training Support We understand how important a good team is for runnin…" at bounding box center [753, 446] width 1507 height 140
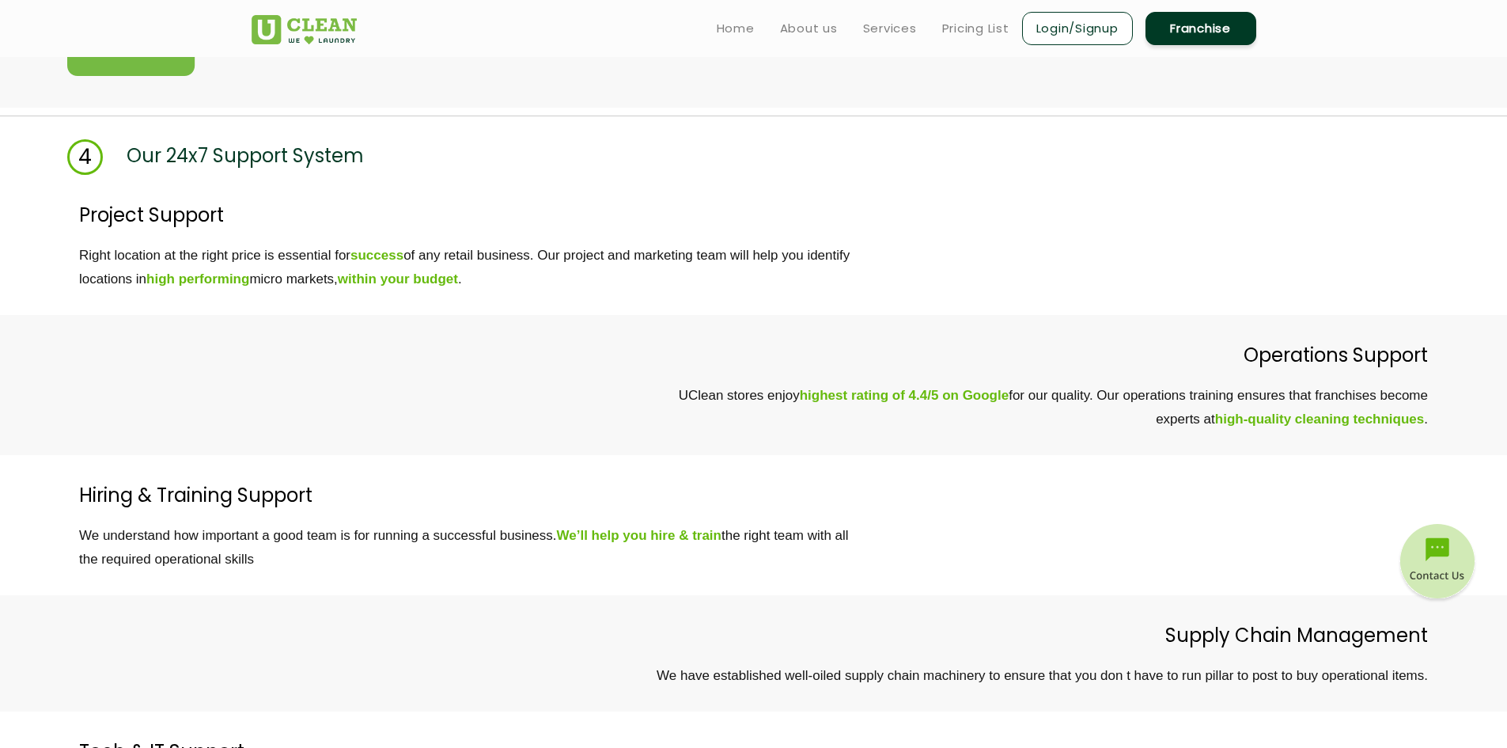
click at [1009, 502] on p "Hiring & Training Support" at bounding box center [787, 495] width 1416 height 33
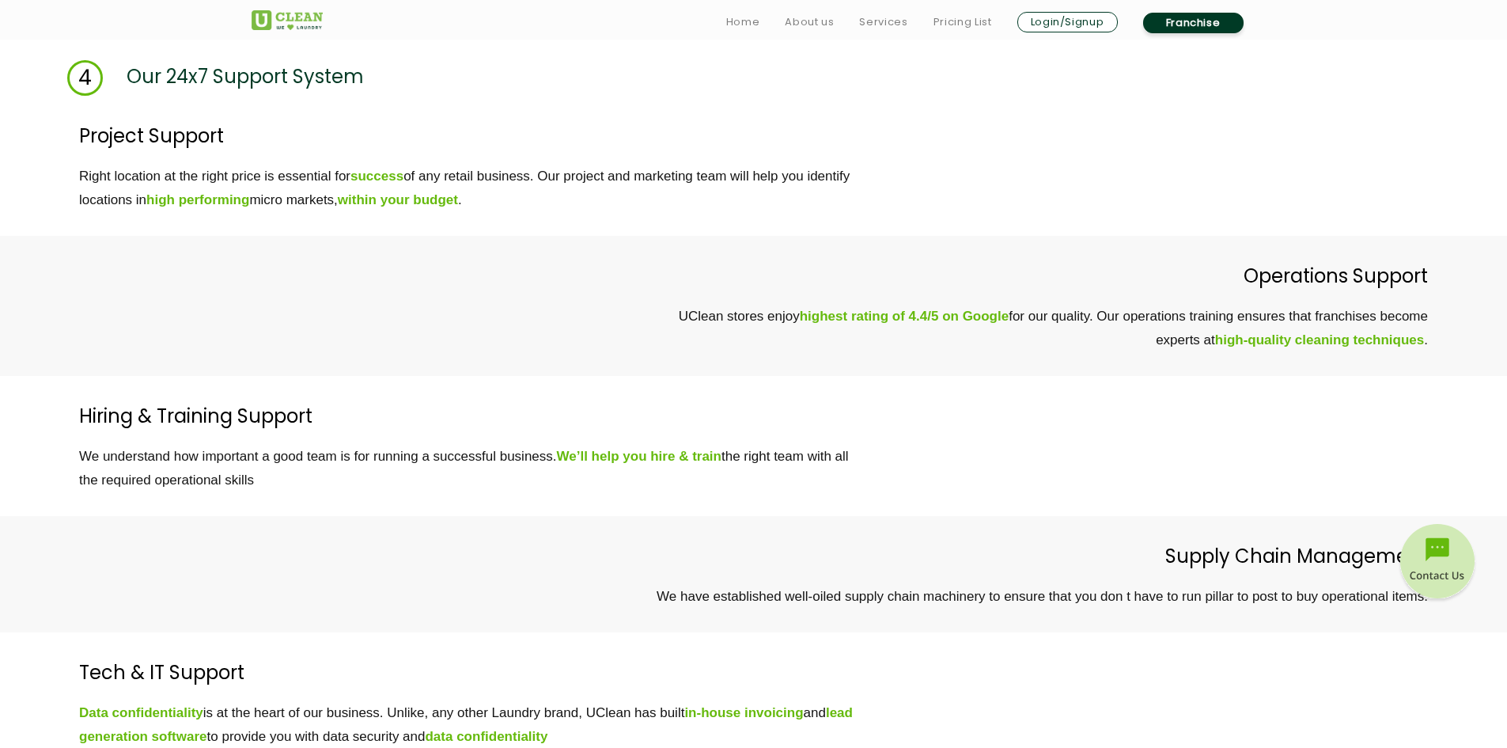
click at [1009, 502] on div "Hiring & Training Support We understand how important a good team is for runnin…" at bounding box center [753, 446] width 1507 height 140
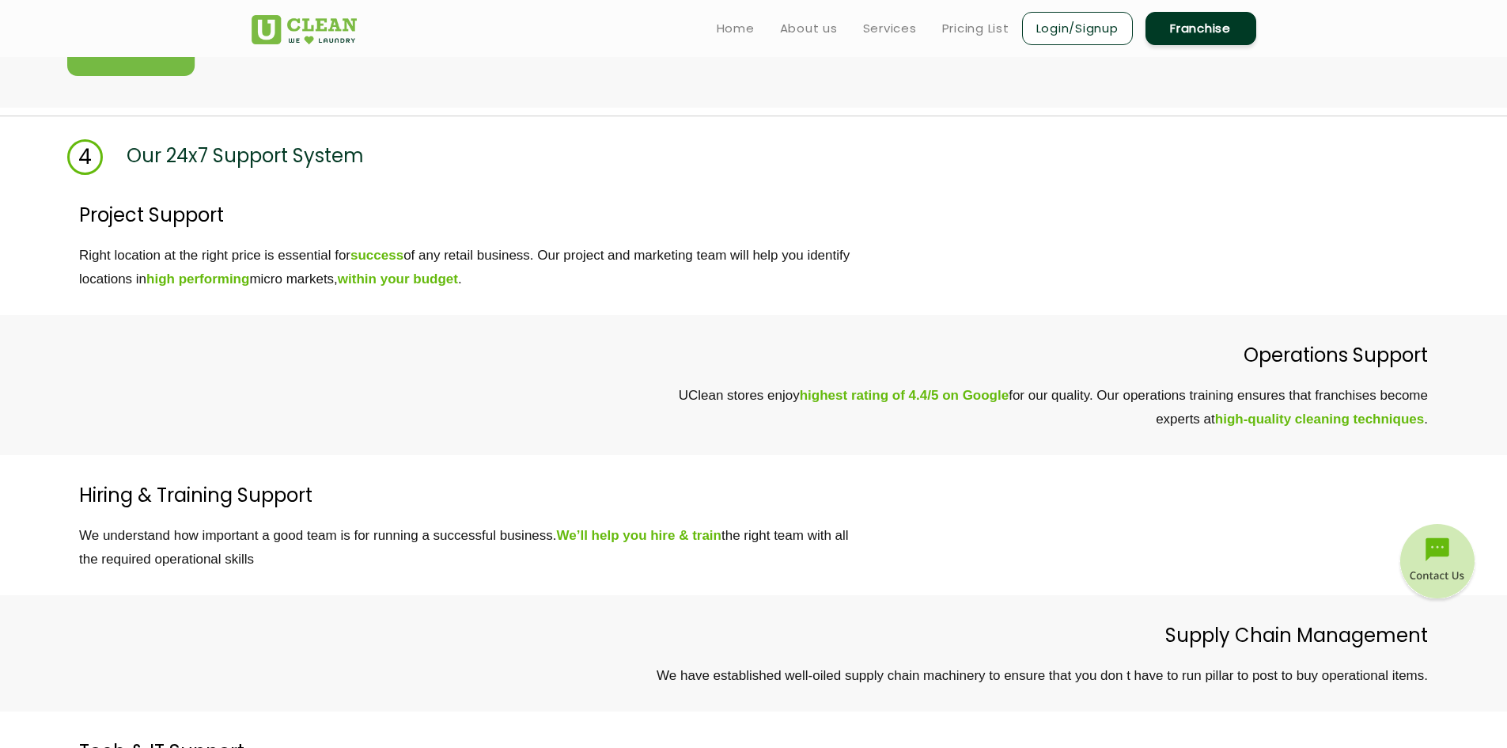
click at [1009, 502] on p "Hiring & Training Support" at bounding box center [787, 495] width 1416 height 33
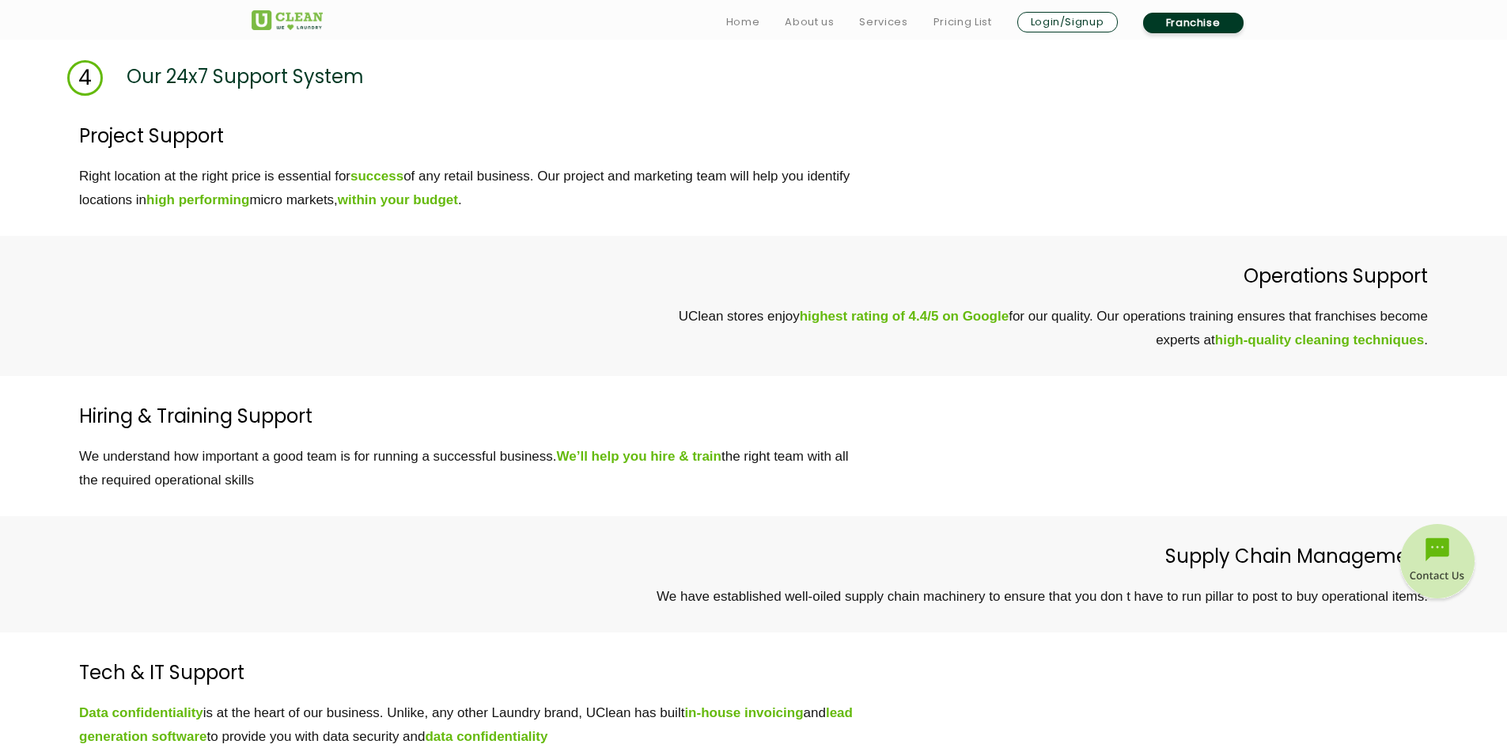
click at [1009, 502] on div "Hiring & Training Support We understand how important a good team is for runnin…" at bounding box center [753, 446] width 1507 height 140
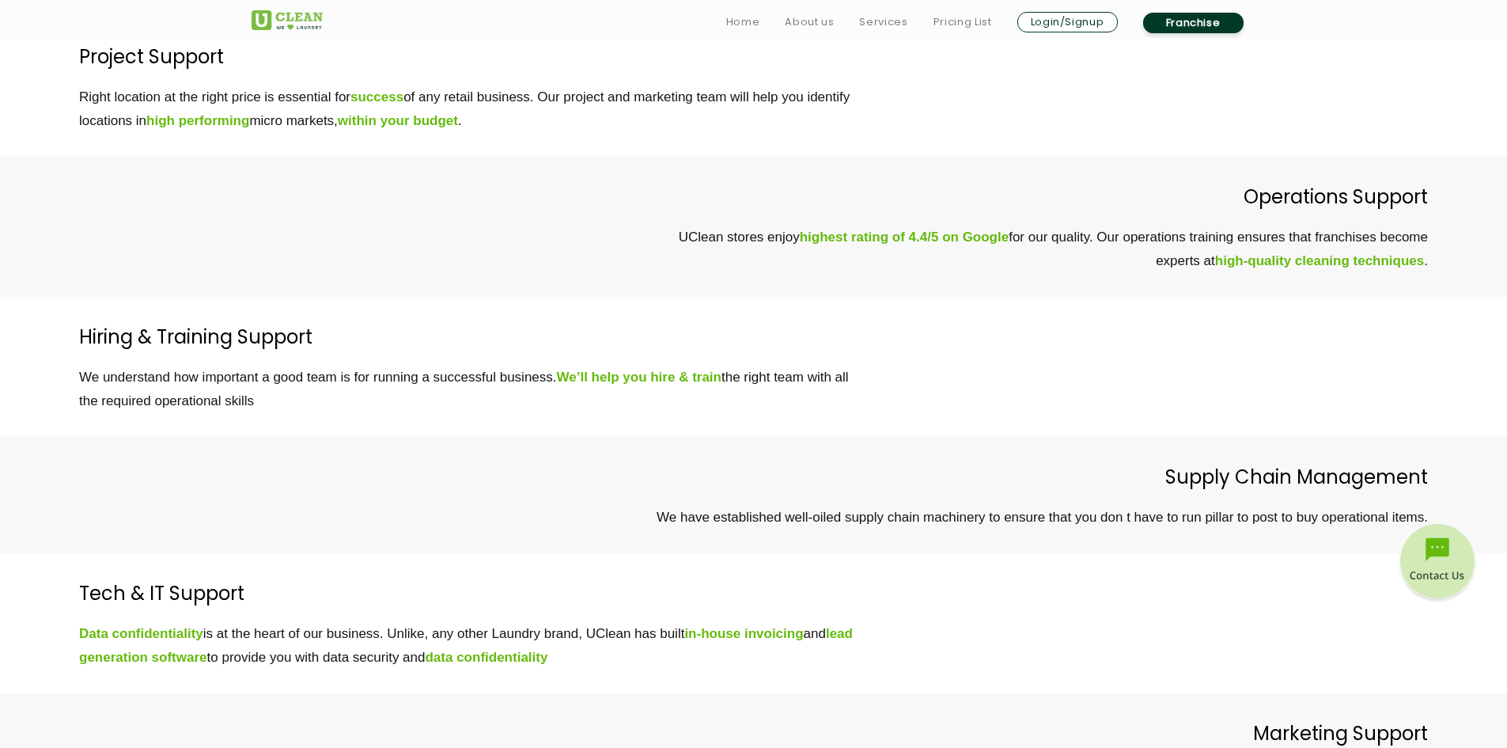
click at [1012, 523] on p "We have established well-oiled supply chain machinery to ensure that you don t …" at bounding box center [720, 517] width 1416 height 24
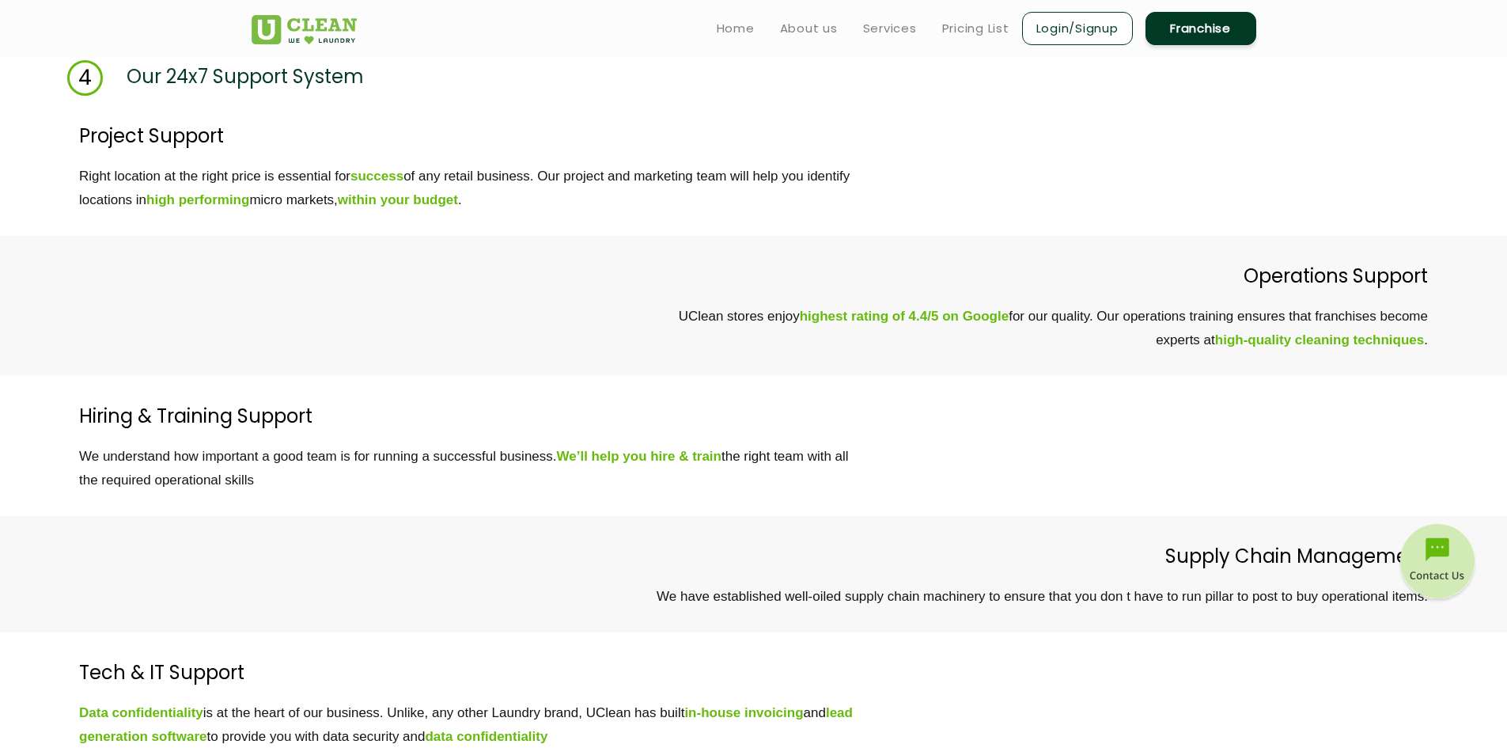
click at [1012, 523] on div "Supply Chain Management We have established well-oiled supply chain machinery t…" at bounding box center [753, 574] width 1507 height 116
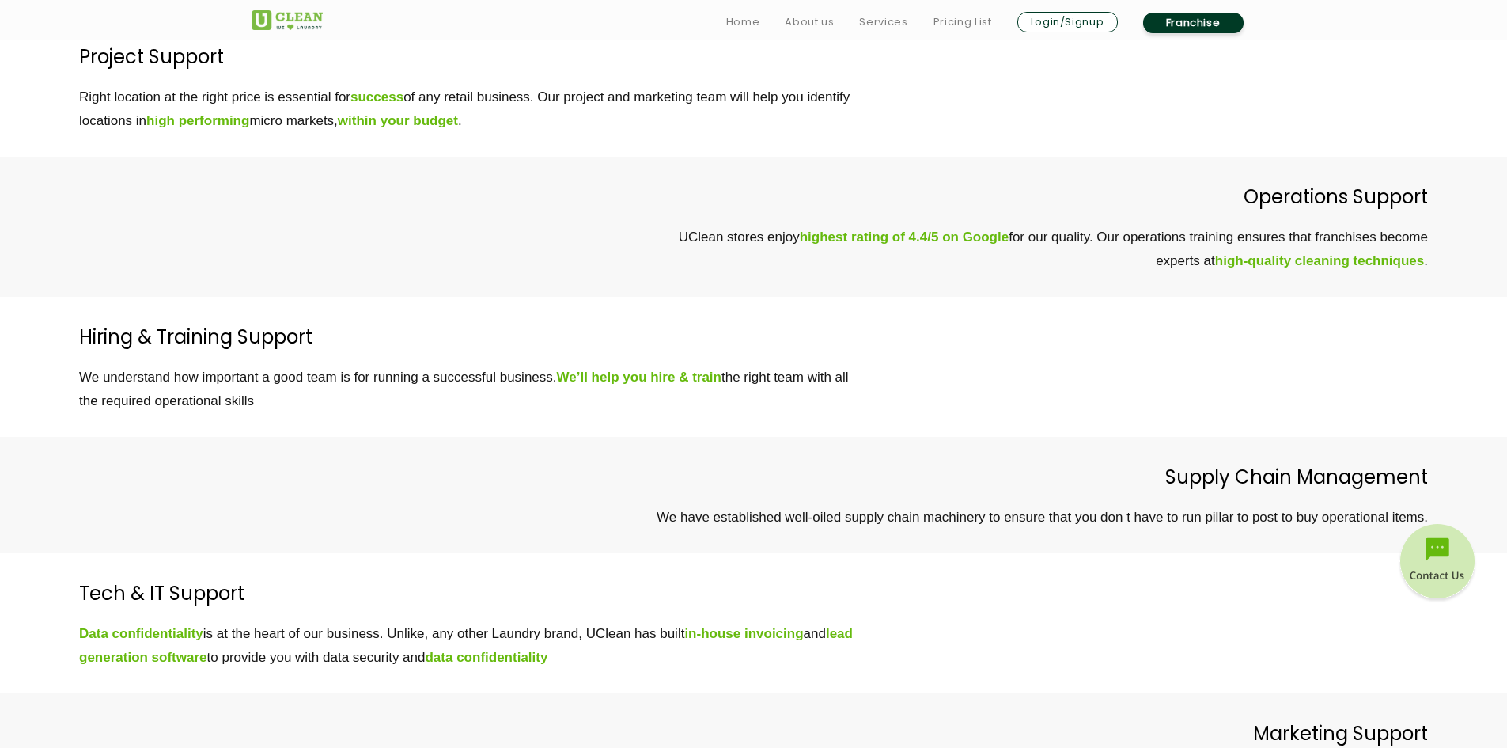
click at [1012, 523] on p "We have established well-oiled supply chain machinery to ensure that you don t …" at bounding box center [720, 517] width 1416 height 24
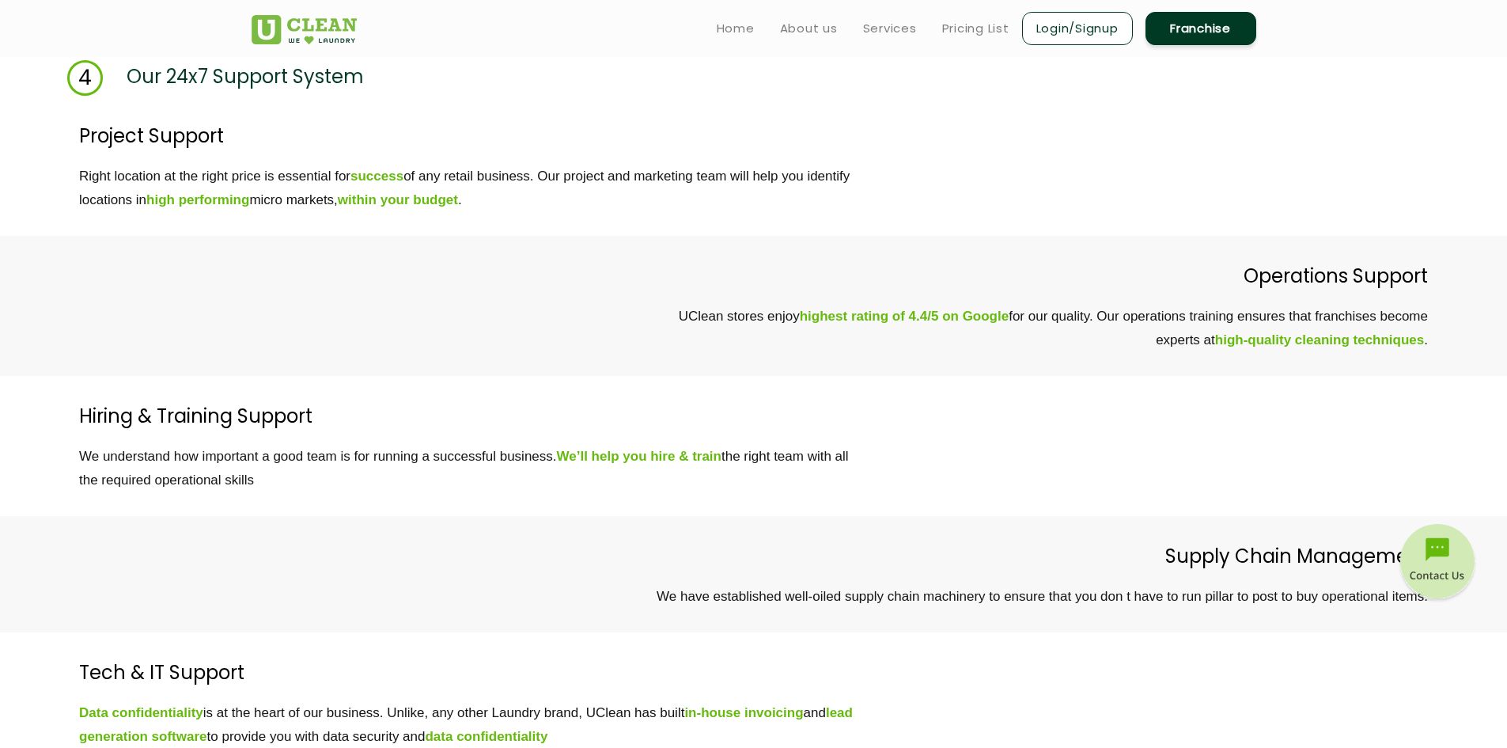
click at [1012, 523] on div "Supply Chain Management We have established well-oiled supply chain machinery t…" at bounding box center [753, 574] width 1507 height 116
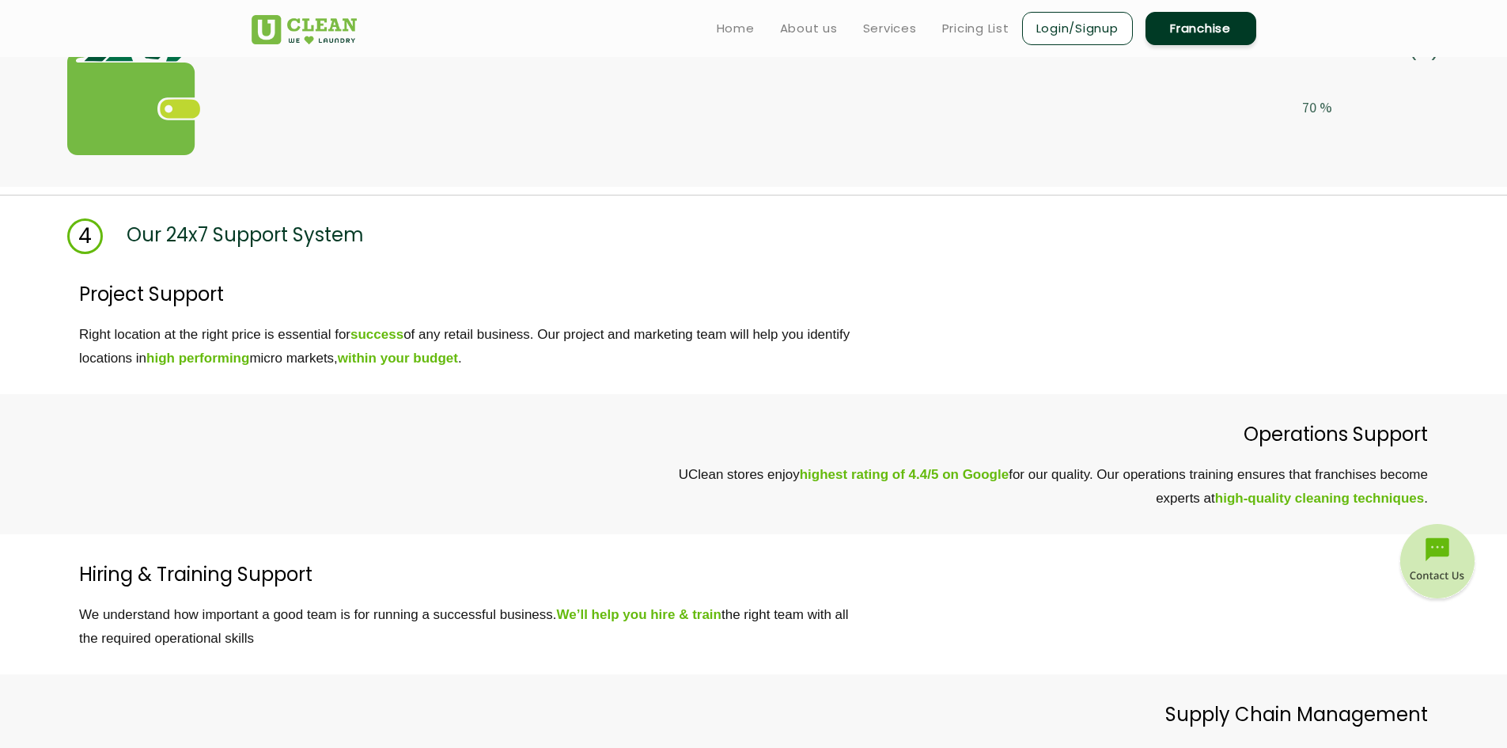
click at [1012, 523] on div "Operations Support UClean stores enjoy highest rating of 4.4/5 on Google for ou…" at bounding box center [753, 464] width 1507 height 140
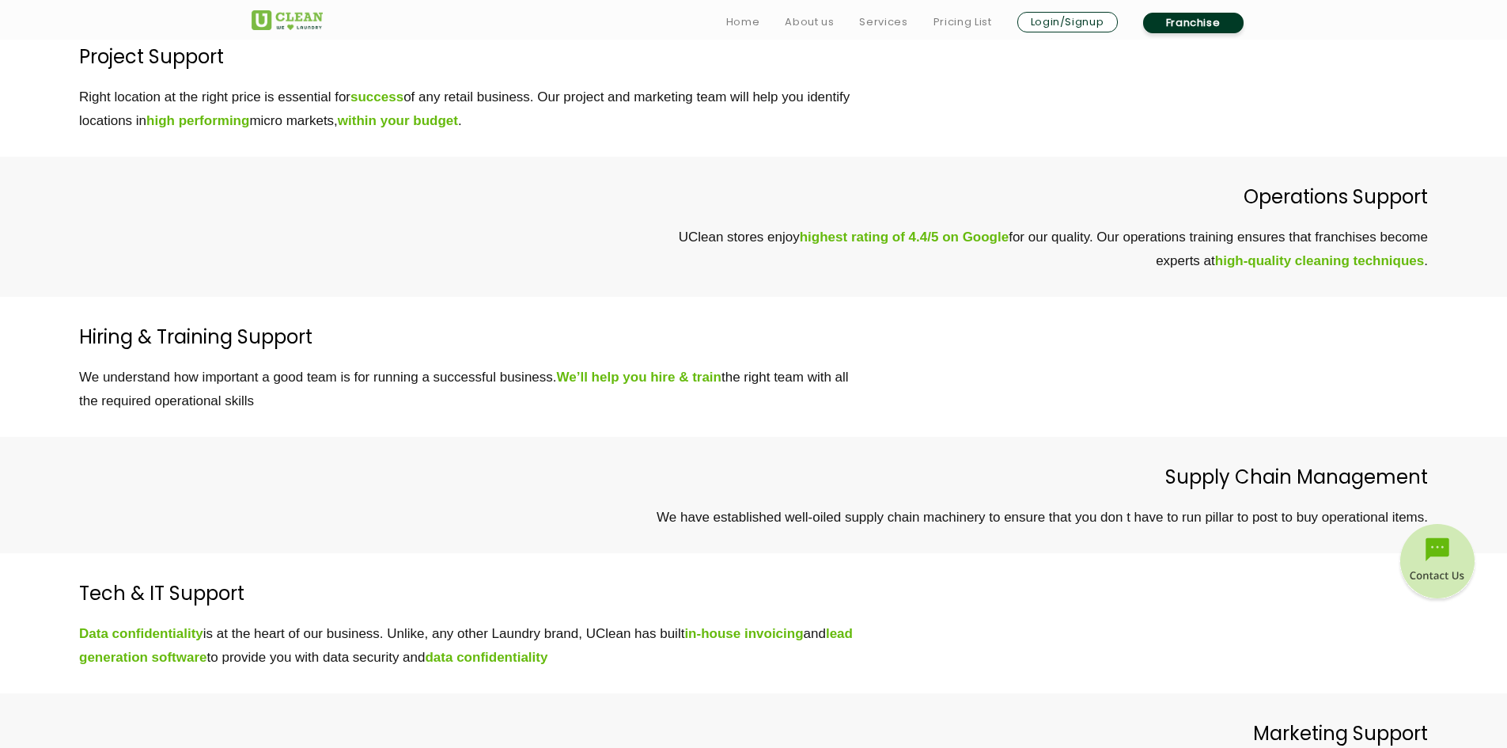
click at [1012, 523] on p "We have established well-oiled supply chain machinery to ensure that you don t …" at bounding box center [720, 517] width 1416 height 24
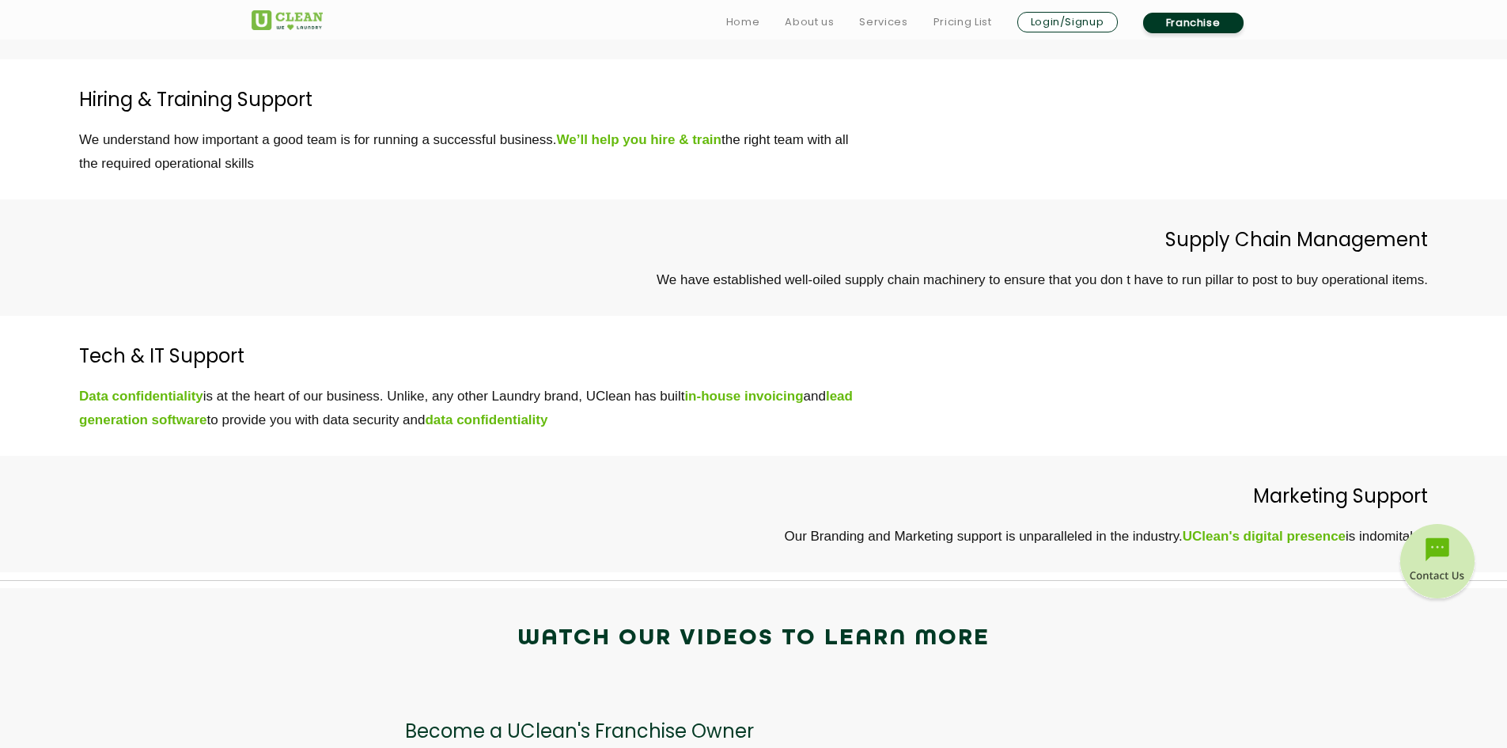
click at [1012, 523] on div "Marketing Support Our Branding and Marketing support is unparalleled in the ind…" at bounding box center [720, 513] width 1416 height 69
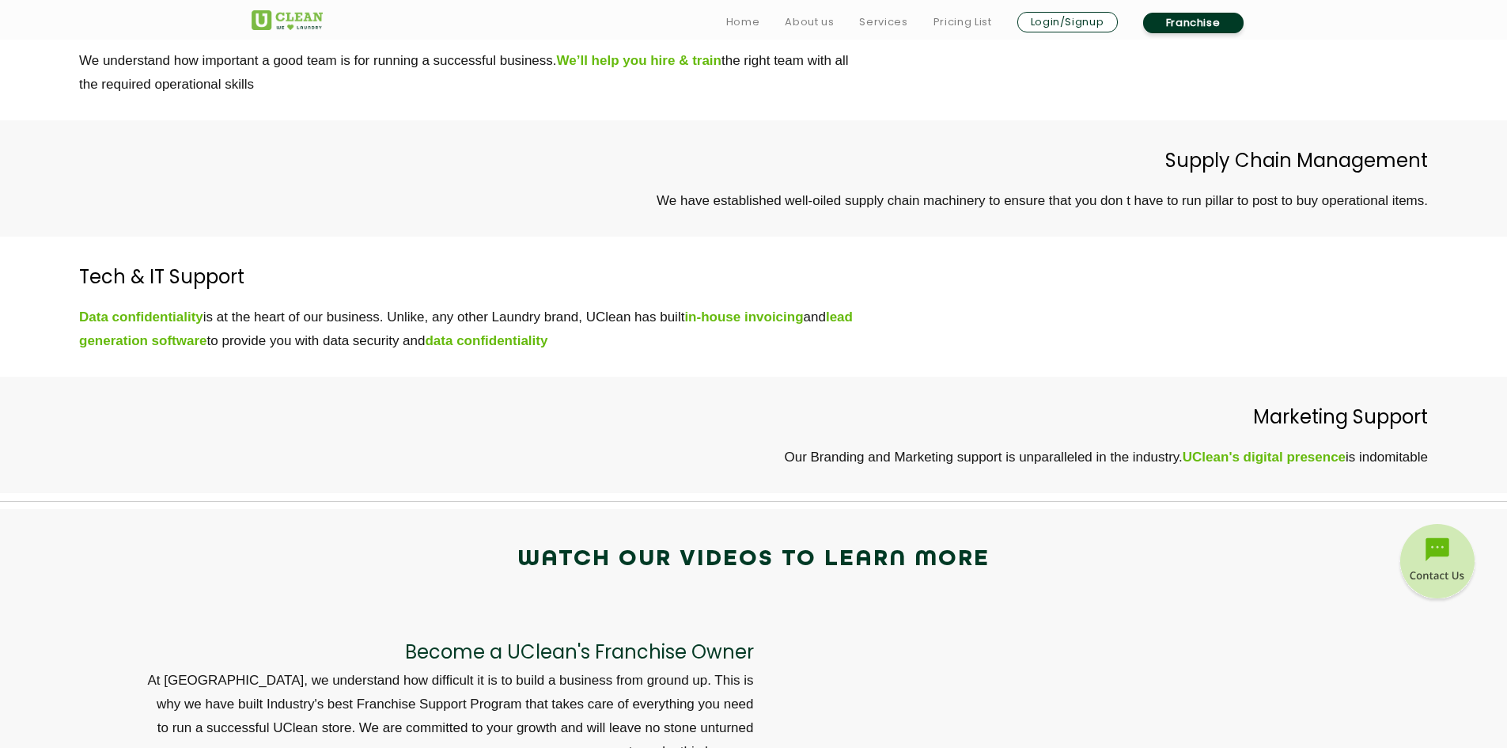
click at [1012, 523] on div "Watch our videos to learn more" at bounding box center [753, 552] width 1507 height 87
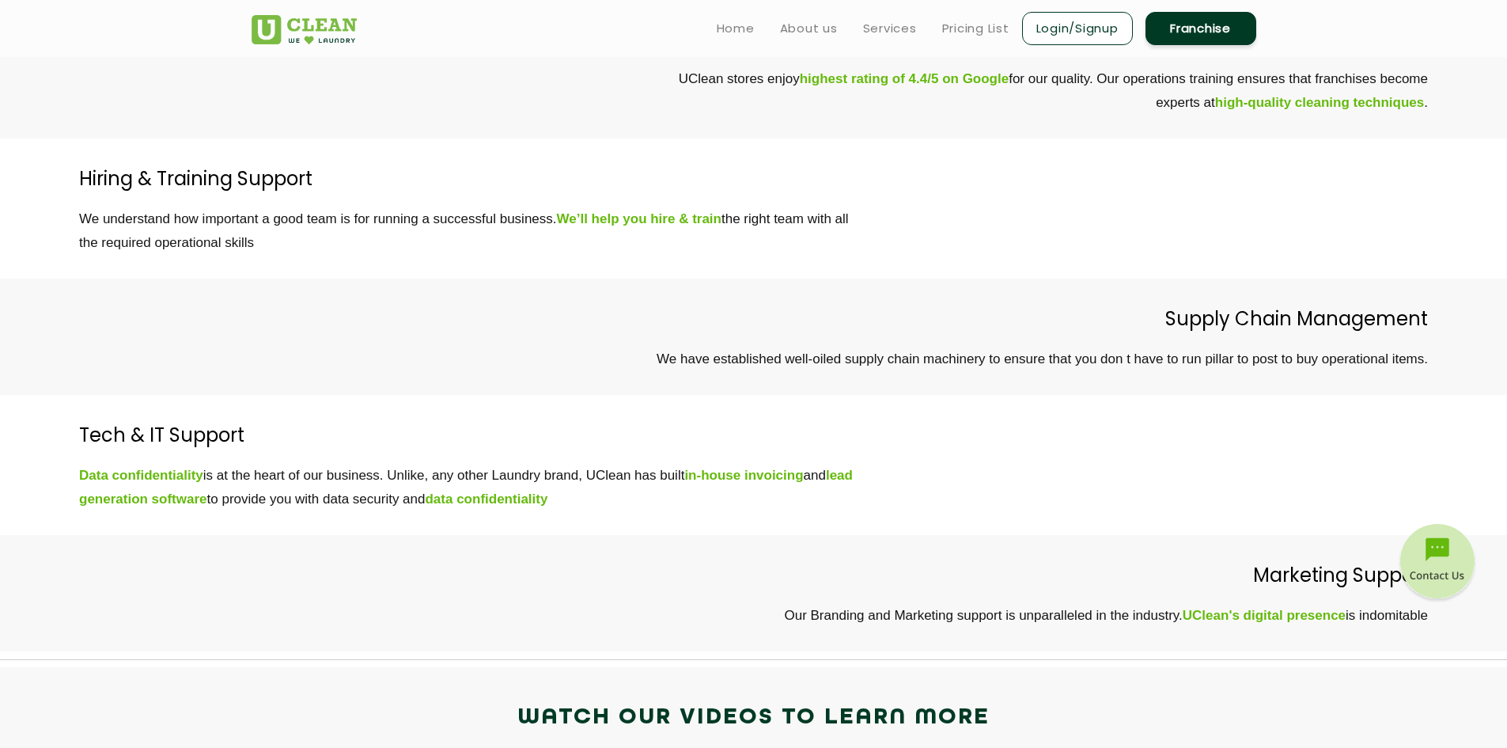
click at [1012, 523] on div "Tech & IT Support Data confidentiality is at the heart of our business. Unlike,…" at bounding box center [753, 465] width 1507 height 140
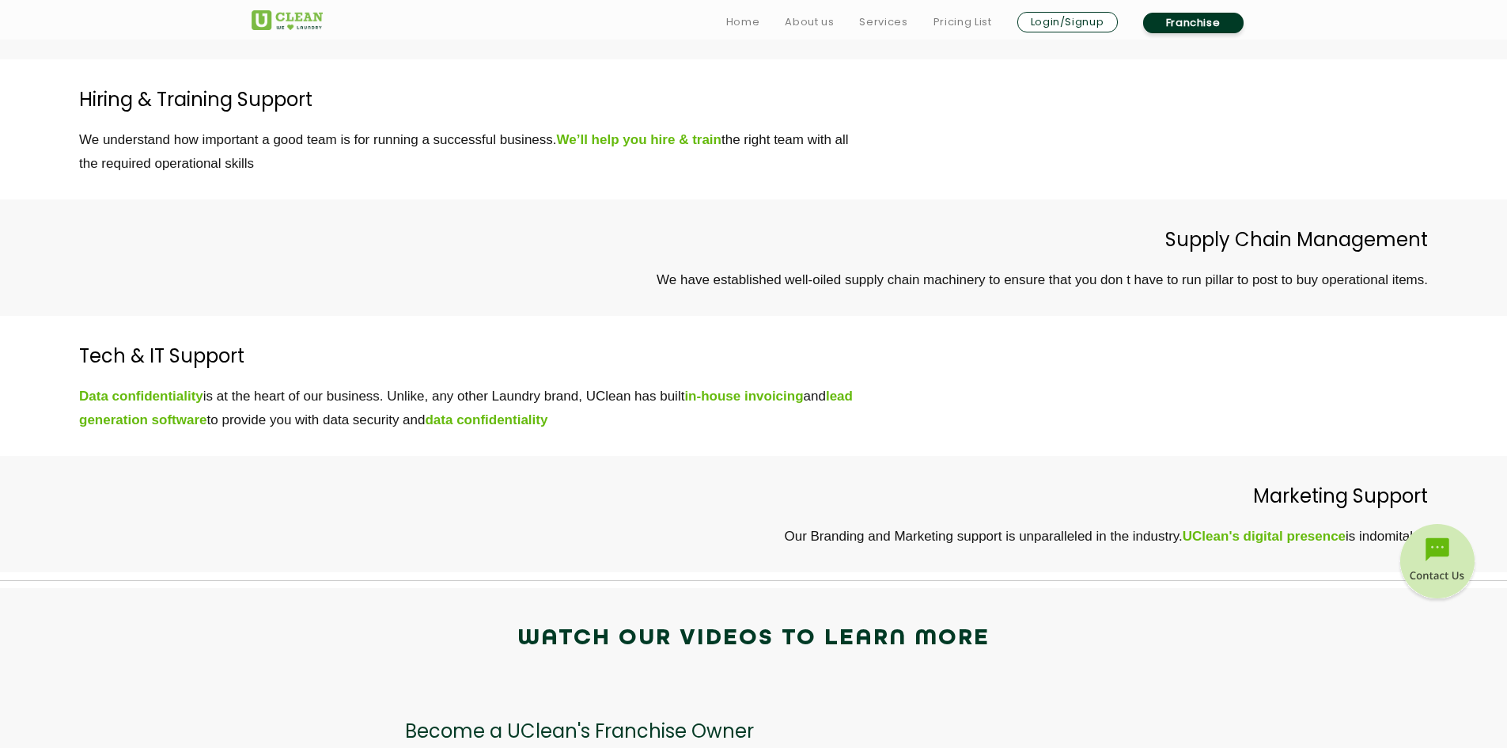
click at [1012, 523] on div "Marketing Support Our Branding and Marketing support is unparalleled in the ind…" at bounding box center [720, 513] width 1416 height 69
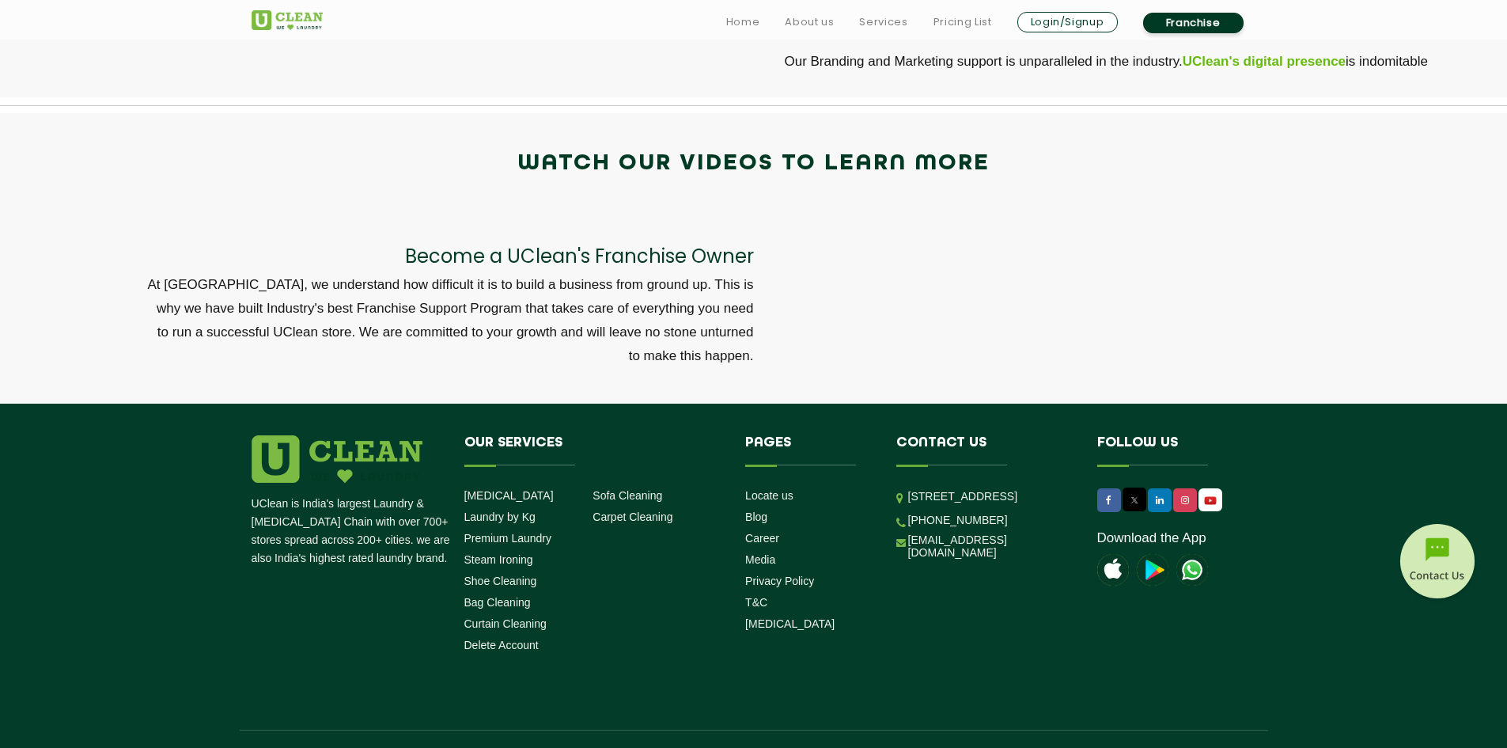
scroll to position [5121, 0]
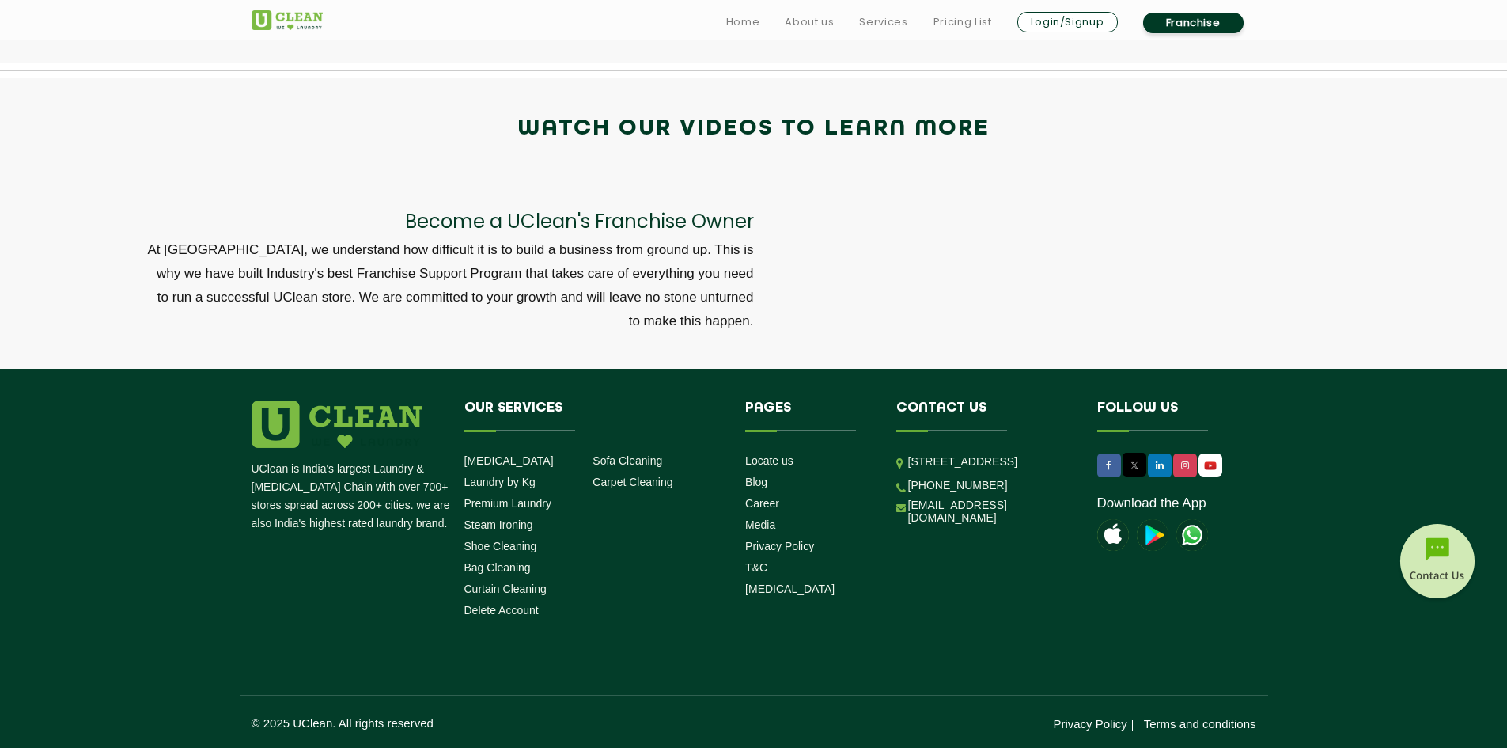
click at [631, 180] on div "Become a UClean's Franchise Owner At [GEOGRAPHIC_DATA], we understand how diffi…" at bounding box center [753, 266] width 1507 height 203
